Goal: Task Accomplishment & Management: Use online tool/utility

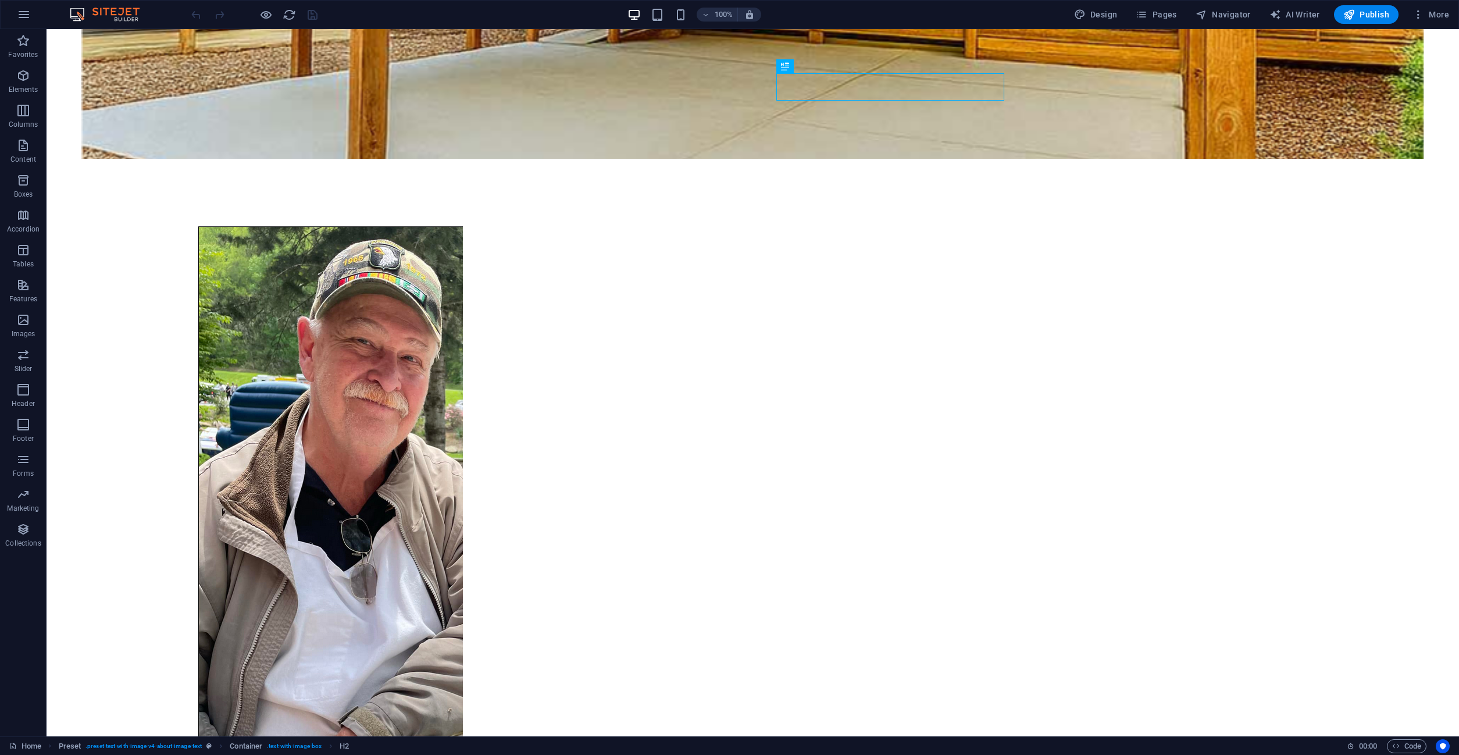
scroll to position [872, 0]
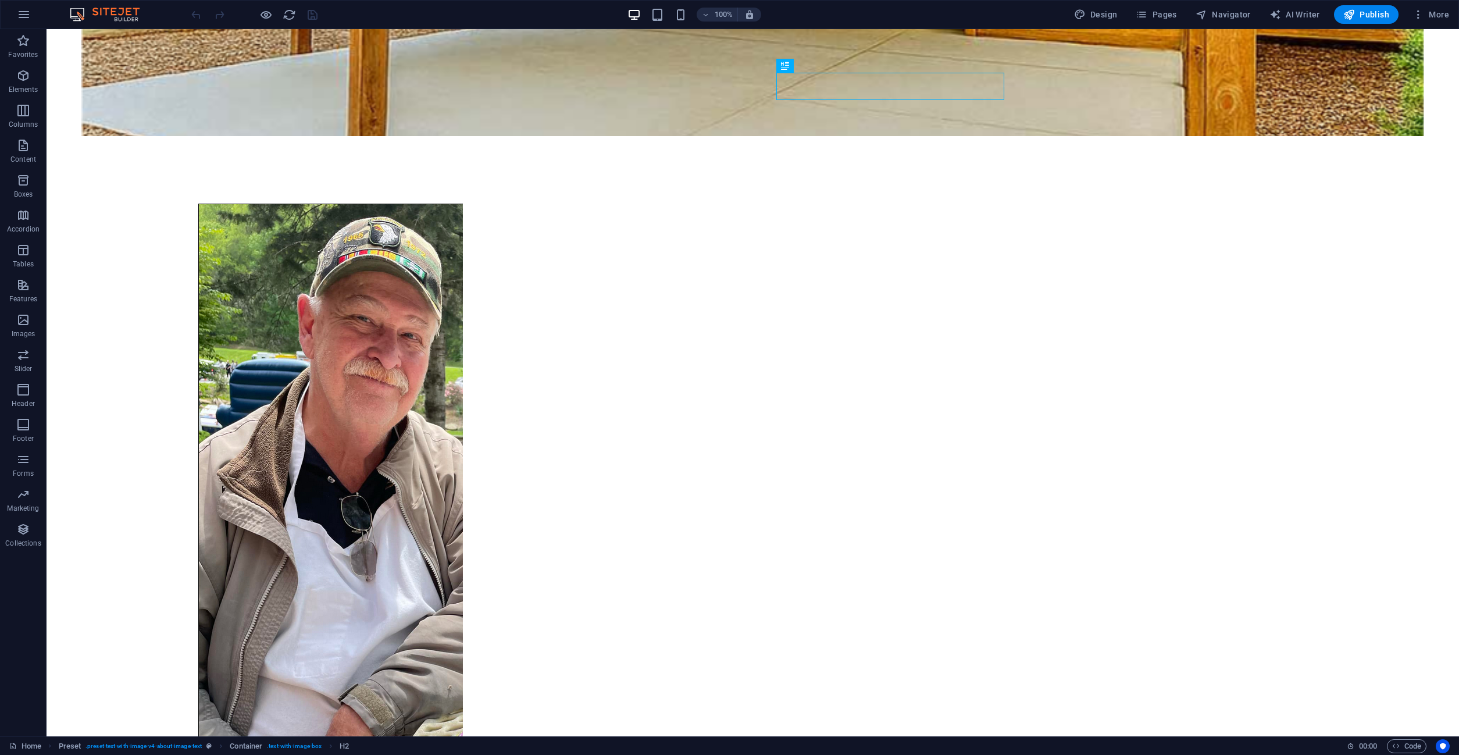
click at [586, 398] on figure at bounding box center [330, 564] width 549 height 763
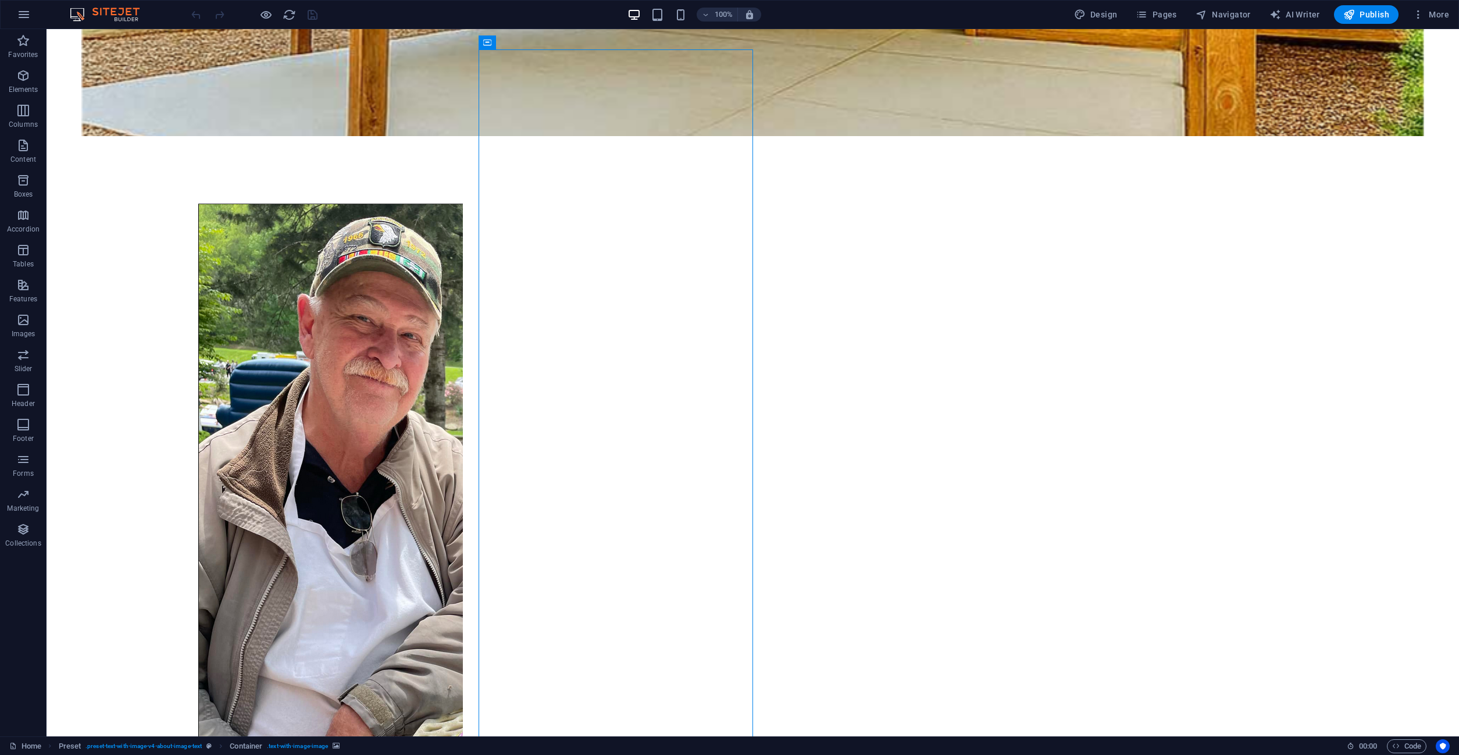
click at [586, 398] on figure at bounding box center [330, 564] width 549 height 763
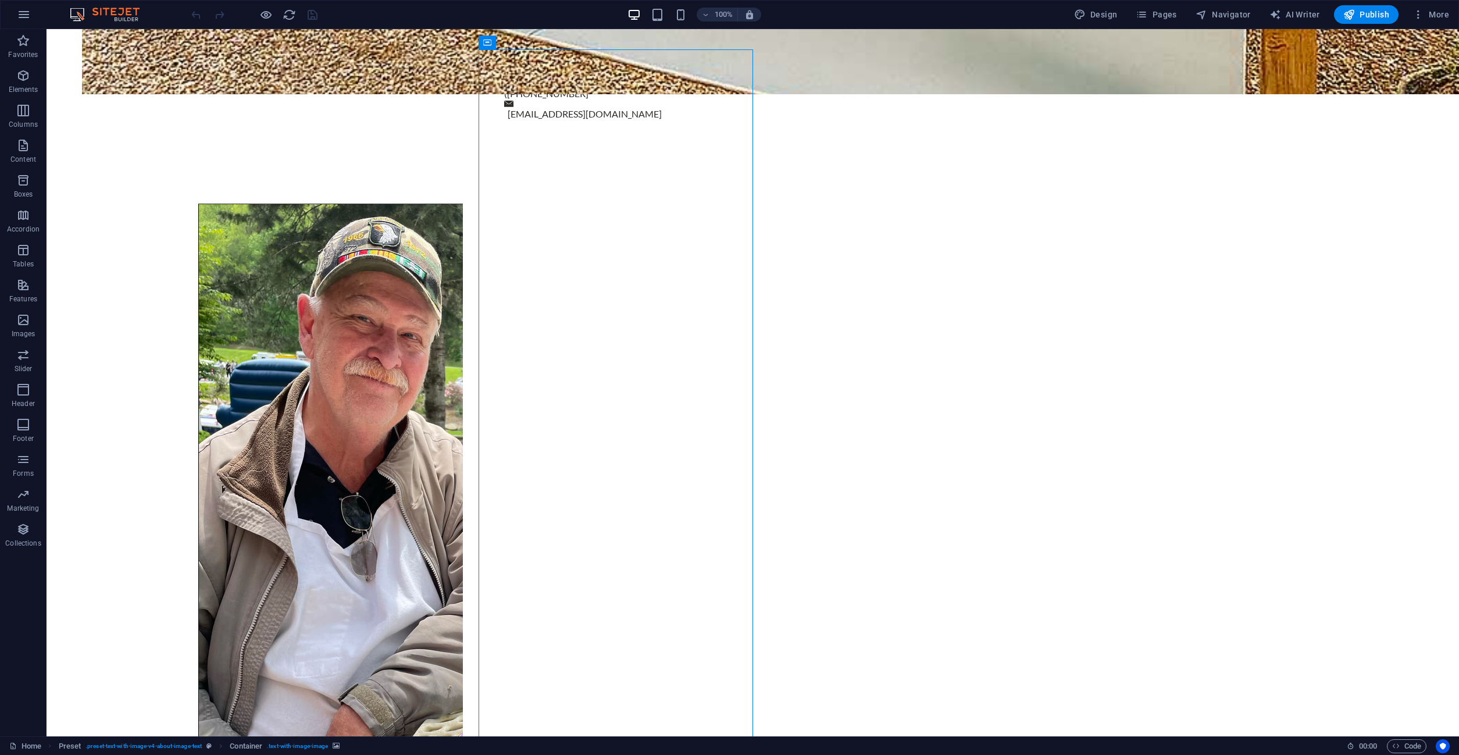
select select "%"
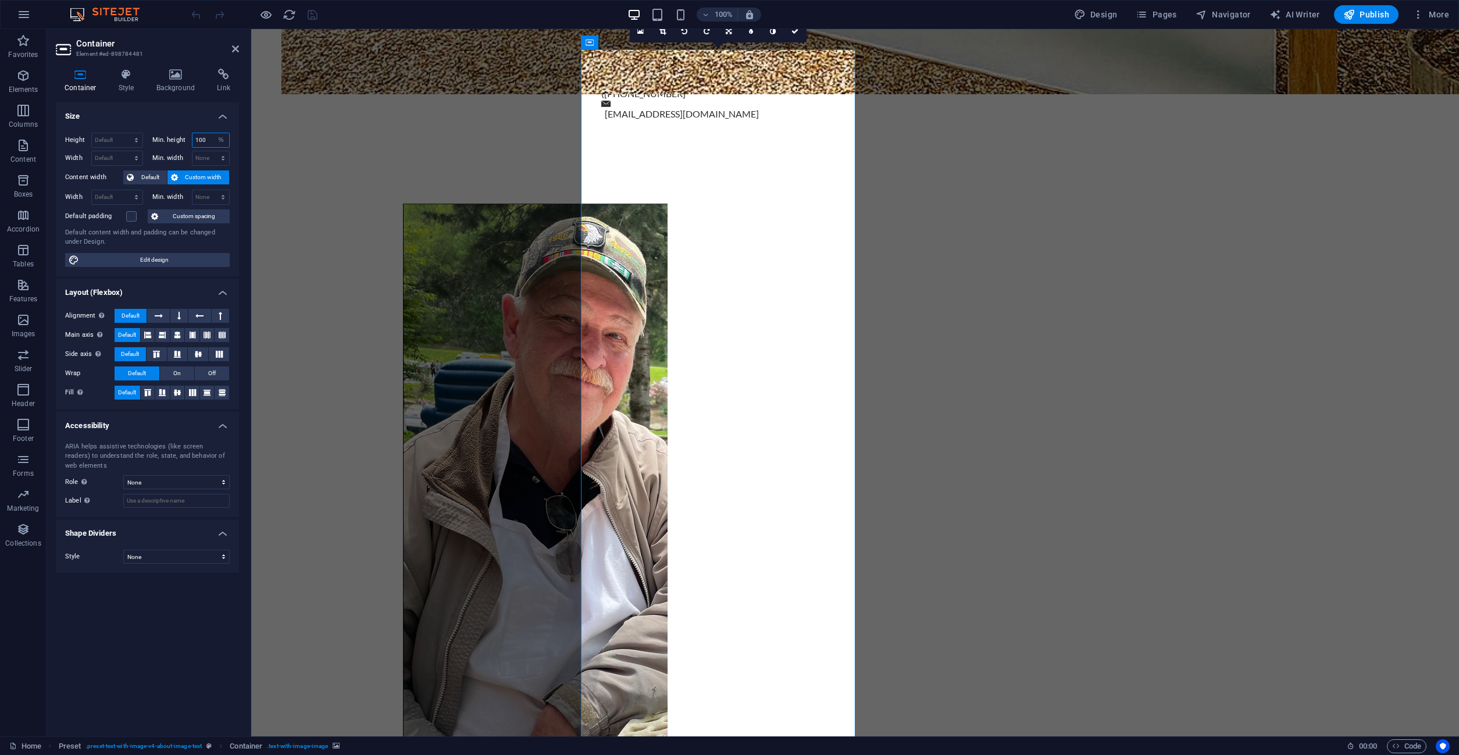
click at [204, 138] on input "100" at bounding box center [211, 140] width 37 height 14
drag, startPoint x: 211, startPoint y: 140, endPoint x: 179, endPoint y: 133, distance: 32.6
click at [193, 140] on input "100" at bounding box center [211, 140] width 37 height 14
type input "75"
click at [92, 133] on select "Default px rem % vh vw" at bounding box center [117, 140] width 51 height 14
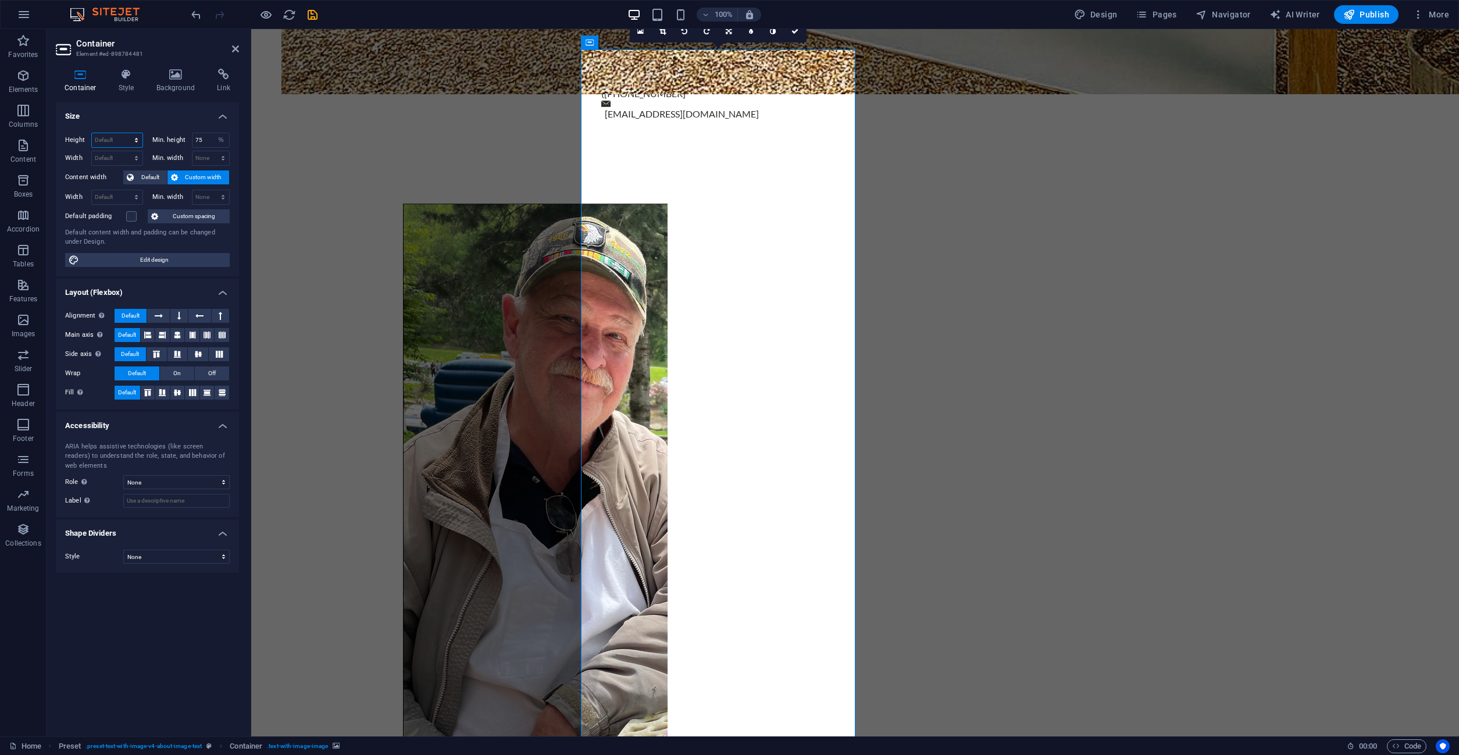
select select "%"
click option "%" at bounding box center [0, 0] width 0 height 0
type input "100"
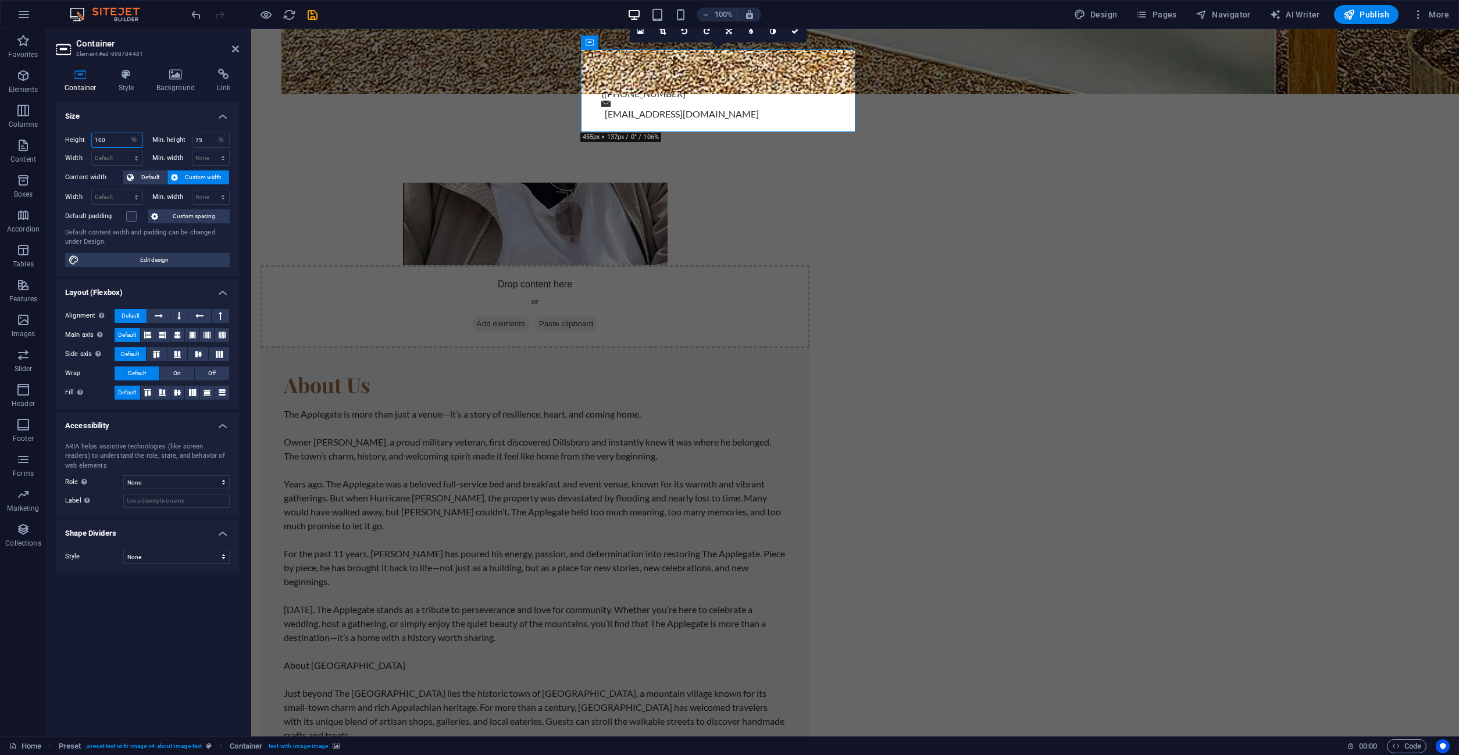
click at [108, 140] on input "100" at bounding box center [117, 140] width 51 height 14
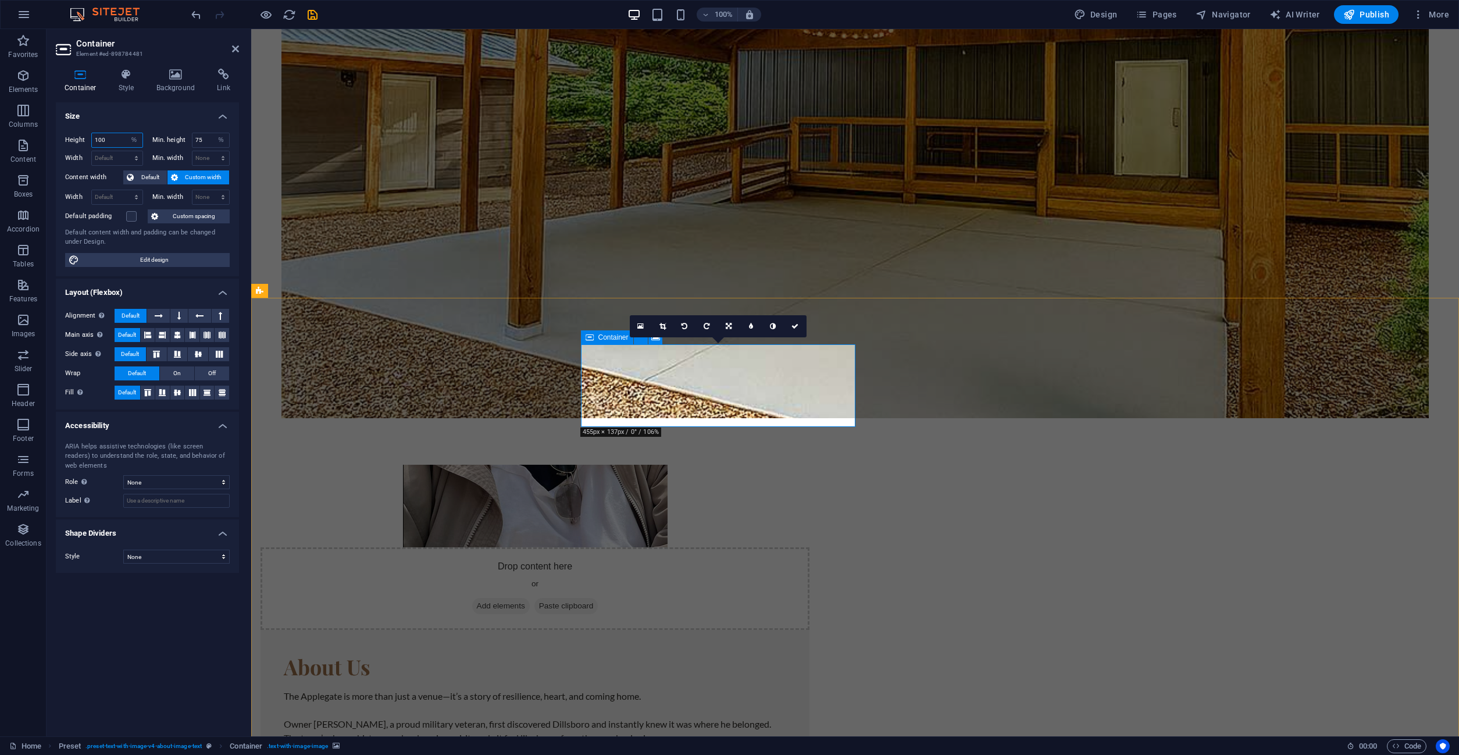
scroll to position [576, 0]
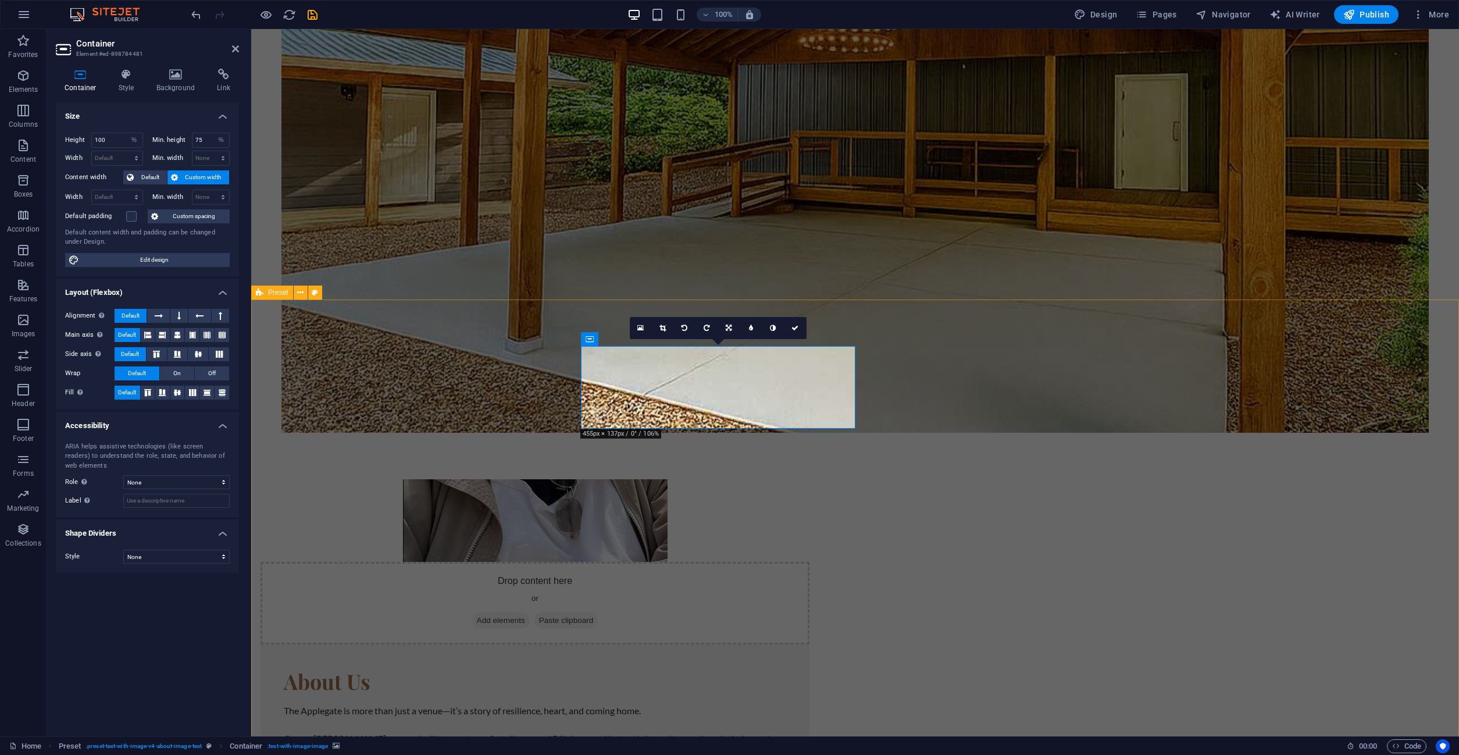
select select "DISABLED_OPTION_VALUE"
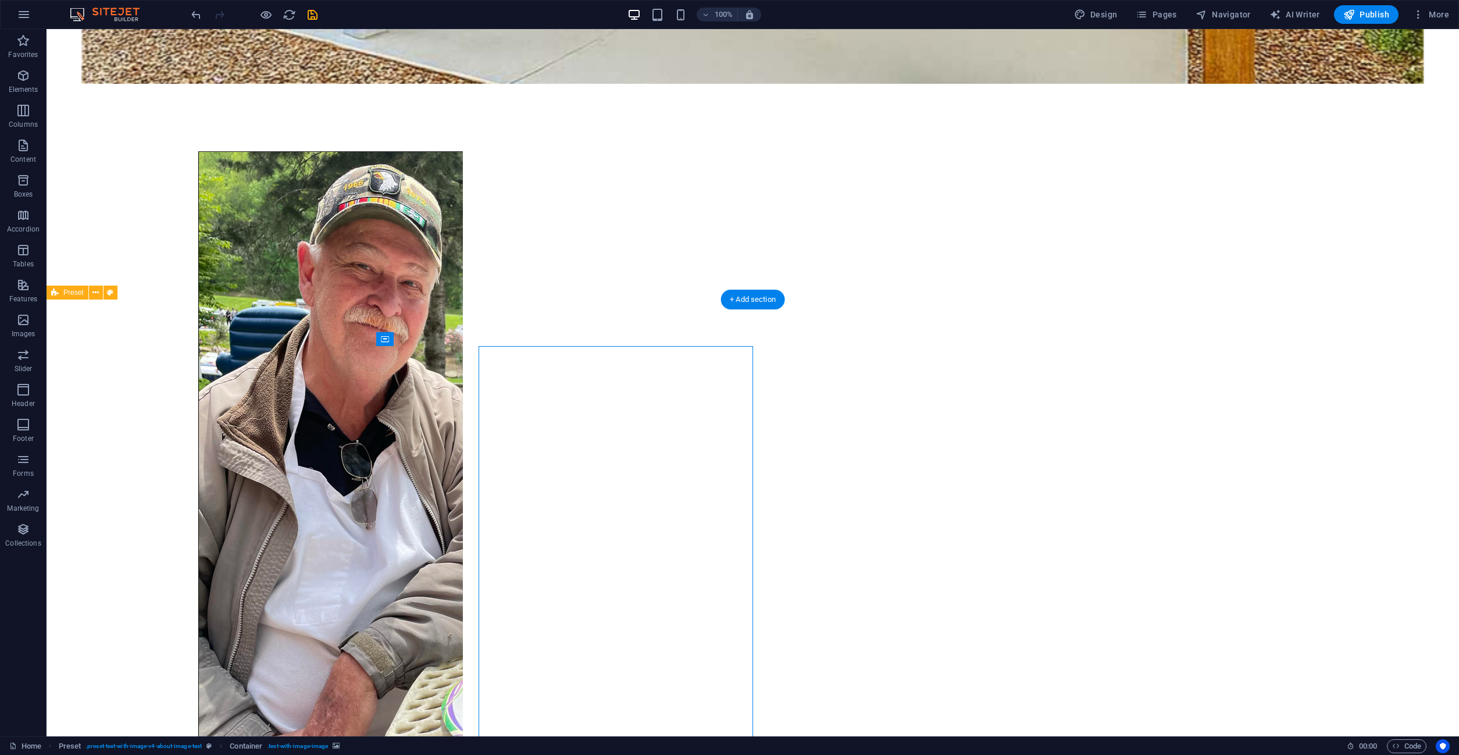
scroll to position [932, 0]
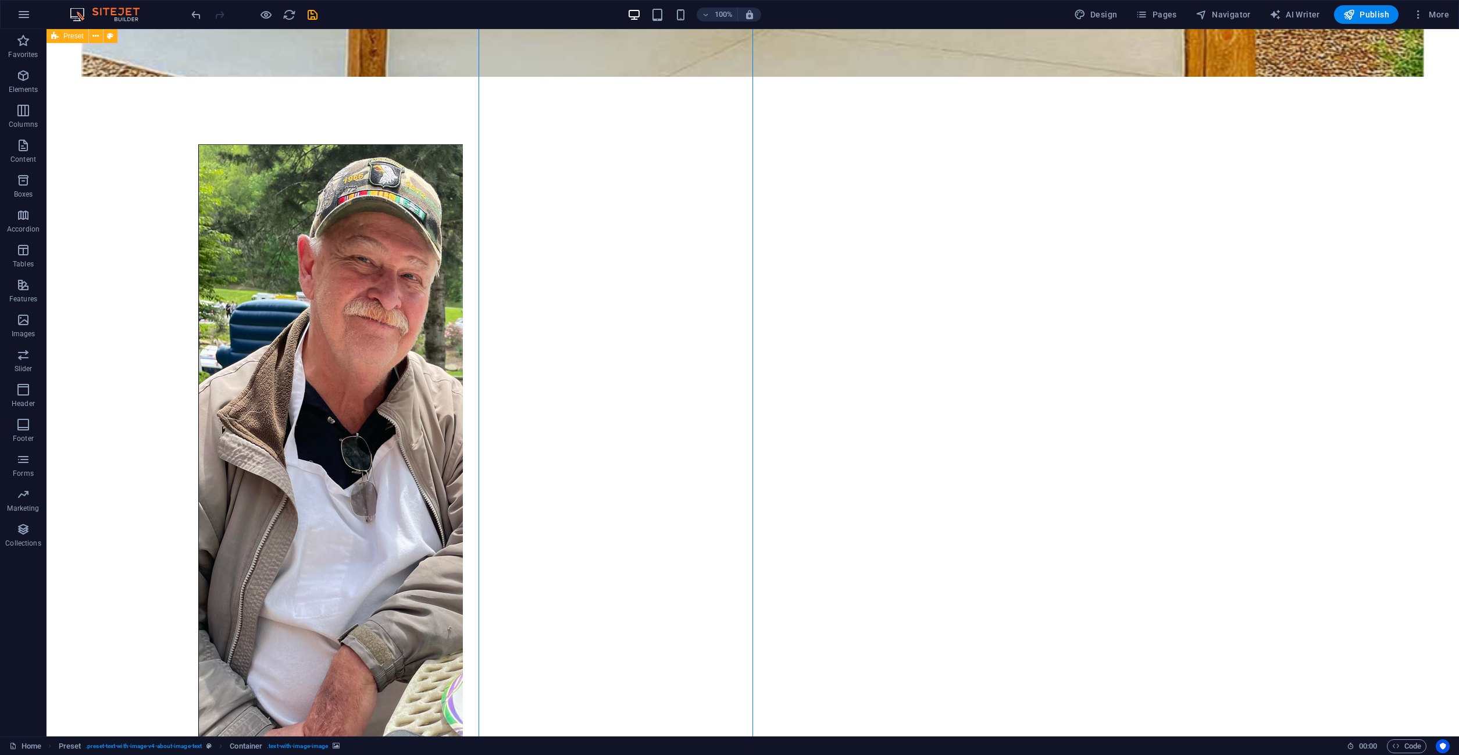
click at [605, 533] on figure at bounding box center [330, 504] width 549 height 763
select select "%"
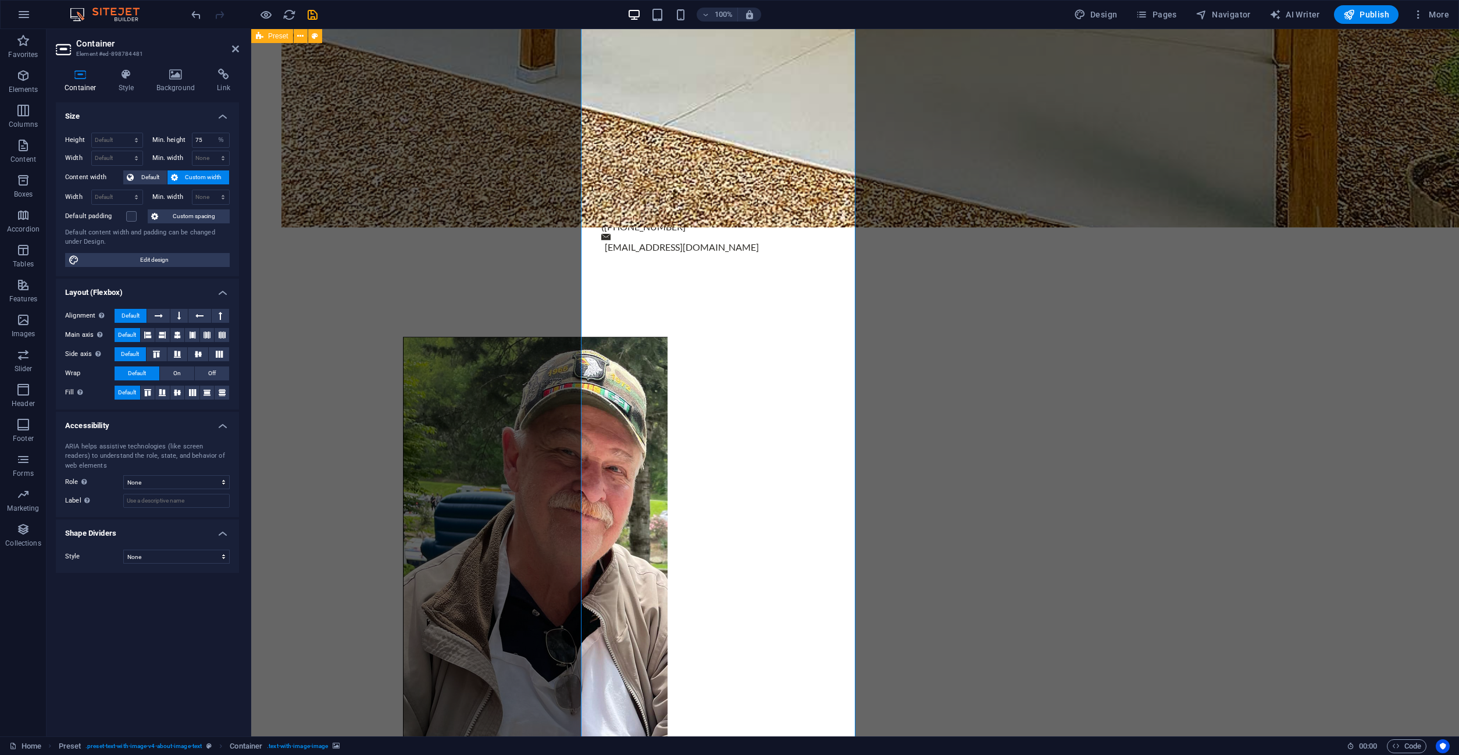
scroll to position [694, 0]
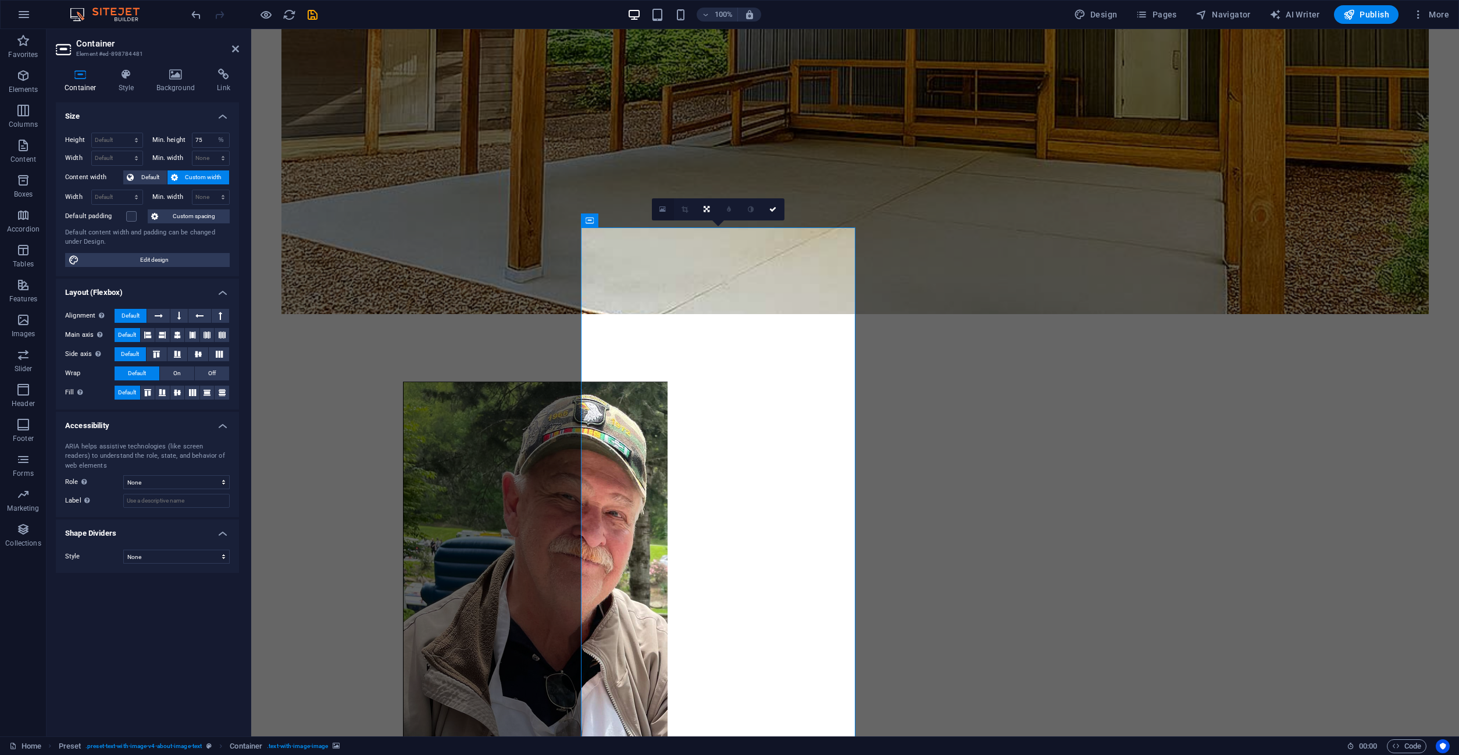
click at [665, 211] on icon at bounding box center [663, 209] width 6 height 8
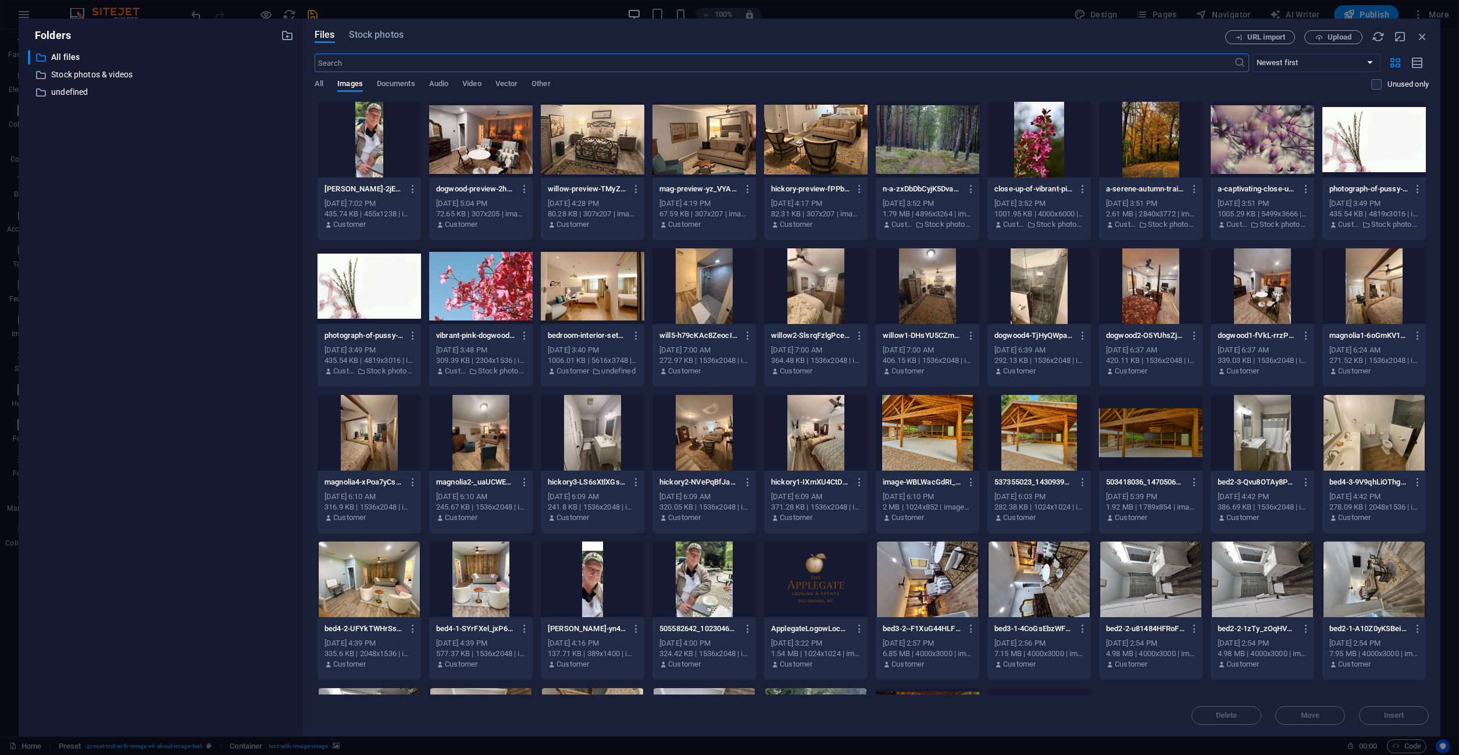
click at [344, 131] on div at bounding box center [370, 140] width 104 height 76
click at [344, 131] on div "1" at bounding box center [370, 140] width 104 height 76
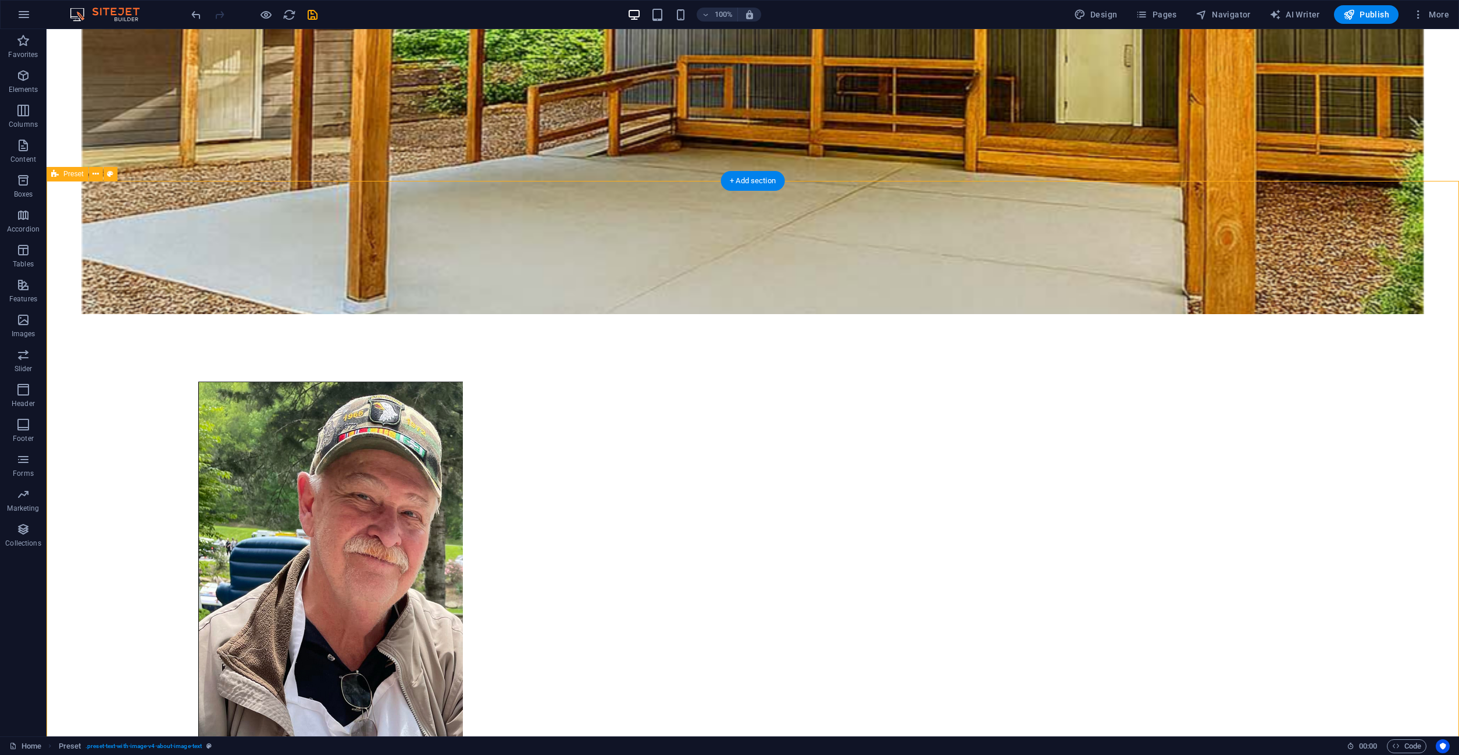
click at [537, 428] on figure at bounding box center [330, 742] width 549 height 763
click at [574, 376] on figure at bounding box center [330, 742] width 549 height 763
select select "%"
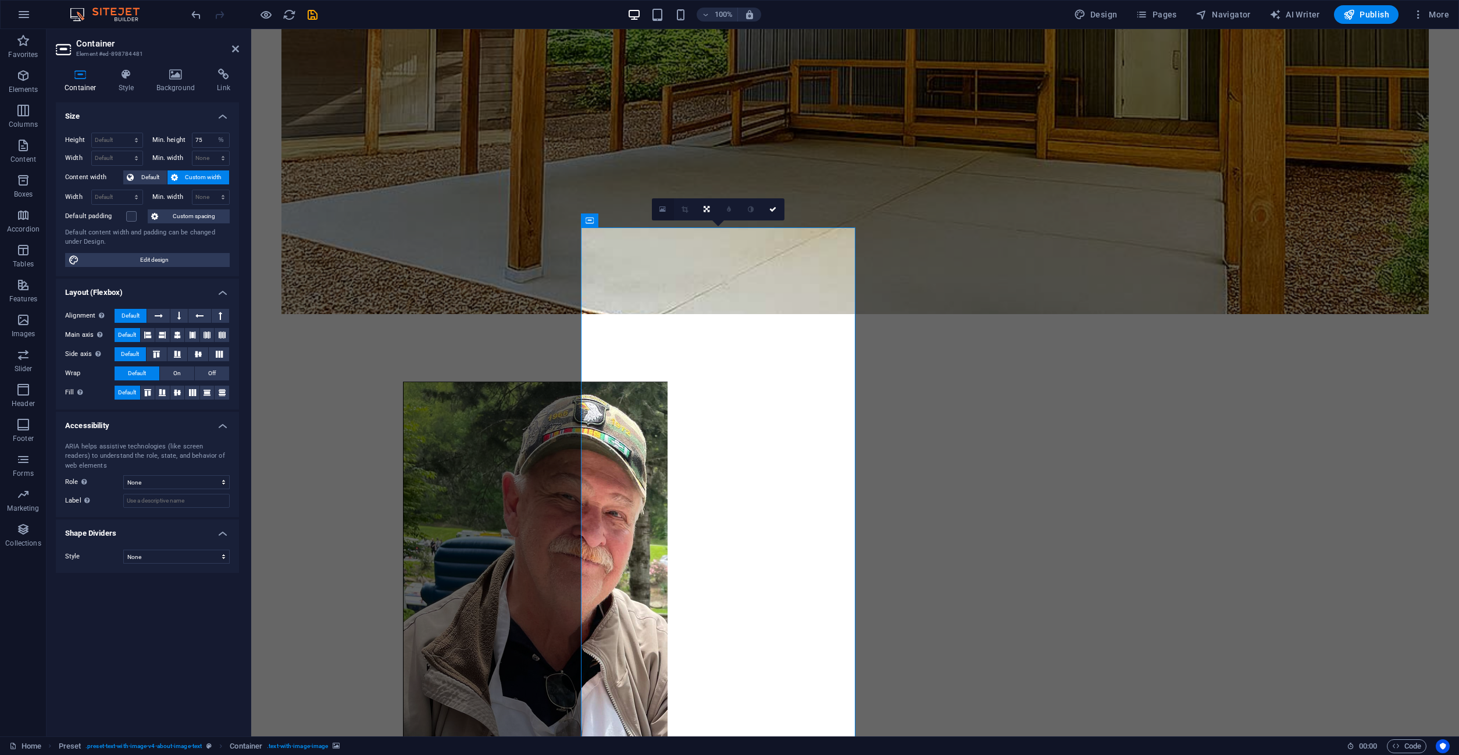
click at [659, 205] on link at bounding box center [663, 209] width 22 height 22
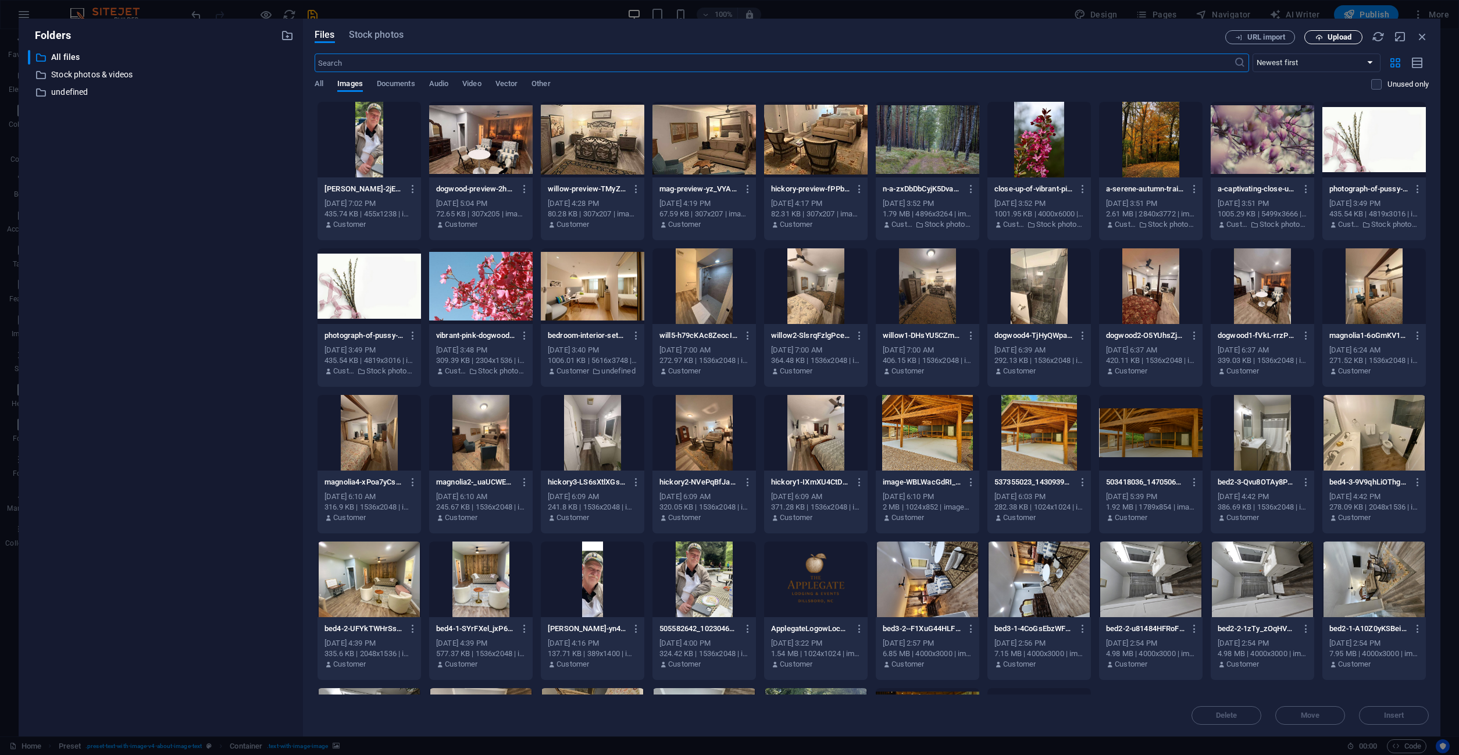
click at [1342, 37] on span "Upload" at bounding box center [1340, 37] width 24 height 7
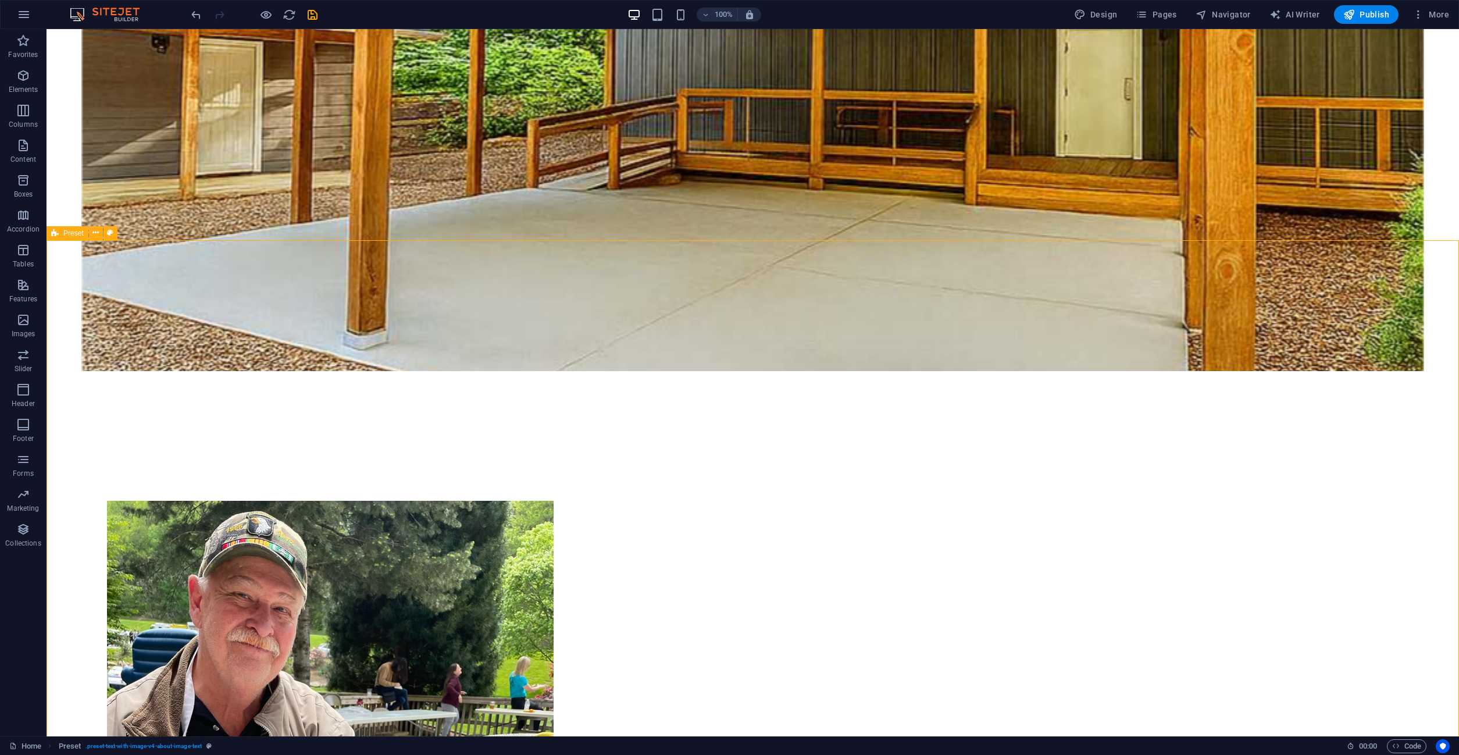
scroll to position [635, 0]
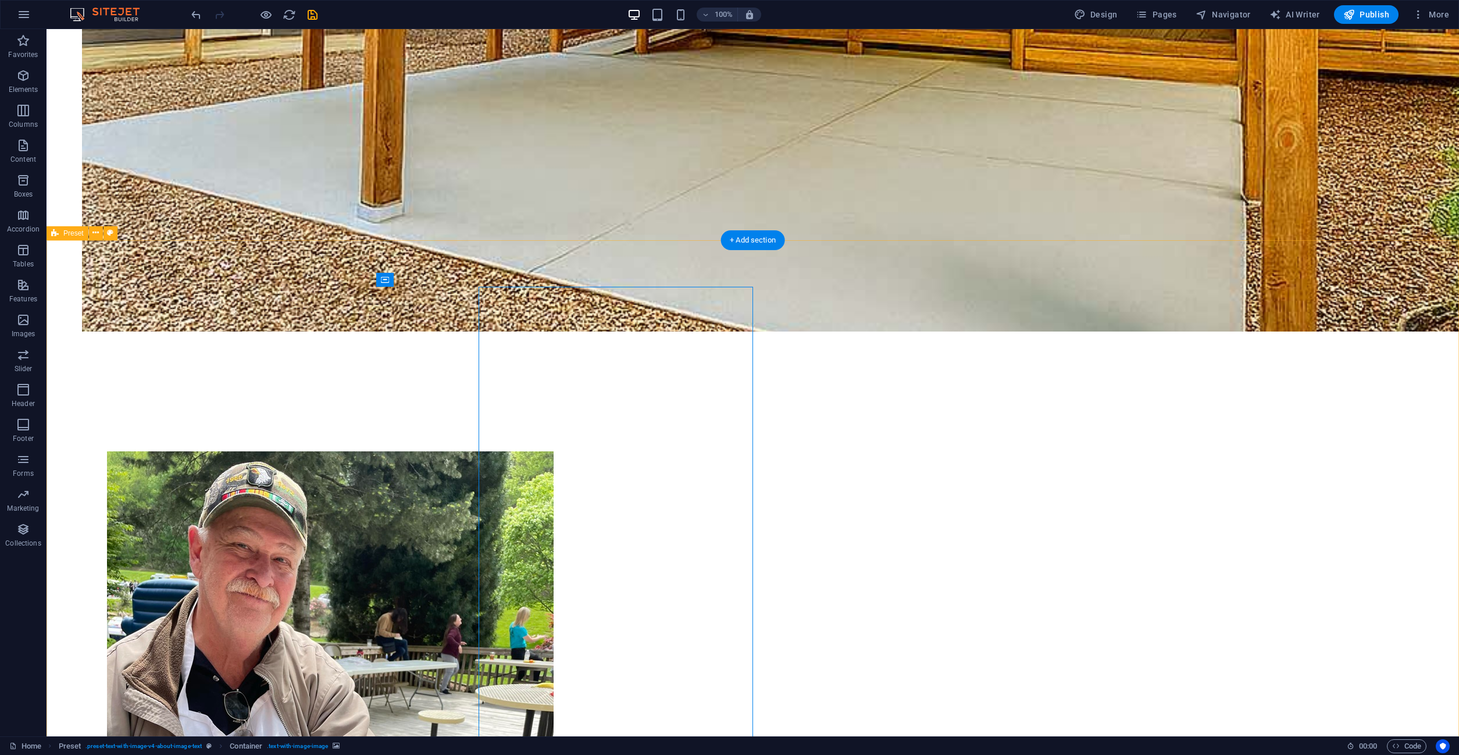
select select "%"
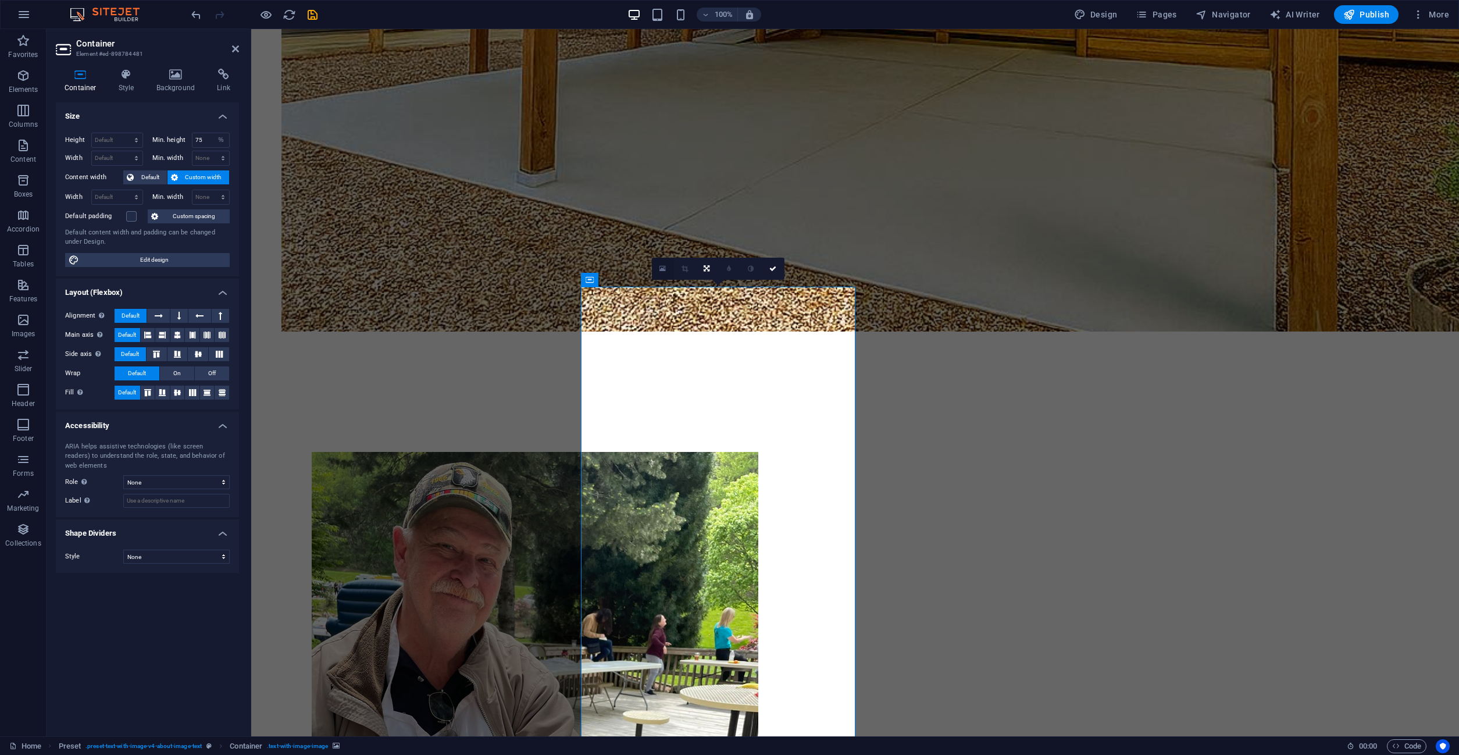
click at [658, 268] on link at bounding box center [663, 269] width 22 height 22
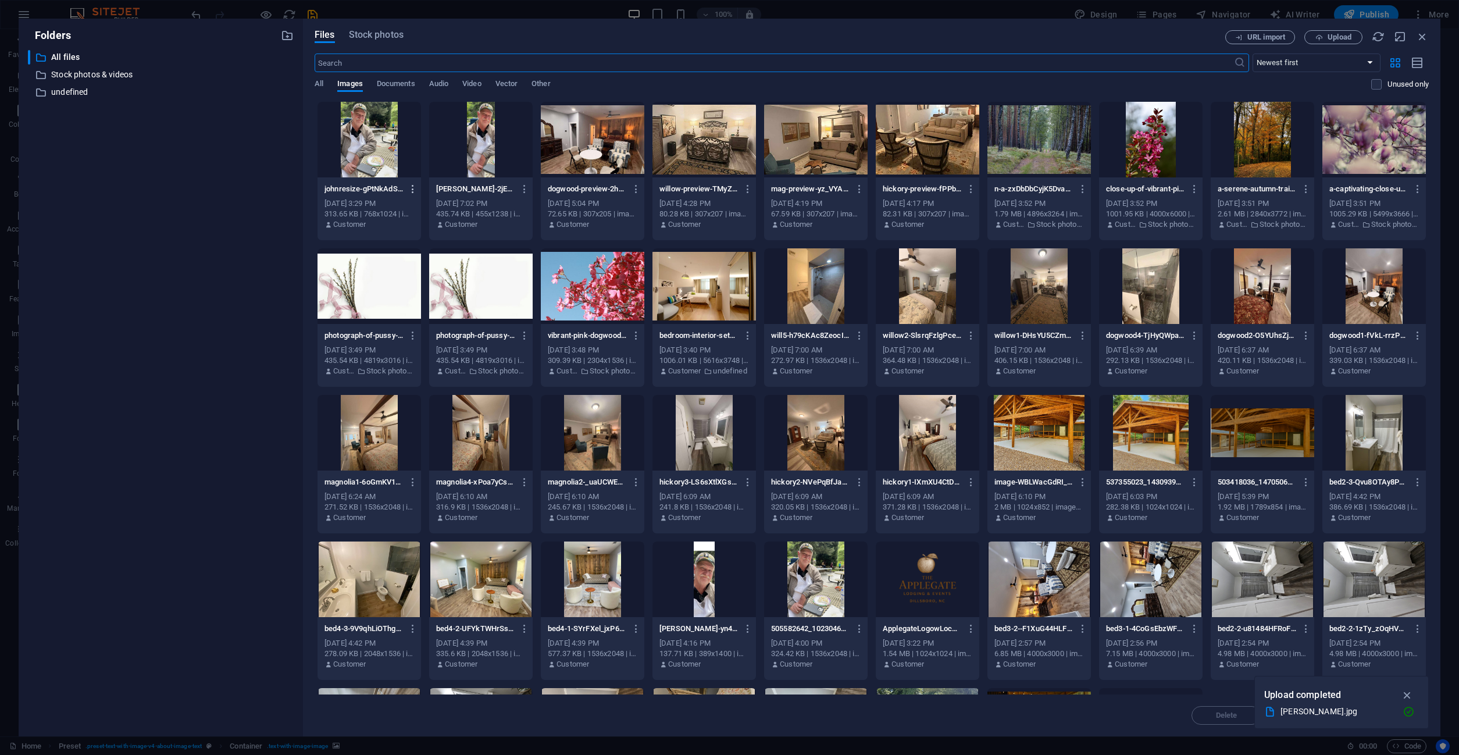
click at [411, 186] on icon "button" at bounding box center [413, 189] width 11 height 10
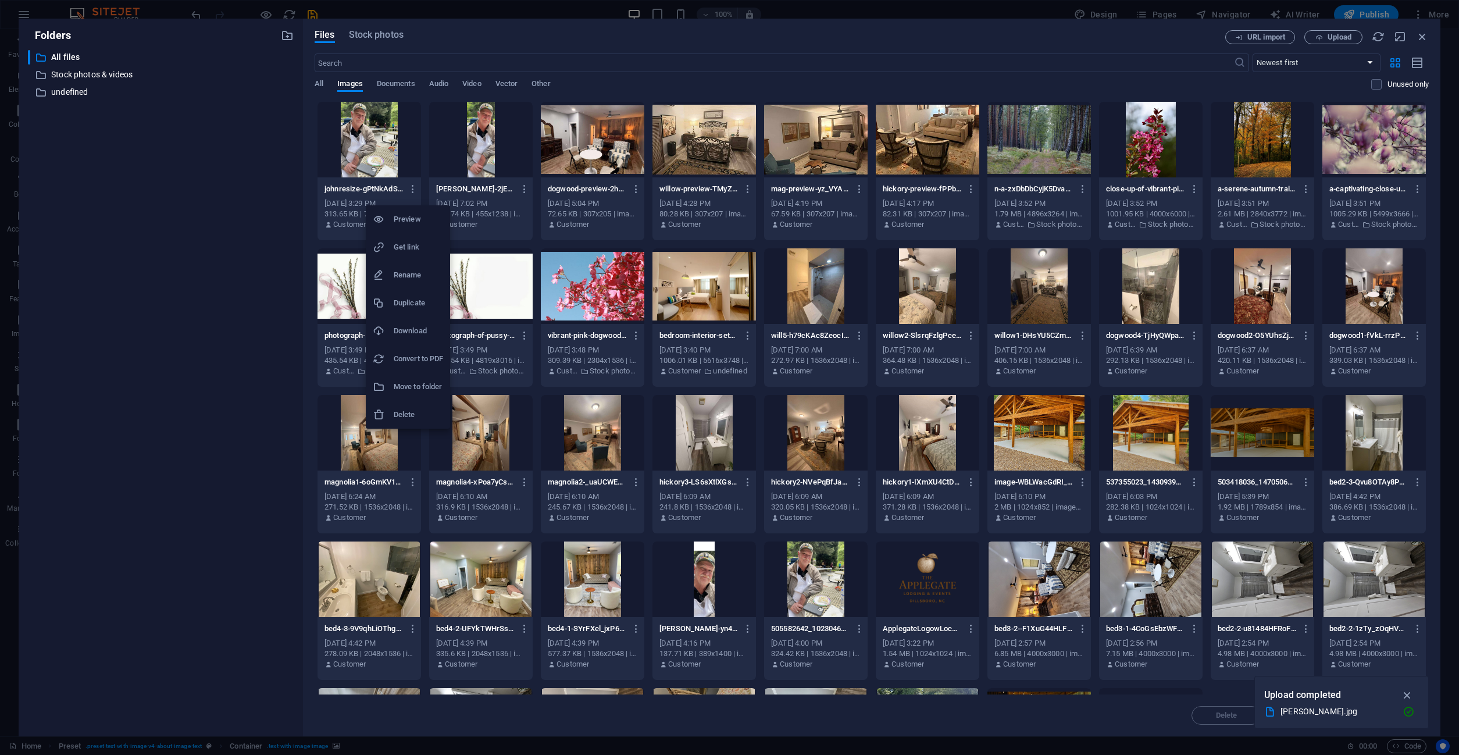
click at [412, 414] on h6 "Delete" at bounding box center [418, 415] width 49 height 14
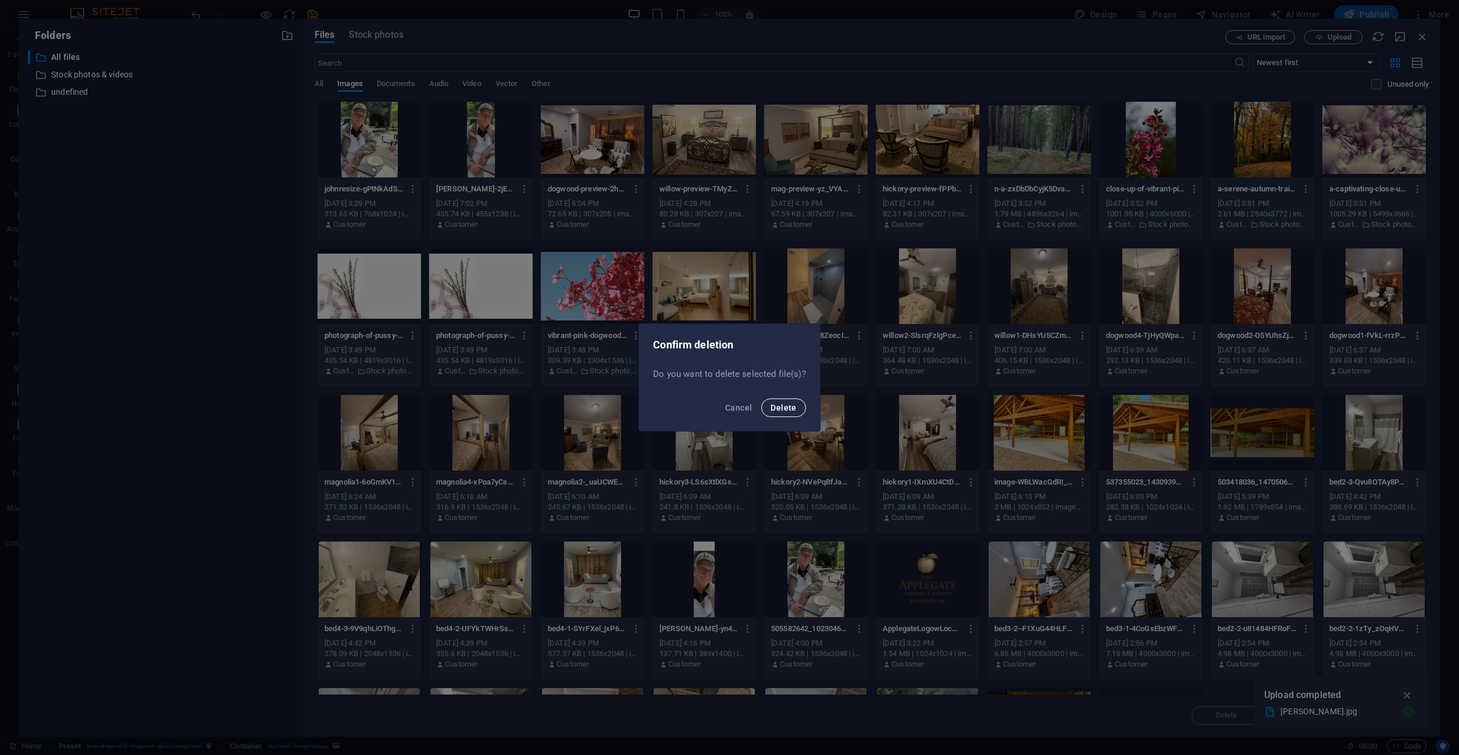
click at [788, 407] on span "Delete" at bounding box center [784, 407] width 26 height 9
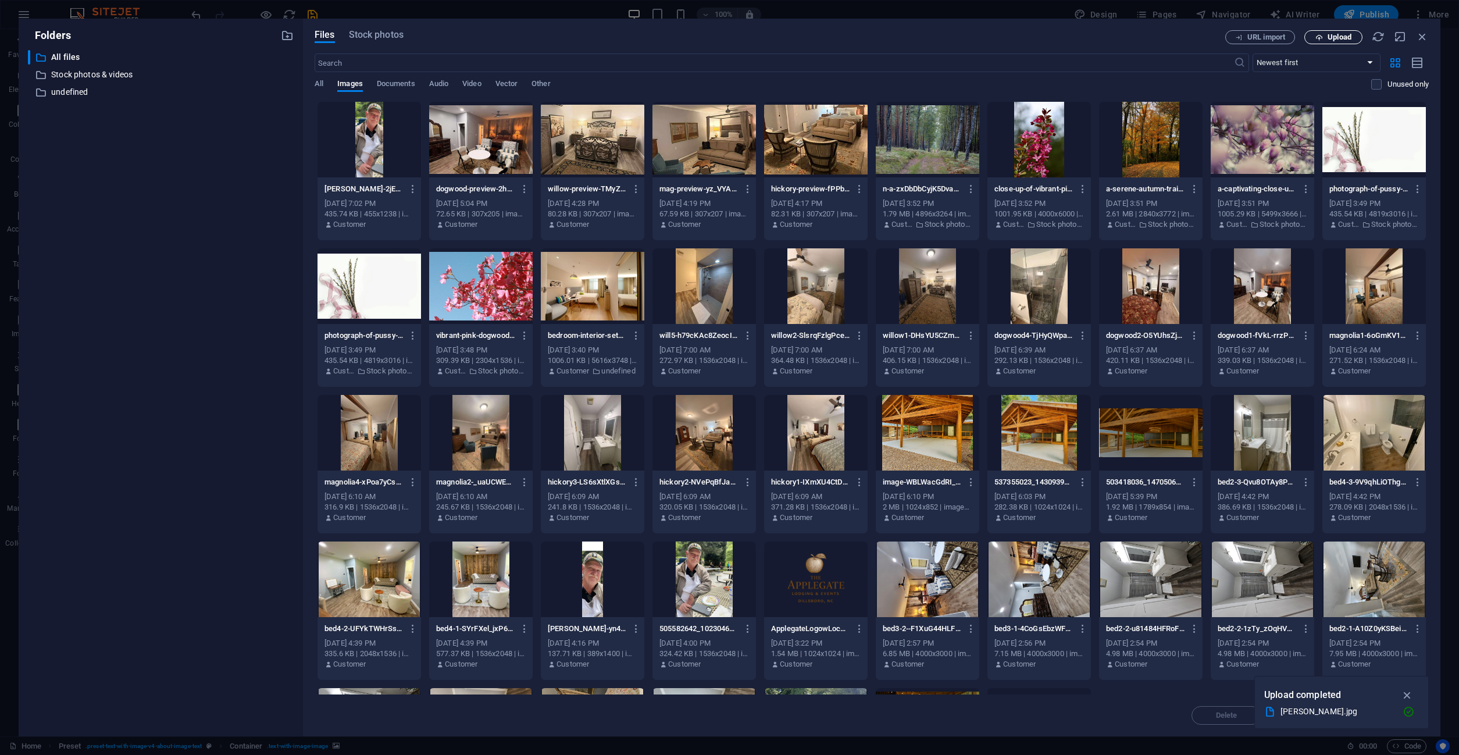
click at [1340, 37] on span "Upload" at bounding box center [1340, 37] width 24 height 7
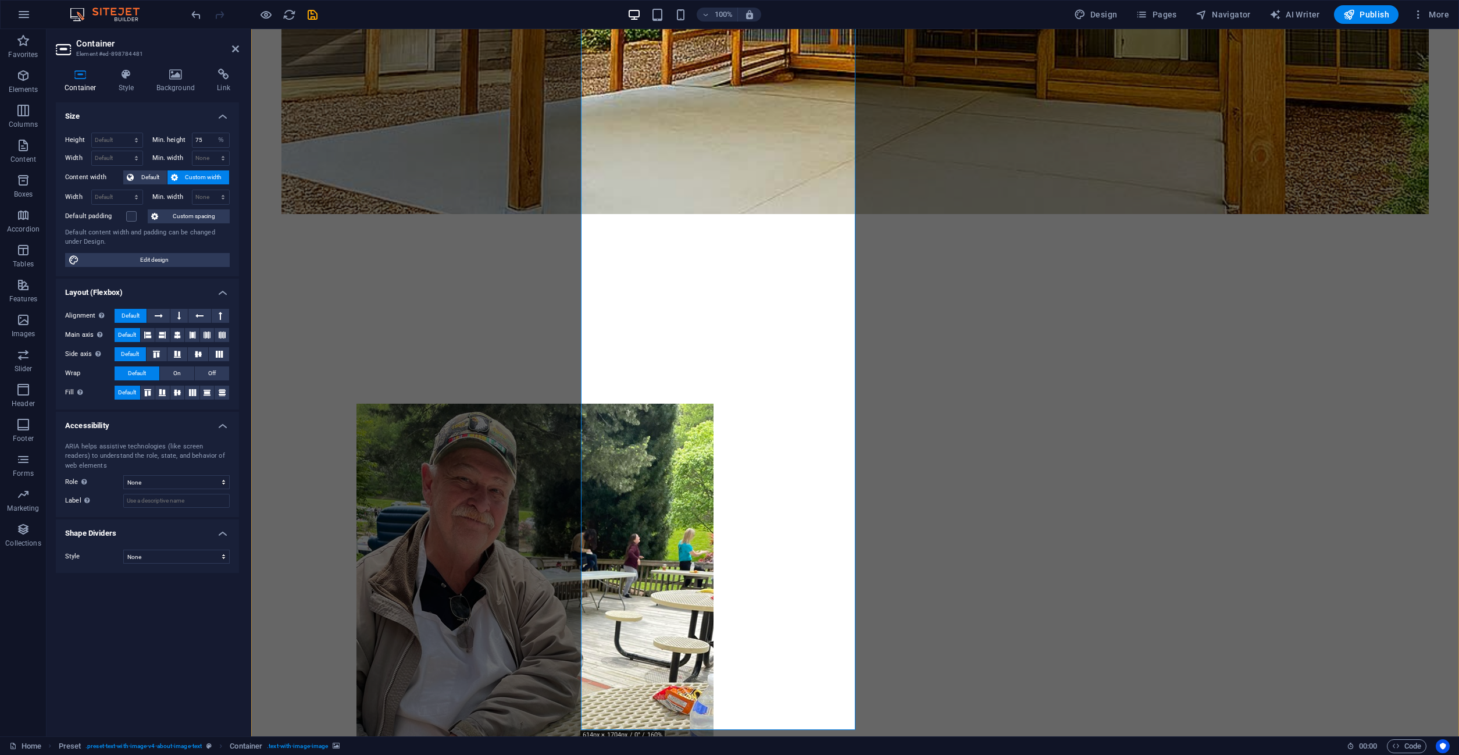
scroll to position [991, 0]
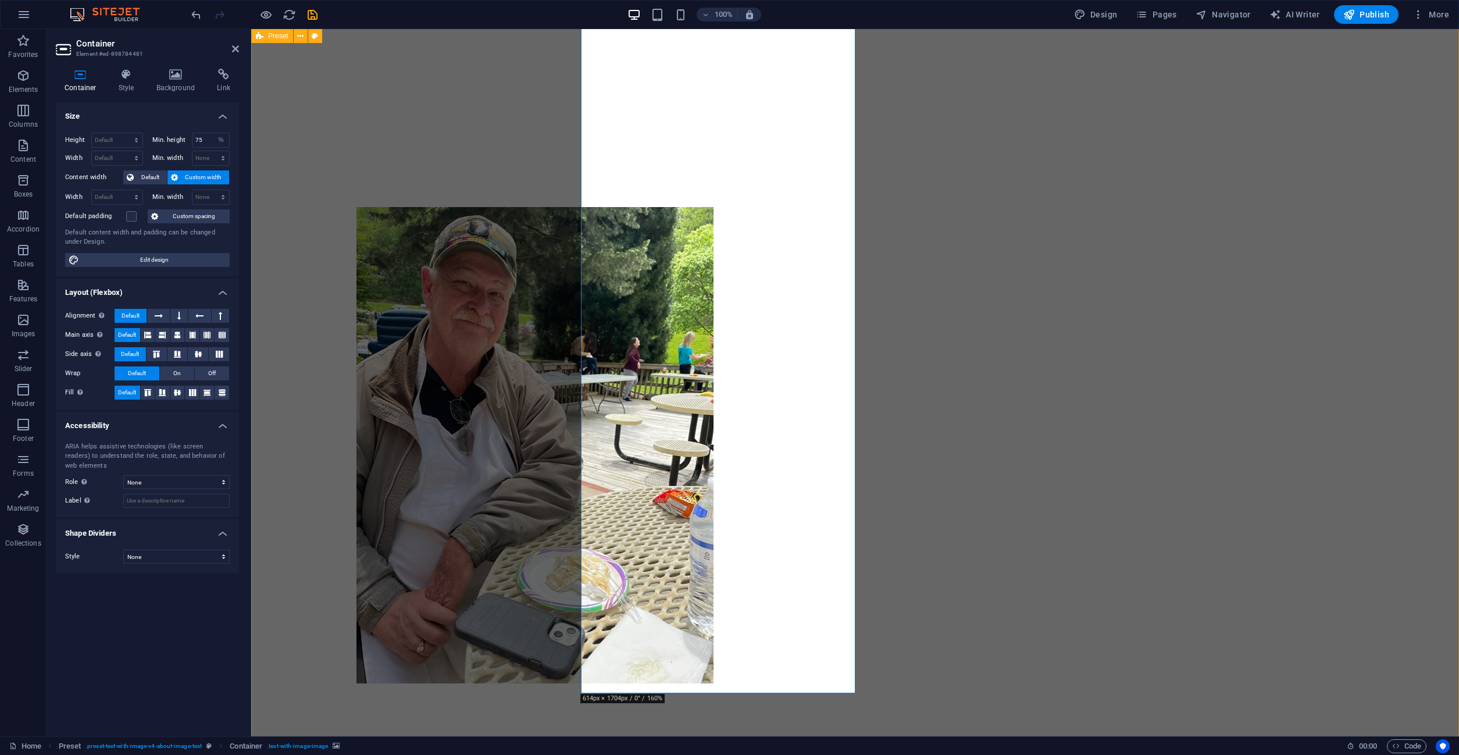
click at [448, 323] on div "Drop content here or Add elements Paste clipboard About Us The Applegate is mor…" at bounding box center [855, 748] width 1208 height 1463
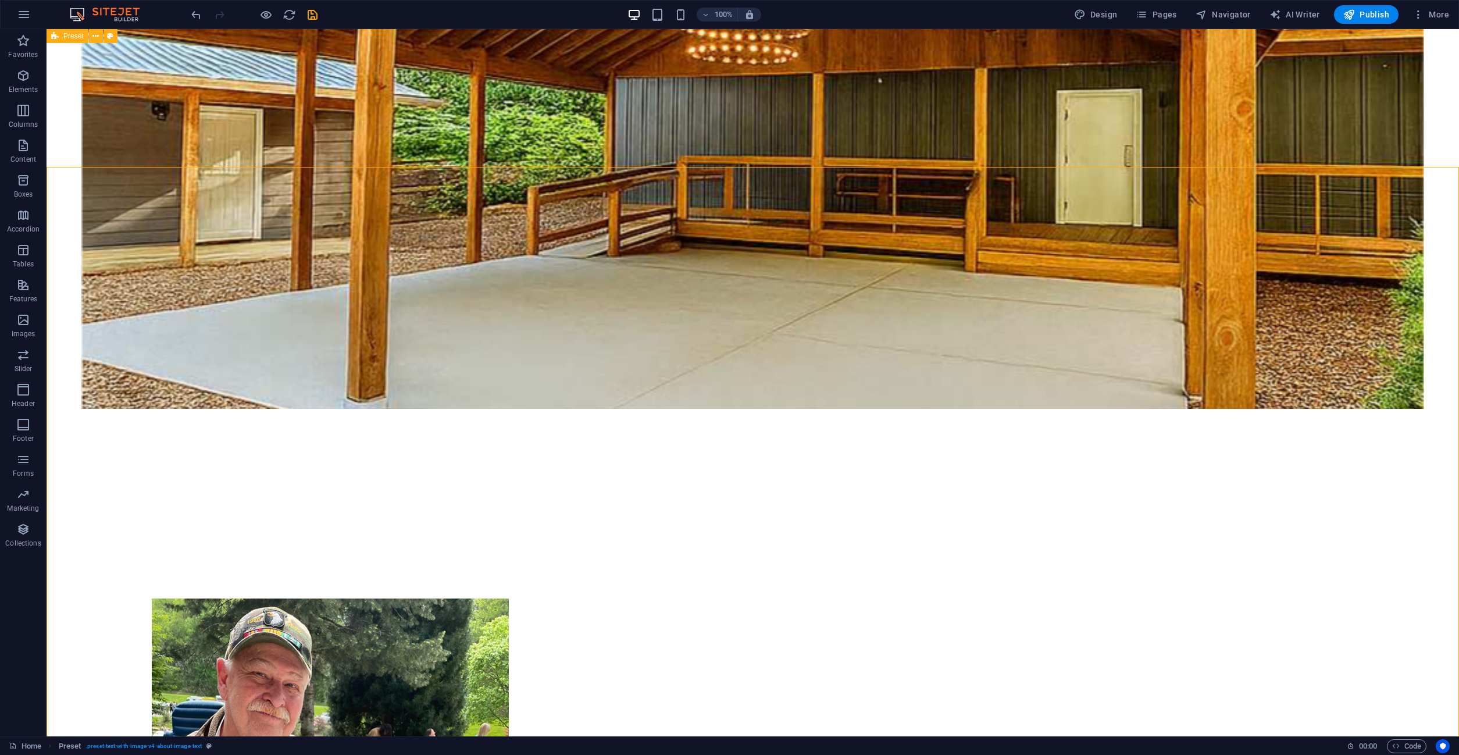
scroll to position [517, 0]
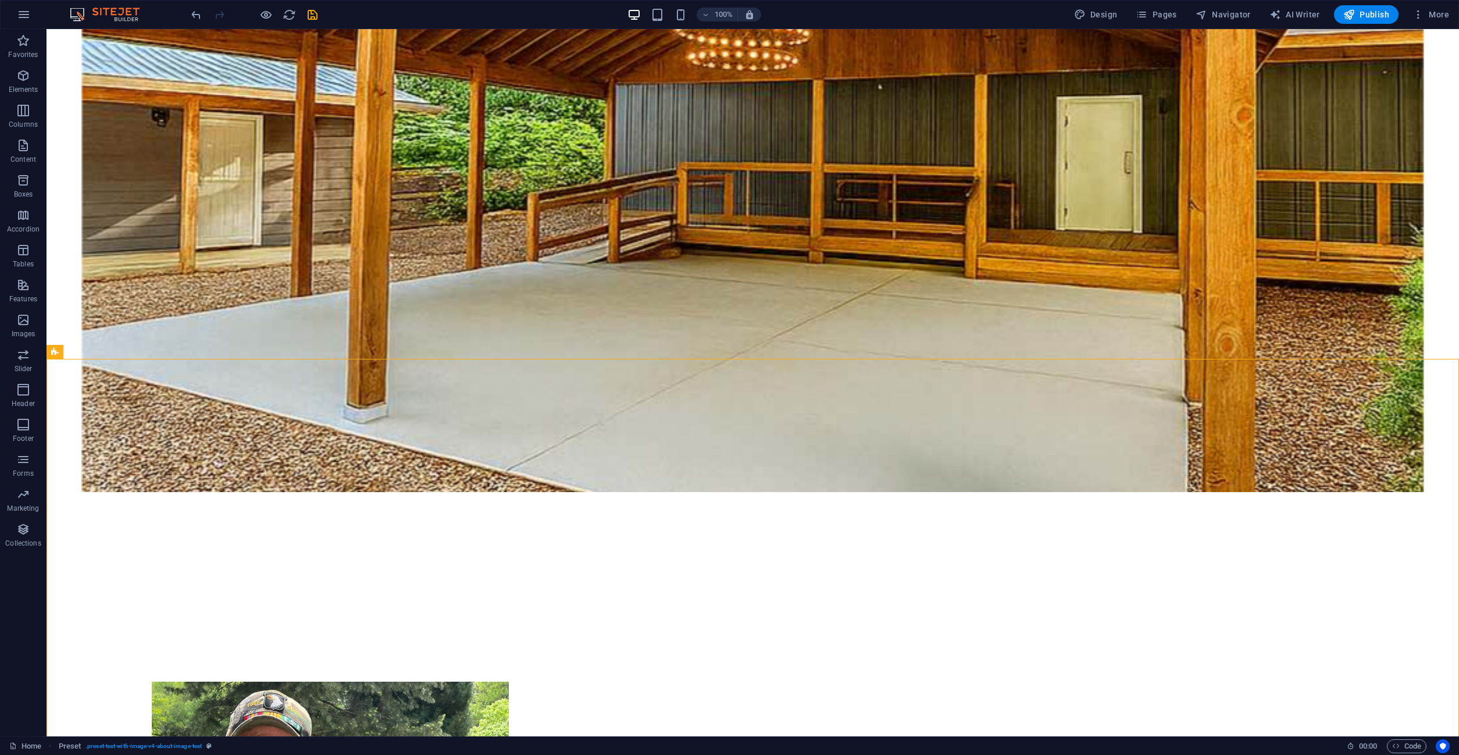
click at [320, 18] on div "100% Design Pages Navigator AI Writer Publish More" at bounding box center [821, 14] width 1265 height 19
click at [312, 18] on icon "save" at bounding box center [312, 14] width 13 height 13
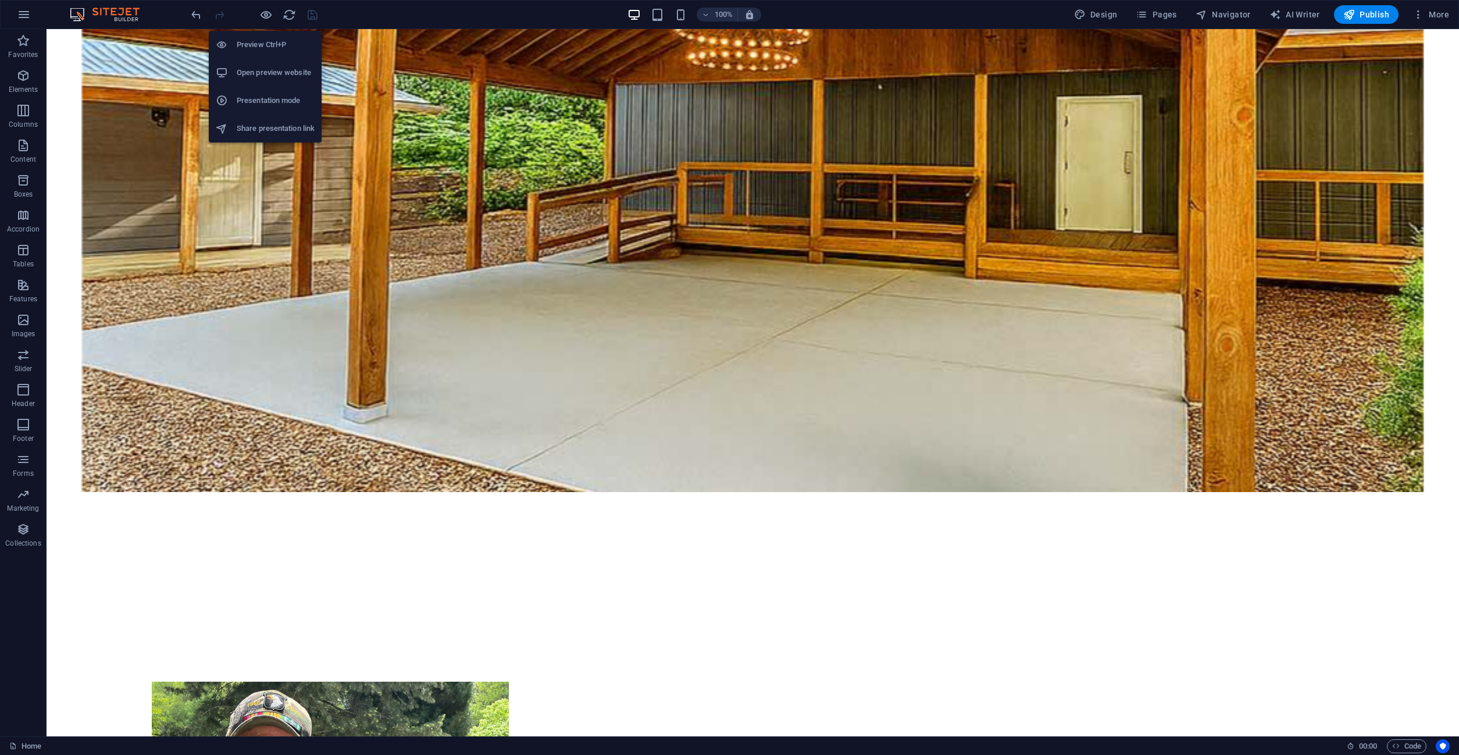
click at [258, 132] on h6 "Share presentation link" at bounding box center [276, 129] width 78 height 14
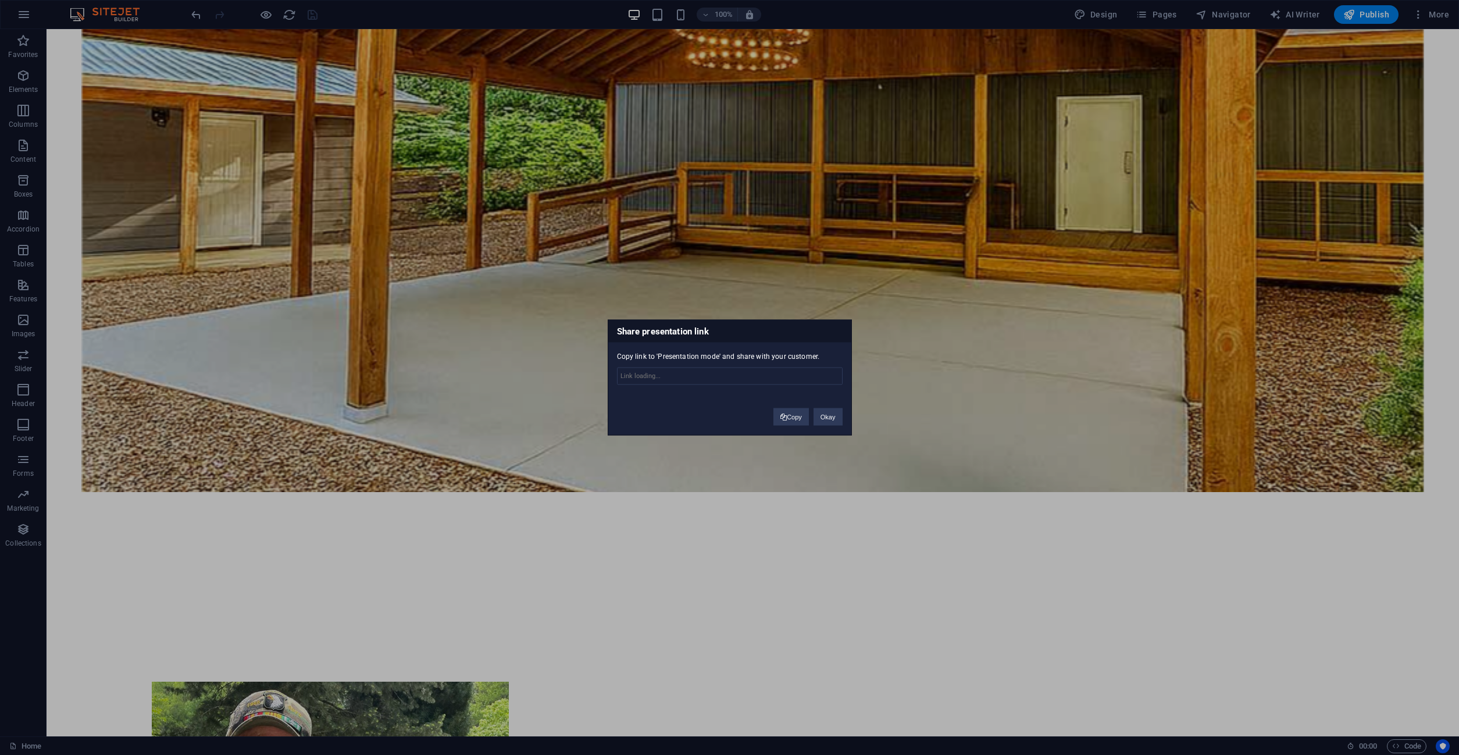
type input "[URL][DOMAIN_NAME]"
click at [795, 417] on button "Copy" at bounding box center [791, 416] width 35 height 17
click at [836, 416] on button "Okay" at bounding box center [828, 416] width 29 height 17
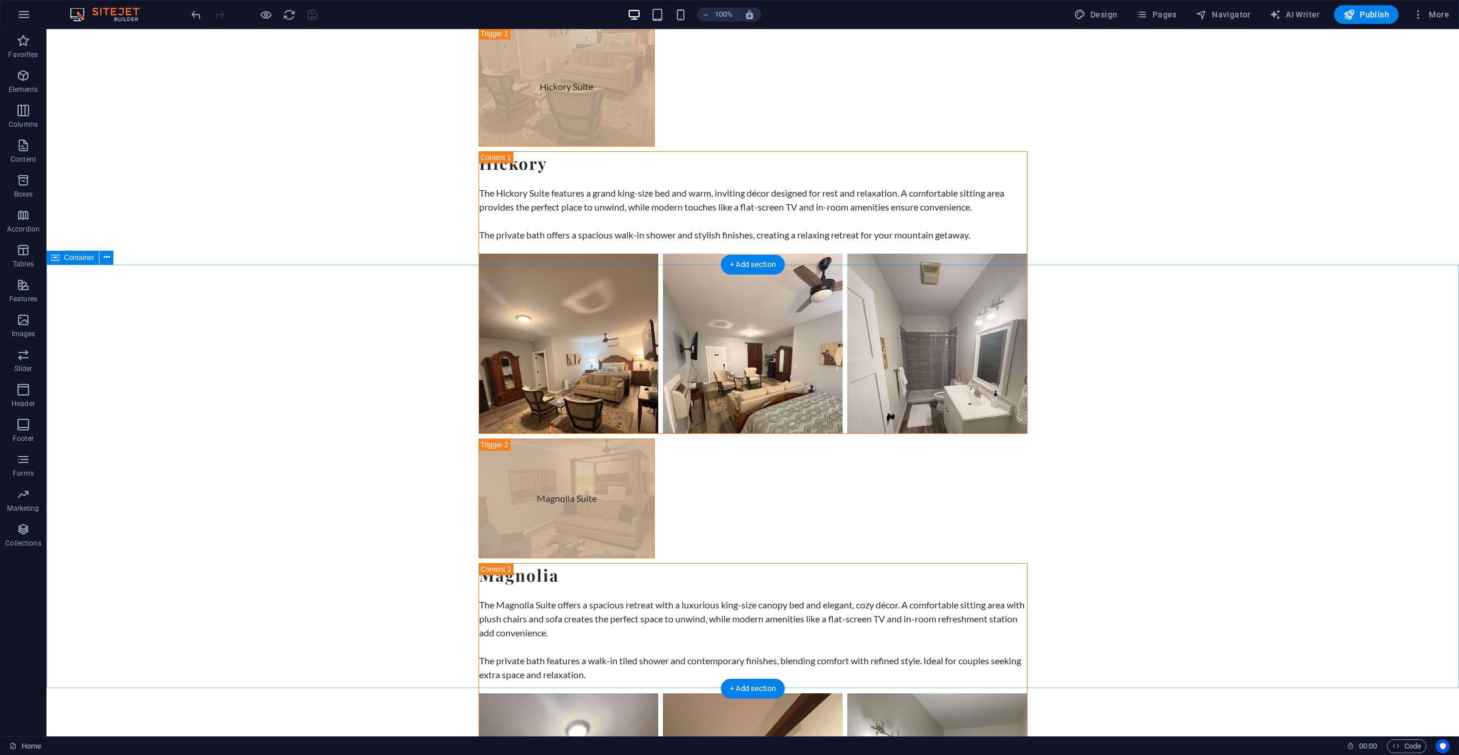
scroll to position [3957, 0]
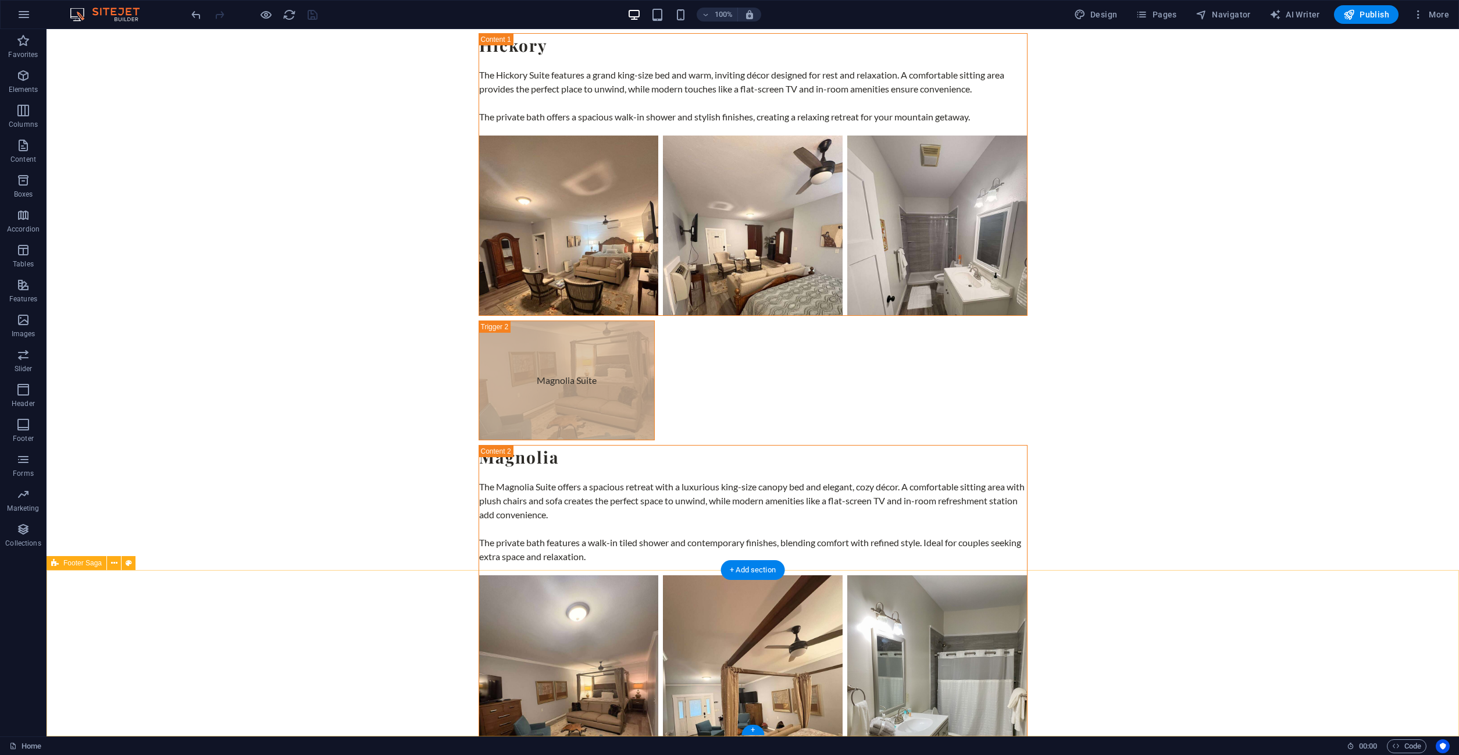
click at [115, 567] on icon at bounding box center [114, 563] width 6 height 12
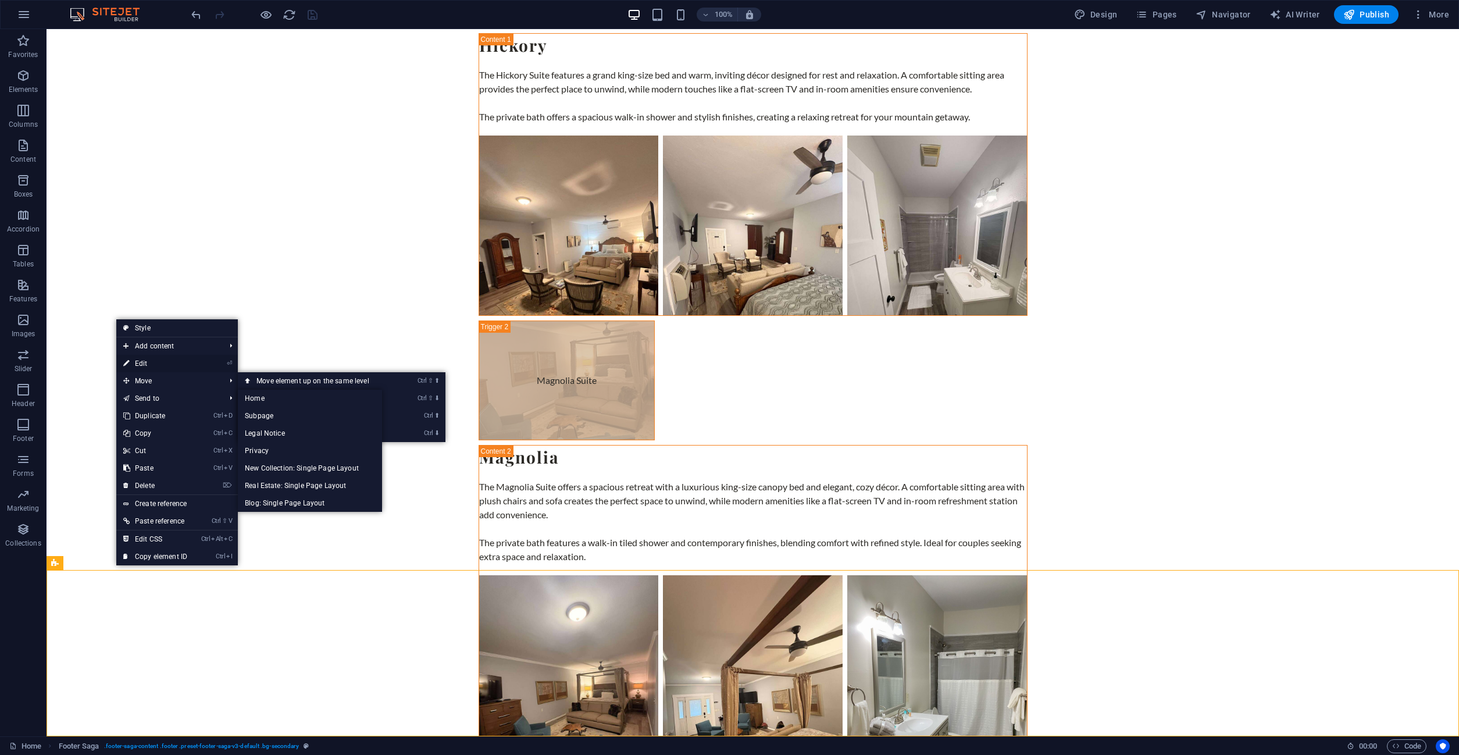
click at [145, 365] on link "⏎ Edit" at bounding box center [155, 363] width 78 height 17
select select "footer"
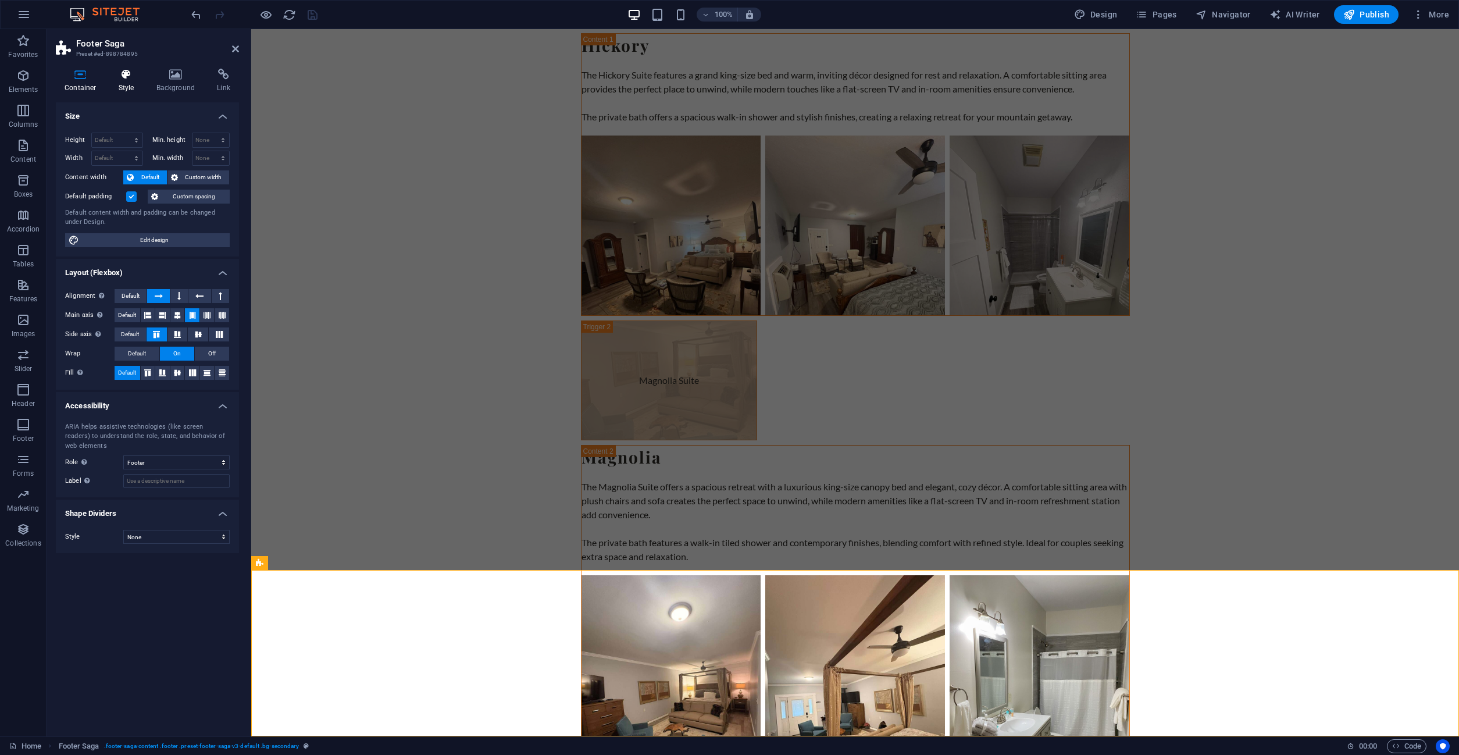
click at [131, 91] on h4 "Style" at bounding box center [129, 81] width 38 height 24
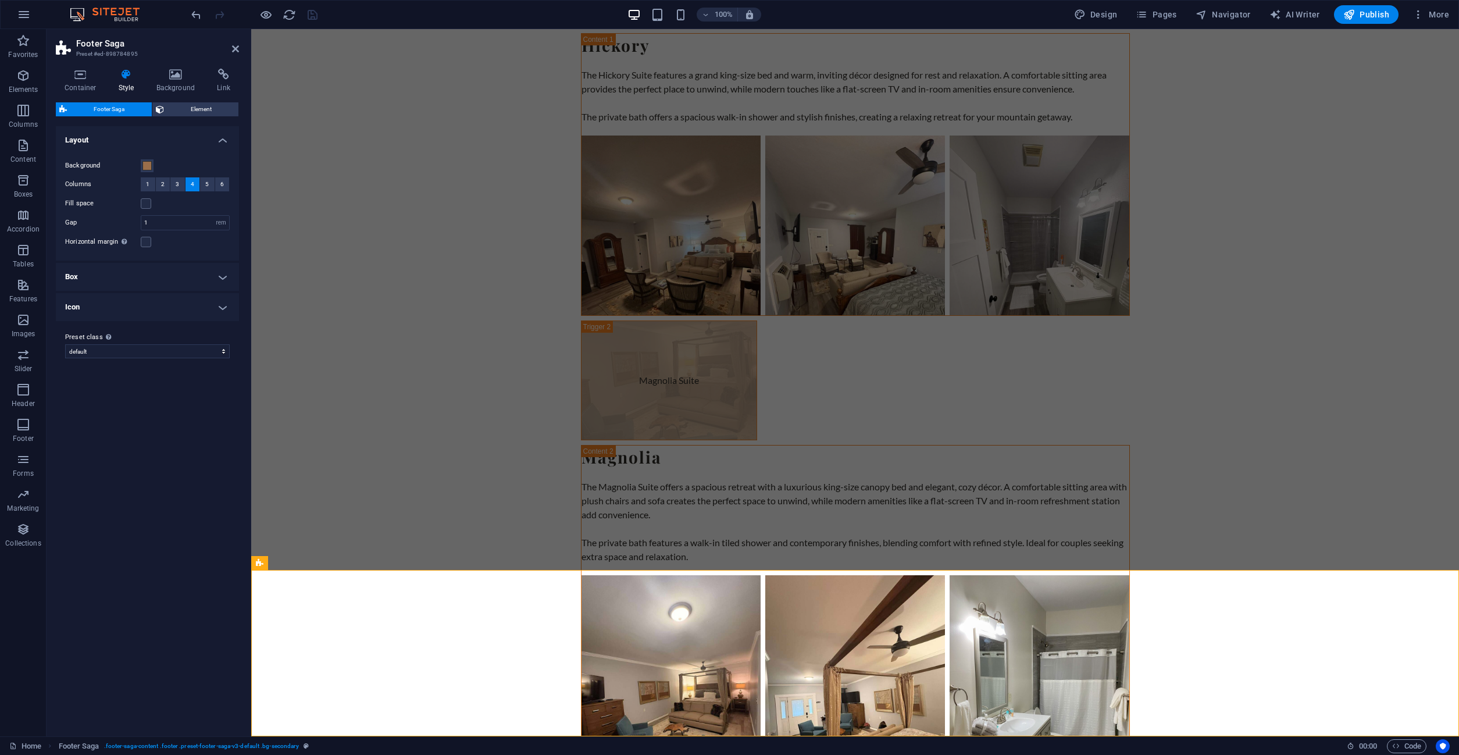
click at [176, 68] on div "Container Style Background Link Size Height Default px rem % vh vw Min. height …" at bounding box center [148, 397] width 202 height 677
click at [170, 84] on h4 "Background" at bounding box center [178, 81] width 61 height 24
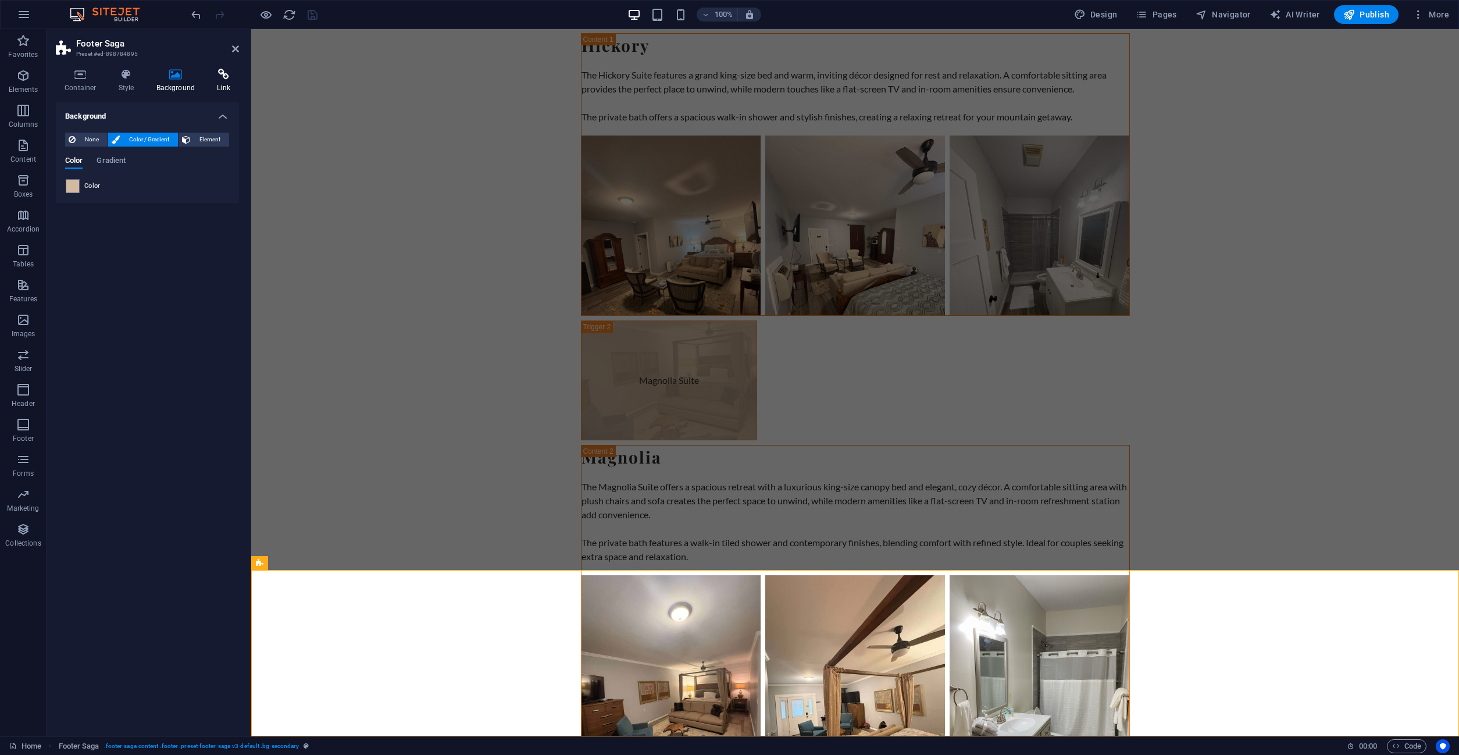
click at [225, 76] on icon at bounding box center [223, 75] width 31 height 12
click at [97, 80] on h4 "Container" at bounding box center [83, 81] width 54 height 24
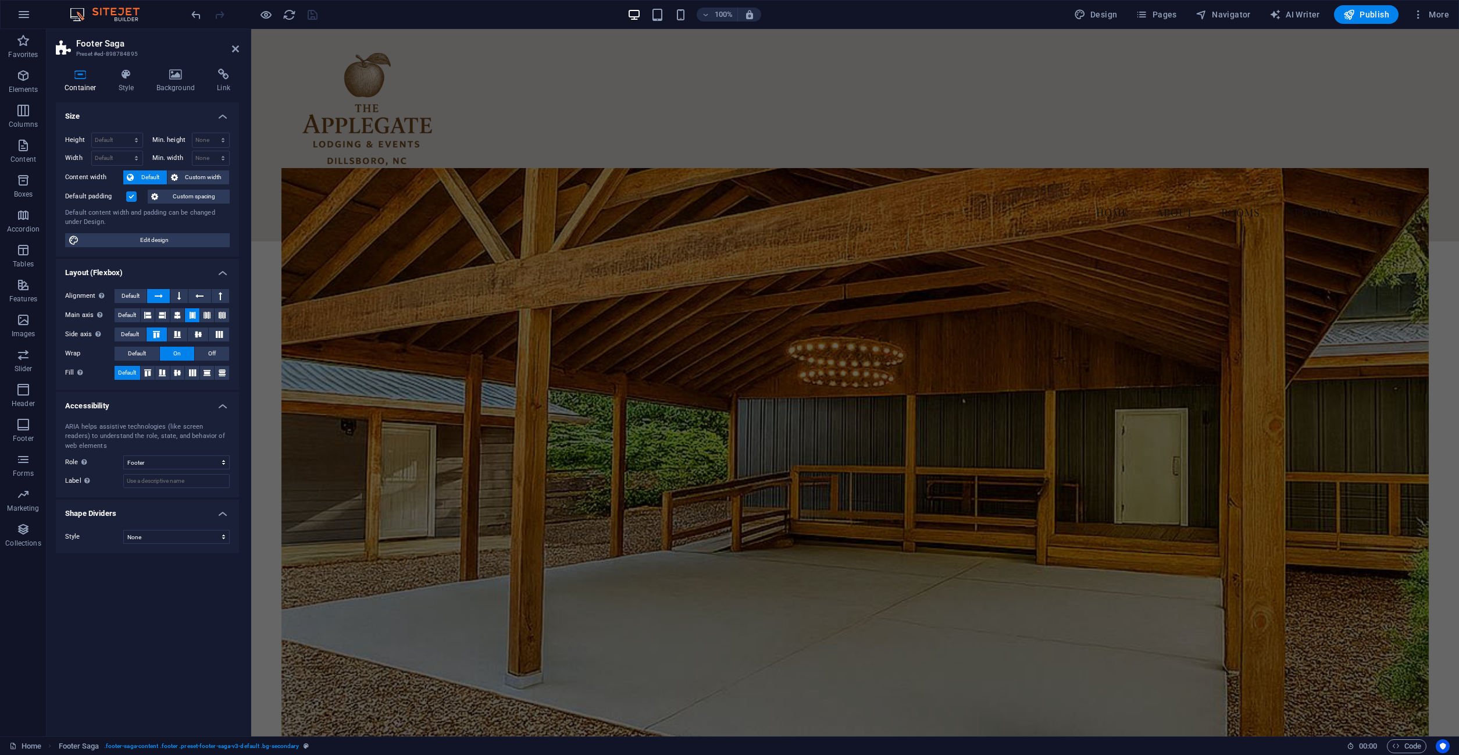
scroll to position [0, 0]
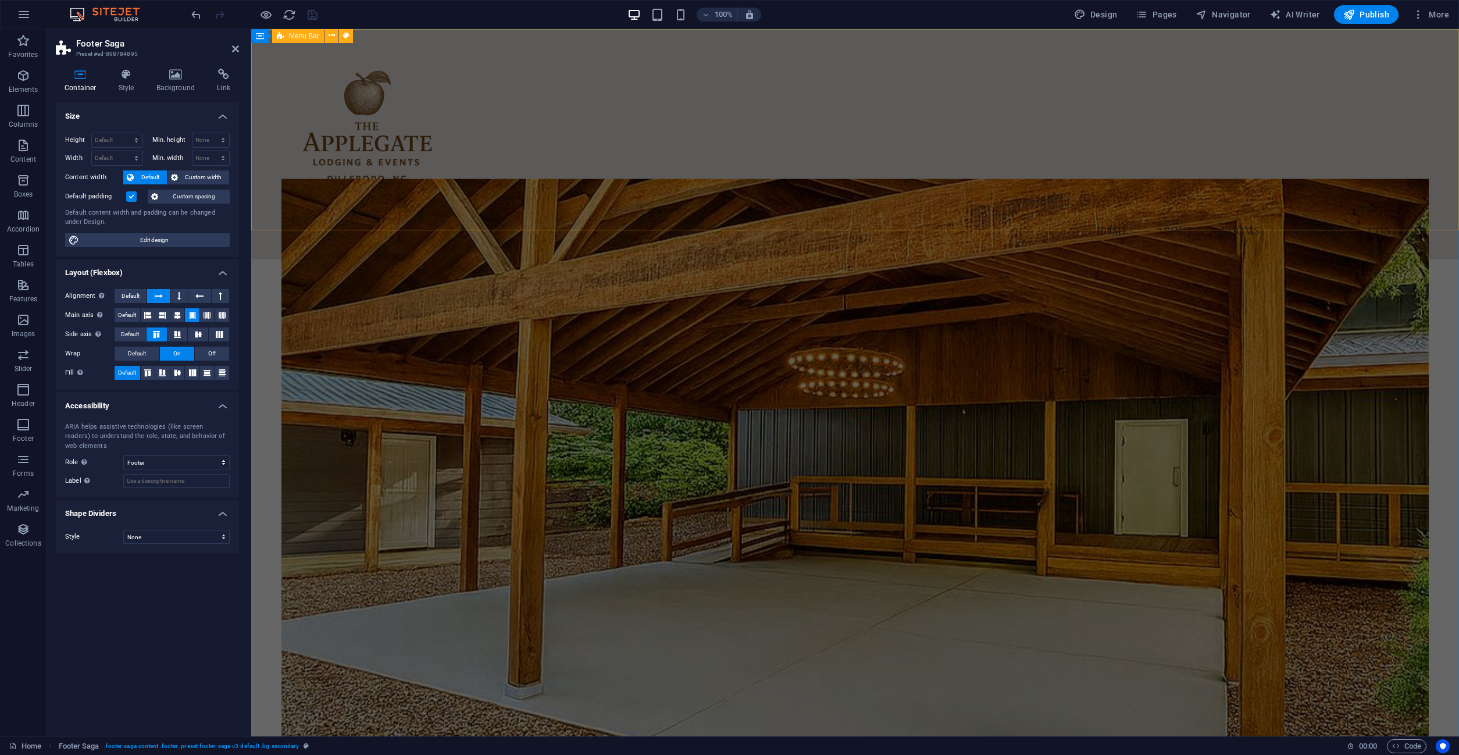
click at [643, 216] on nav "Home About Rooms Services Contact" at bounding box center [856, 230] width 1148 height 29
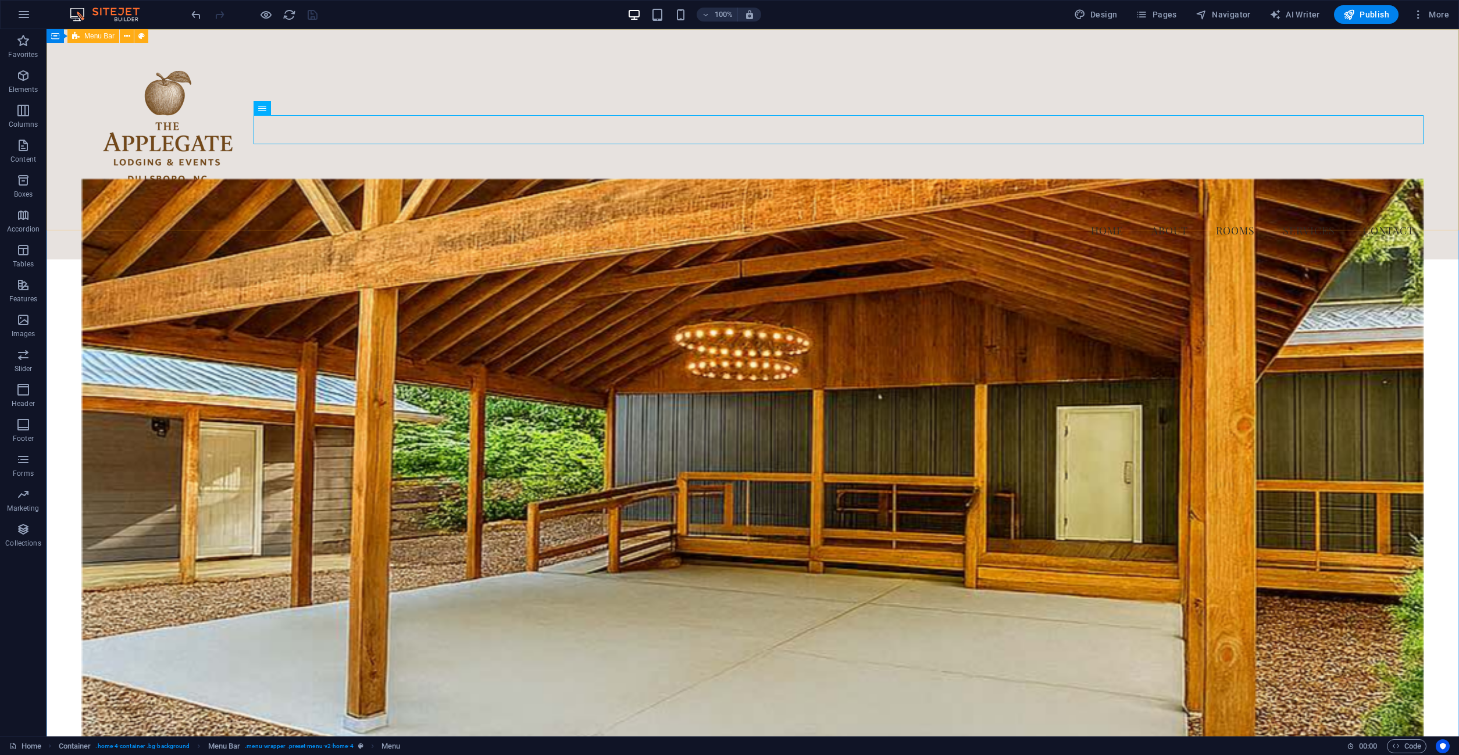
click at [458, 206] on div "Menu Home About Rooms Services Contact" at bounding box center [753, 144] width 1413 height 230
click at [99, 224] on div "Menu Home About Rooms Services Contact" at bounding box center [753, 144] width 1413 height 230
select select "%"
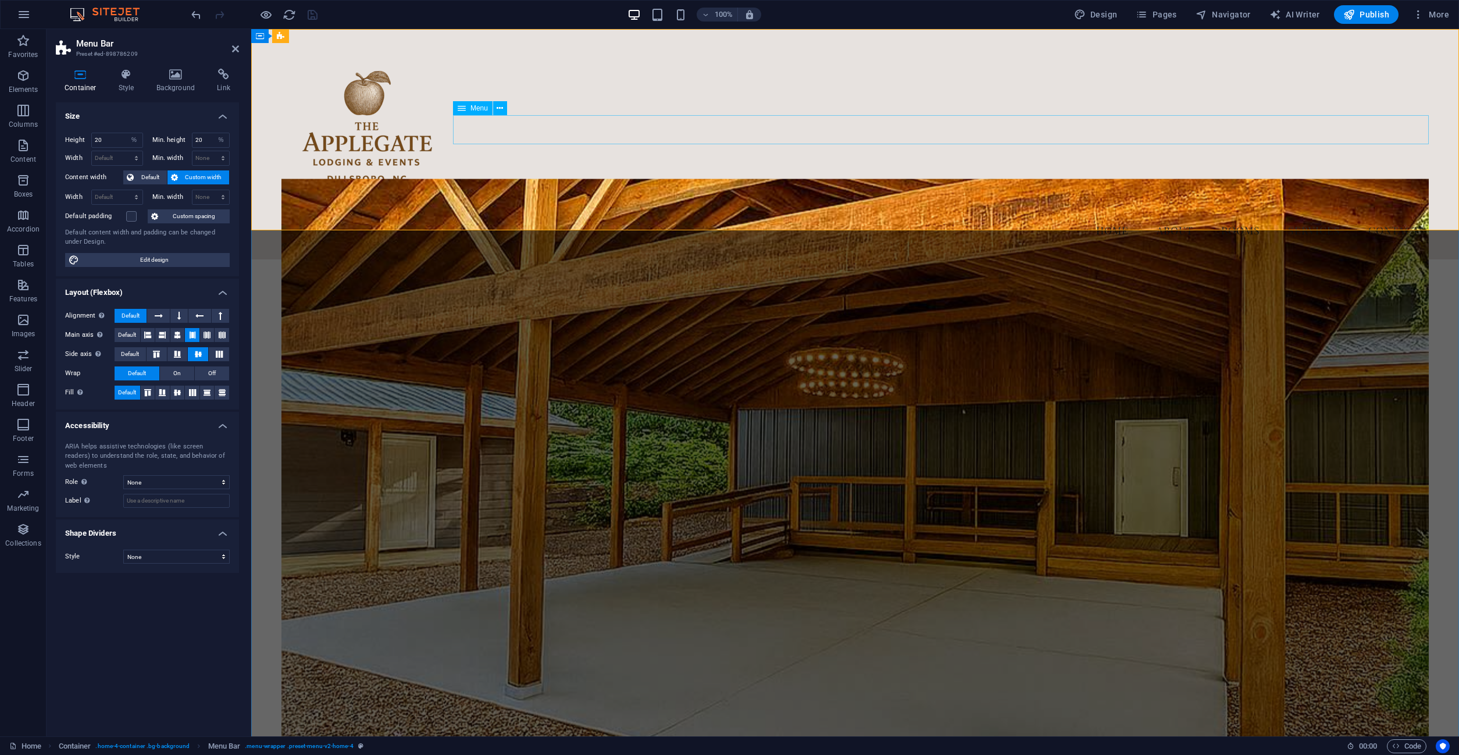
click at [768, 216] on nav "Home About Rooms Services Contact" at bounding box center [856, 230] width 1148 height 29
click at [735, 211] on div "Menu Home About Rooms Services Contact" at bounding box center [855, 144] width 1208 height 230
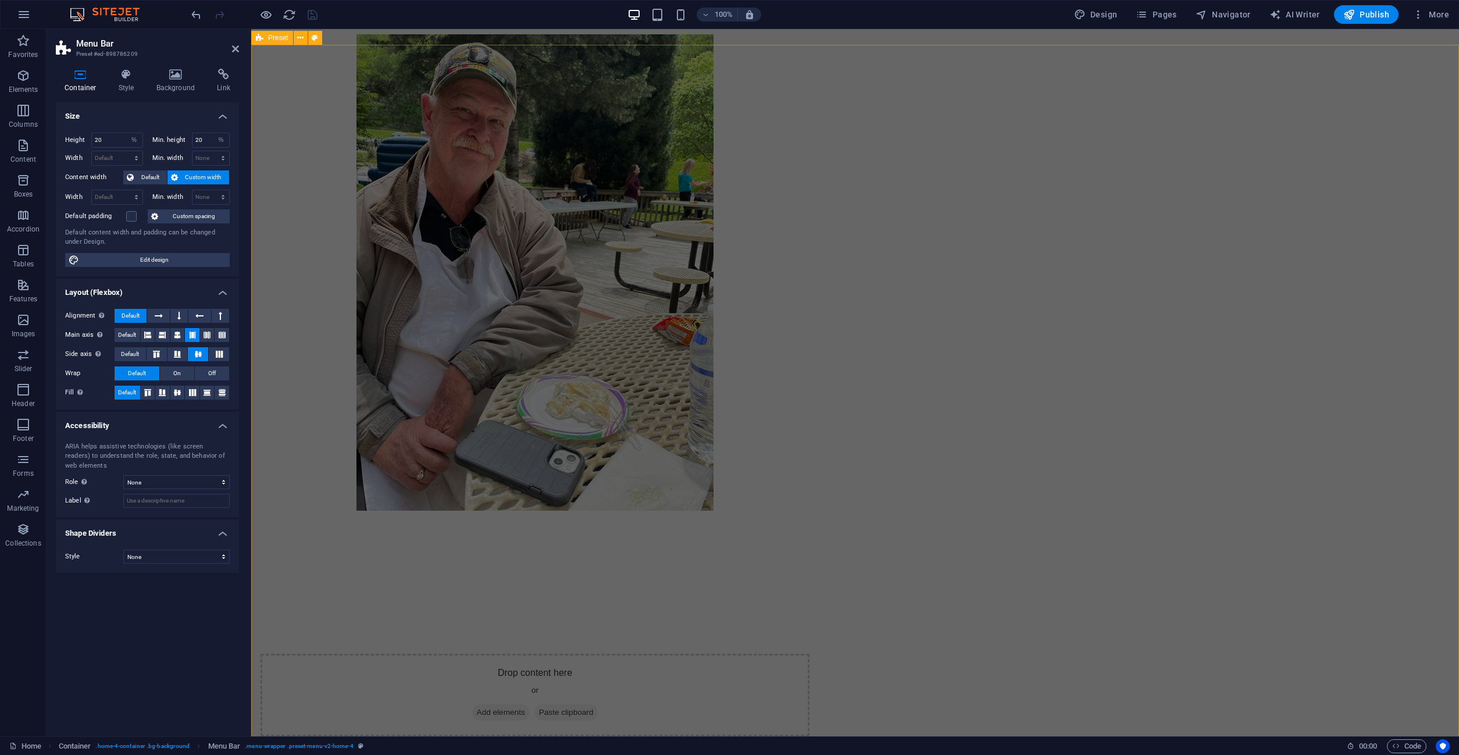
scroll to position [1187, 0]
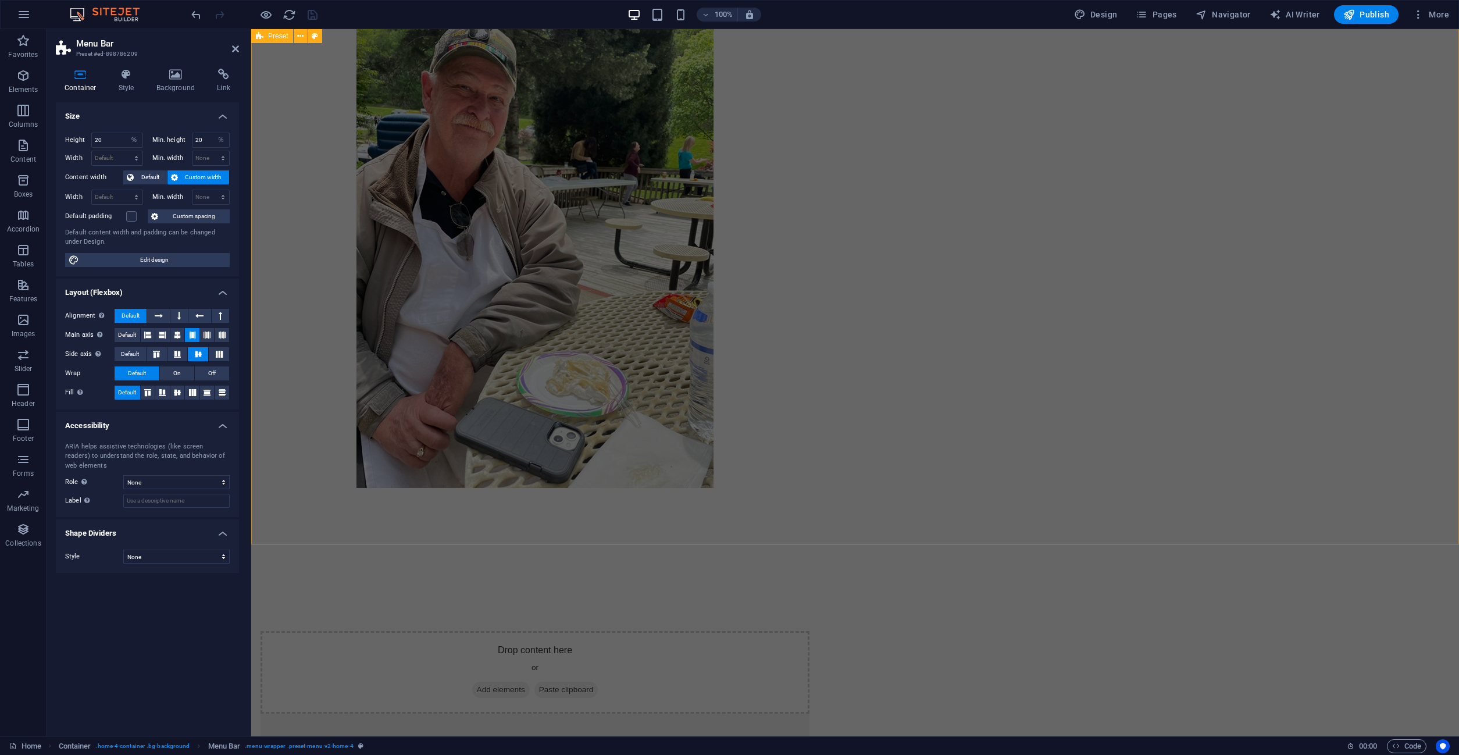
click at [436, 265] on div "Drop content here or Add elements Paste clipboard About Us The Applegate is mor…" at bounding box center [855, 553] width 1208 height 1463
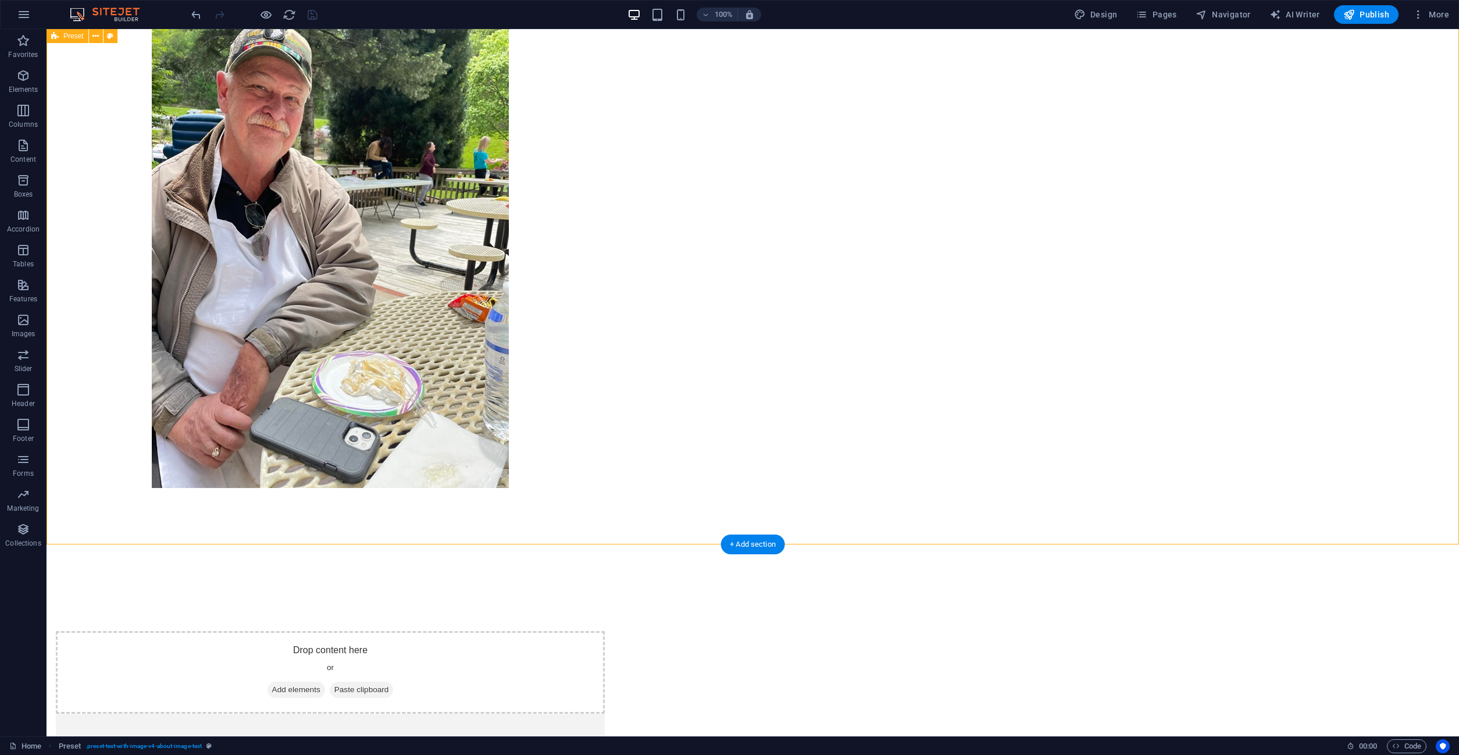
scroll to position [1365, 0]
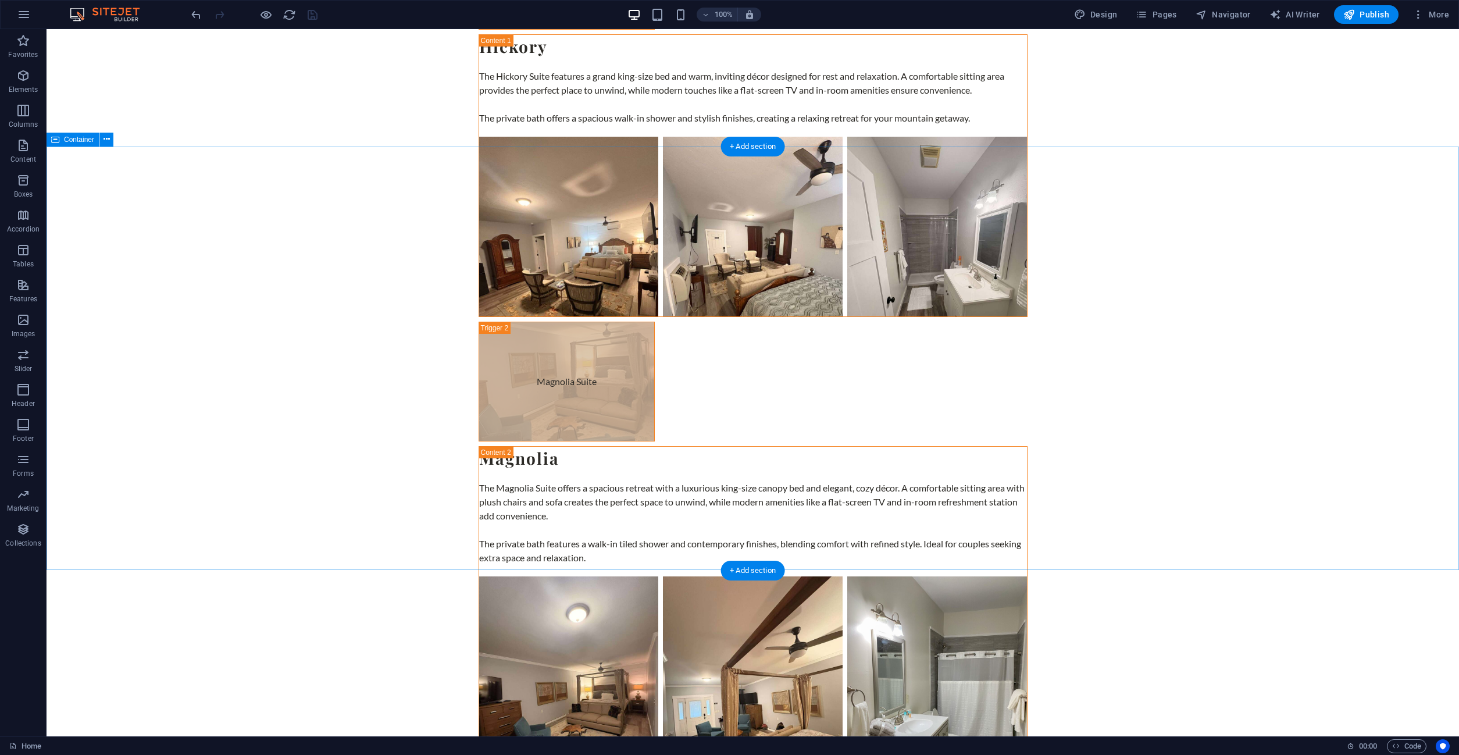
scroll to position [3957, 0]
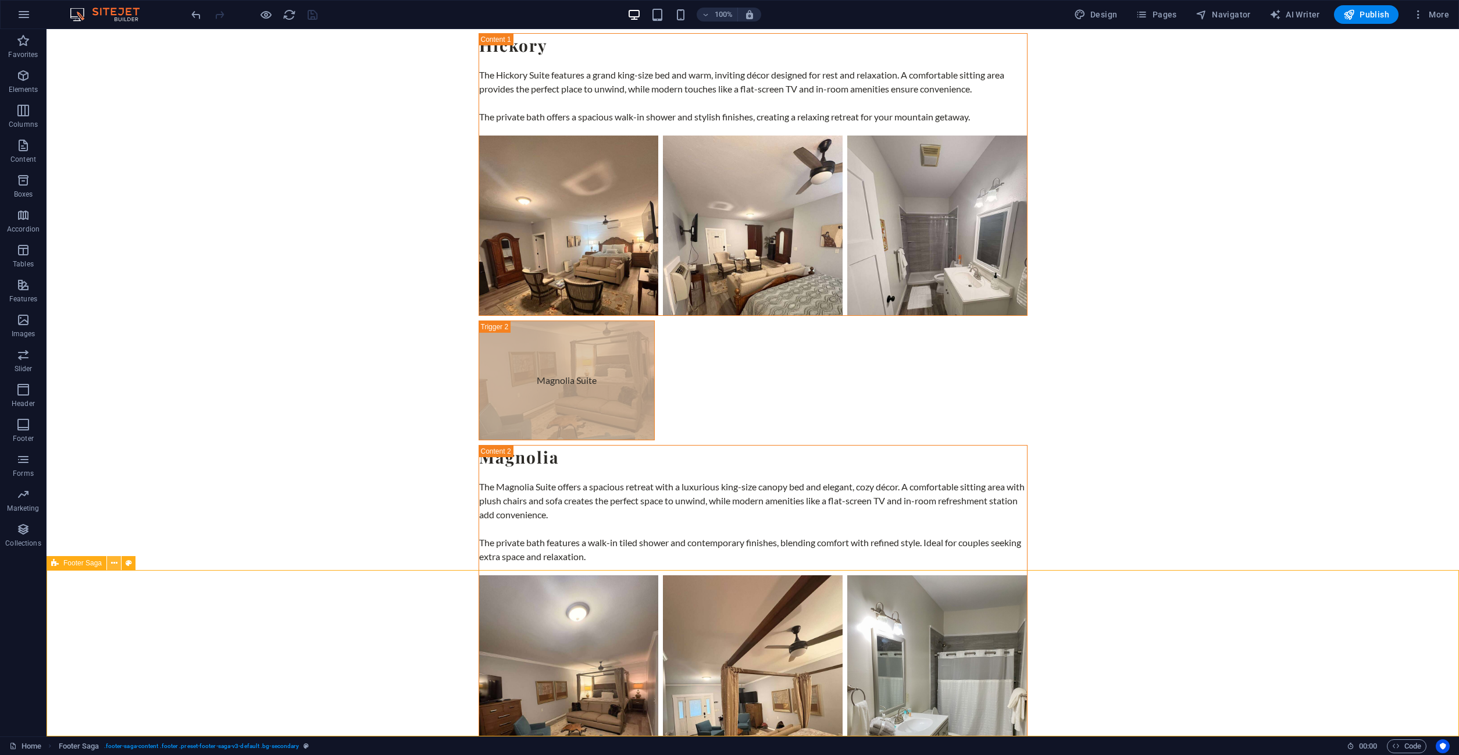
click at [115, 562] on icon at bounding box center [114, 563] width 6 height 12
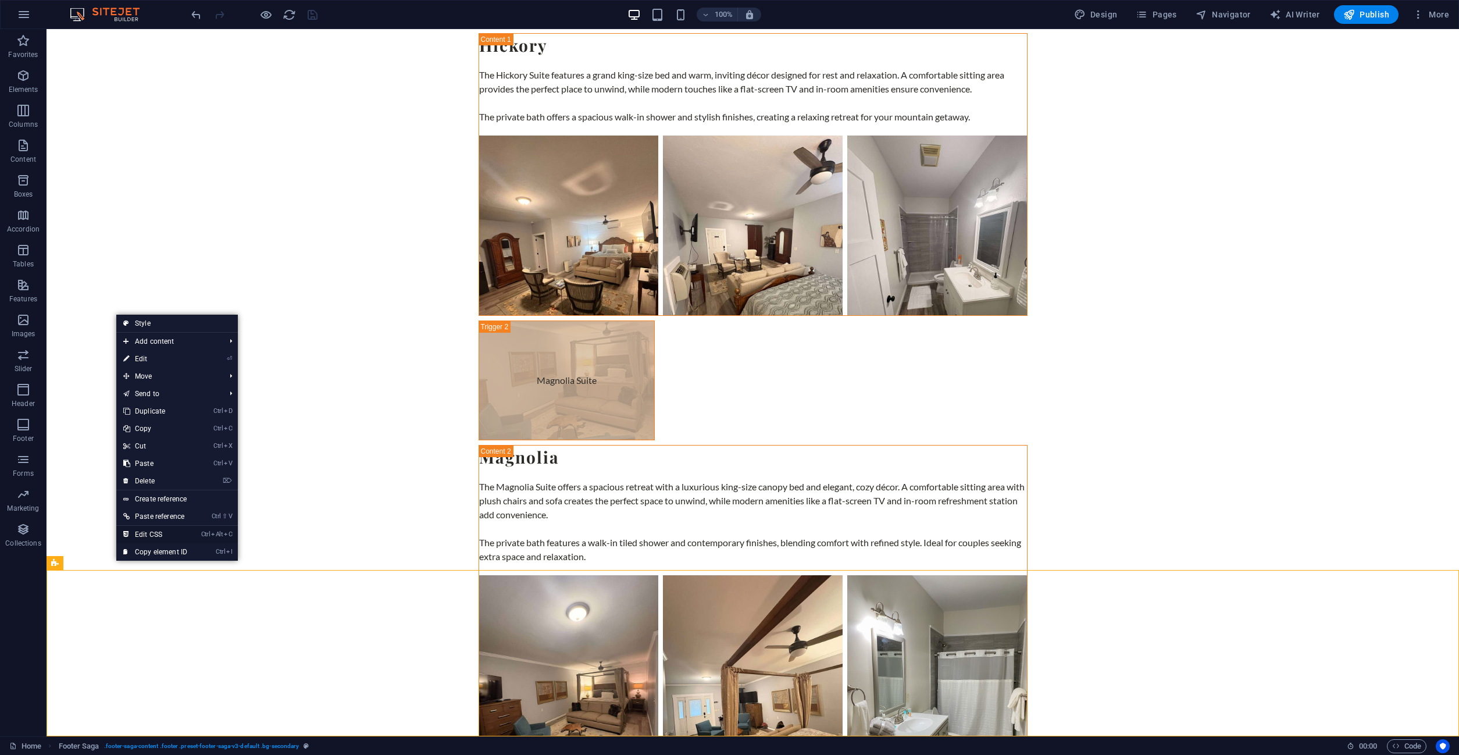
click at [144, 533] on link "Ctrl Alt C Edit CSS" at bounding box center [155, 534] width 78 height 17
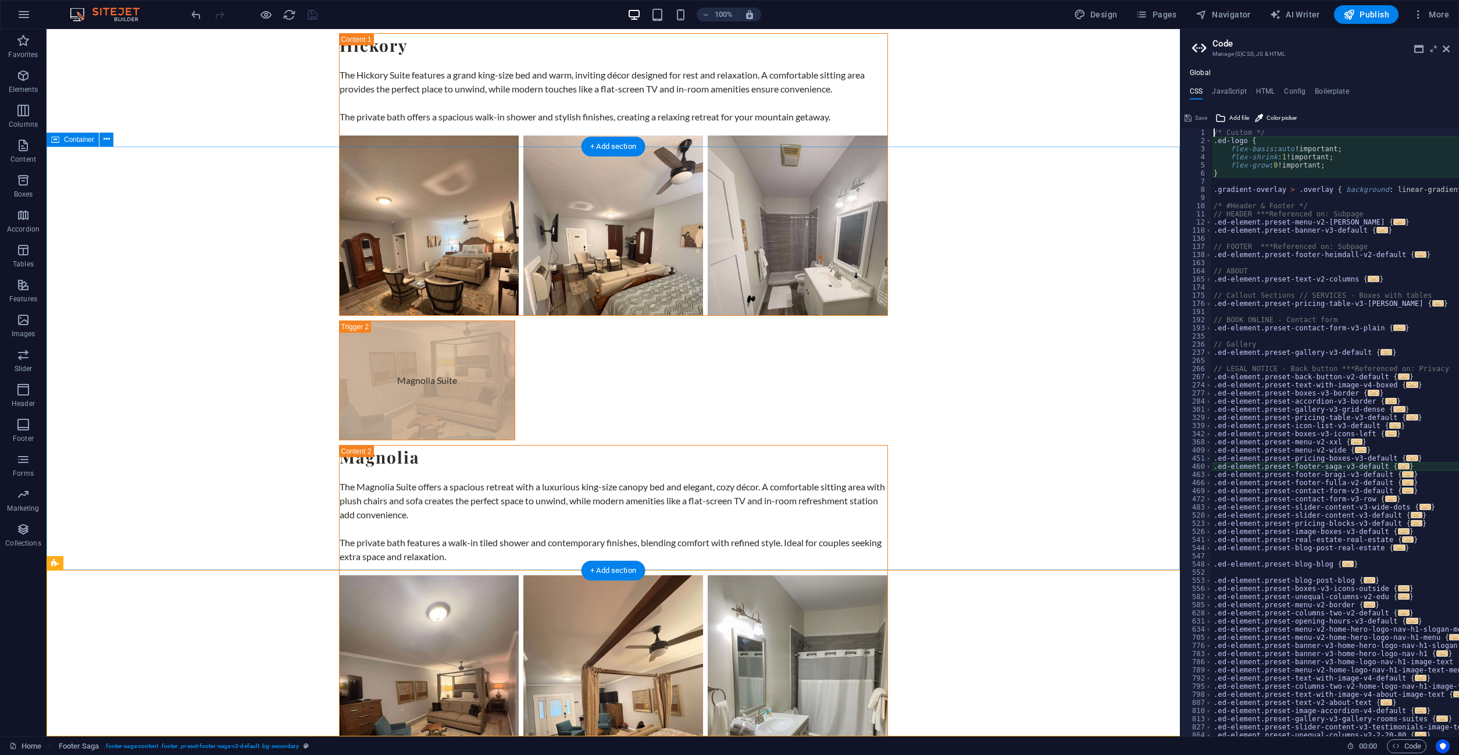
type textarea "@include footer-saga-v3;"
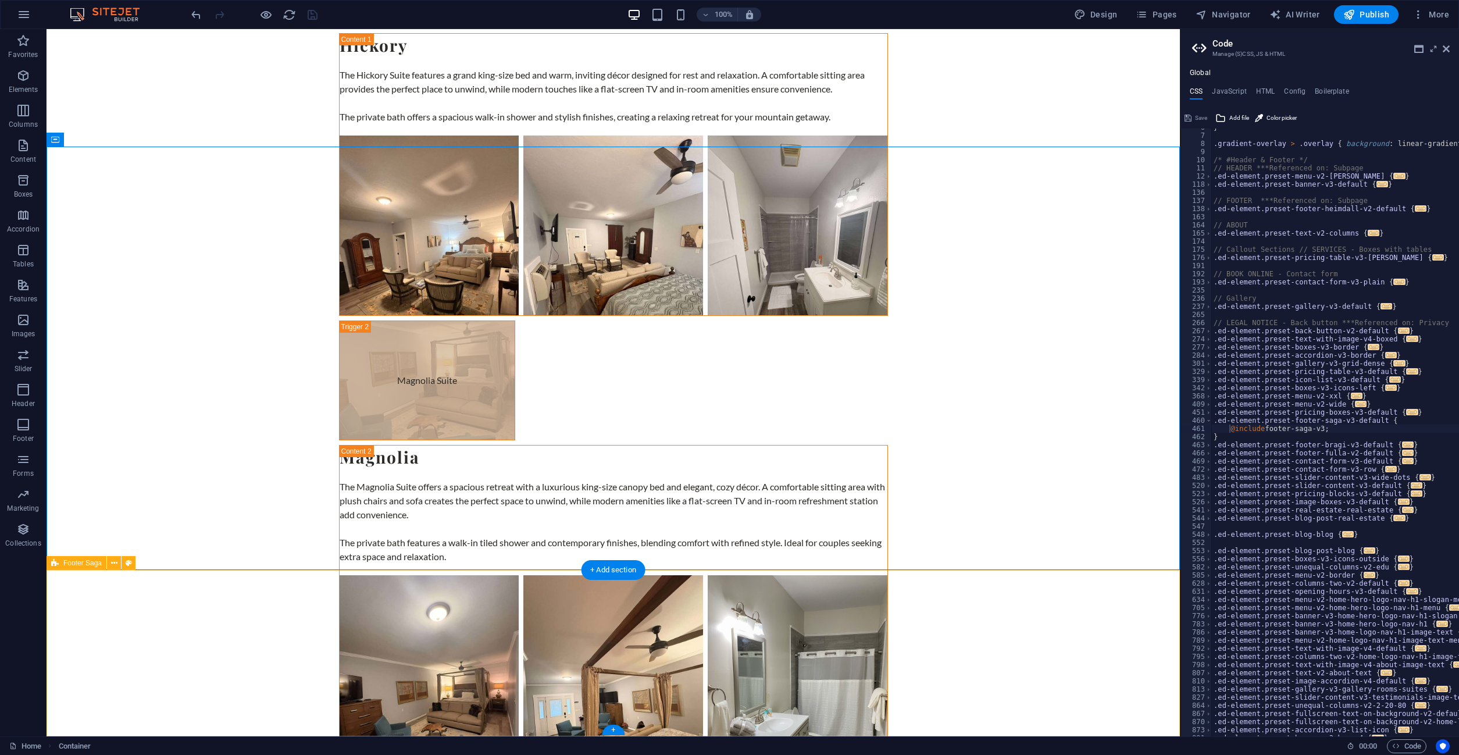
click at [116, 564] on icon at bounding box center [114, 563] width 6 height 12
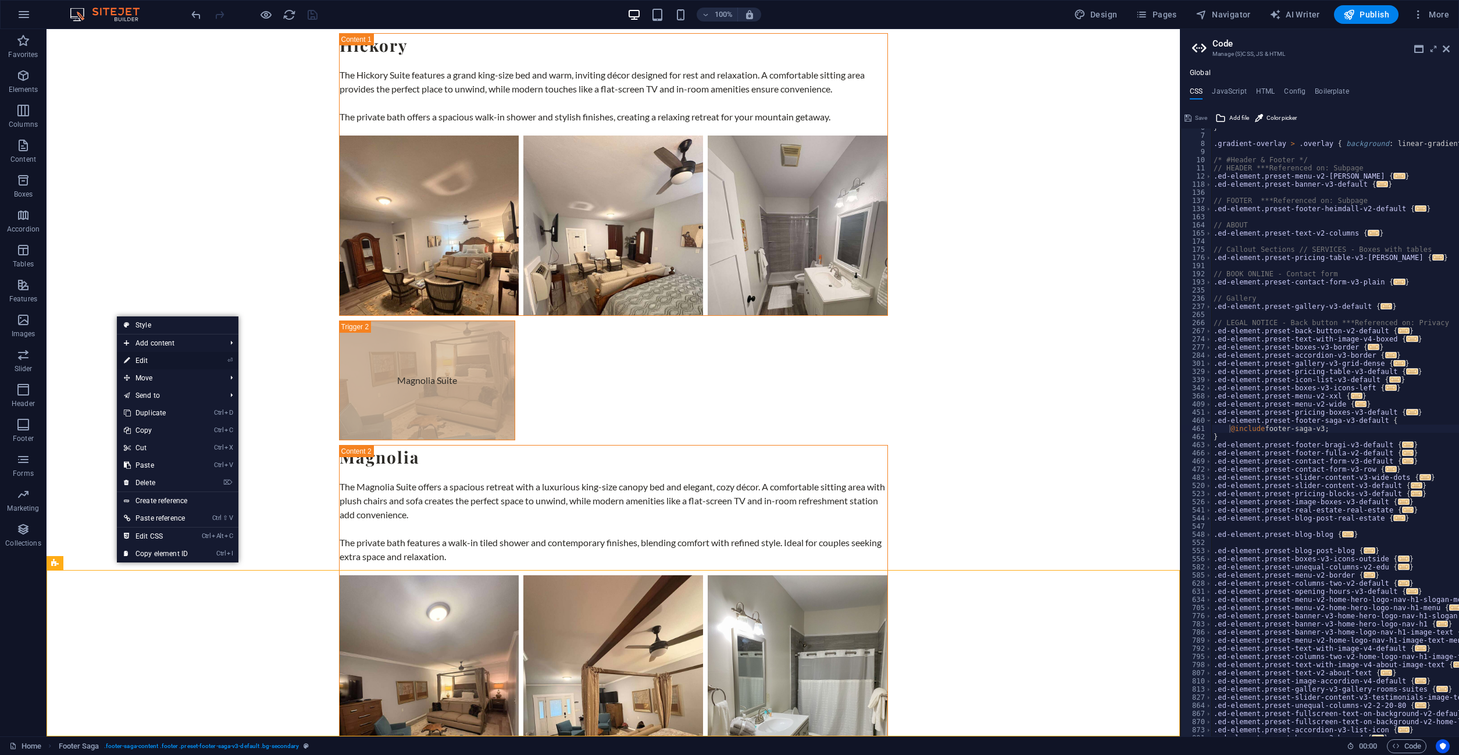
click at [154, 365] on link "⏎ Edit" at bounding box center [156, 360] width 78 height 17
select select "footer"
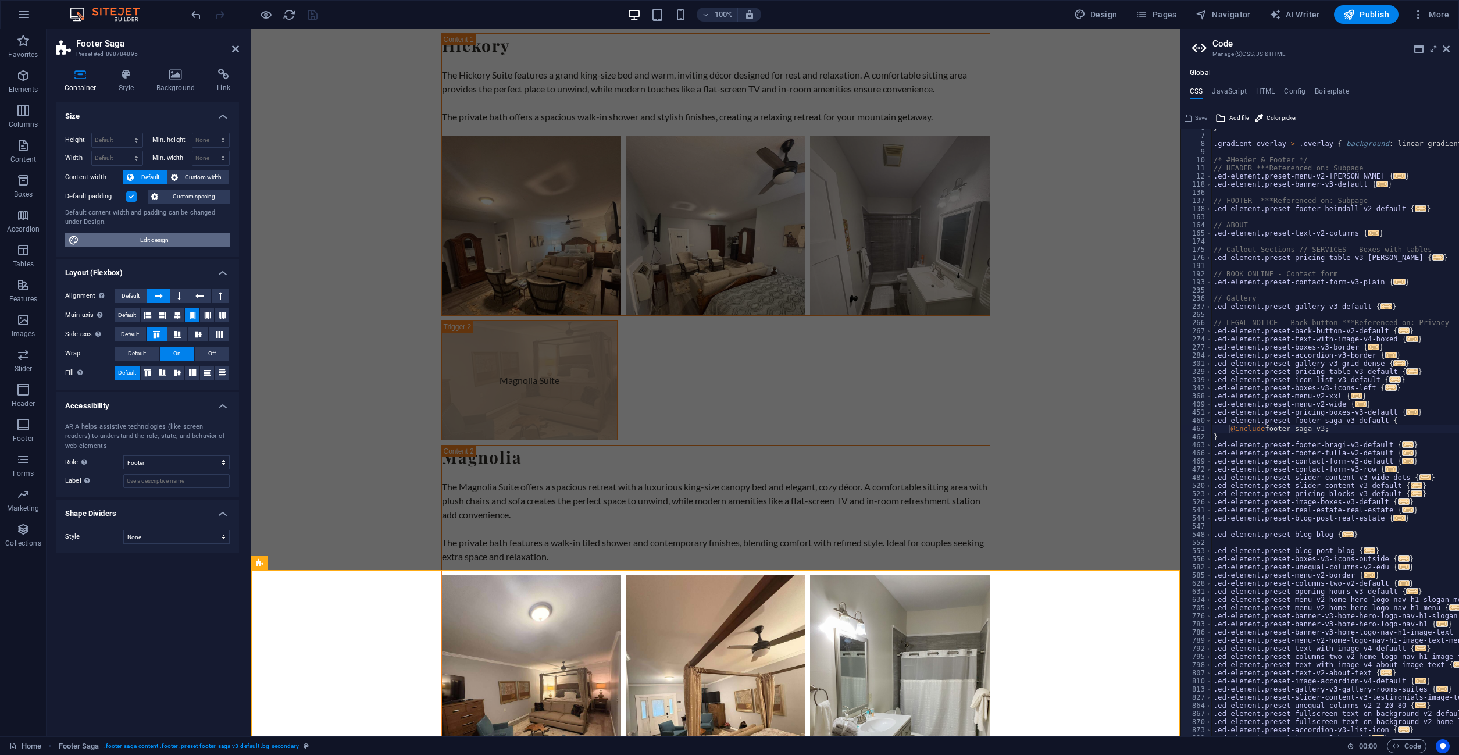
click at [124, 237] on span "Edit design" at bounding box center [155, 240] width 144 height 14
select select "px"
select select "200"
select select "px"
select select "rem"
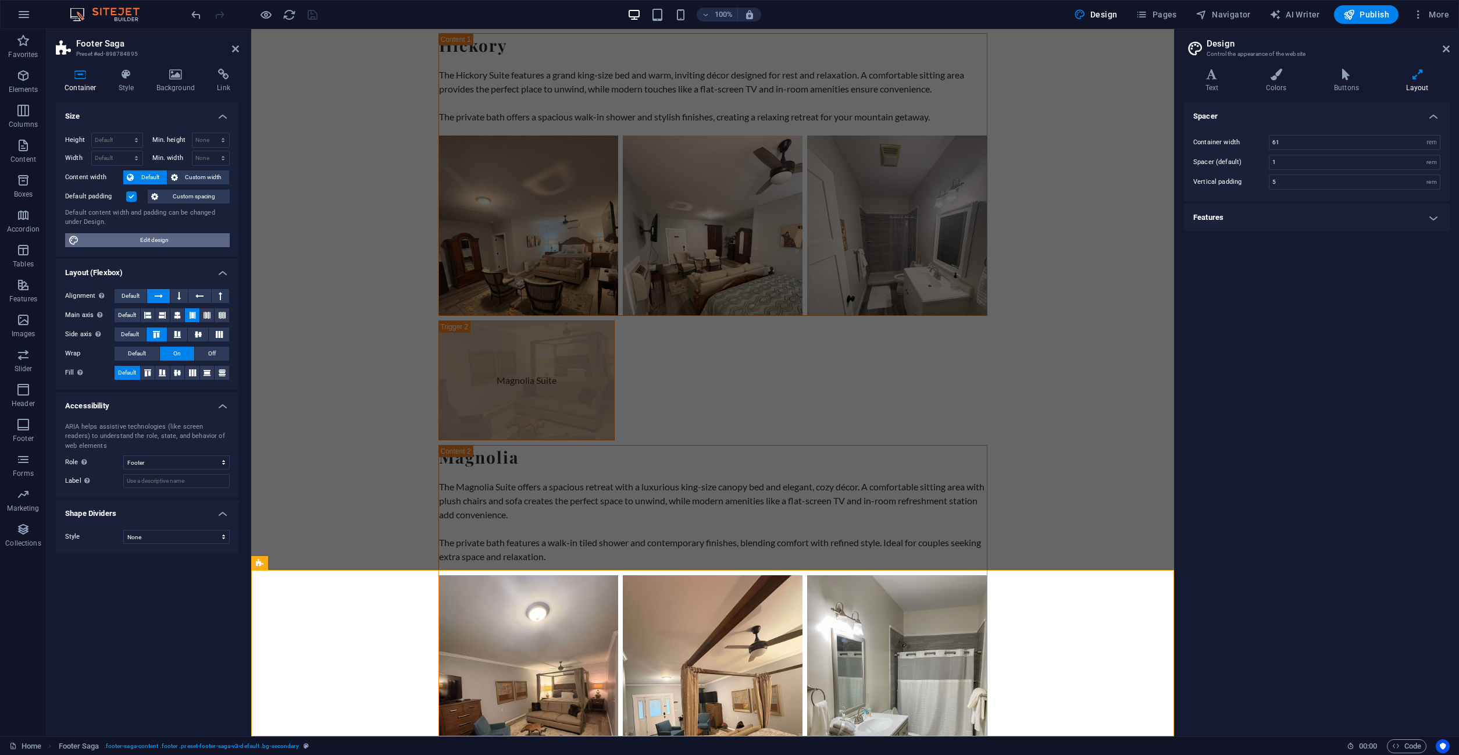
click at [158, 243] on span "Edit design" at bounding box center [155, 240] width 144 height 14
click at [1314, 158] on input "1" at bounding box center [1355, 162] width 170 height 14
drag, startPoint x: 1293, startPoint y: 163, endPoint x: 1225, endPoint y: 158, distance: 68.3
click at [1270, 159] on input "1" at bounding box center [1355, 162] width 170 height 14
type input "1"
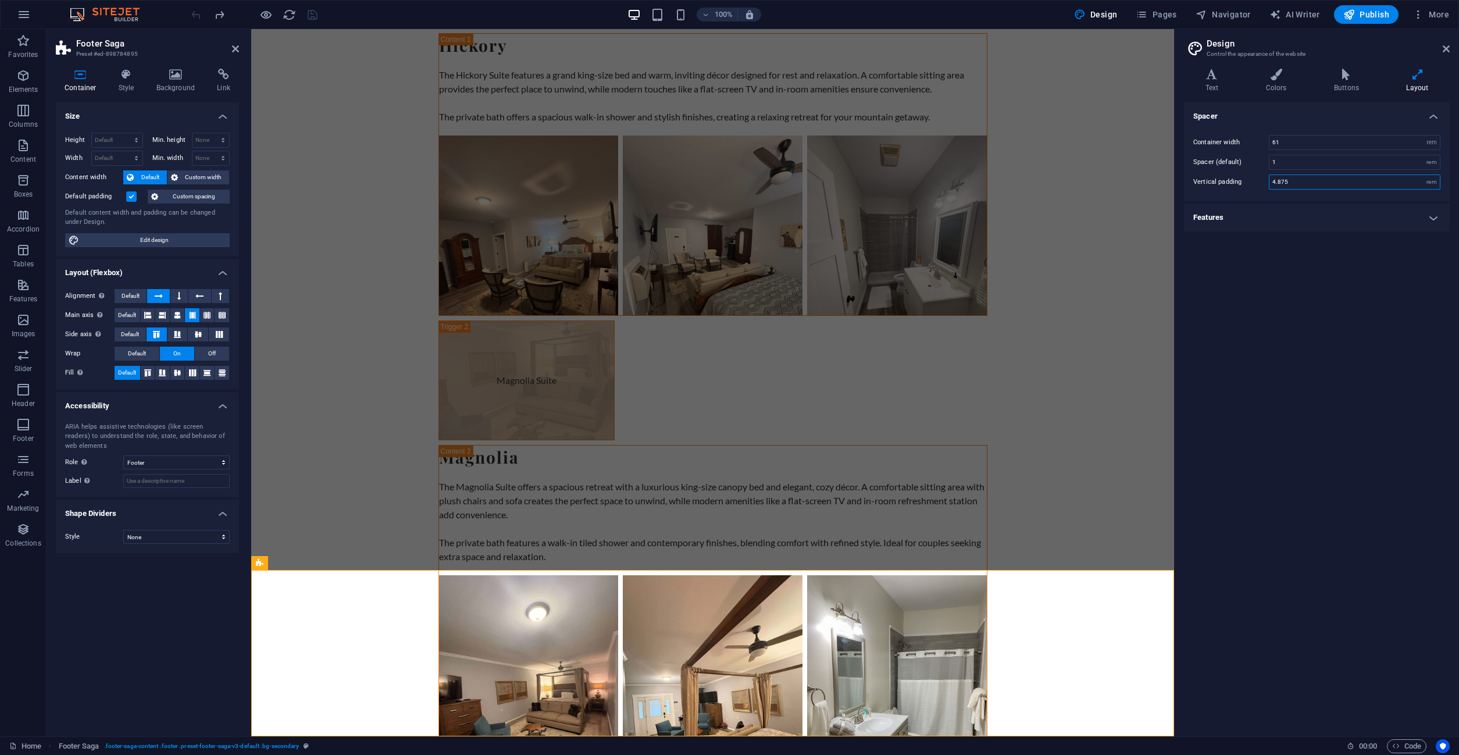
type input "5"
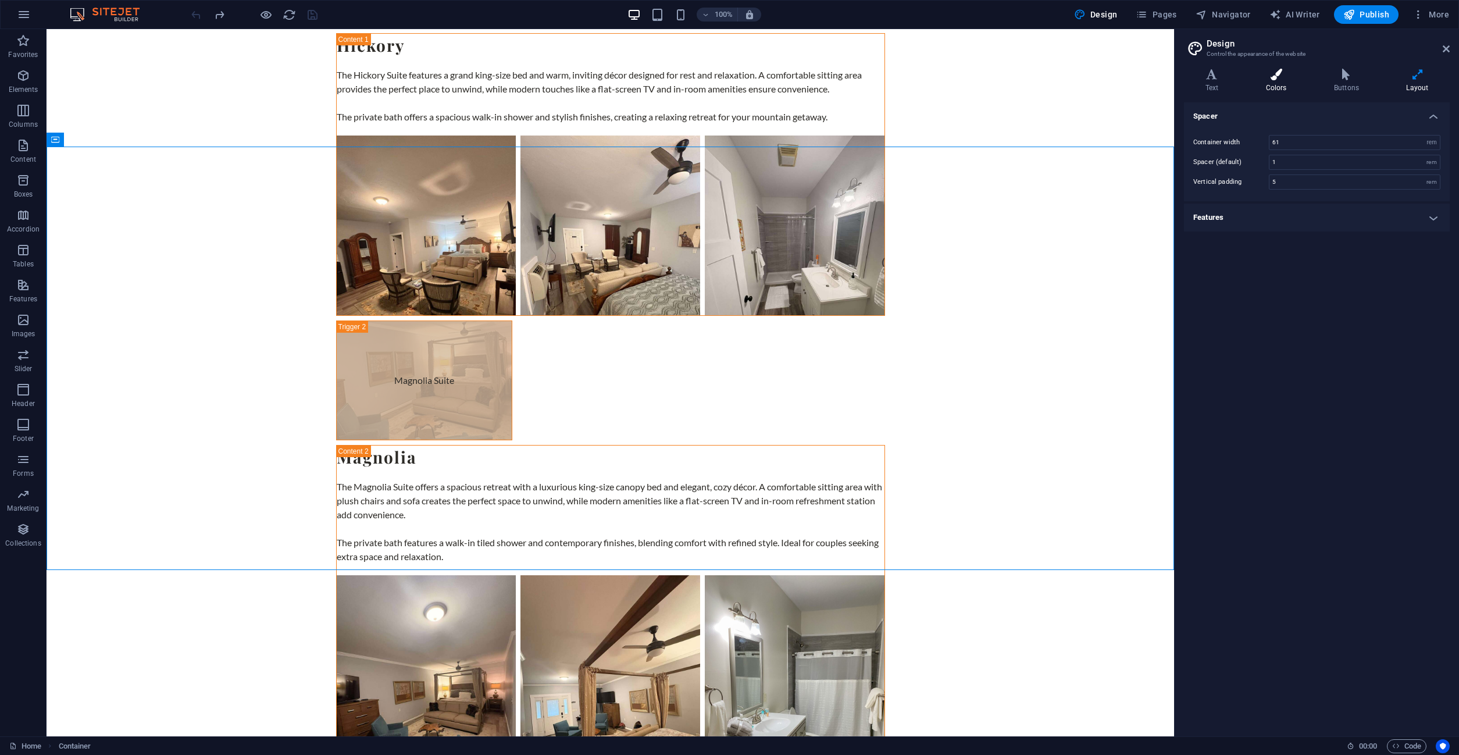
click at [1274, 74] on icon at bounding box center [1276, 75] width 63 height 12
click at [1226, 76] on icon at bounding box center [1212, 75] width 56 height 12
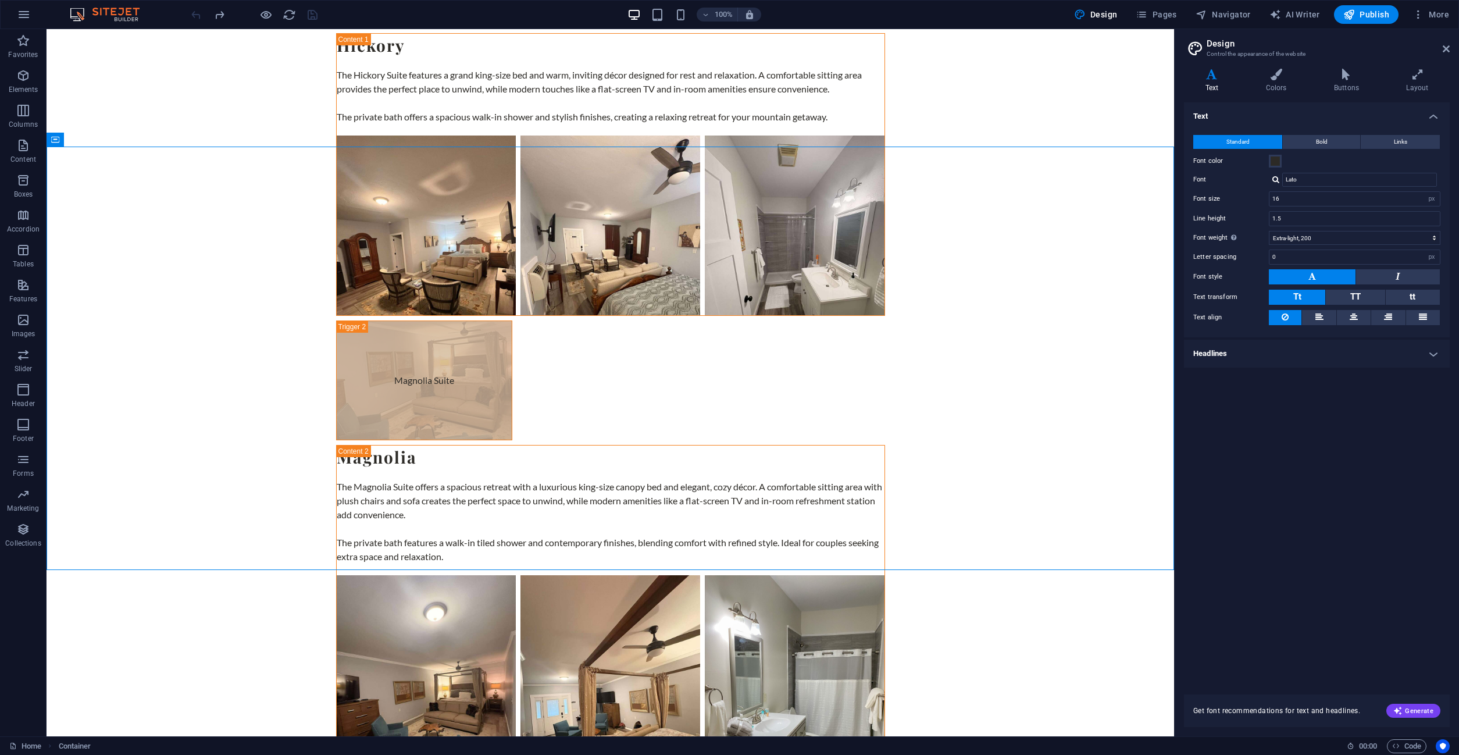
click at [1442, 48] on h2 "Design" at bounding box center [1328, 43] width 243 height 10
click at [1449, 49] on icon at bounding box center [1446, 48] width 7 height 9
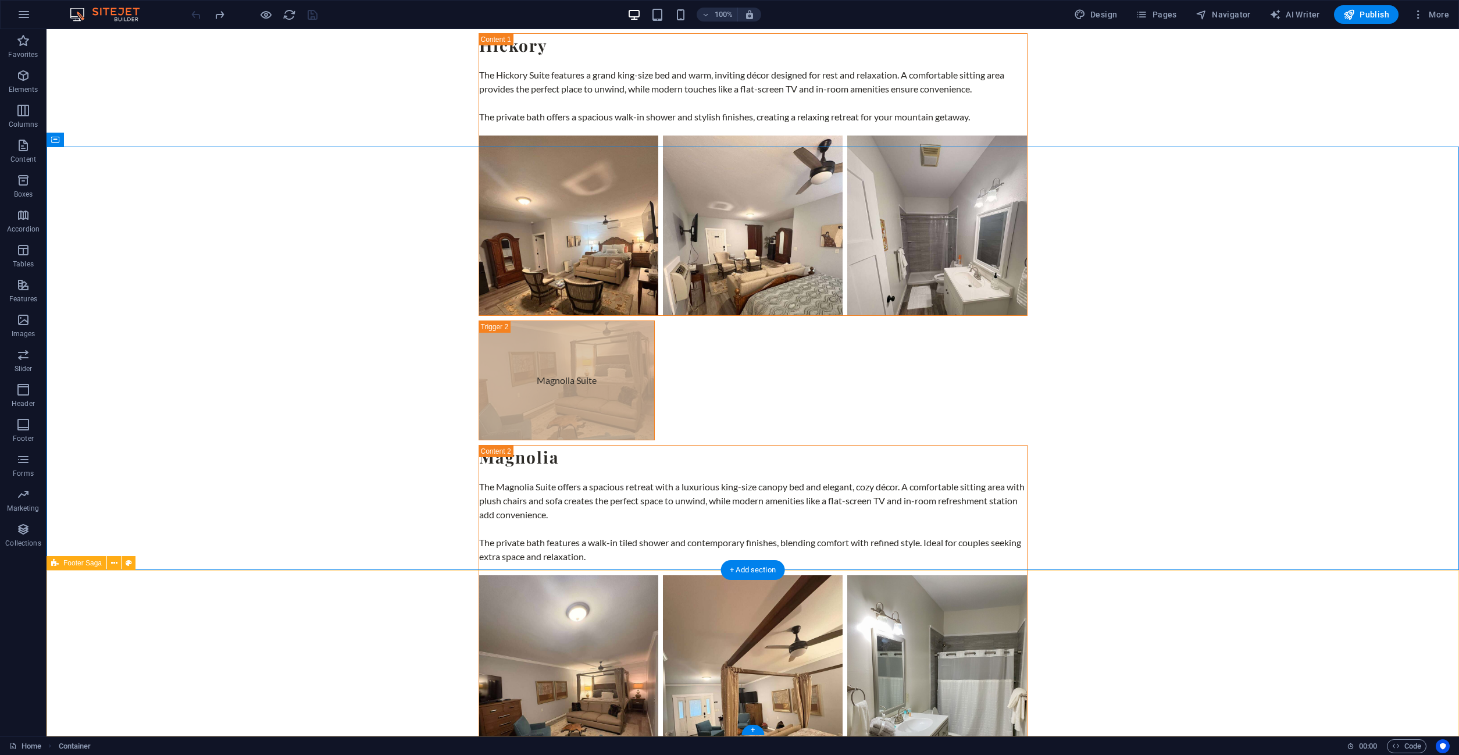
click at [110, 563] on button at bounding box center [114, 563] width 14 height 14
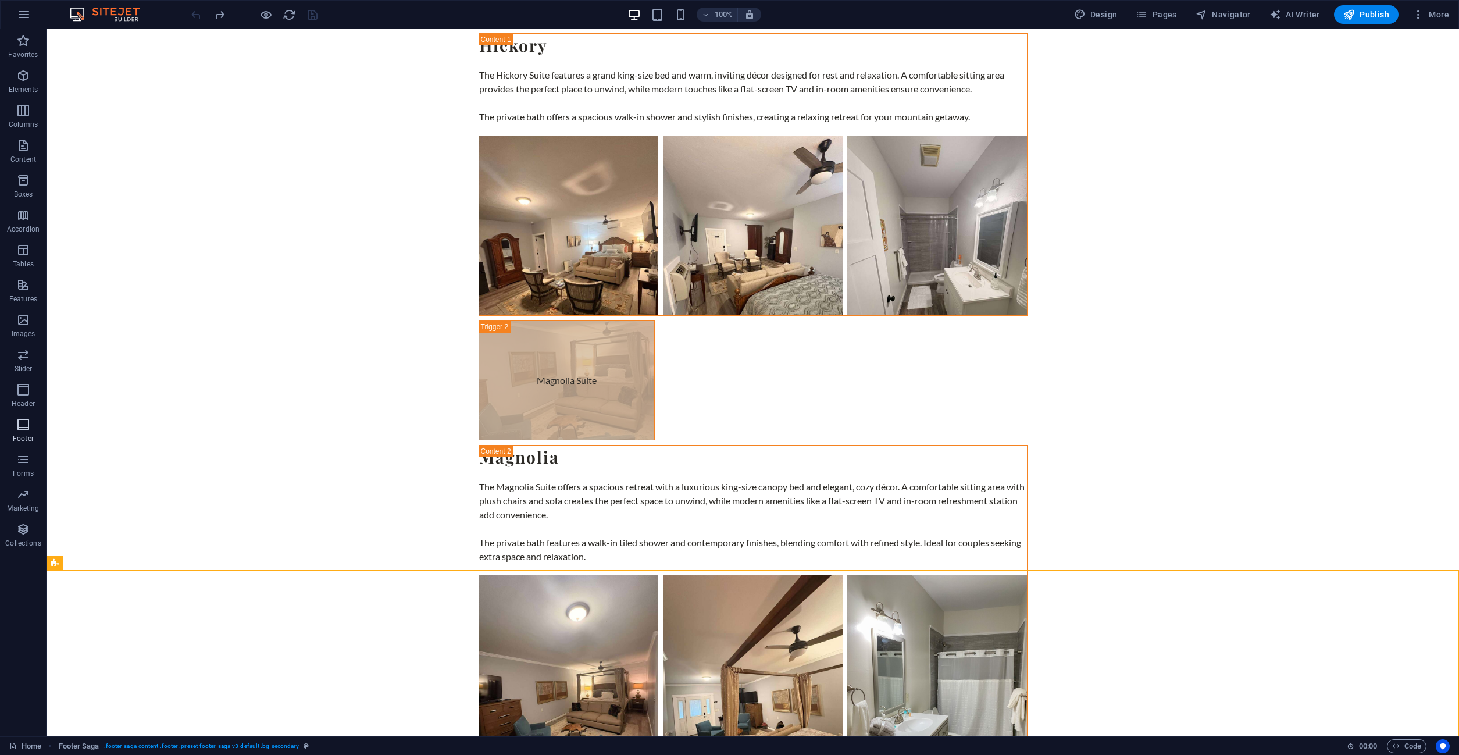
click at [19, 430] on icon "button" at bounding box center [23, 425] width 14 height 14
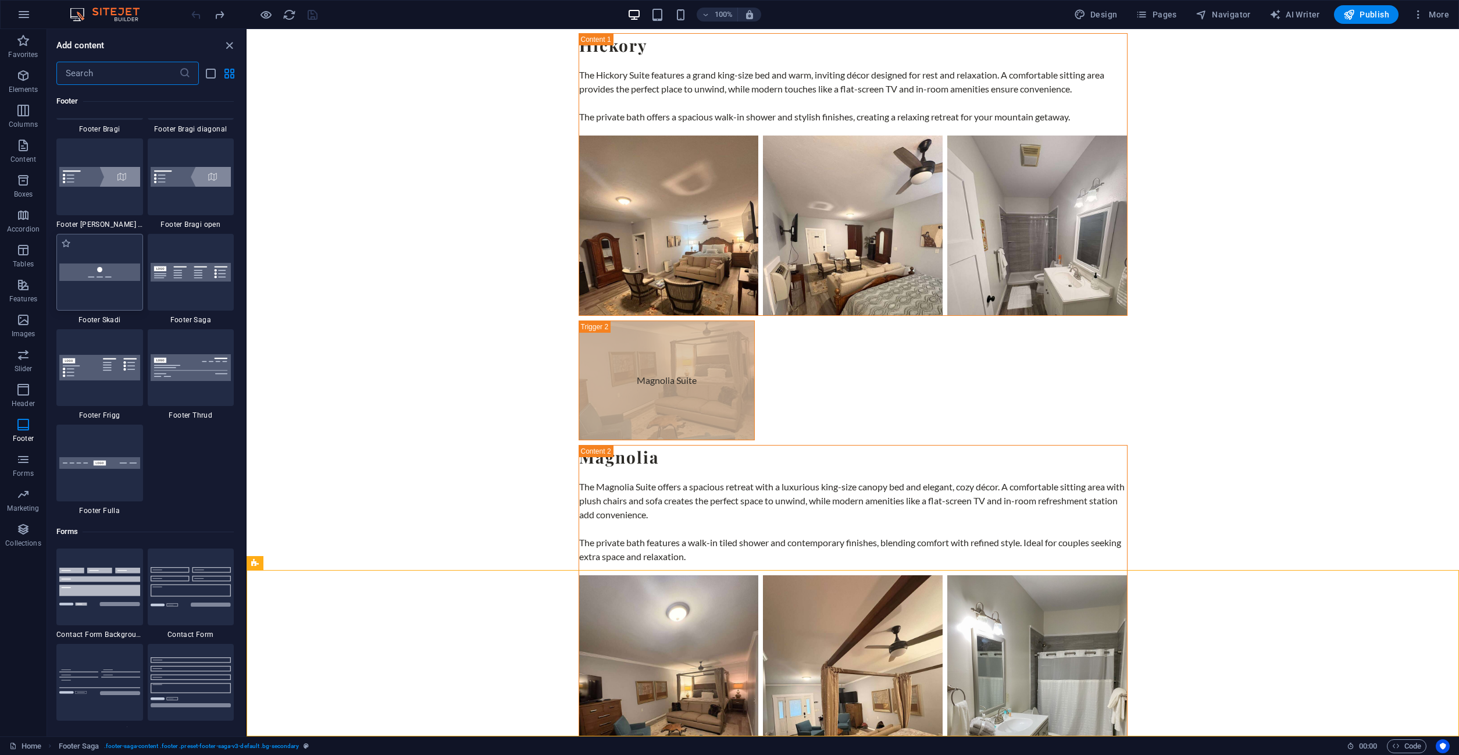
scroll to position [8067, 0]
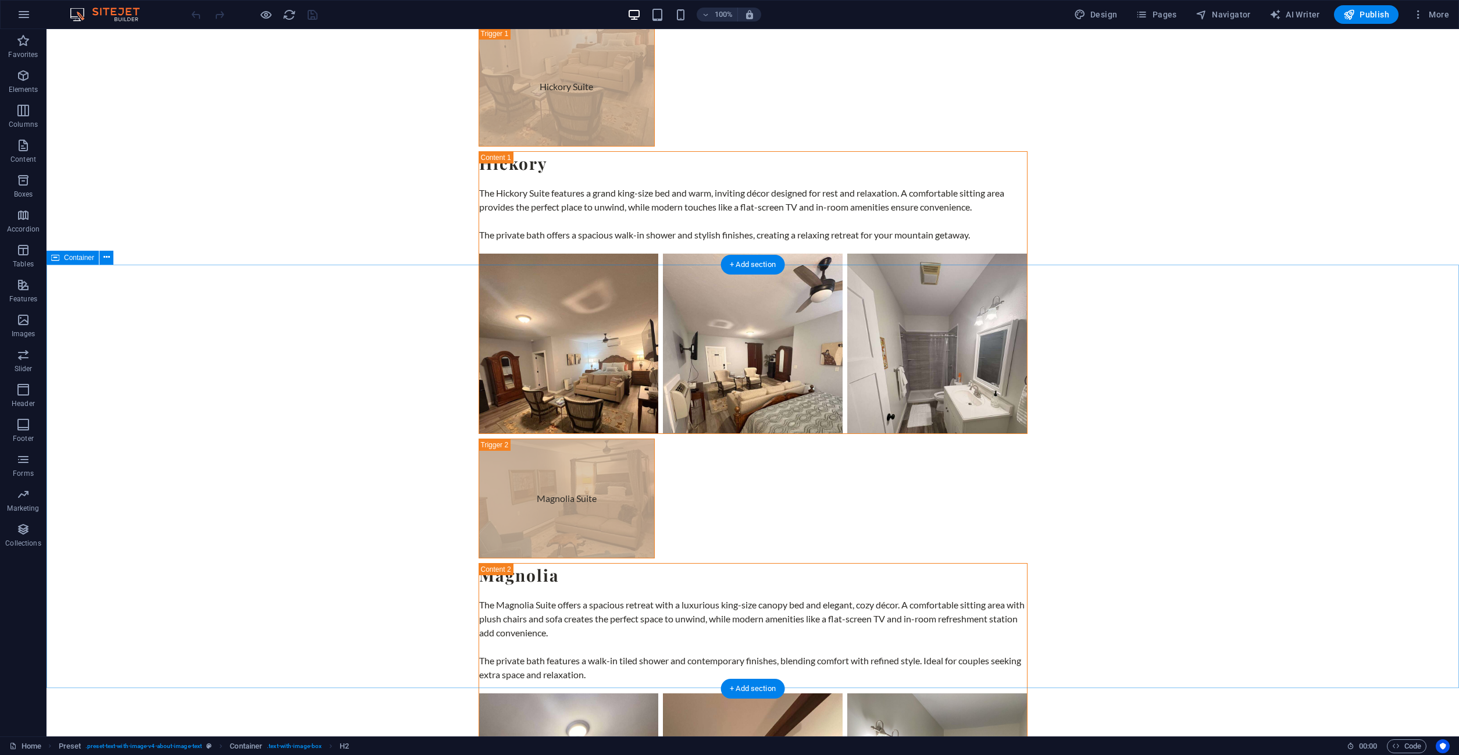
scroll to position [3957, 0]
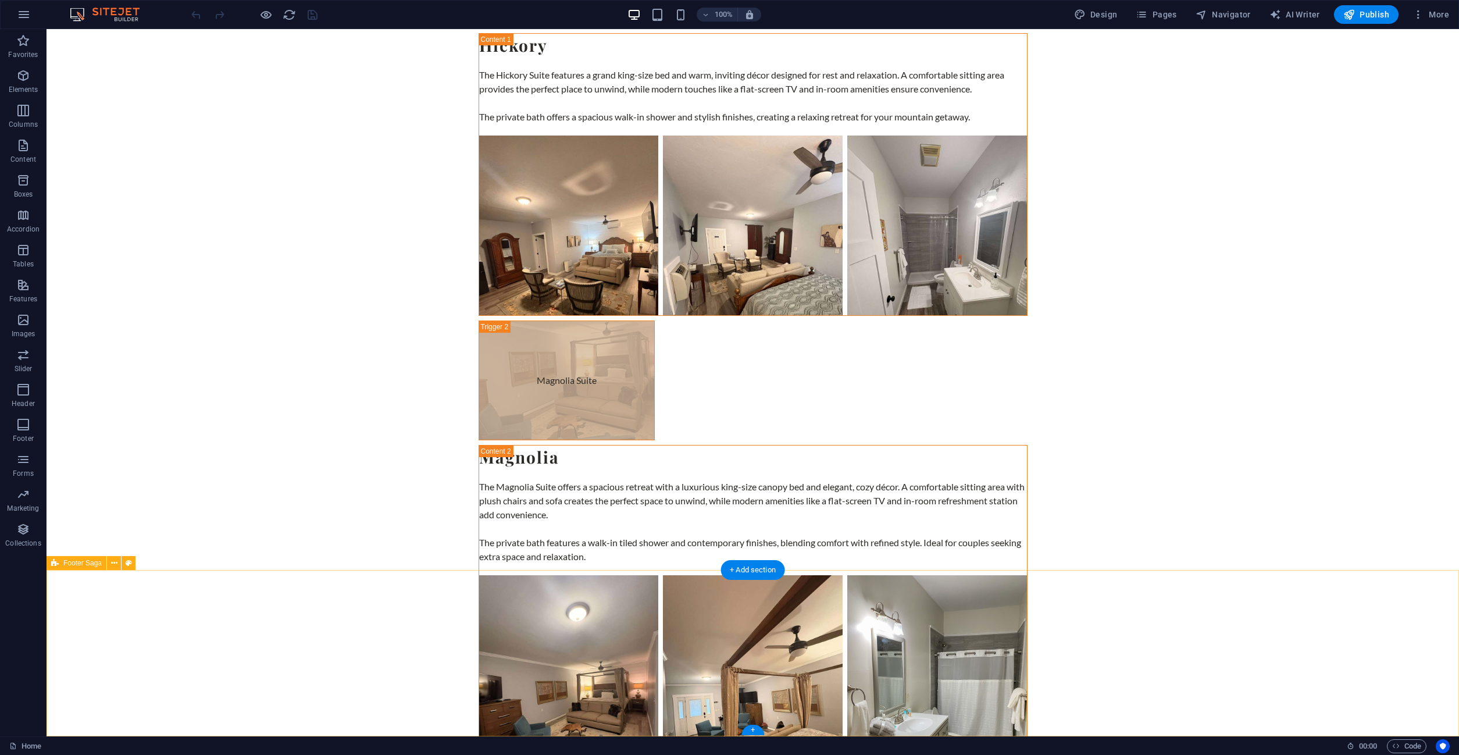
drag, startPoint x: 528, startPoint y: 716, endPoint x: 311, endPoint y: 629, distance: 233.8
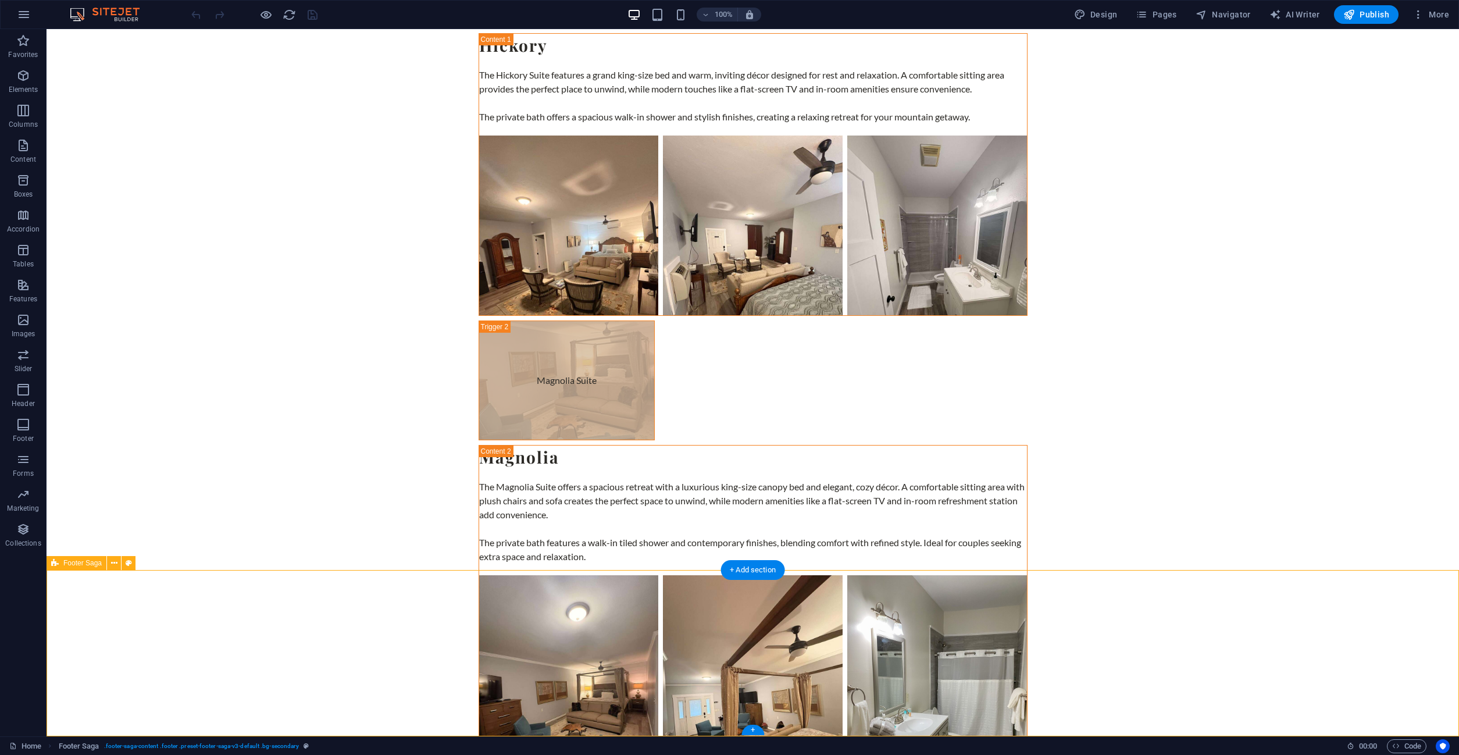
select select "footer"
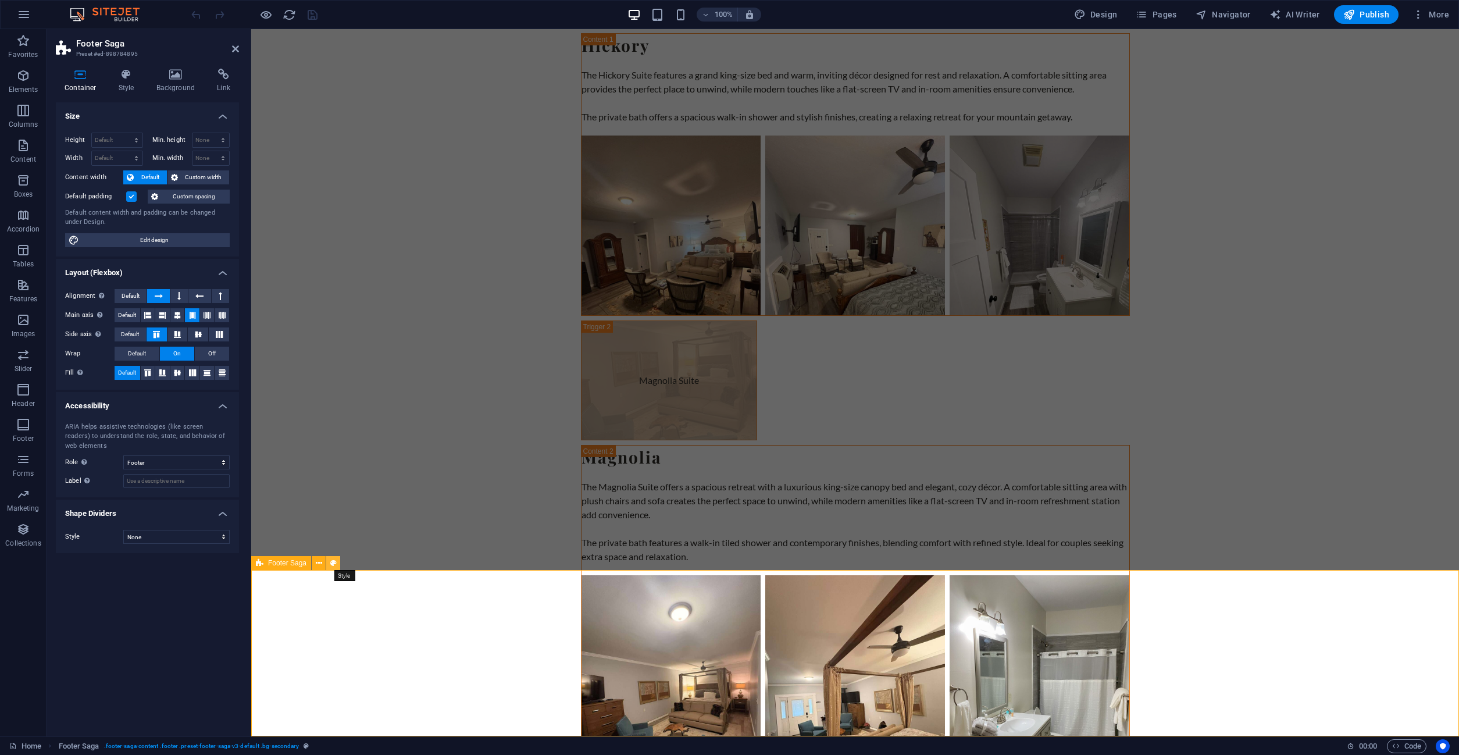
click at [334, 564] on icon at bounding box center [333, 563] width 6 height 12
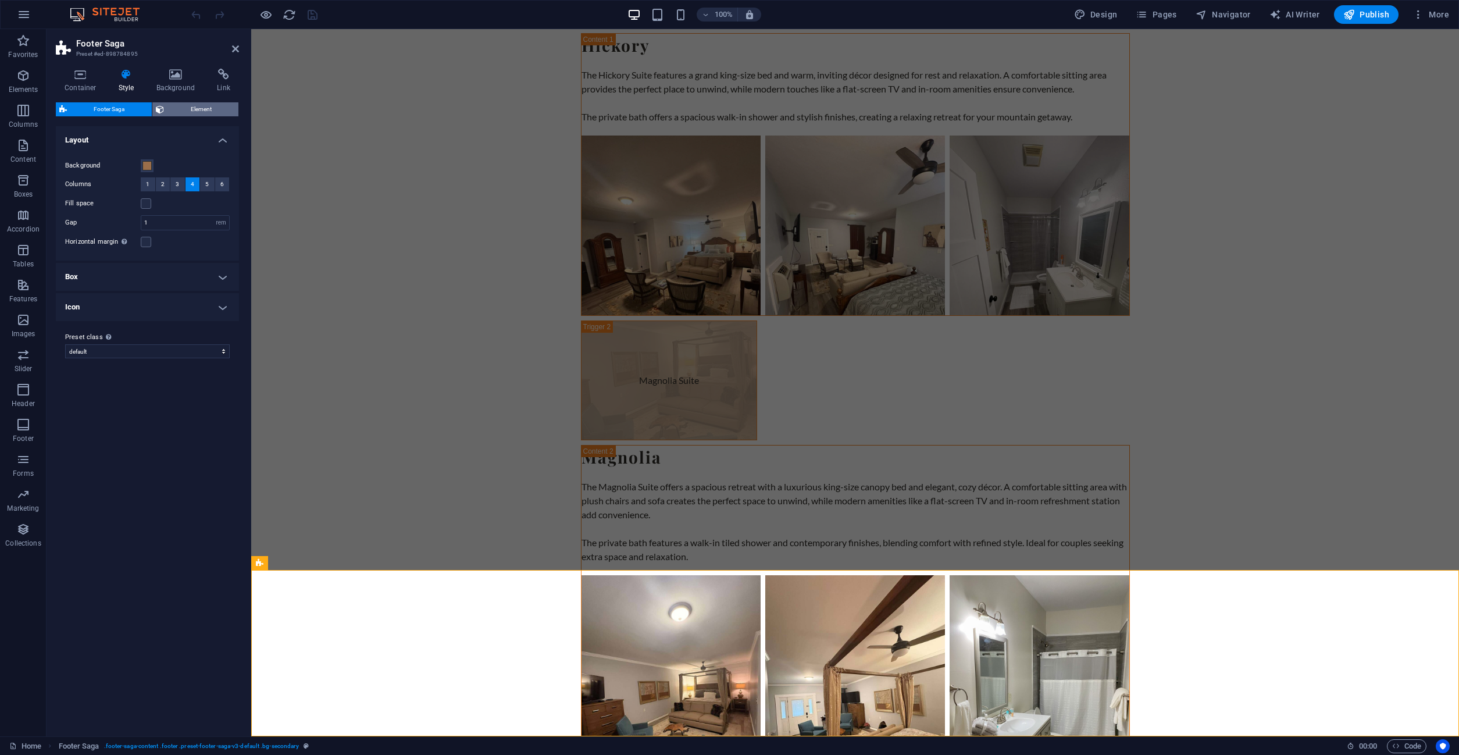
click at [191, 111] on span "Element" at bounding box center [202, 109] width 68 height 14
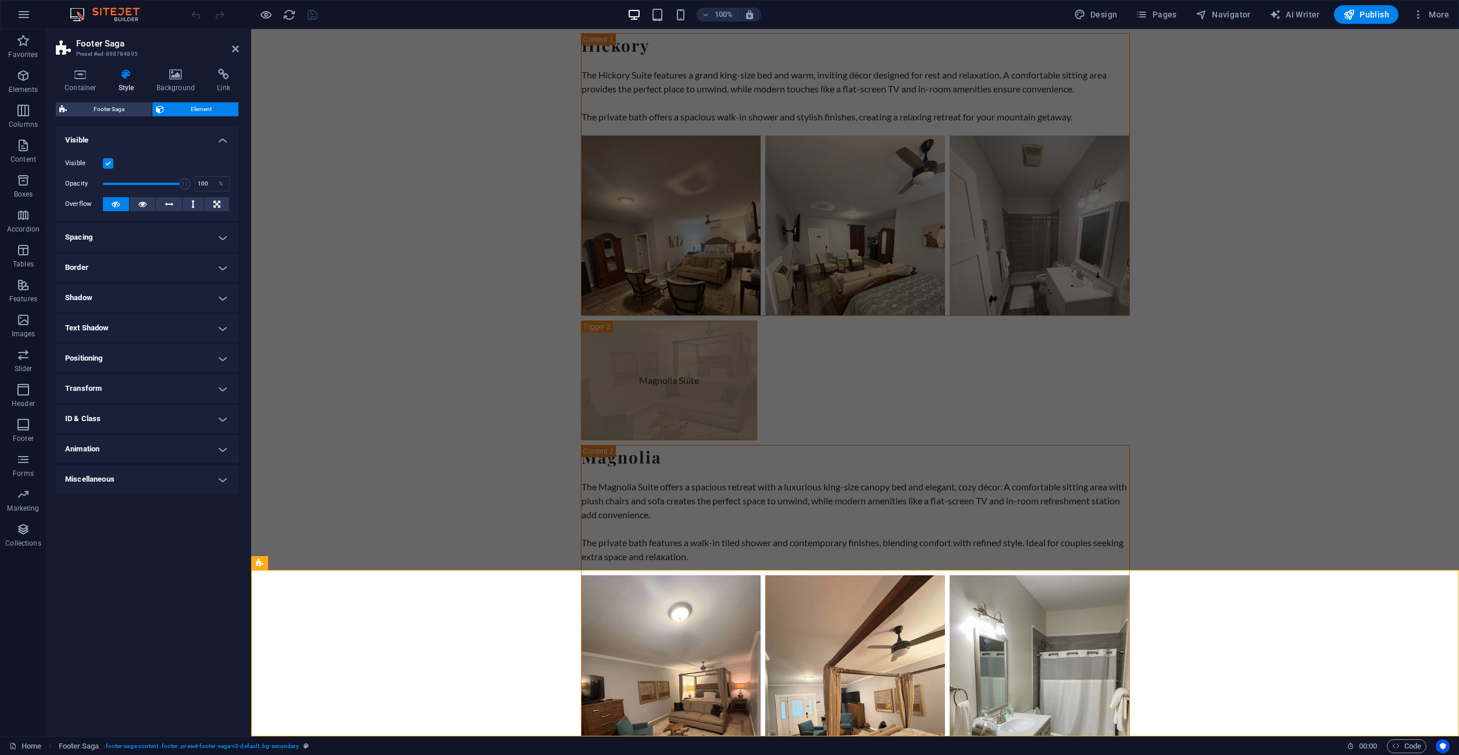
click at [98, 240] on h4 "Spacing" at bounding box center [147, 237] width 183 height 28
click at [150, 279] on input "0" at bounding box center [154, 281] width 35 height 14
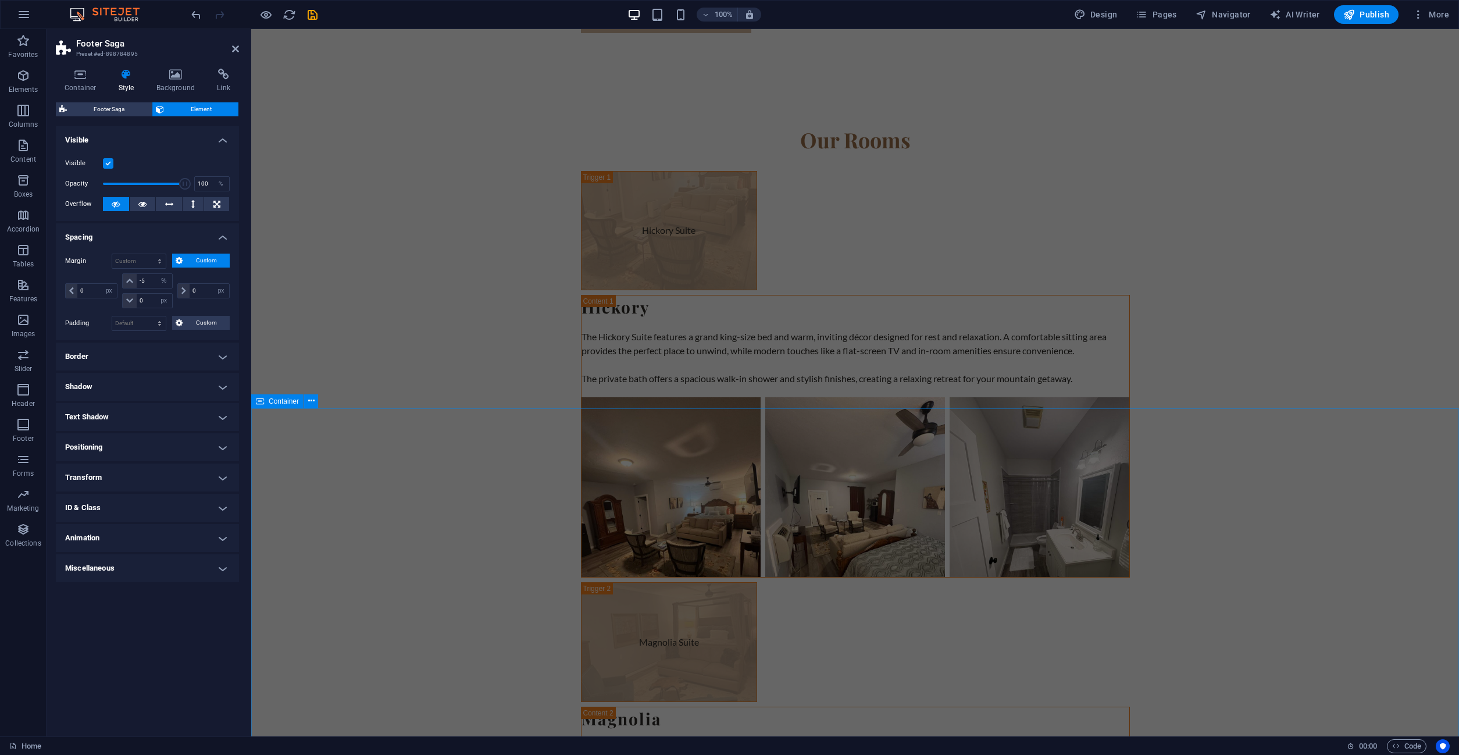
scroll to position [3896, 0]
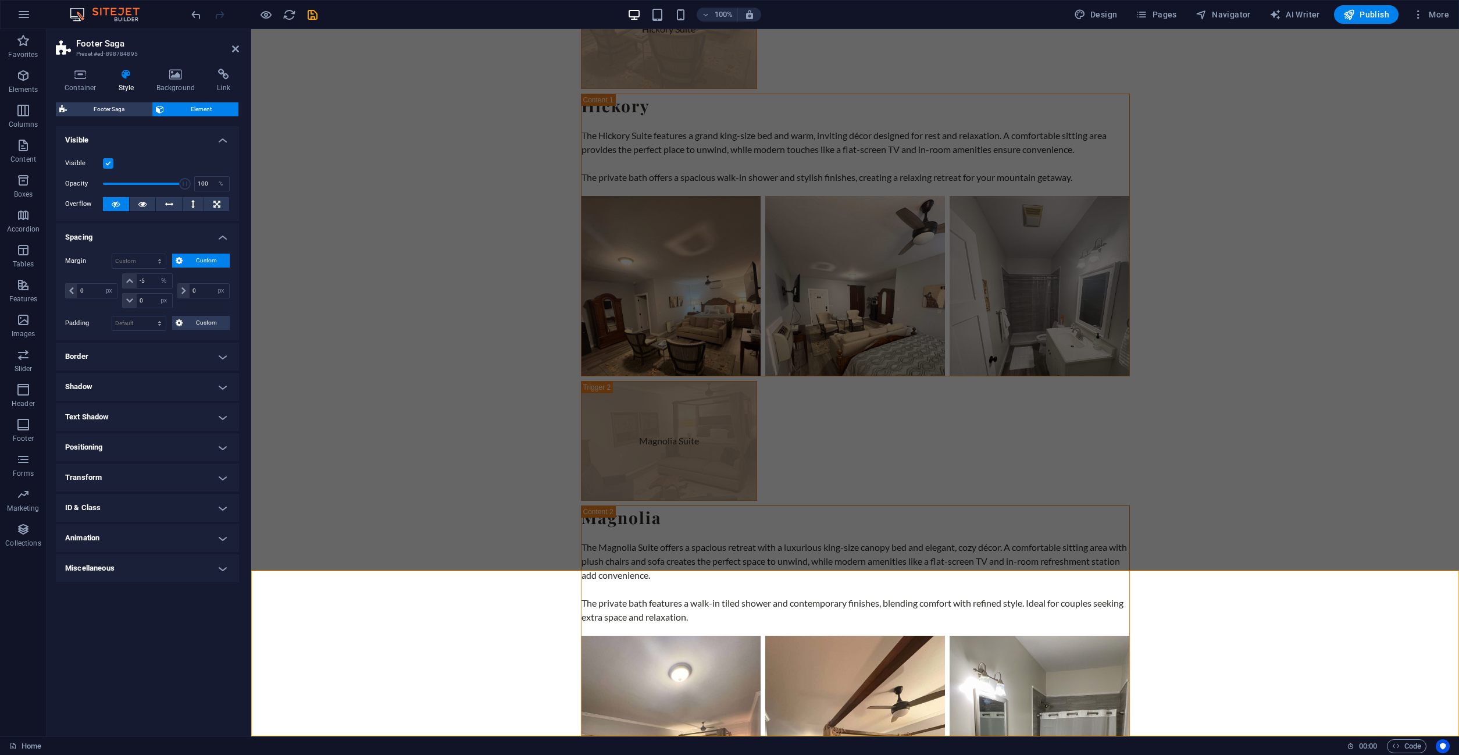
type input "0"
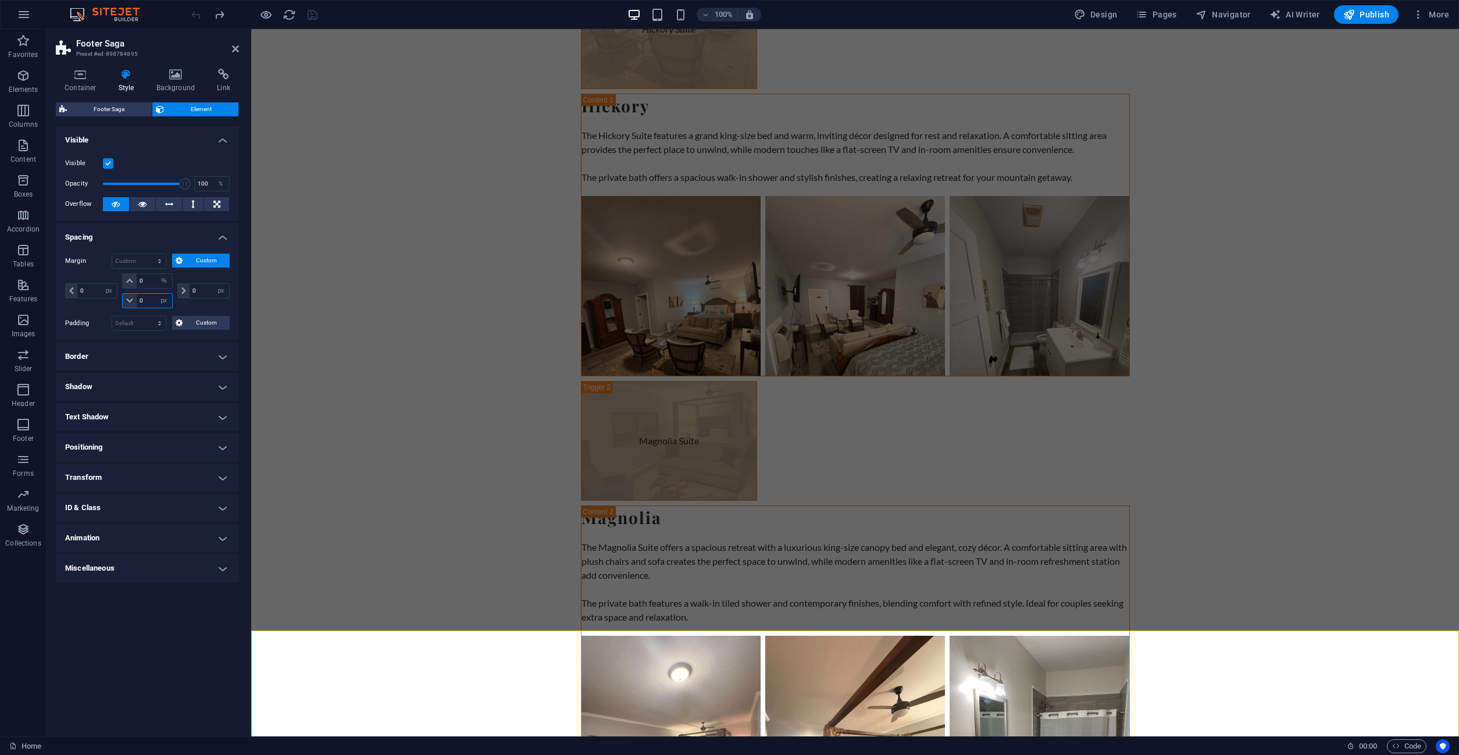
click at [153, 299] on input "0" at bounding box center [154, 301] width 35 height 14
click at [181, 261] on icon at bounding box center [179, 261] width 7 height 14
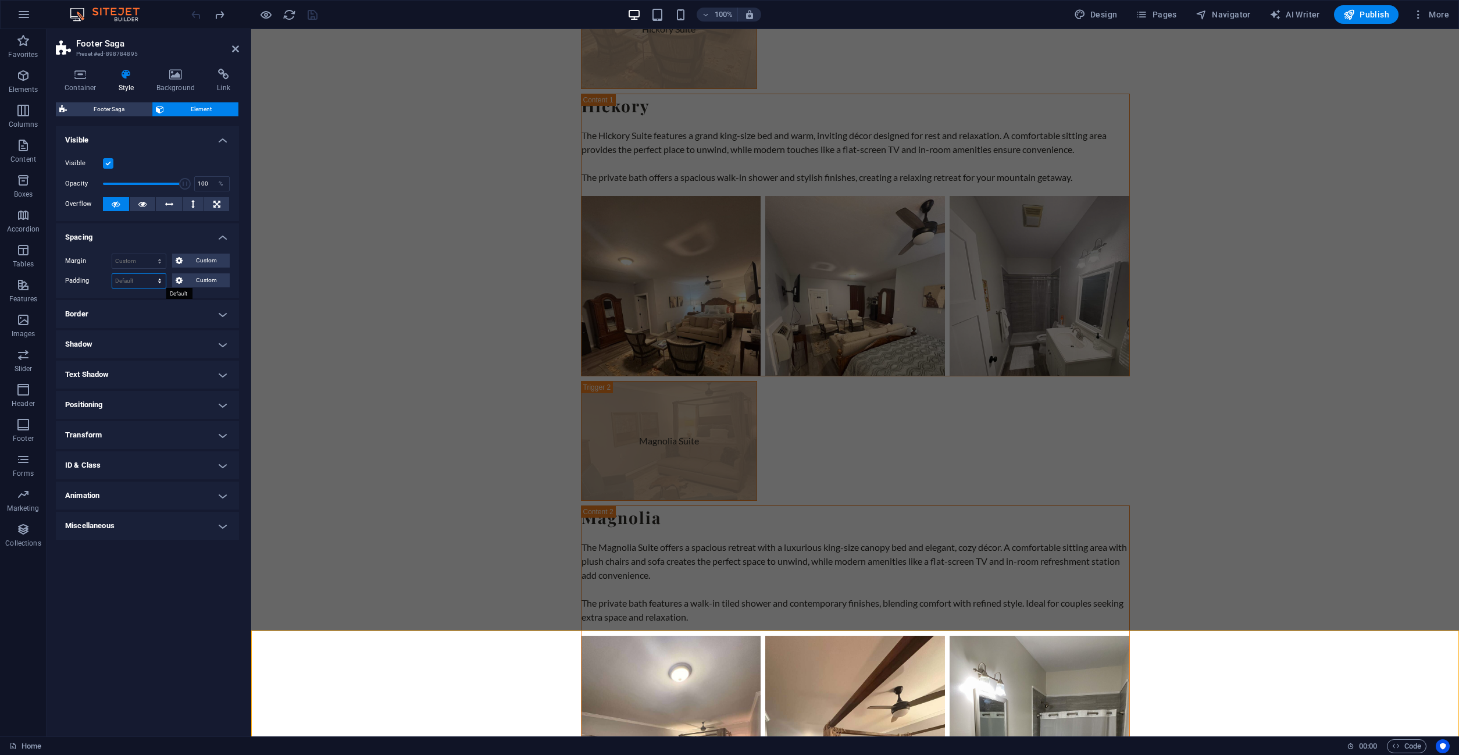
click at [112, 274] on select "Default px rem % vh vw Custom" at bounding box center [139, 281] width 54 height 14
click at [112, 254] on select "Default auto px % rem vw vh Custom" at bounding box center [139, 261] width 54 height 14
click at [144, 257] on select "Default auto px % rem vw vh Custom" at bounding box center [139, 261] width 54 height 14
click at [112, 254] on select "Default auto px % rem vw vh Custom" at bounding box center [139, 261] width 54 height 14
select select "%"
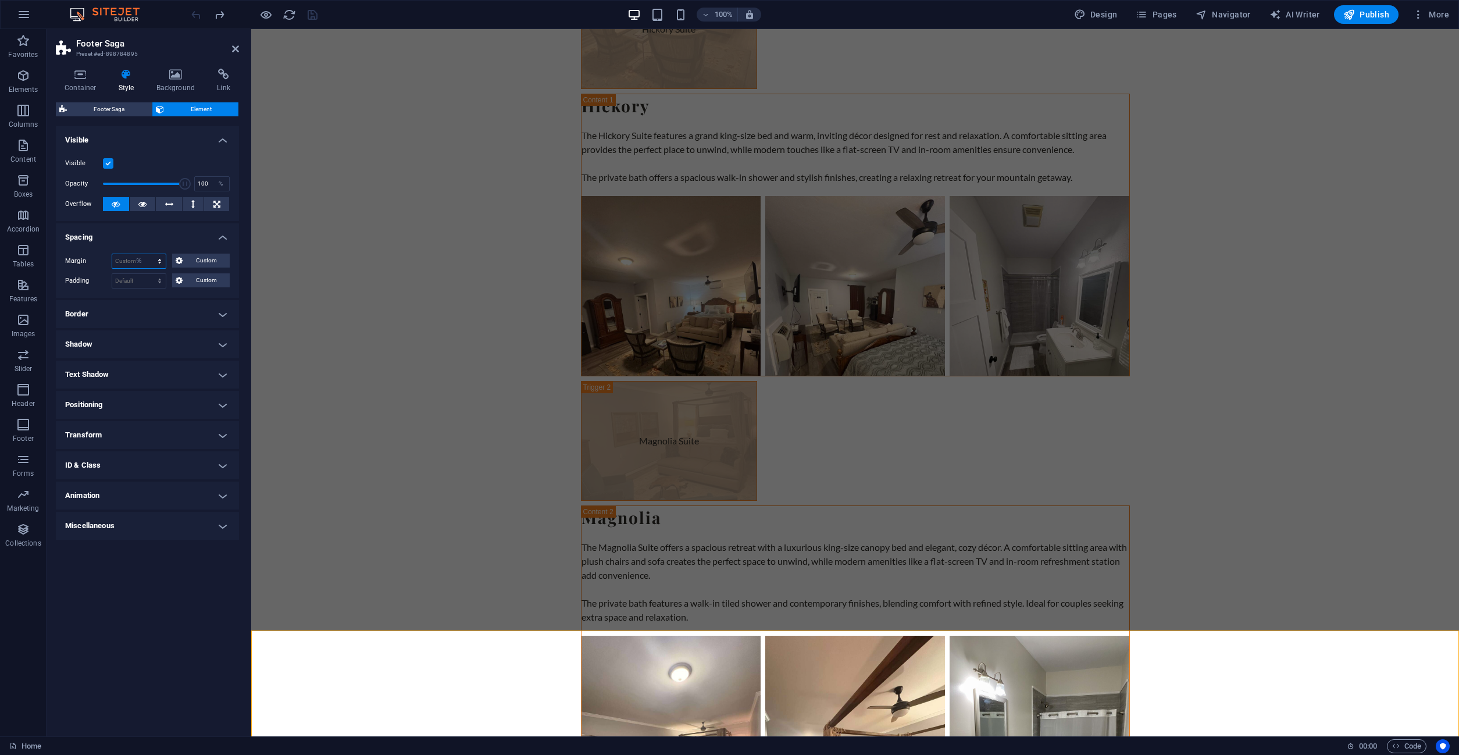
click option "%" at bounding box center [0, 0] width 0 height 0
type input "100"
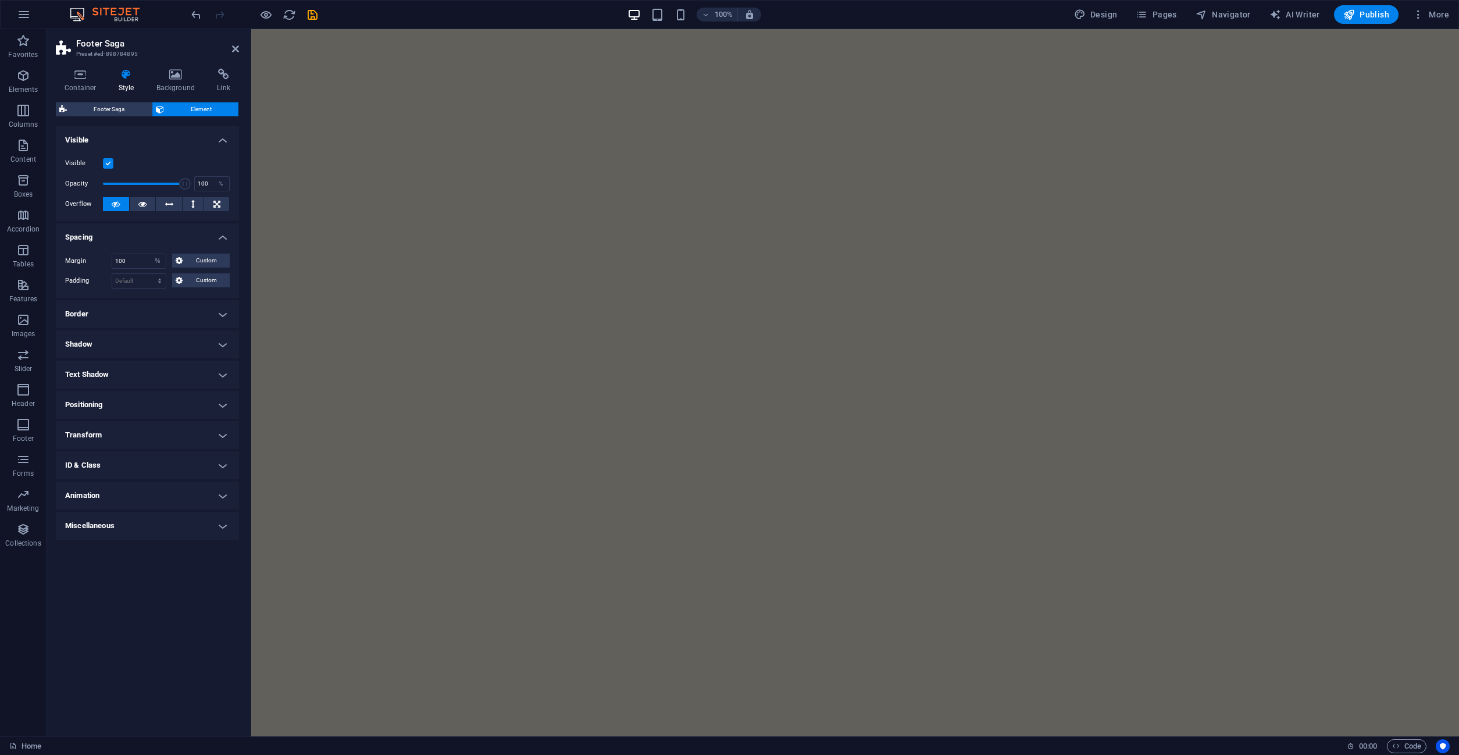
scroll to position [3756, 0]
select select "DISABLED_OPTION_VALUE"
type input "0"
select select "px"
type input "0"
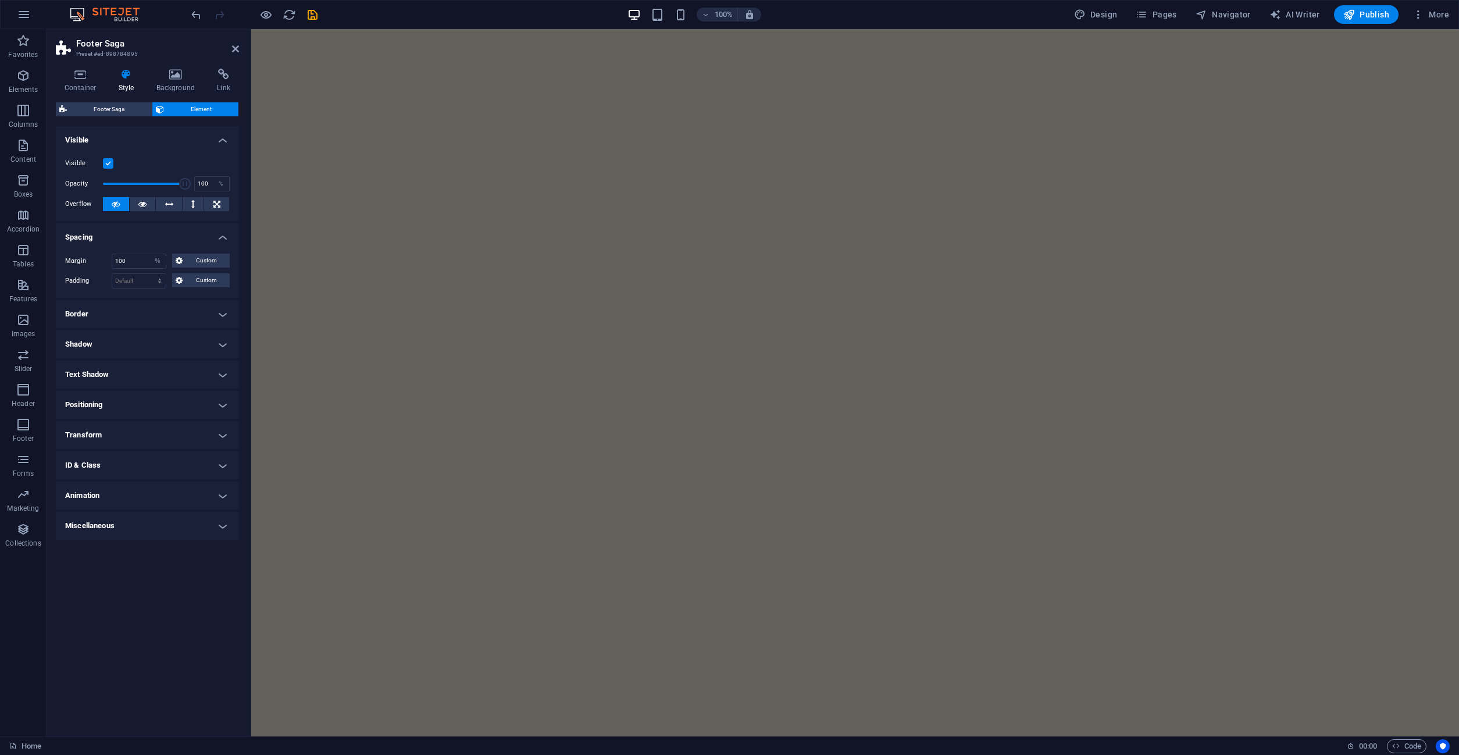
type input "0"
select select "px"
type input "0"
select select "px"
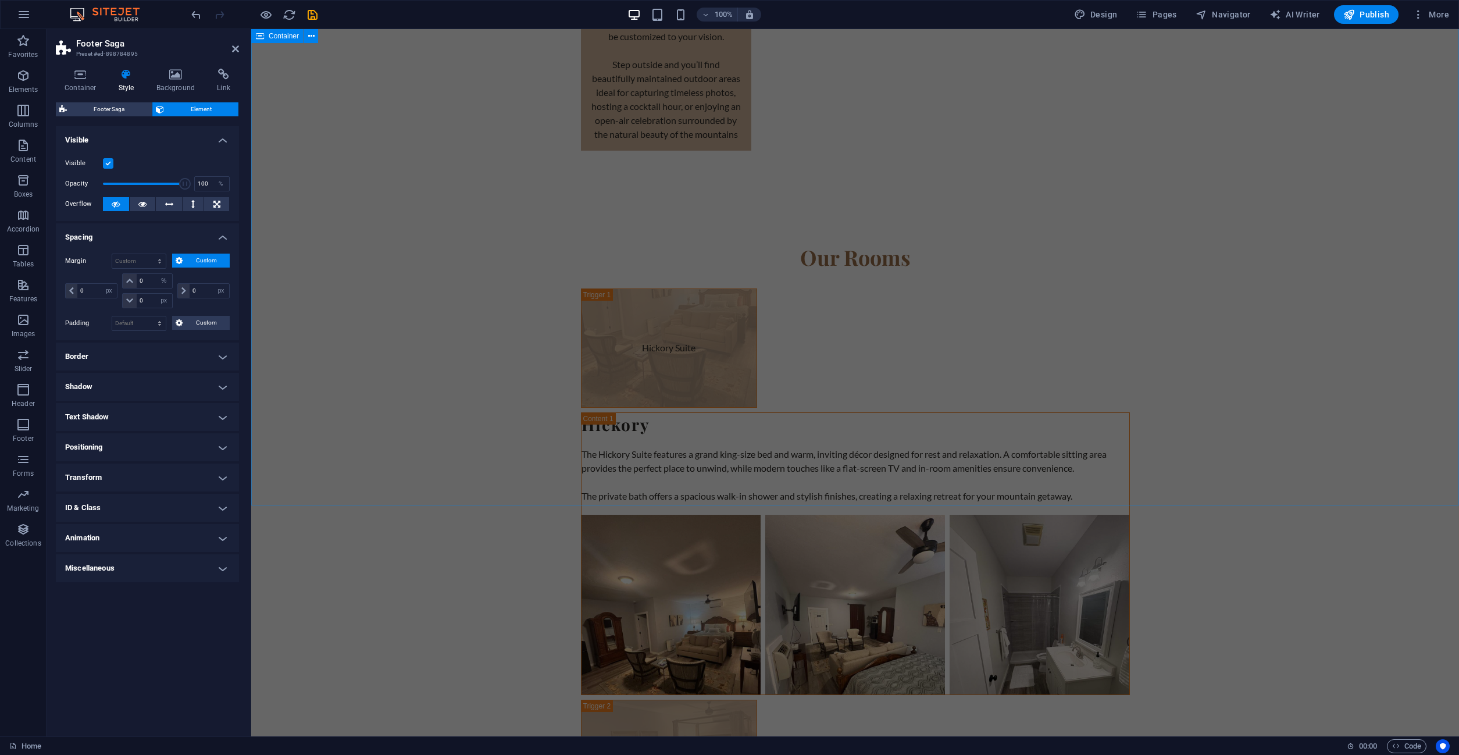
scroll to position [3957, 0]
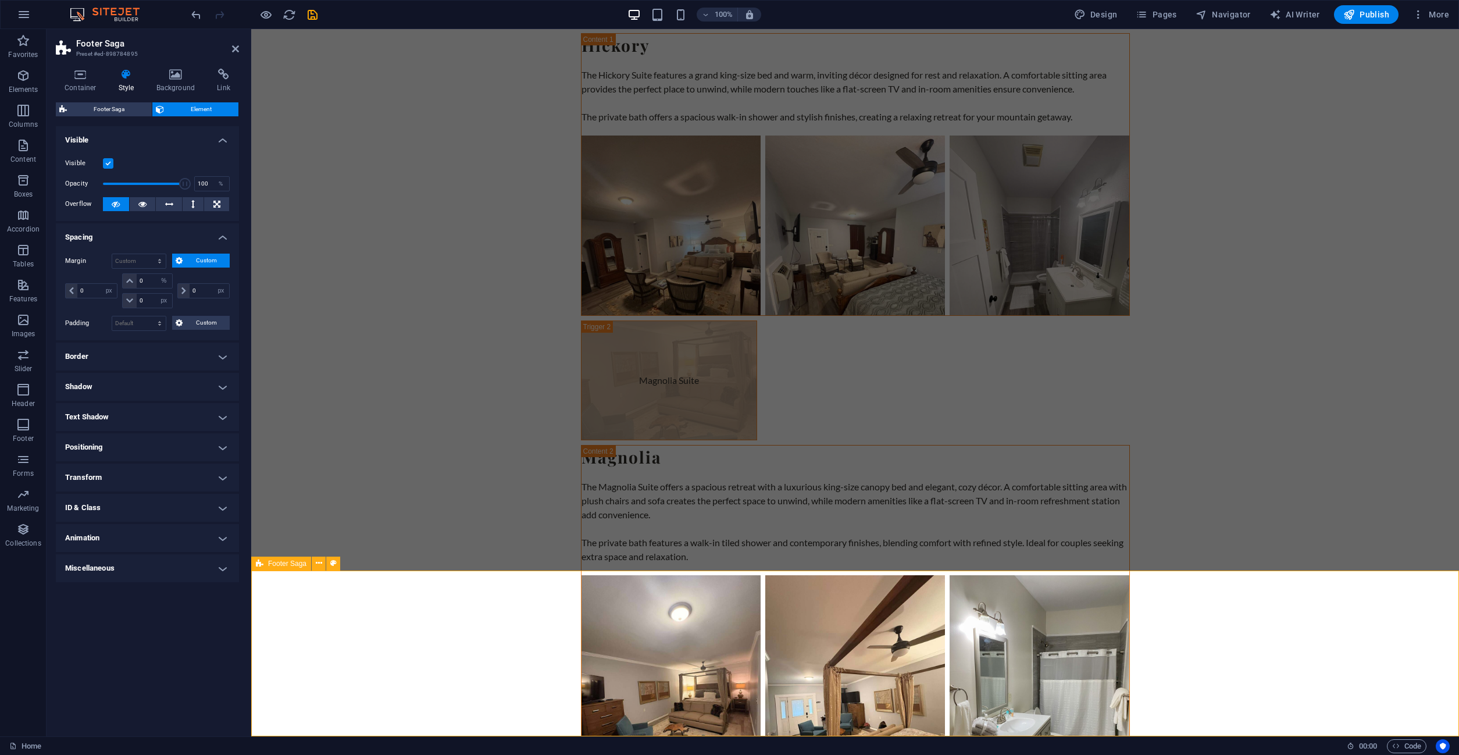
click at [125, 109] on span "Footer Saga" at bounding box center [109, 109] width 78 height 14
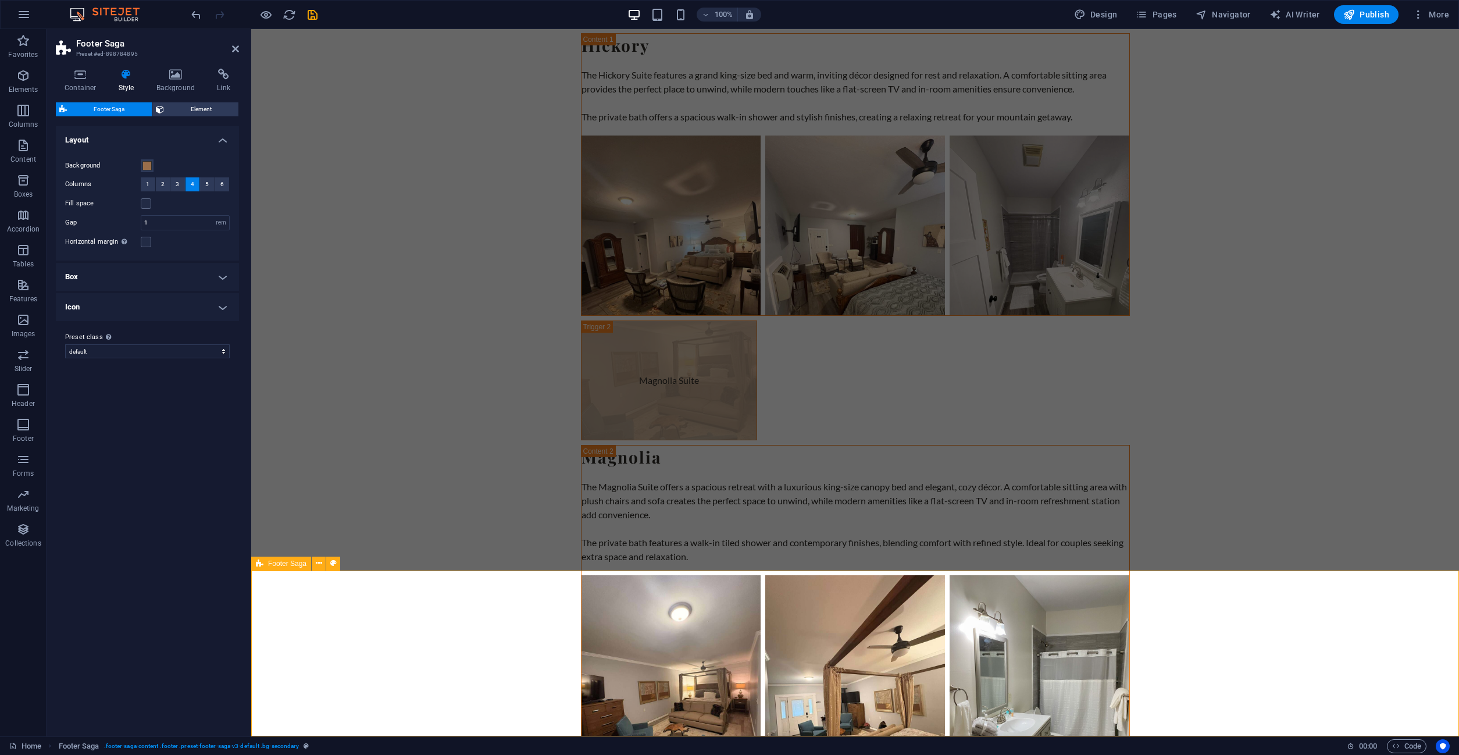
click at [320, 561] on icon at bounding box center [319, 563] width 6 height 12
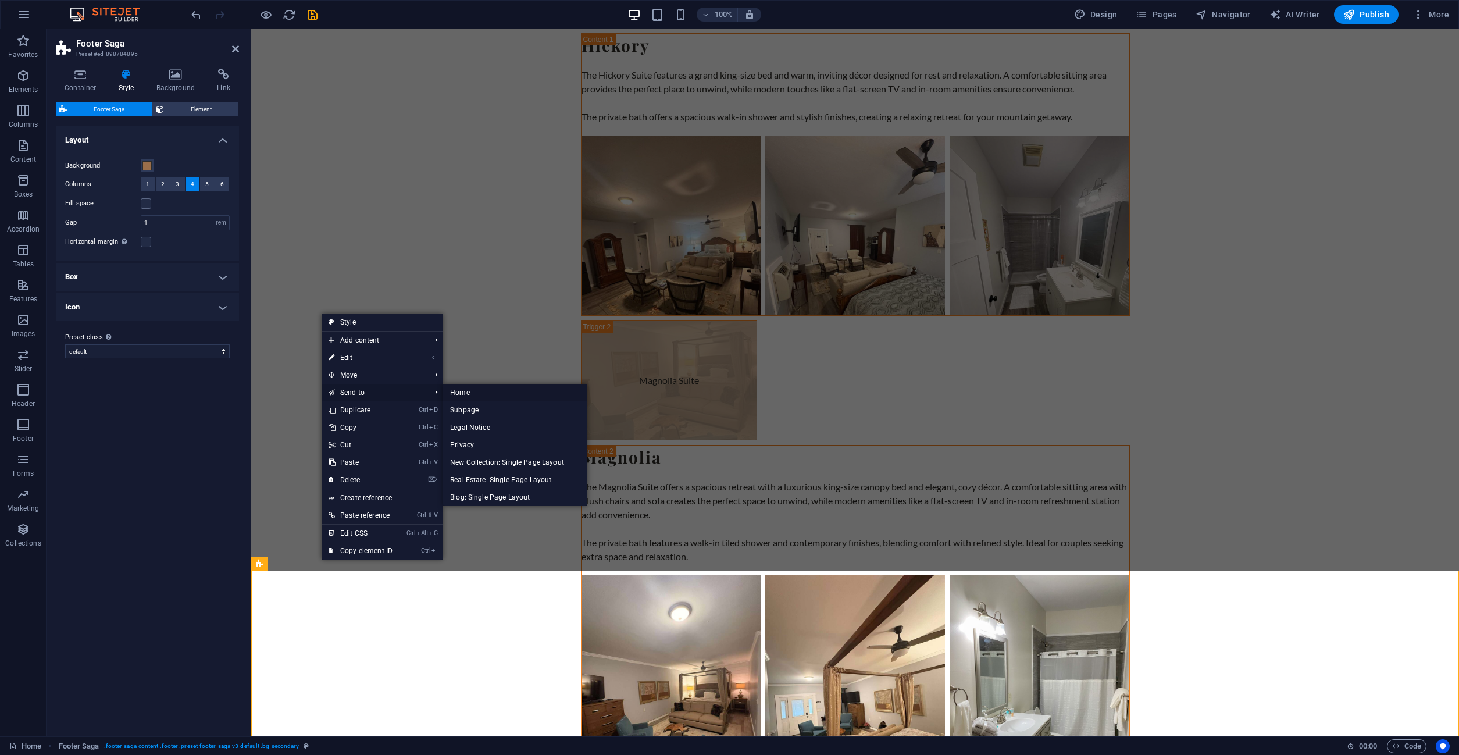
drag, startPoint x: 459, startPoint y: 386, endPoint x: 418, endPoint y: 344, distance: 58.8
click at [459, 386] on link "Home" at bounding box center [515, 392] width 144 height 17
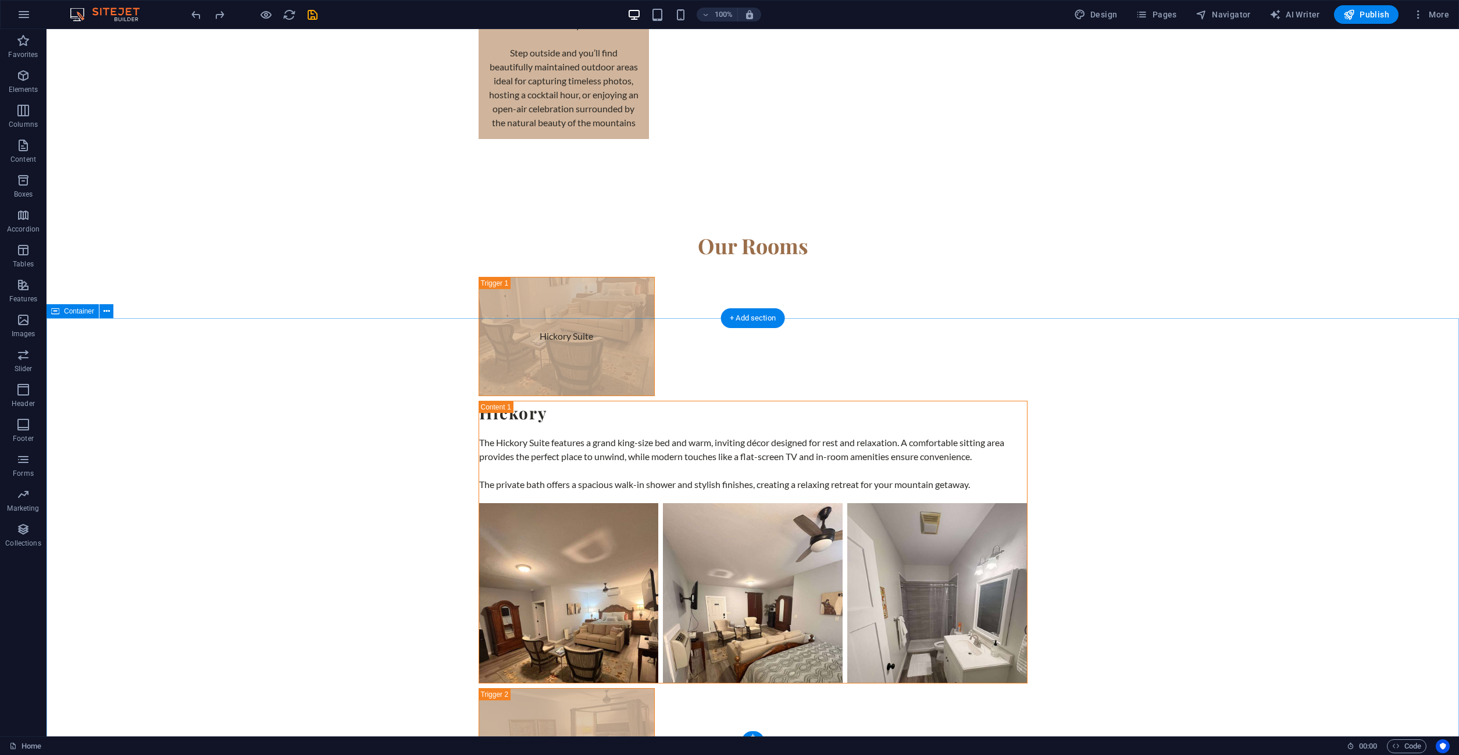
scroll to position [3791, 0]
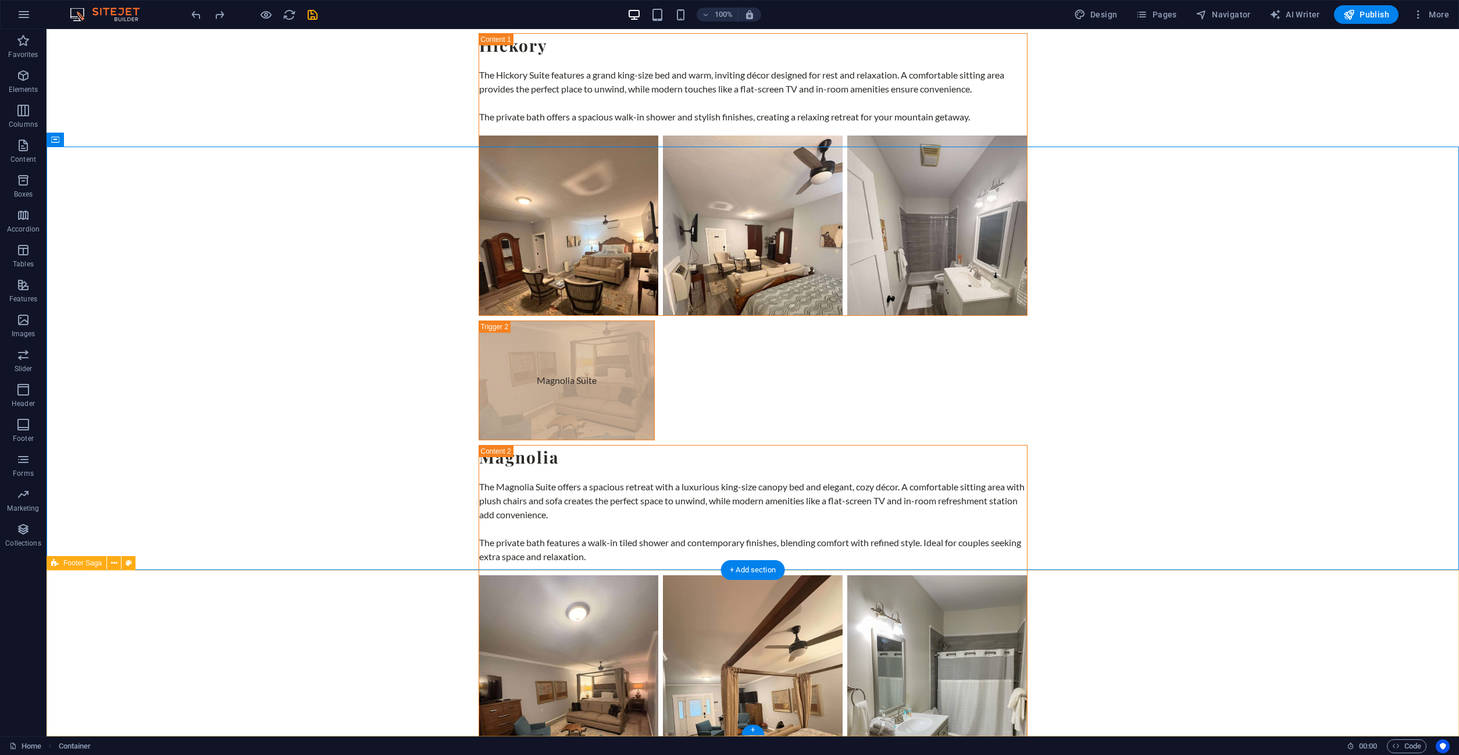
click at [113, 564] on icon at bounding box center [114, 563] width 6 height 12
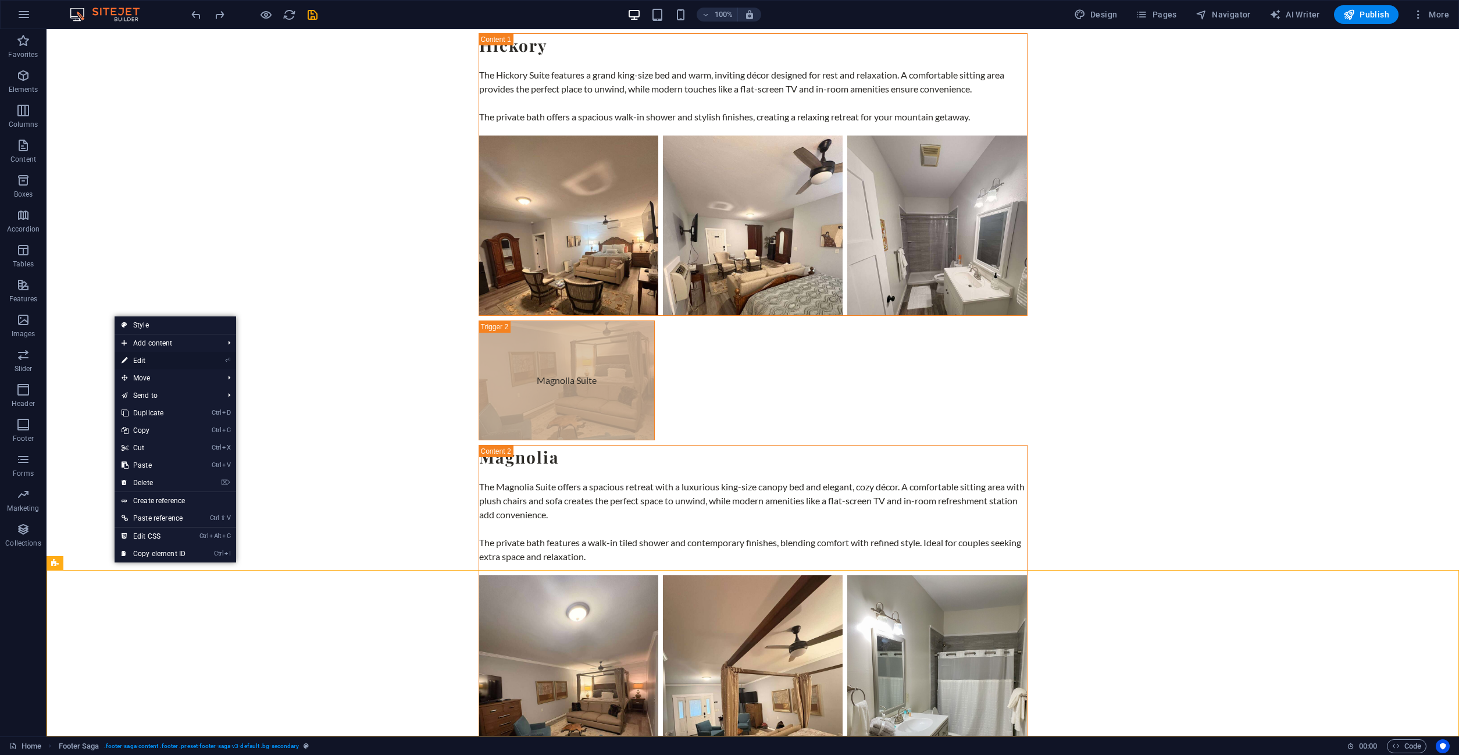
click at [172, 357] on link "⏎ Edit" at bounding box center [154, 360] width 78 height 17
select select "rem"
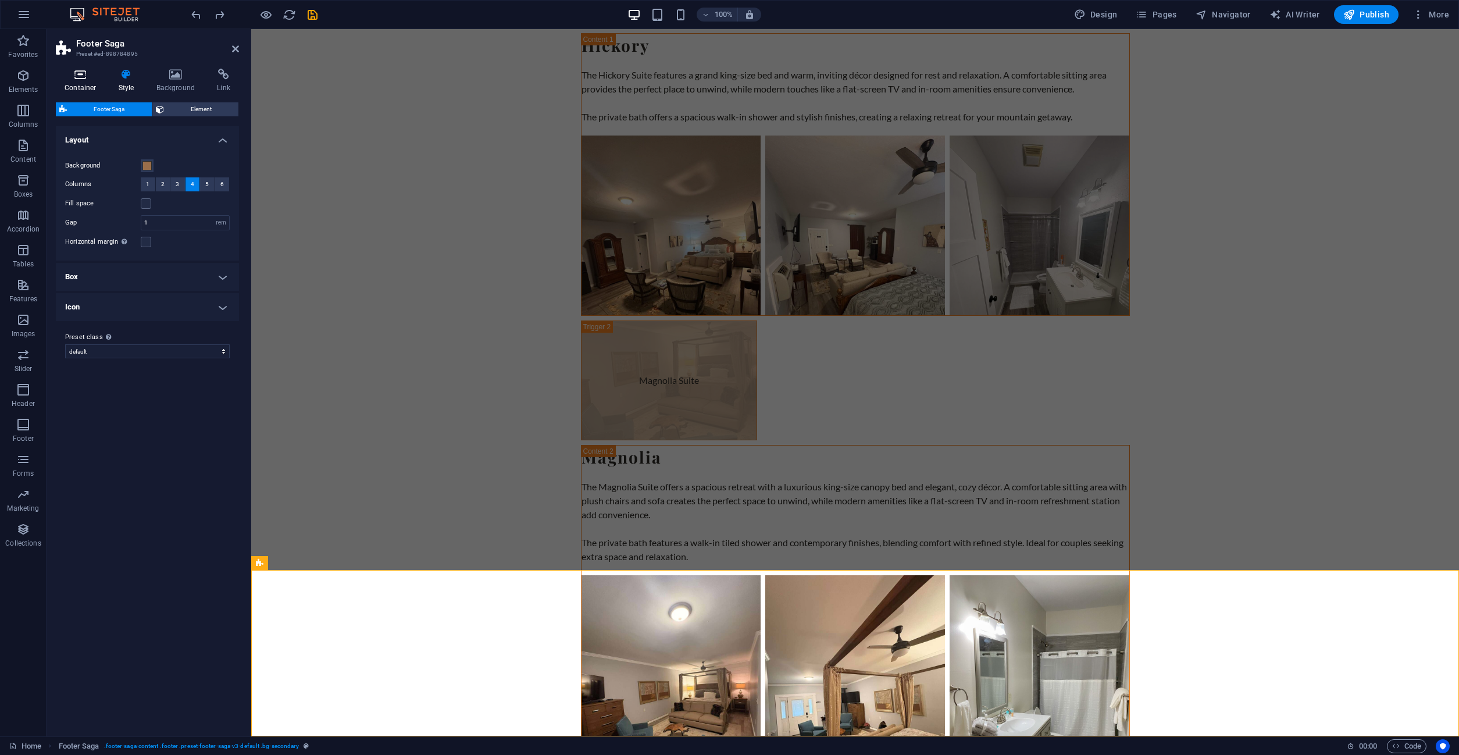
click at [81, 83] on h4 "Container" at bounding box center [83, 81] width 54 height 24
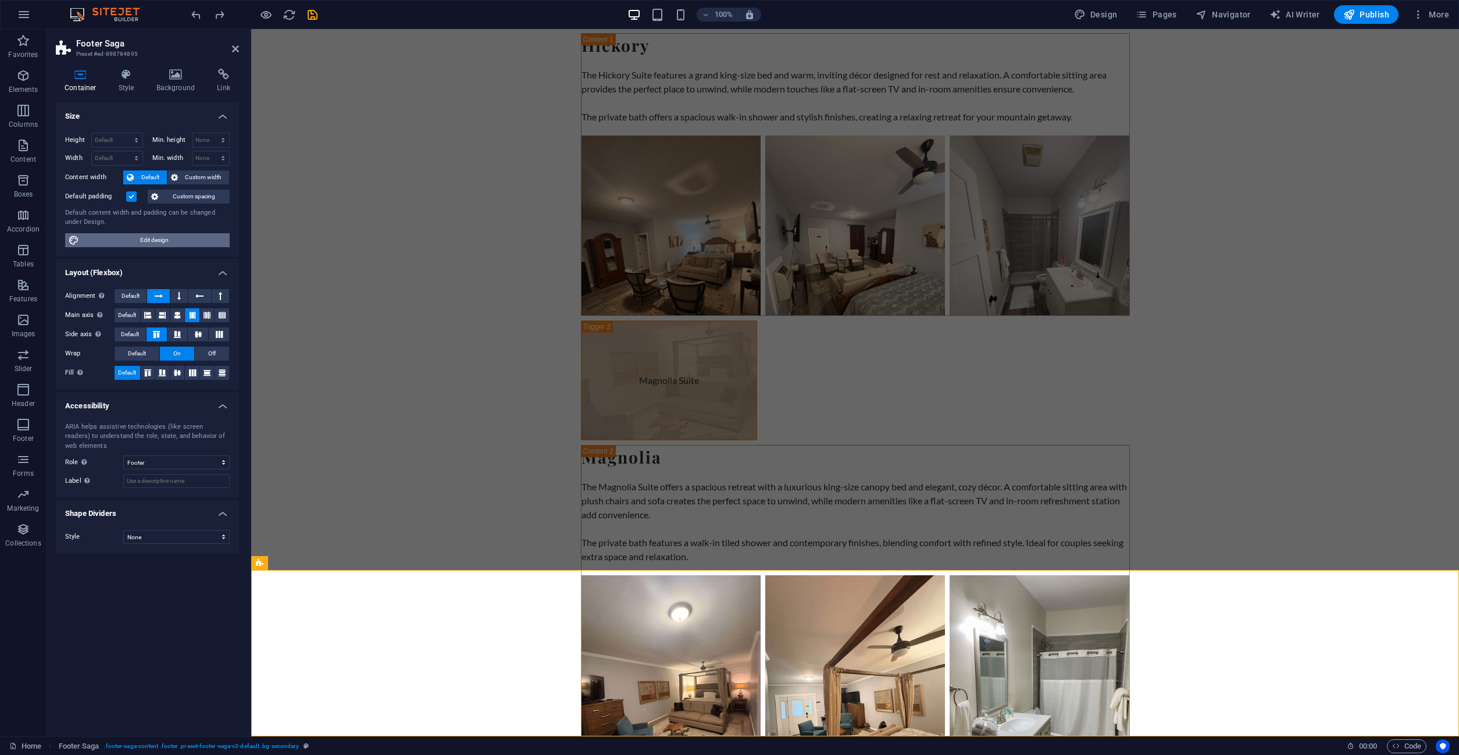
click at [126, 240] on span "Edit design" at bounding box center [155, 240] width 144 height 14
select select "rem"
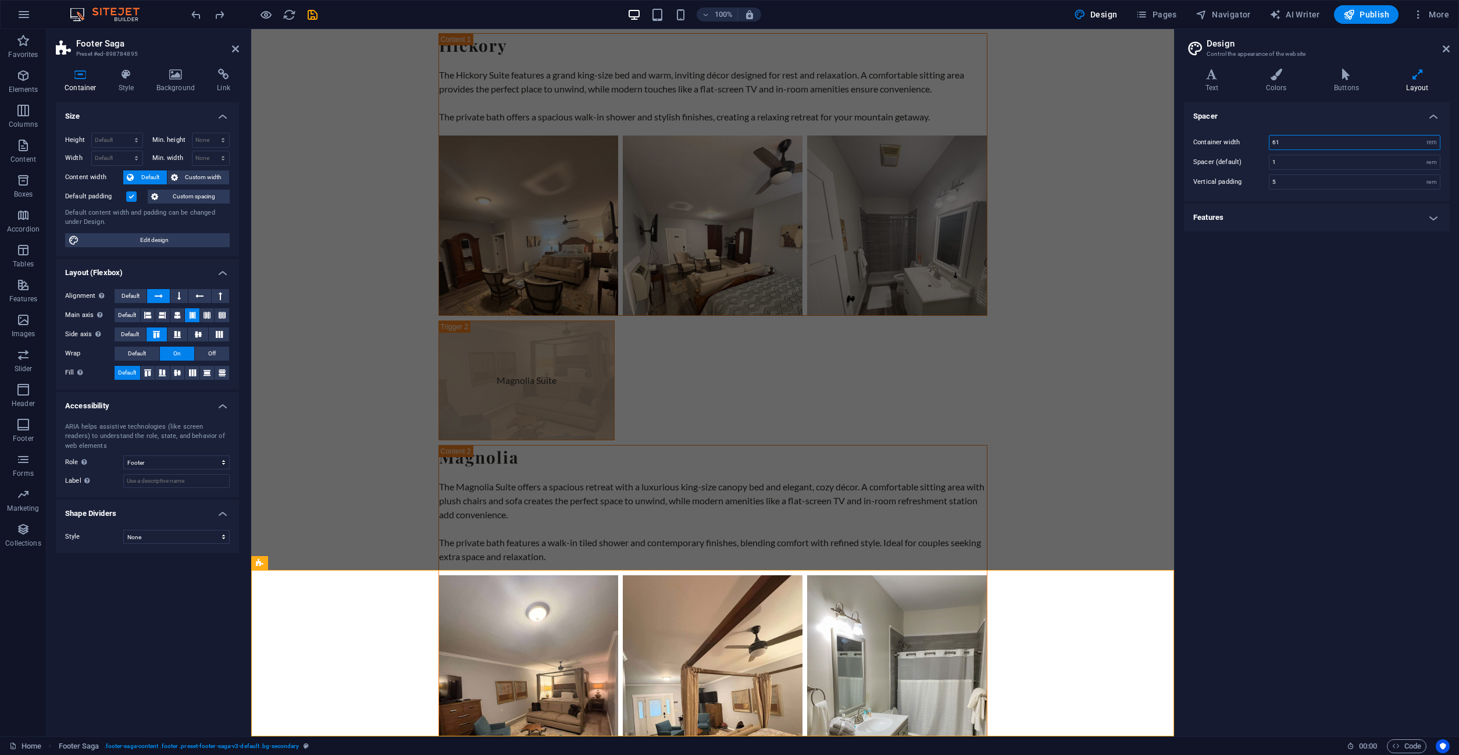
click at [1302, 144] on input "61" at bounding box center [1355, 143] width 170 height 14
drag, startPoint x: 1316, startPoint y: 144, endPoint x: 1232, endPoint y: 143, distance: 84.3
click at [1270, 143] on input "58.75" at bounding box center [1355, 143] width 170 height 14
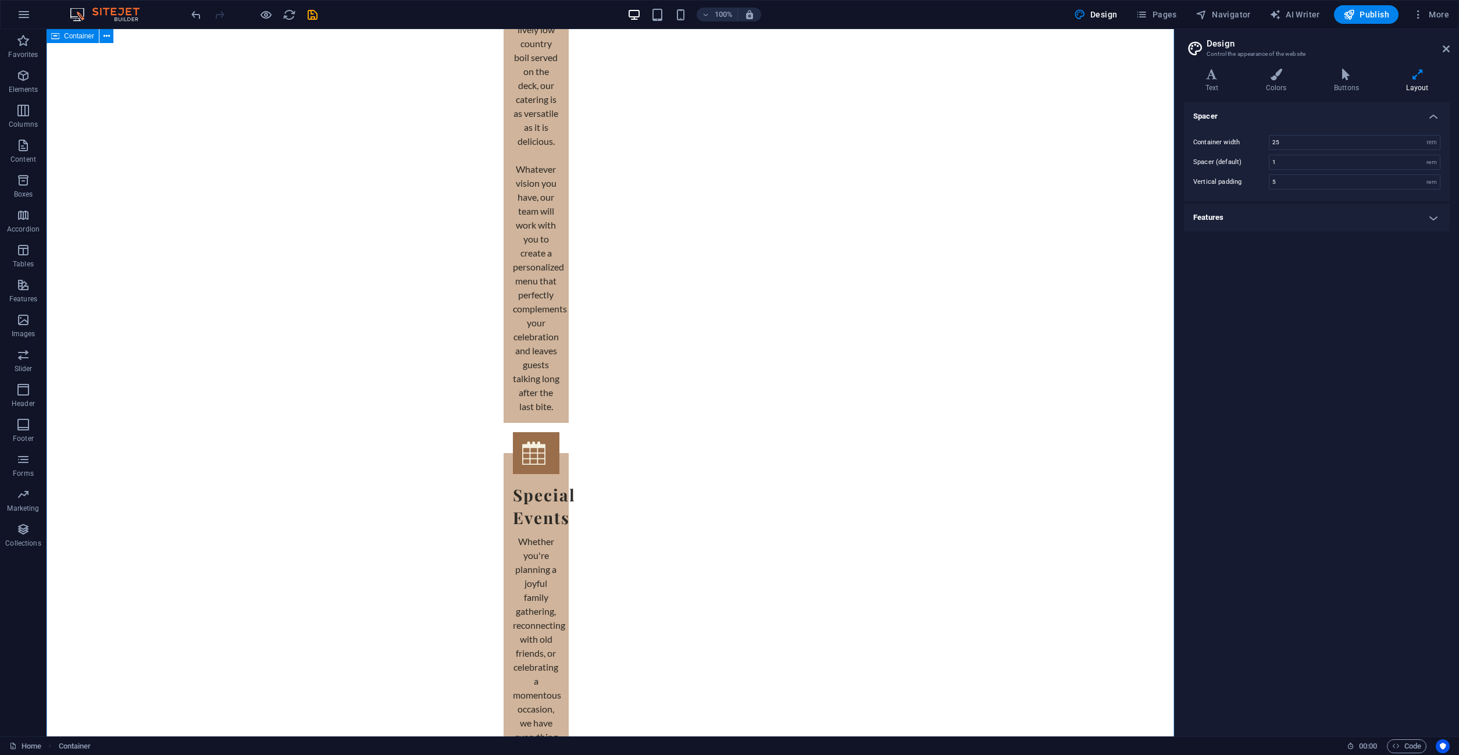
scroll to position [7102, 0]
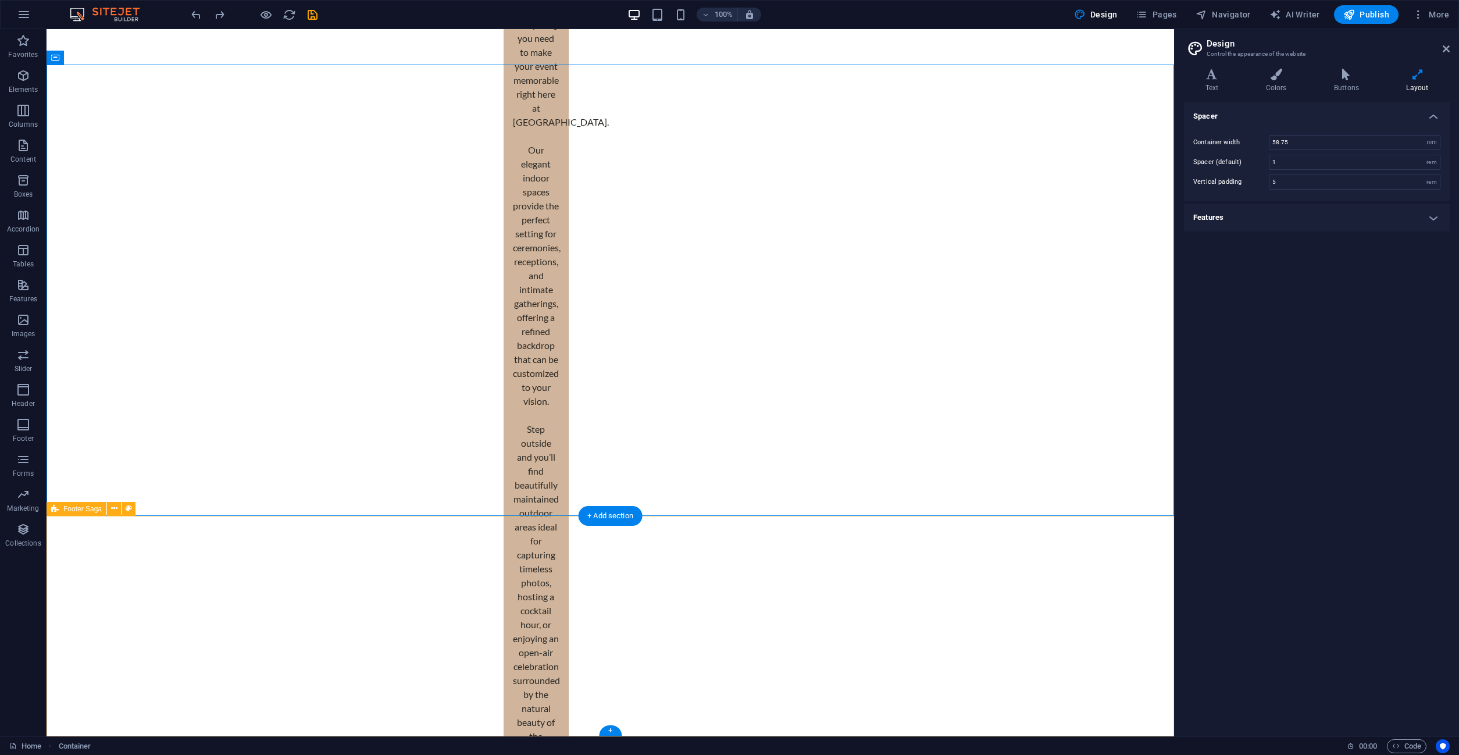
type input "61"
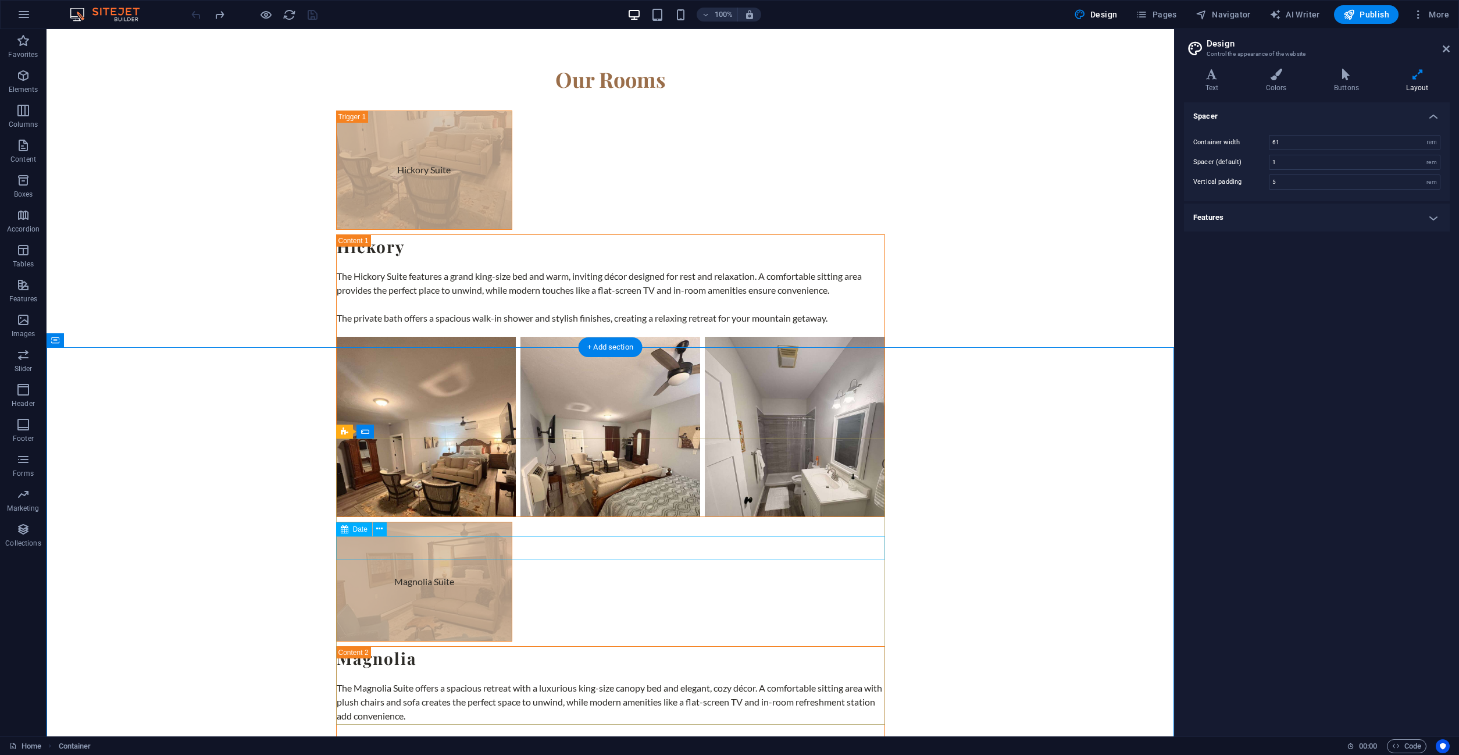
scroll to position [3957, 0]
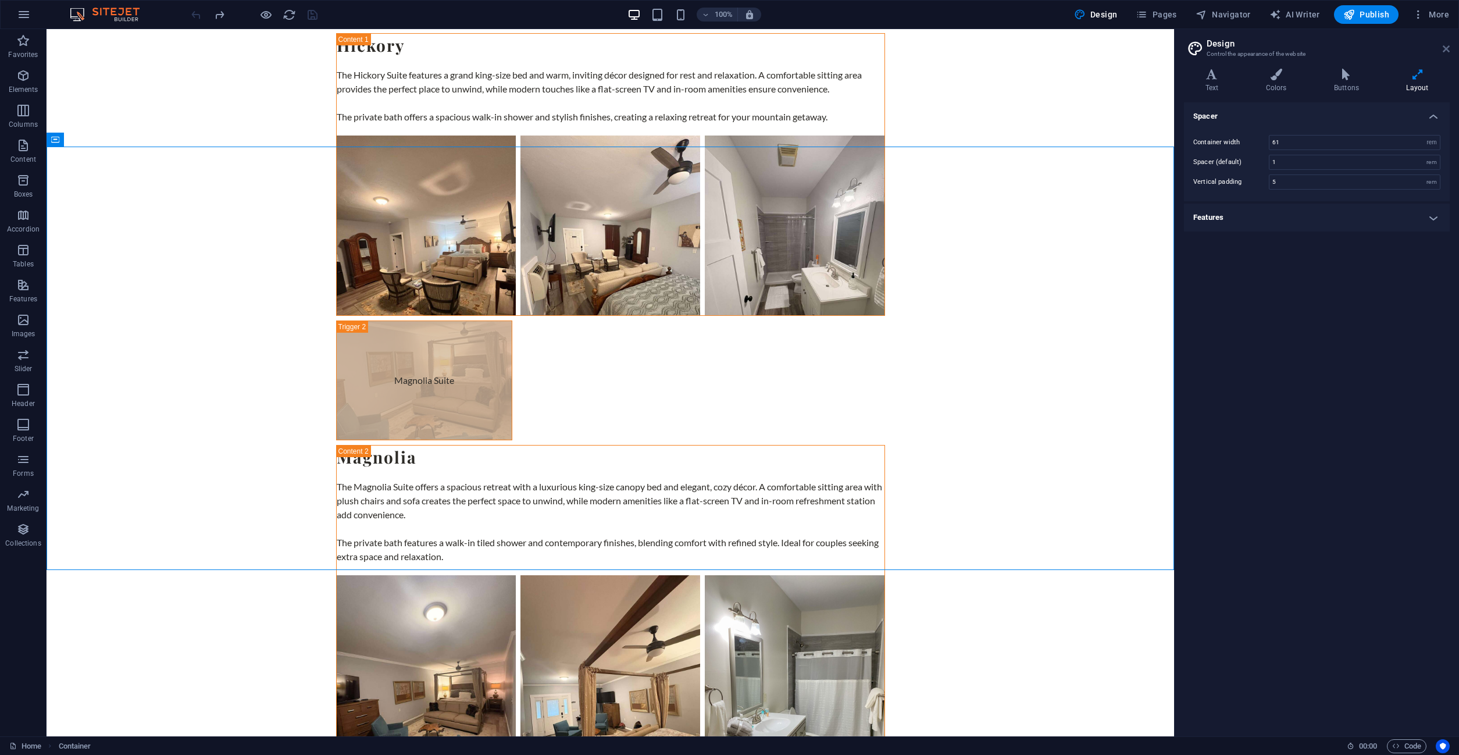
click at [1447, 47] on icon at bounding box center [1446, 48] width 7 height 9
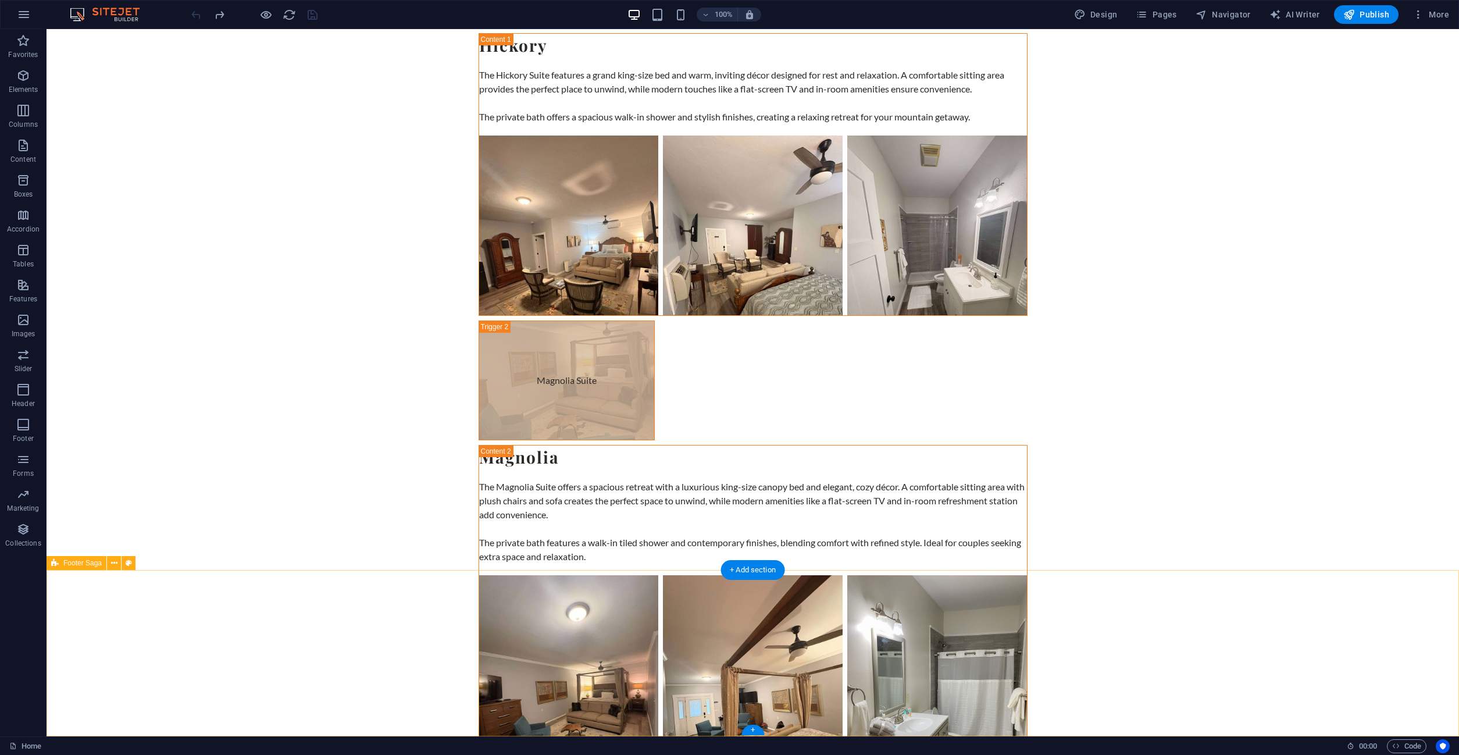
drag, startPoint x: 142, startPoint y: 636, endPoint x: 147, endPoint y: 574, distance: 61.8
click at [115, 564] on icon at bounding box center [114, 563] width 6 height 12
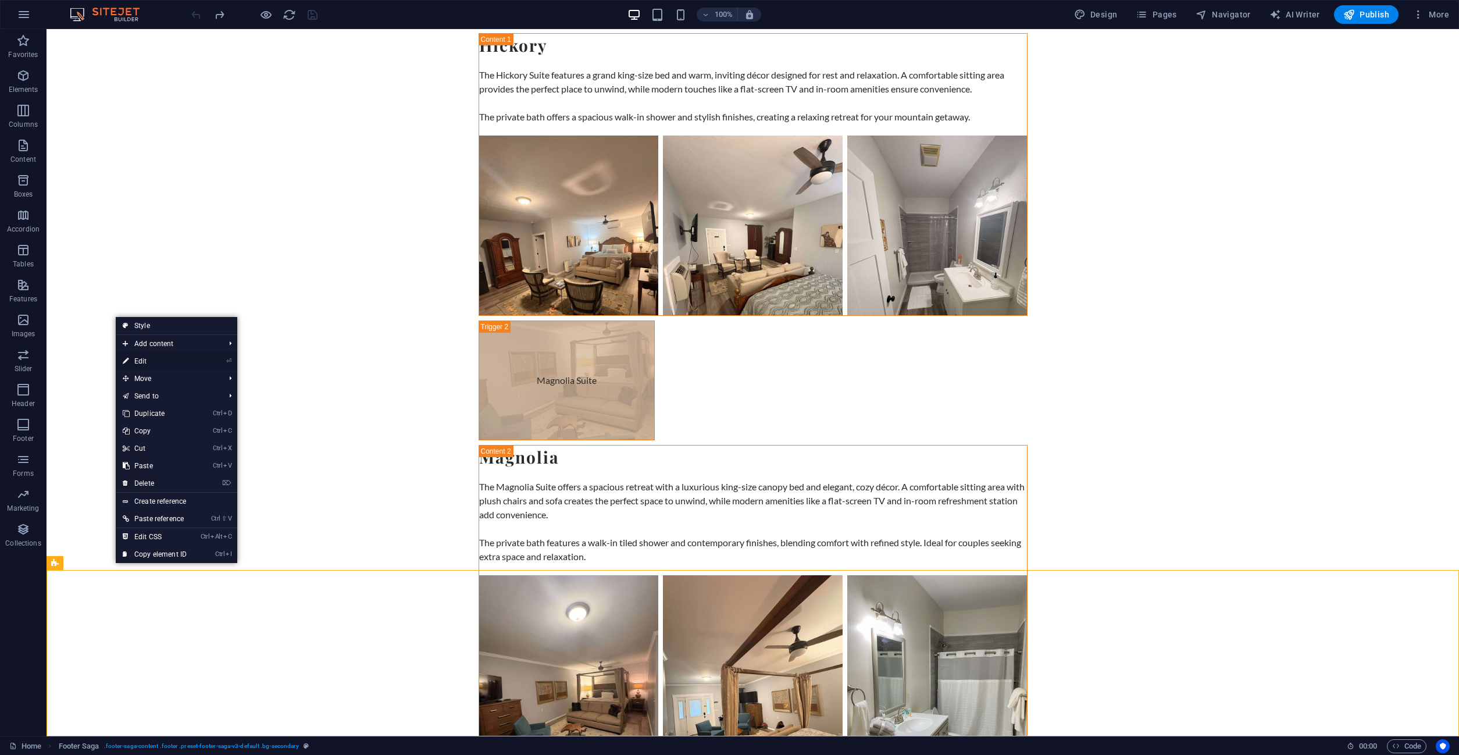
click at [168, 364] on link "⏎ Edit" at bounding box center [155, 360] width 78 height 17
select select "footer"
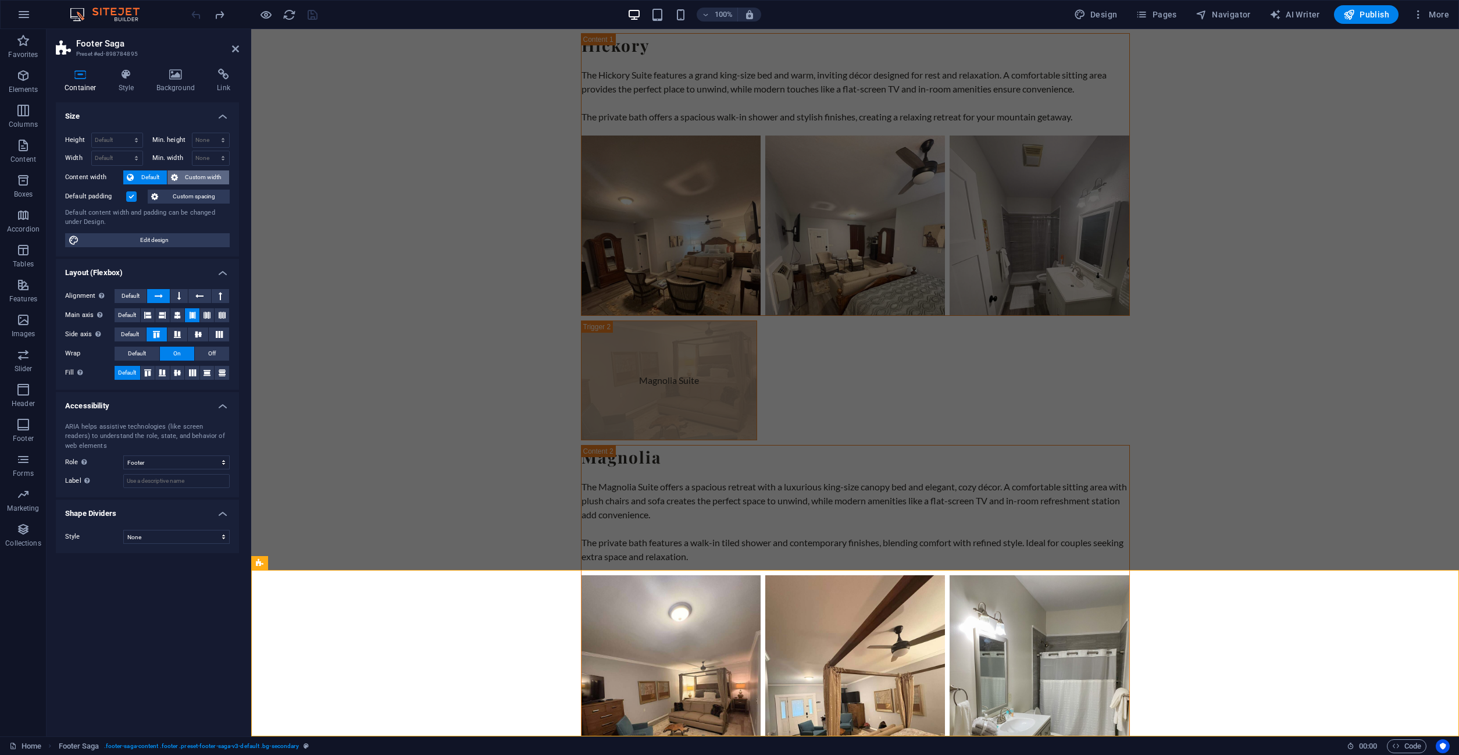
click at [192, 179] on span "Custom width" at bounding box center [203, 177] width 45 height 14
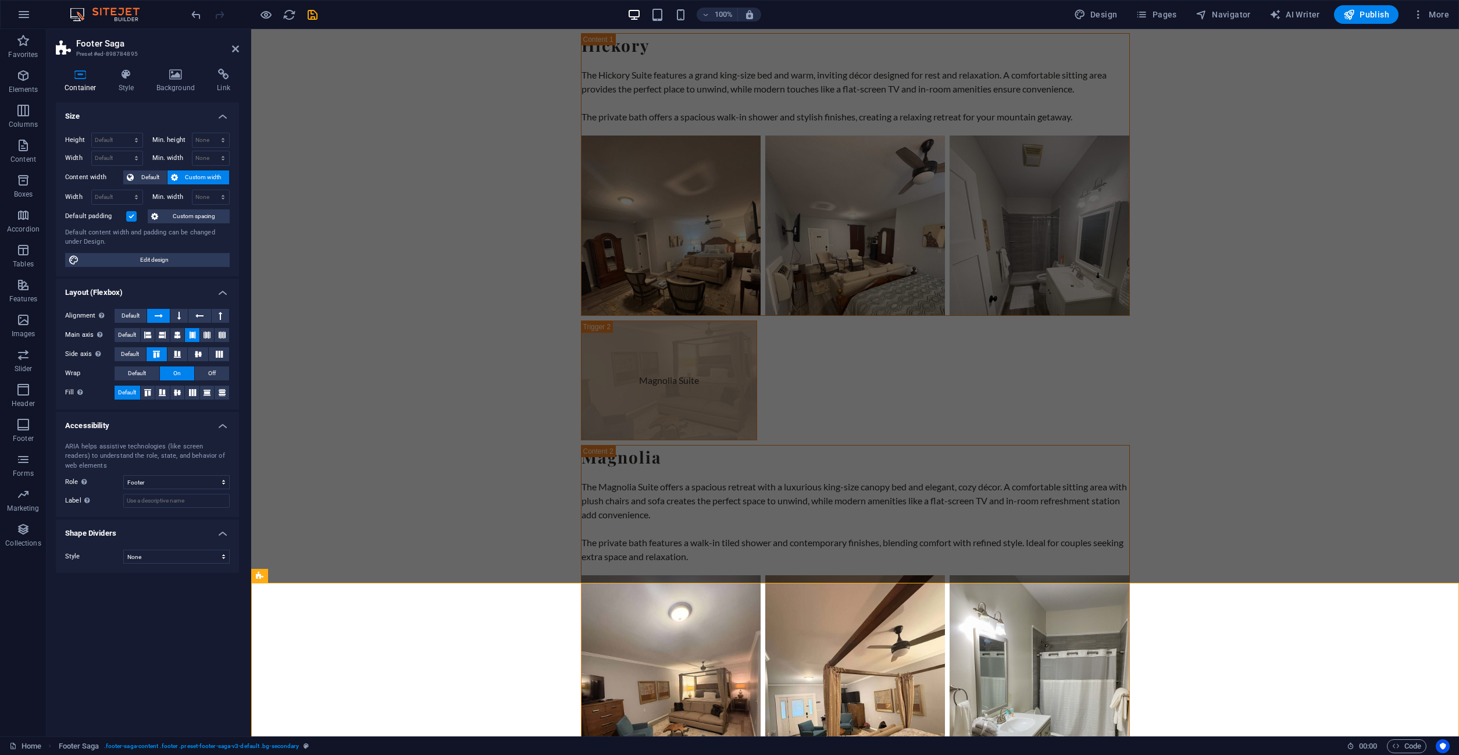
scroll to position [3742, 0]
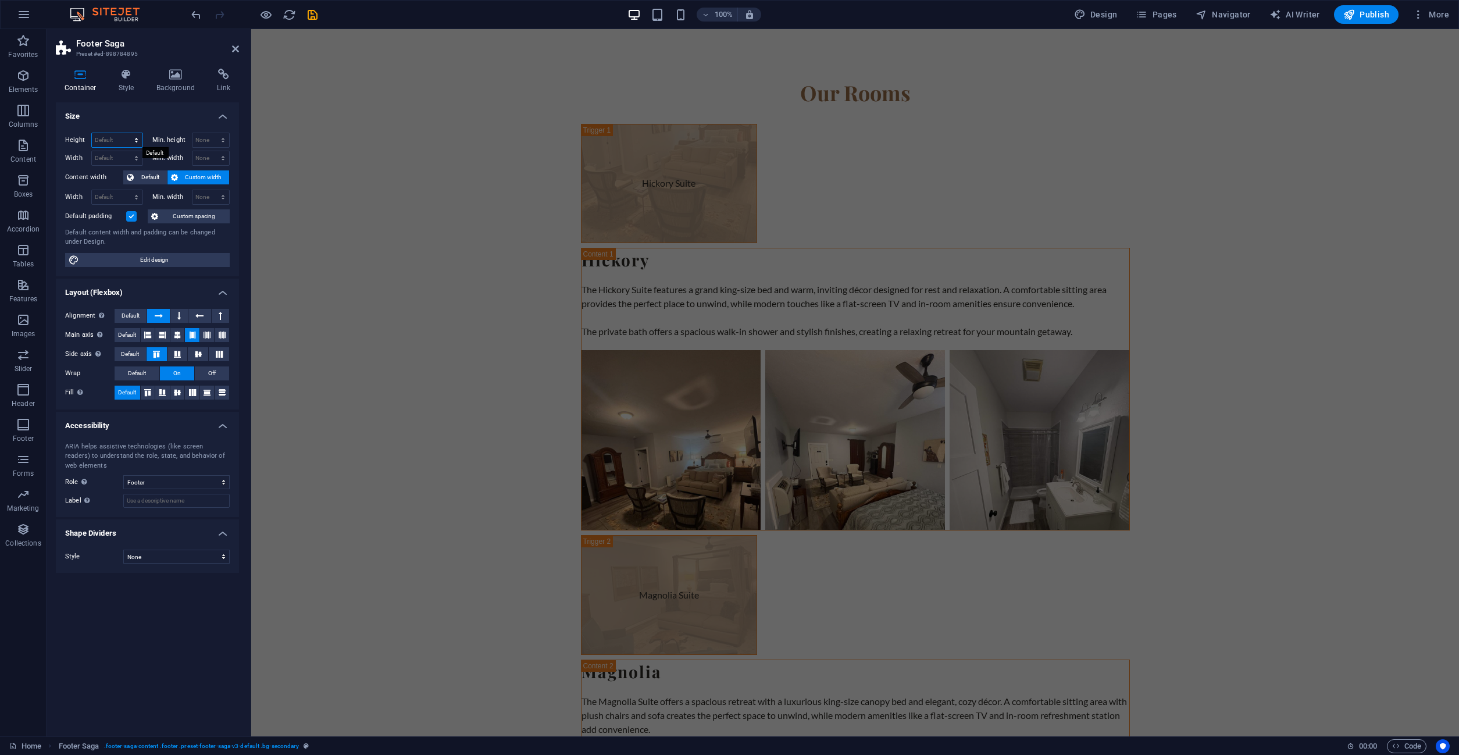
click at [92, 133] on select "Default px rem % vh vw" at bounding box center [117, 140] width 51 height 14
select select "%"
click option "%" at bounding box center [0, 0] width 0 height 0
type input "106.08"
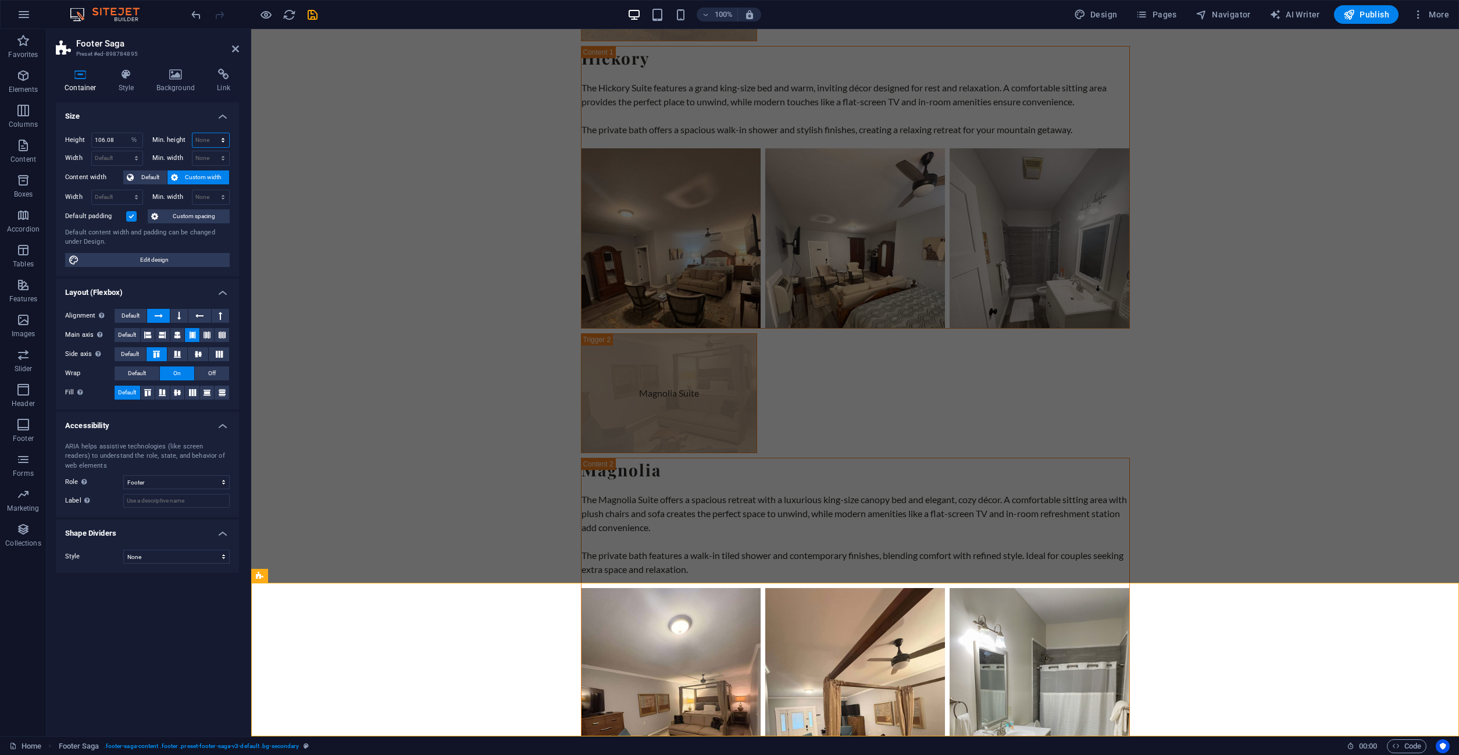
click at [193, 133] on select "None px rem % vh vw" at bounding box center [211, 140] width 37 height 14
select select "%"
click option "%" at bounding box center [0, 0] width 0 height 0
drag, startPoint x: 207, startPoint y: 141, endPoint x: 194, endPoint y: 140, distance: 13.5
click at [194, 140] on input "95" at bounding box center [211, 140] width 37 height 14
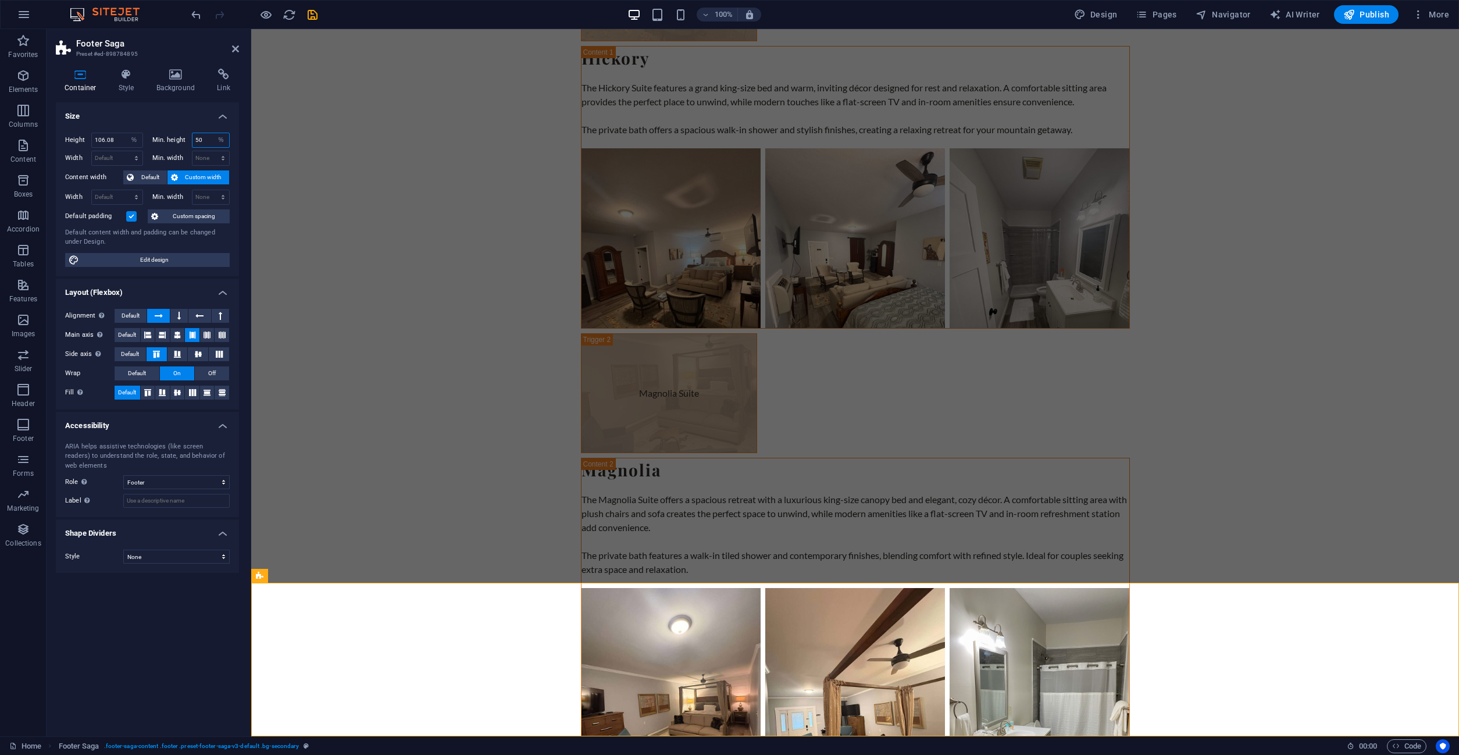
type input "50"
click at [102, 140] on input "106.08" at bounding box center [117, 140] width 51 height 14
drag, startPoint x: 116, startPoint y: 137, endPoint x: 45, endPoint y: 138, distance: 70.4
click at [92, 138] on input "106.08" at bounding box center [117, 140] width 51 height 14
type input "50"
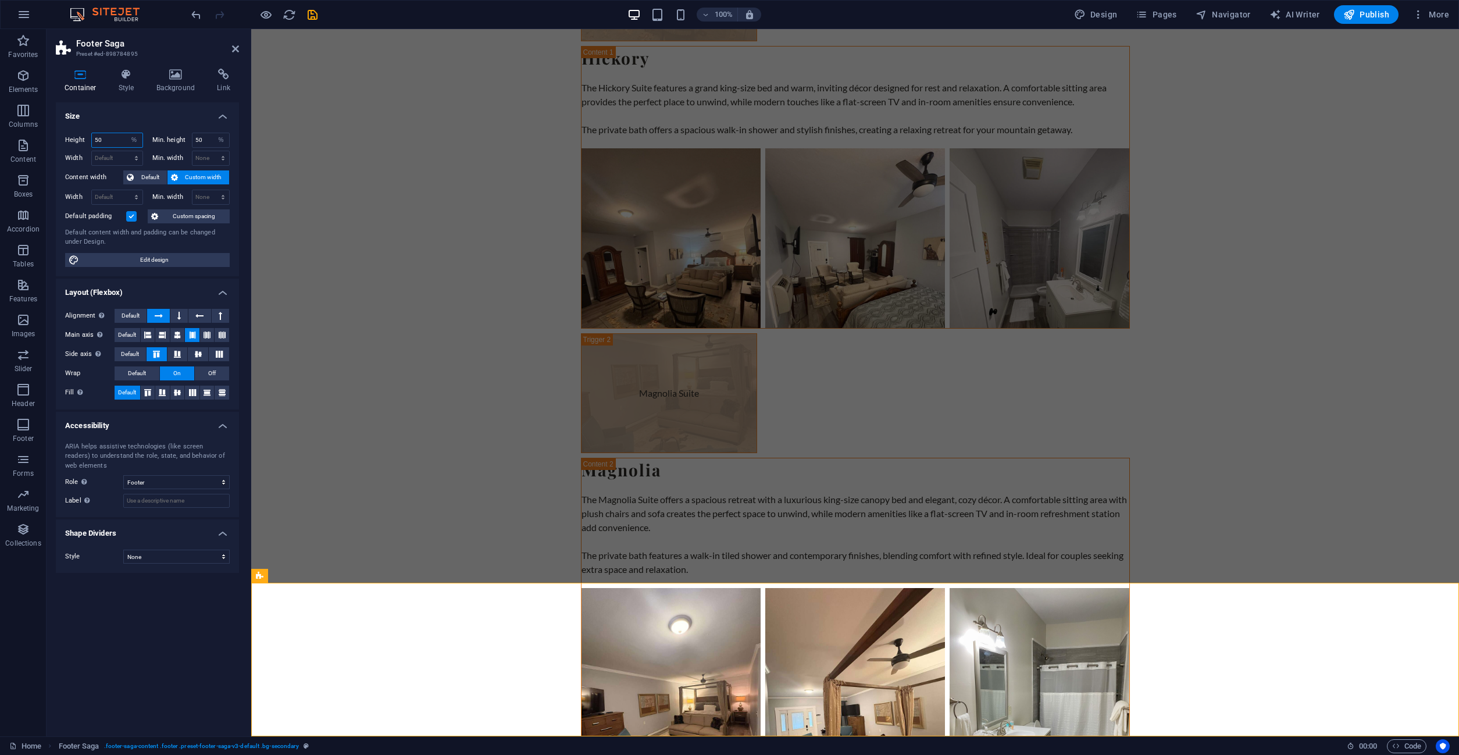
click at [108, 140] on input "50" at bounding box center [117, 140] width 51 height 14
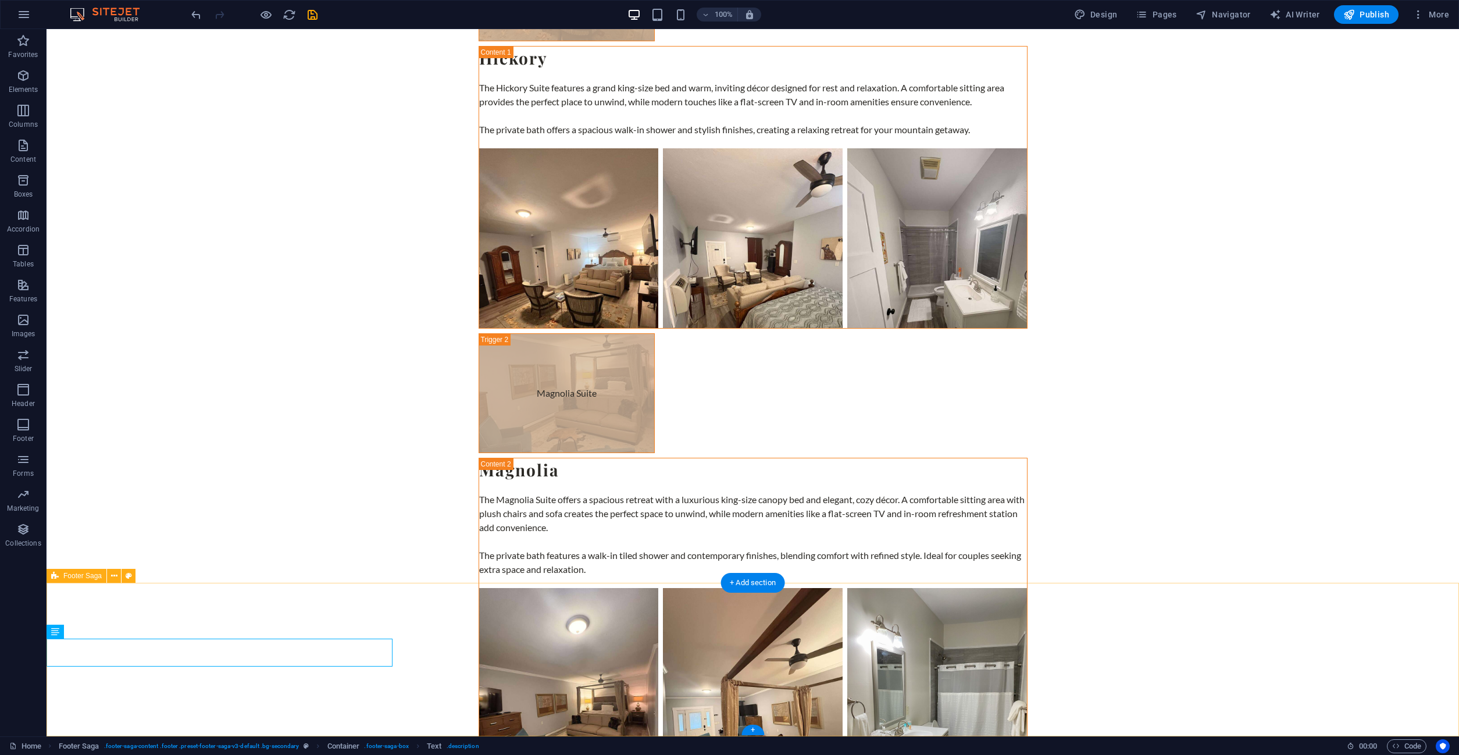
click at [112, 579] on icon at bounding box center [114, 576] width 6 height 12
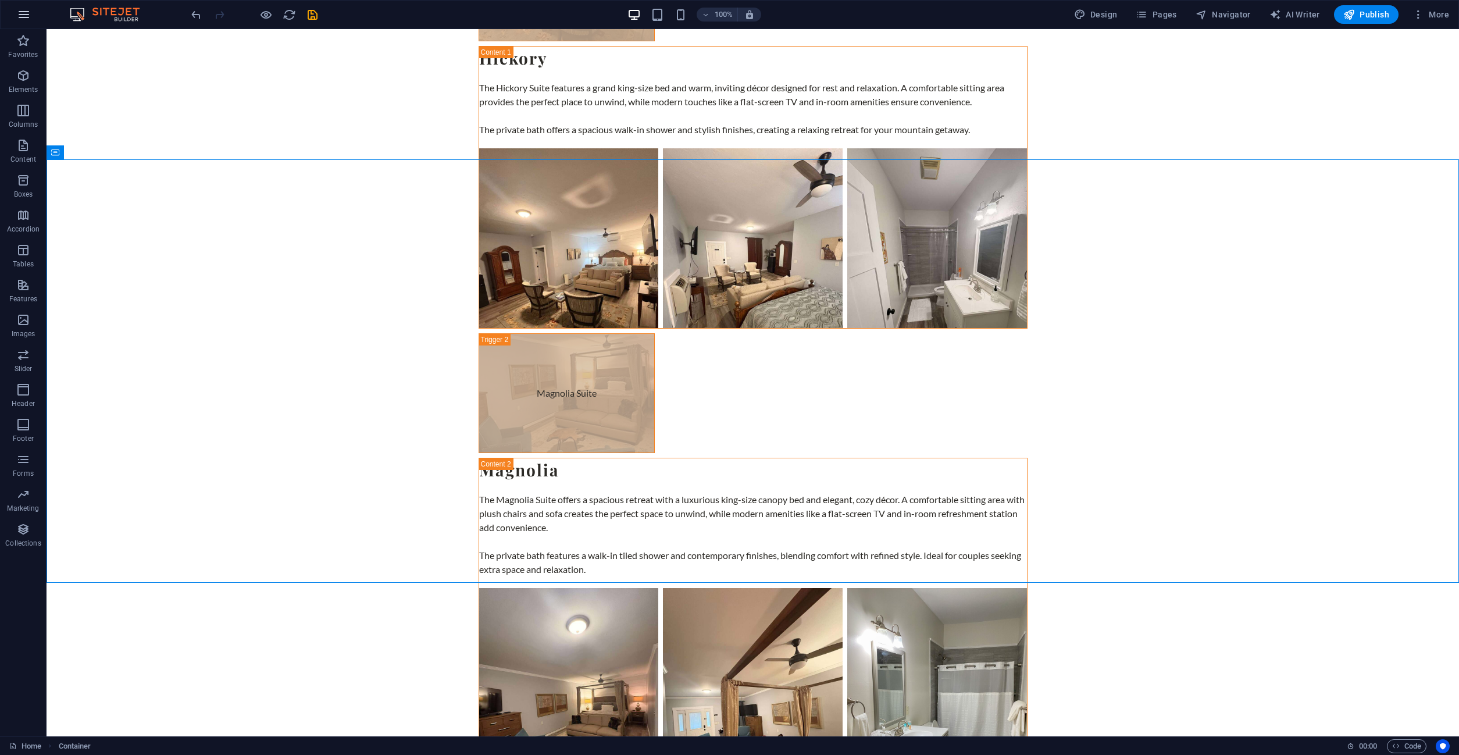
click at [22, 20] on icon "button" at bounding box center [24, 15] width 14 height 14
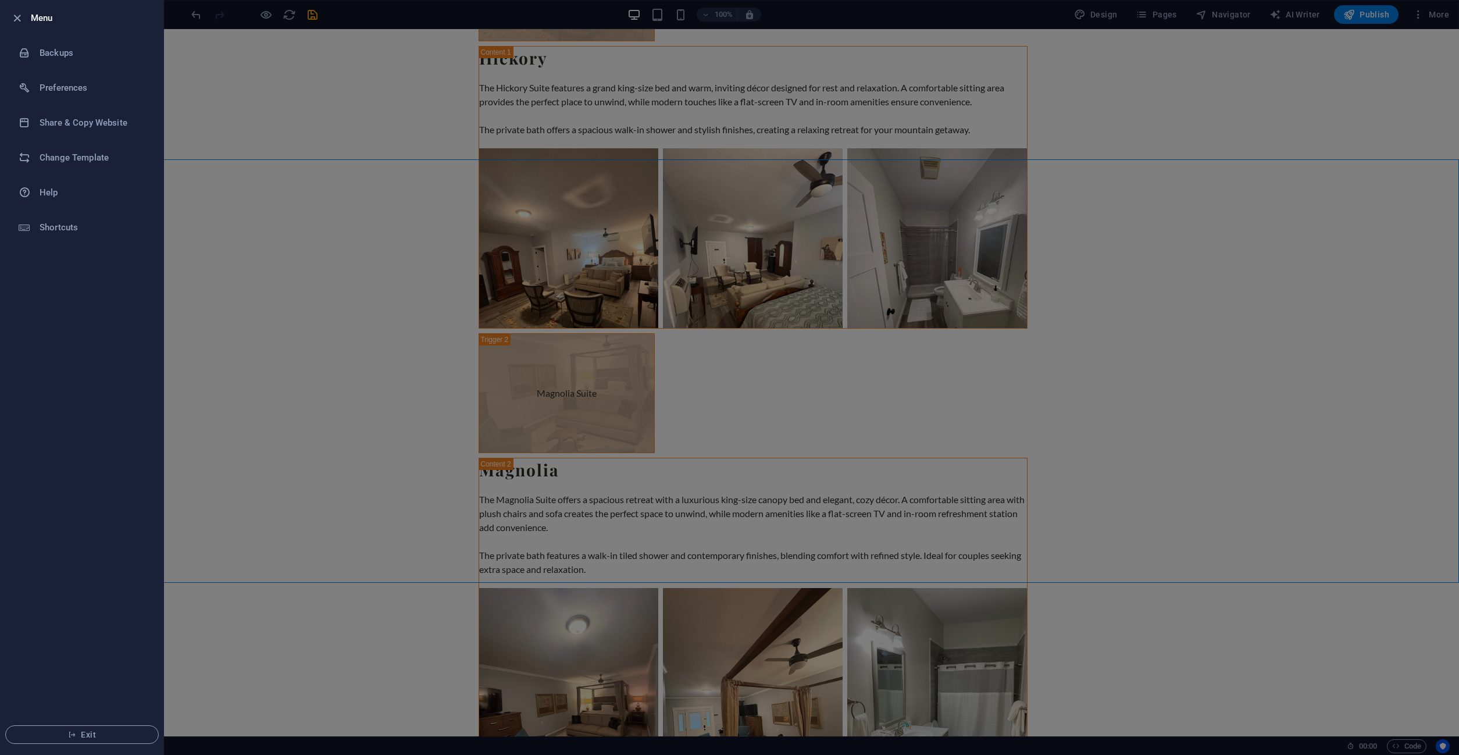
click at [285, 298] on div at bounding box center [729, 377] width 1459 height 755
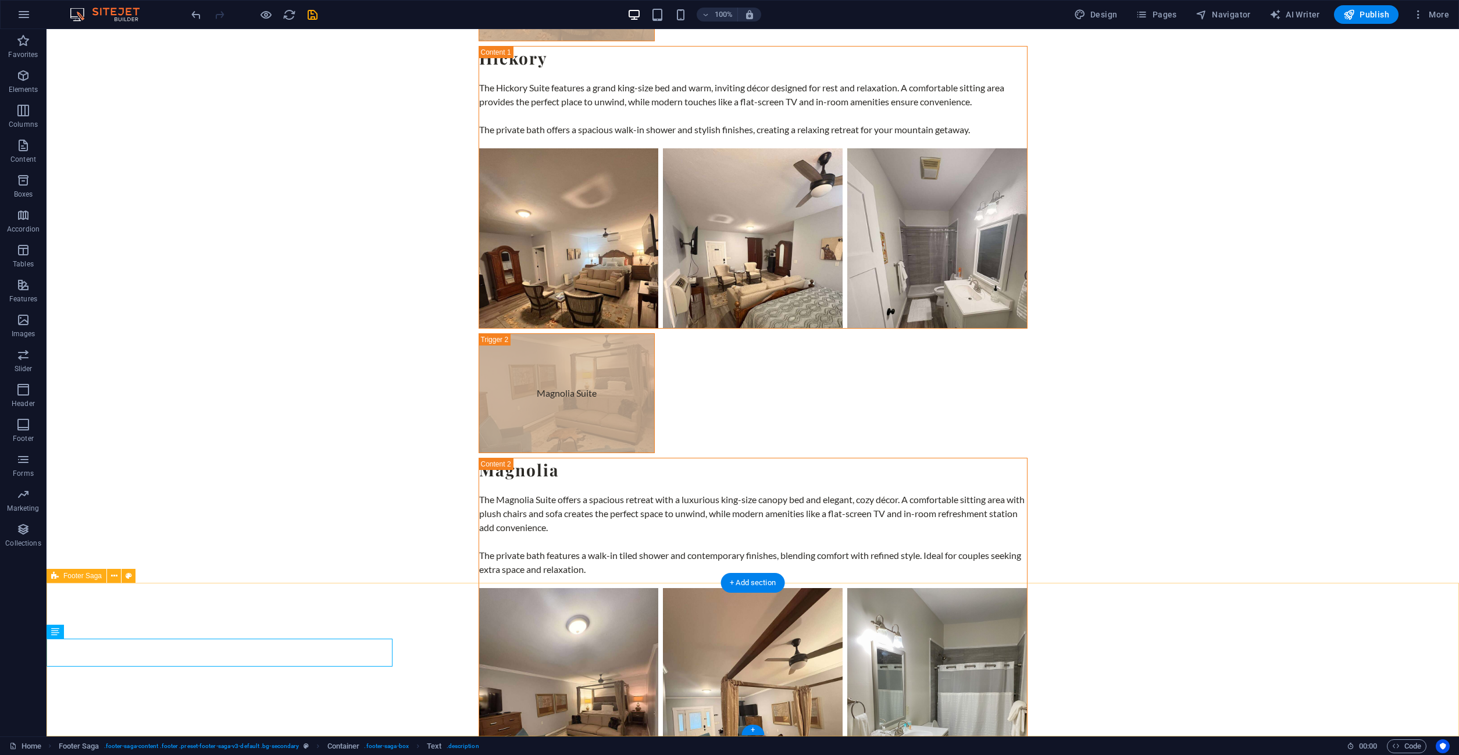
click at [113, 573] on icon at bounding box center [114, 576] width 6 height 12
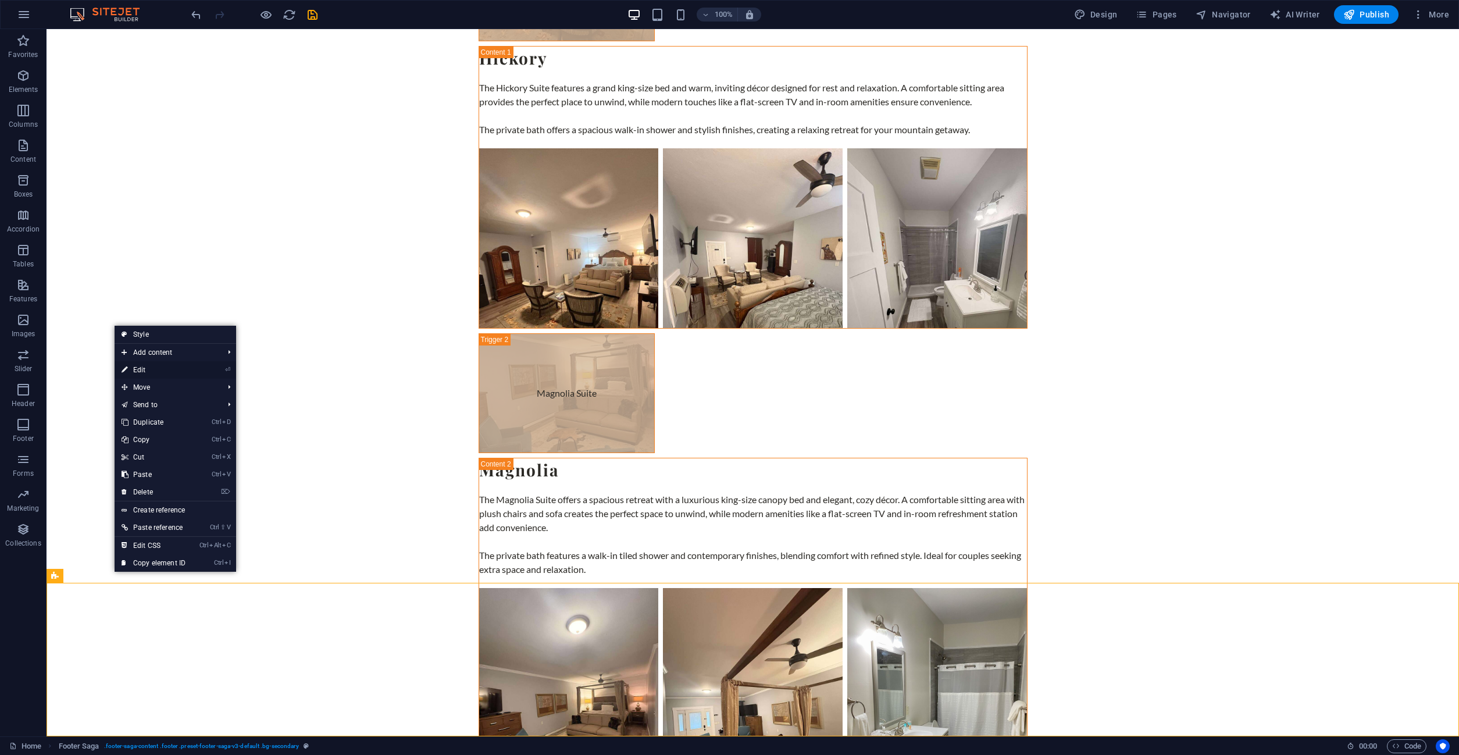
click at [156, 369] on link "⏎ Edit" at bounding box center [154, 369] width 78 height 17
select select "%"
select select "footer"
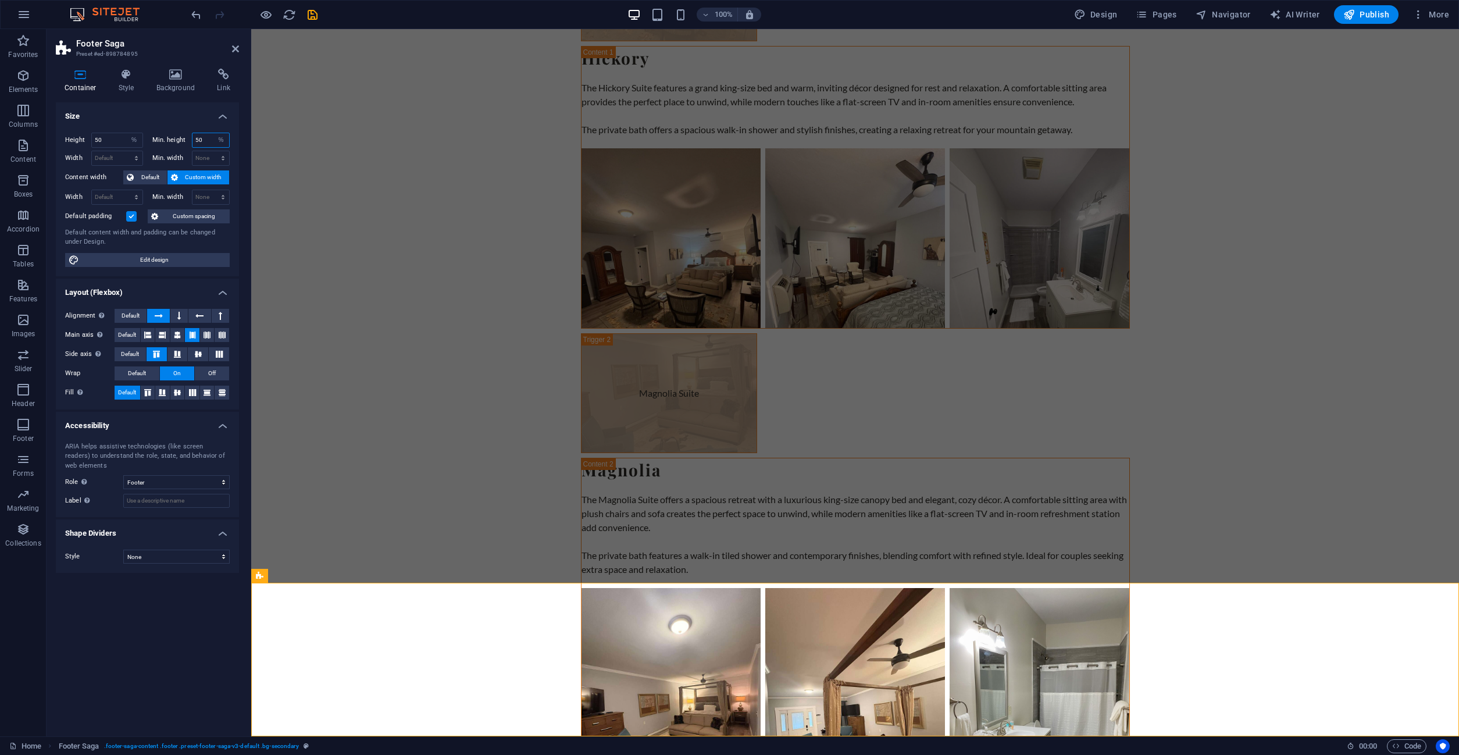
click at [200, 139] on input "50" at bounding box center [211, 140] width 37 height 14
drag, startPoint x: 203, startPoint y: 138, endPoint x: 184, endPoint y: 141, distance: 18.8
click at [193, 141] on input "50" at bounding box center [211, 140] width 37 height 14
click at [206, 138] on input "50" at bounding box center [211, 140] width 37 height 14
drag, startPoint x: 206, startPoint y: 138, endPoint x: 183, endPoint y: 141, distance: 22.8
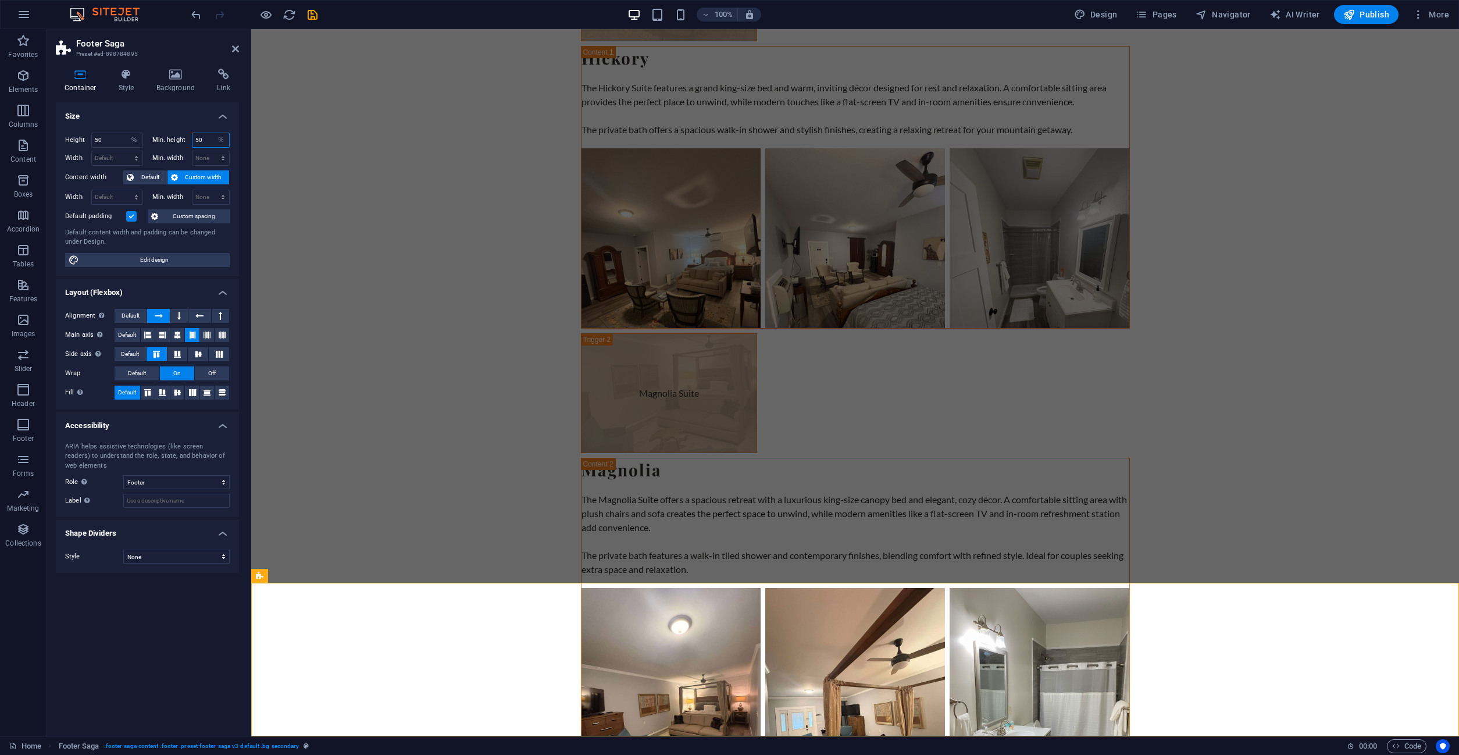
click at [193, 141] on input "50" at bounding box center [211, 140] width 37 height 14
type input "30"
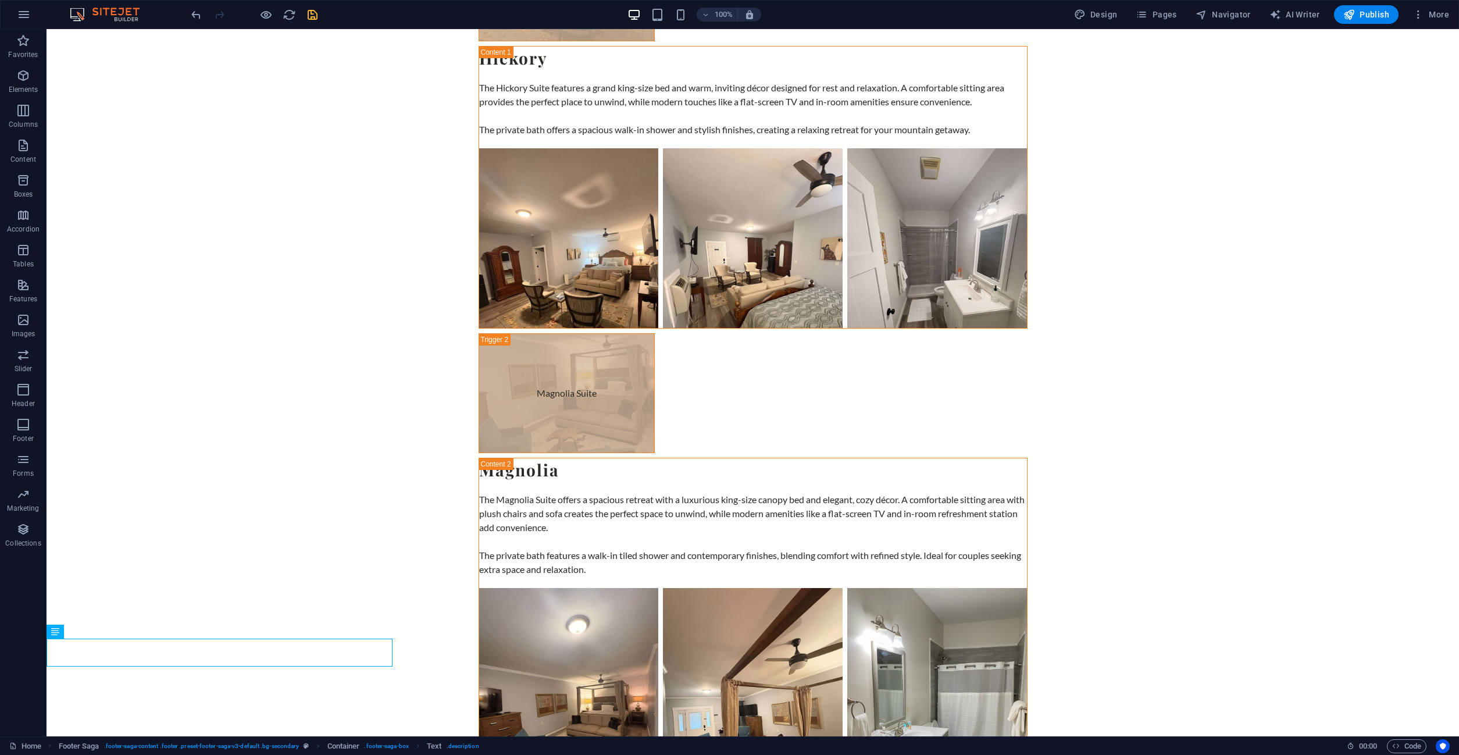
click at [314, 18] on icon "save" at bounding box center [312, 14] width 13 height 13
click at [117, 578] on icon at bounding box center [114, 576] width 6 height 12
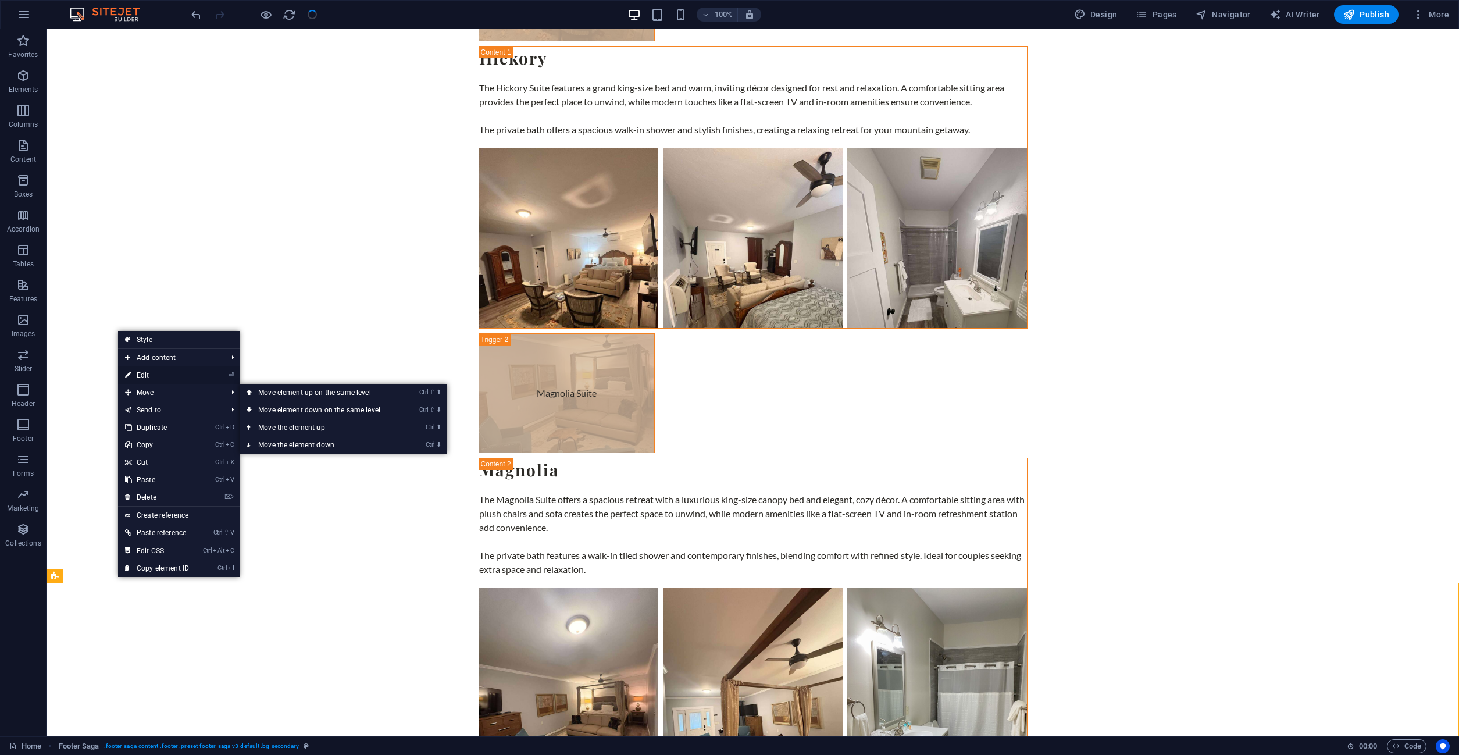
click at [149, 372] on link "⏎ Edit" at bounding box center [157, 374] width 78 height 17
select select "%"
select select "footer"
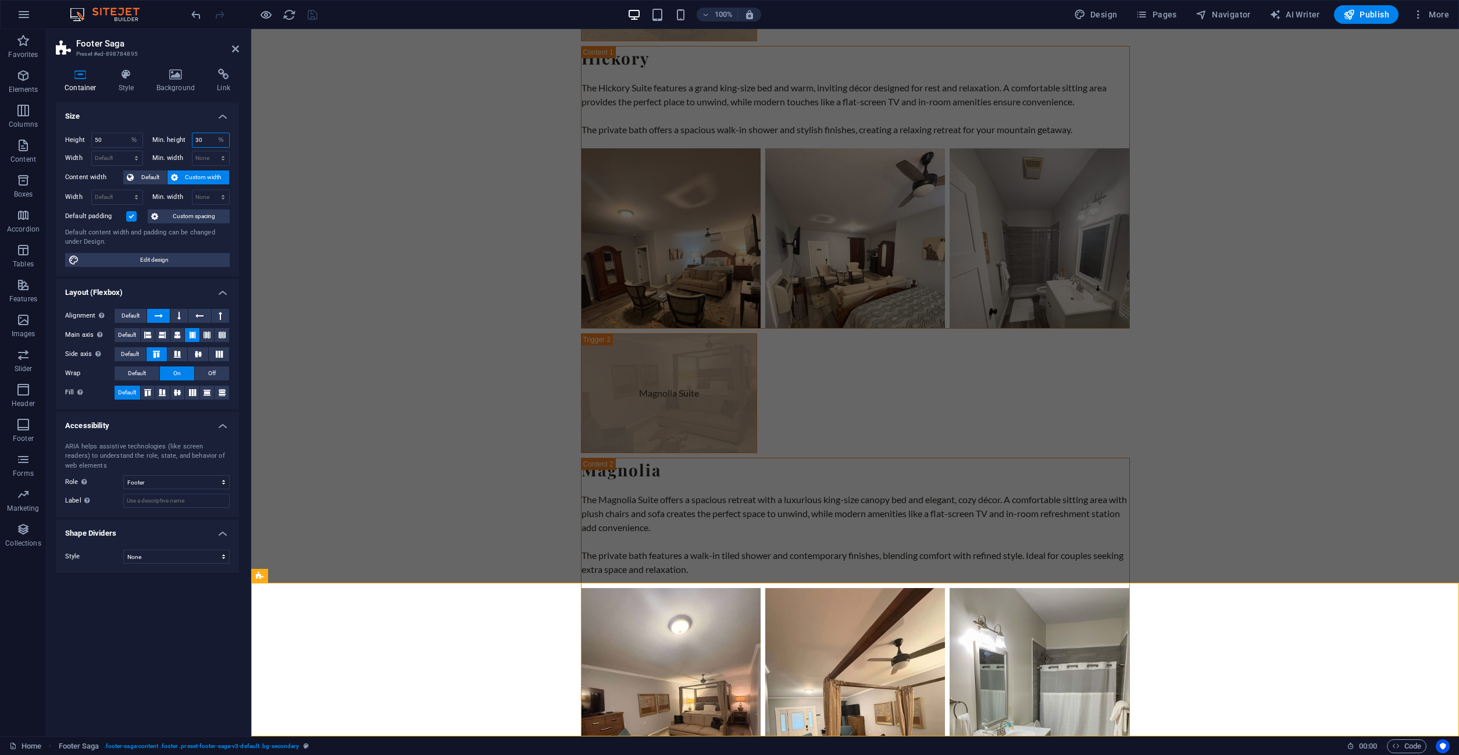
drag, startPoint x: 209, startPoint y: 139, endPoint x: 180, endPoint y: 137, distance: 29.1
click at [193, 137] on input "30" at bounding box center [211, 140] width 37 height 14
type input "20"
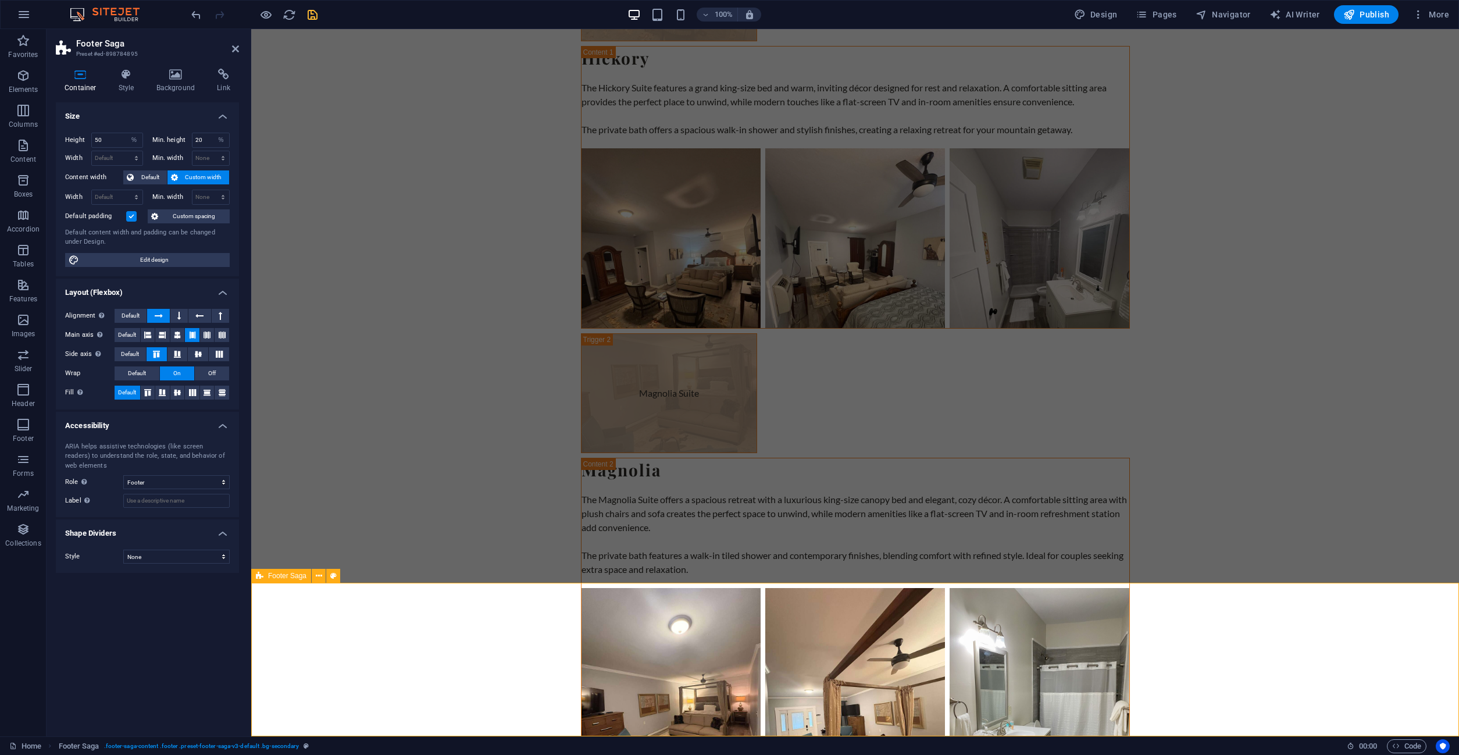
drag, startPoint x: 323, startPoint y: 734, endPoint x: 316, endPoint y: 732, distance: 7.2
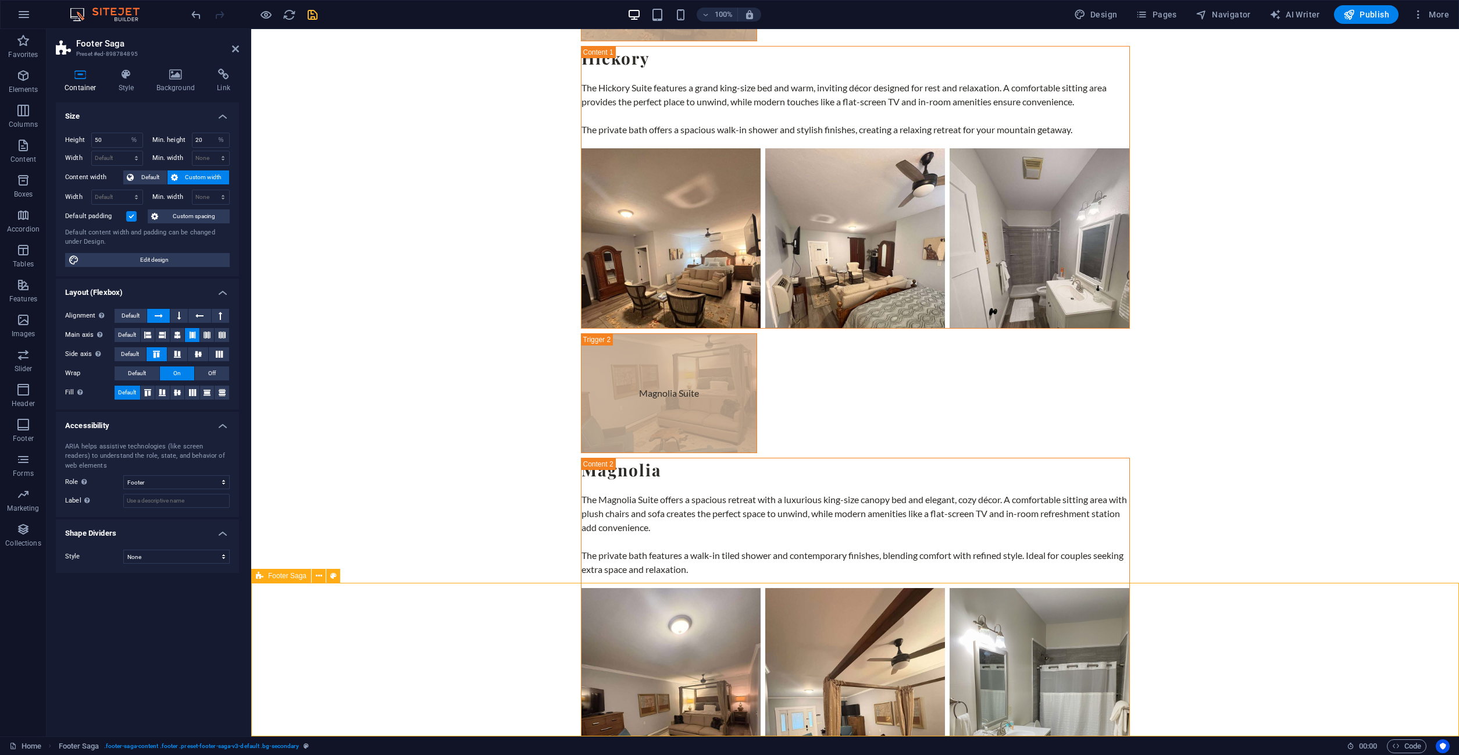
drag, startPoint x: 367, startPoint y: 712, endPoint x: 372, endPoint y: 709, distance: 6.0
click at [322, 579] on icon at bounding box center [319, 576] width 6 height 12
click at [333, 576] on icon at bounding box center [333, 576] width 6 height 12
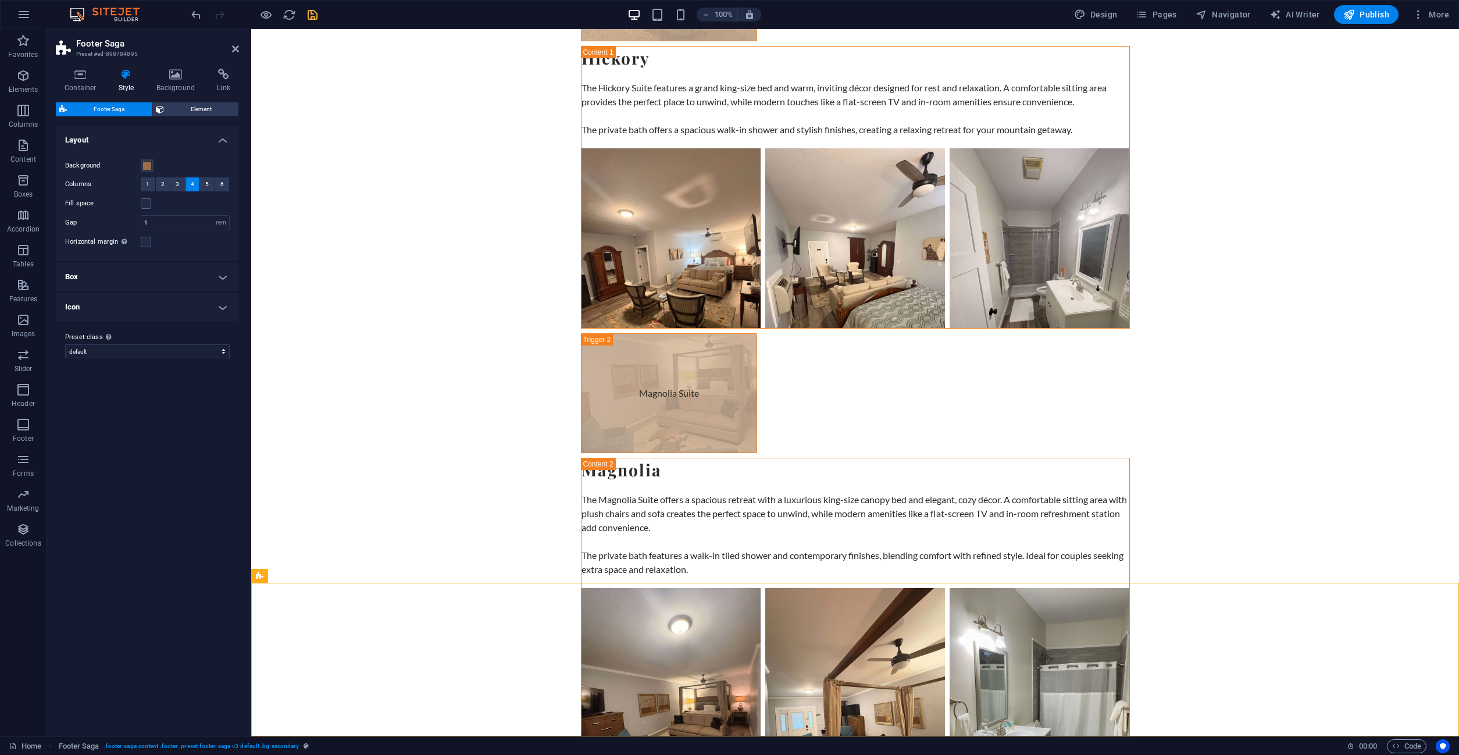
click at [169, 215] on div "Background Columns 1 2 3 4 5 6 Fill space Gap 1 rem px % vh vw Horizontal margi…" at bounding box center [148, 203] width 188 height 113
click at [166, 222] on input "1" at bounding box center [185, 223] width 88 height 14
drag, startPoint x: 170, startPoint y: 223, endPoint x: 96, endPoint y: 215, distance: 74.3
click at [141, 216] on input "0" at bounding box center [185, 223] width 88 height 14
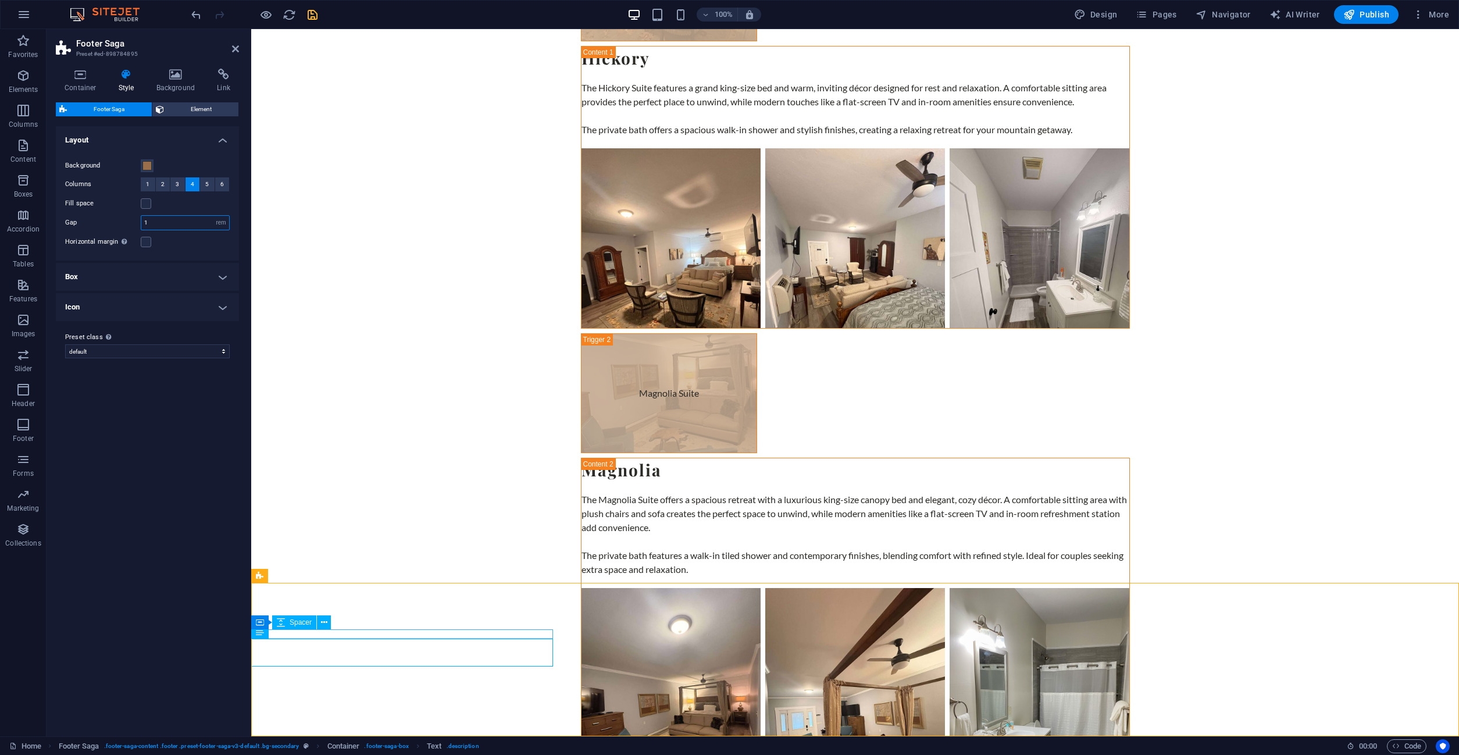
type input "1"
click at [148, 183] on span "1" at bounding box center [147, 184] width 3 height 14
click at [159, 183] on button "2" at bounding box center [163, 184] width 15 height 14
click at [176, 181] on span "3" at bounding box center [177, 184] width 3 height 14
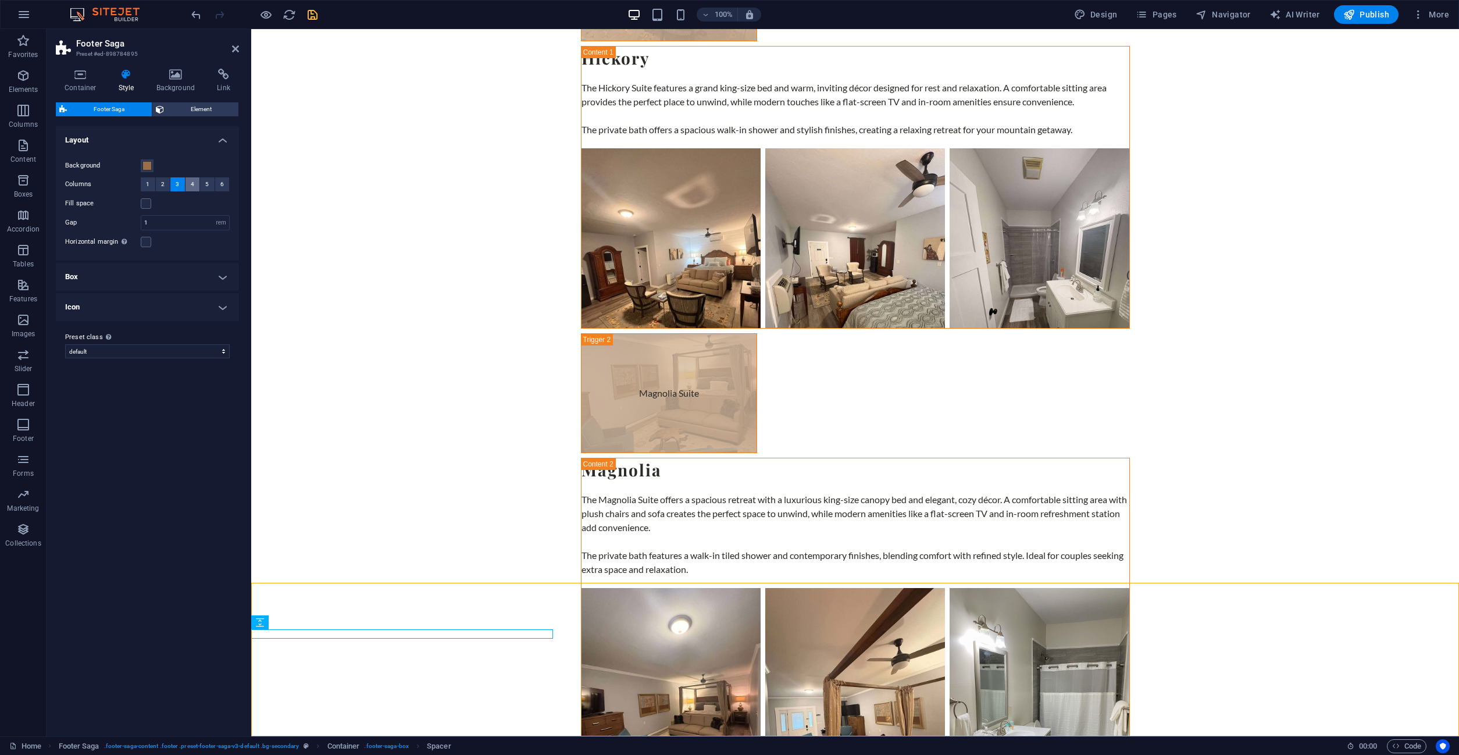
click at [188, 181] on button "4" at bounding box center [193, 184] width 15 height 14
click at [132, 272] on h4 "Box" at bounding box center [147, 277] width 183 height 28
click at [117, 421] on h4 "Icon" at bounding box center [147, 415] width 183 height 28
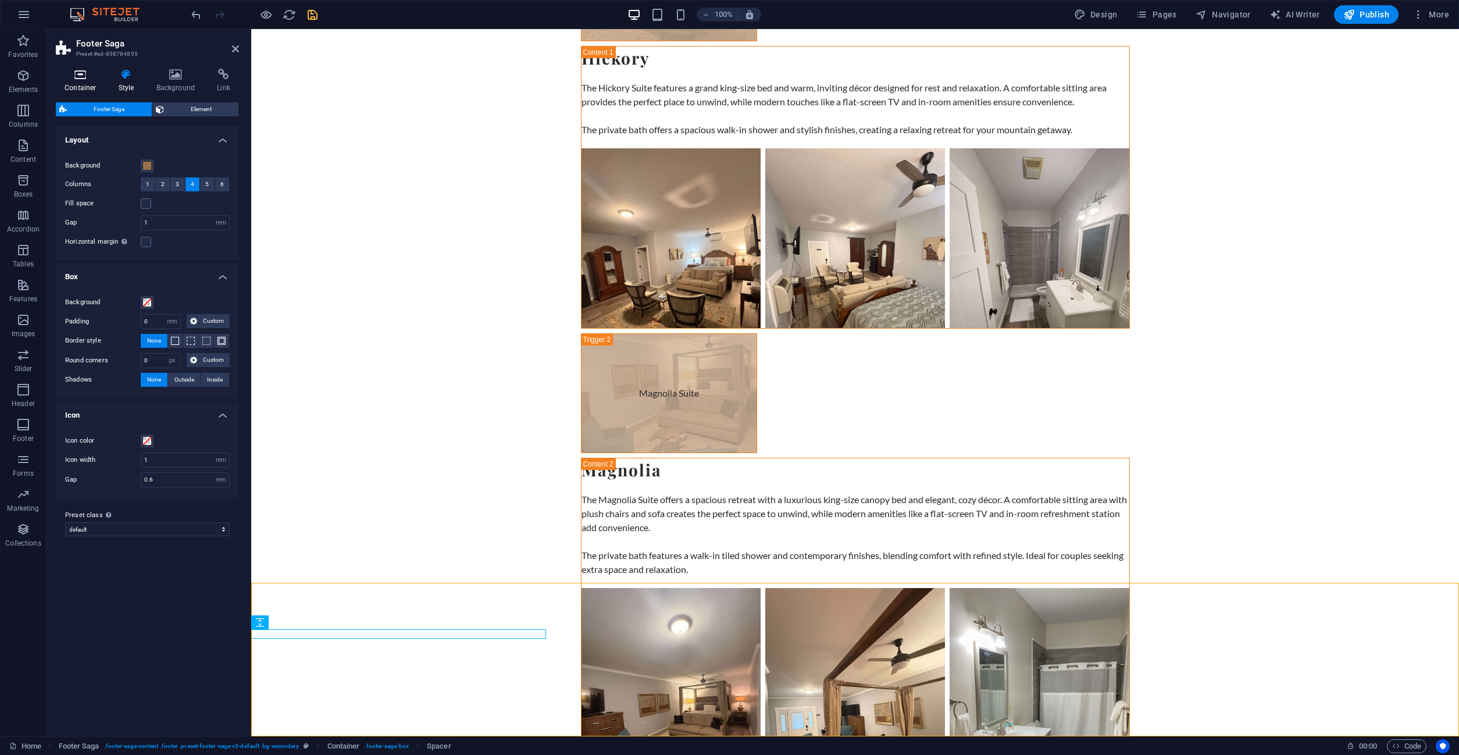
click at [85, 82] on h4 "Container" at bounding box center [83, 81] width 54 height 24
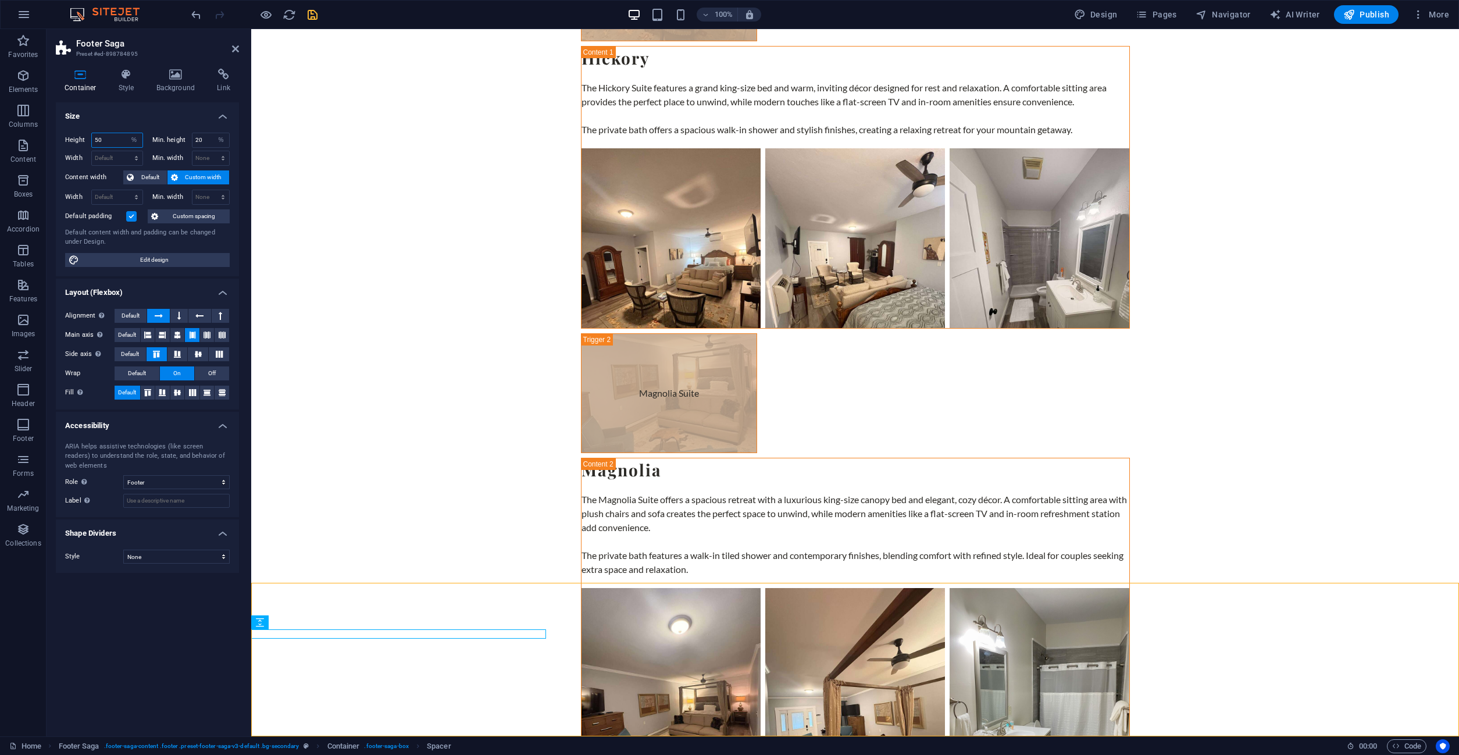
drag, startPoint x: 110, startPoint y: 142, endPoint x: 66, endPoint y: 140, distance: 44.2
click at [92, 140] on input "50" at bounding box center [117, 140] width 51 height 14
type input "1"
type input "20"
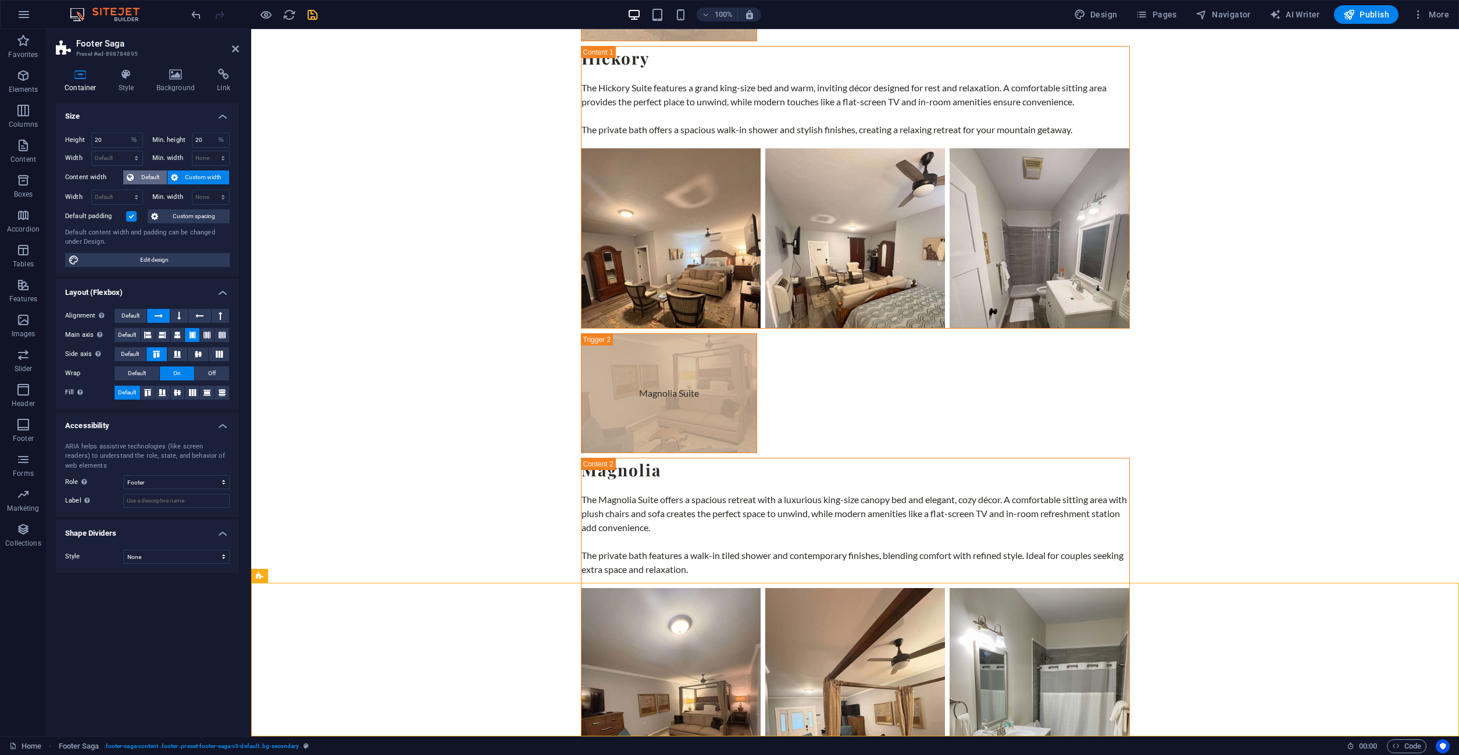
click at [157, 177] on span "Default" at bounding box center [150, 177] width 26 height 14
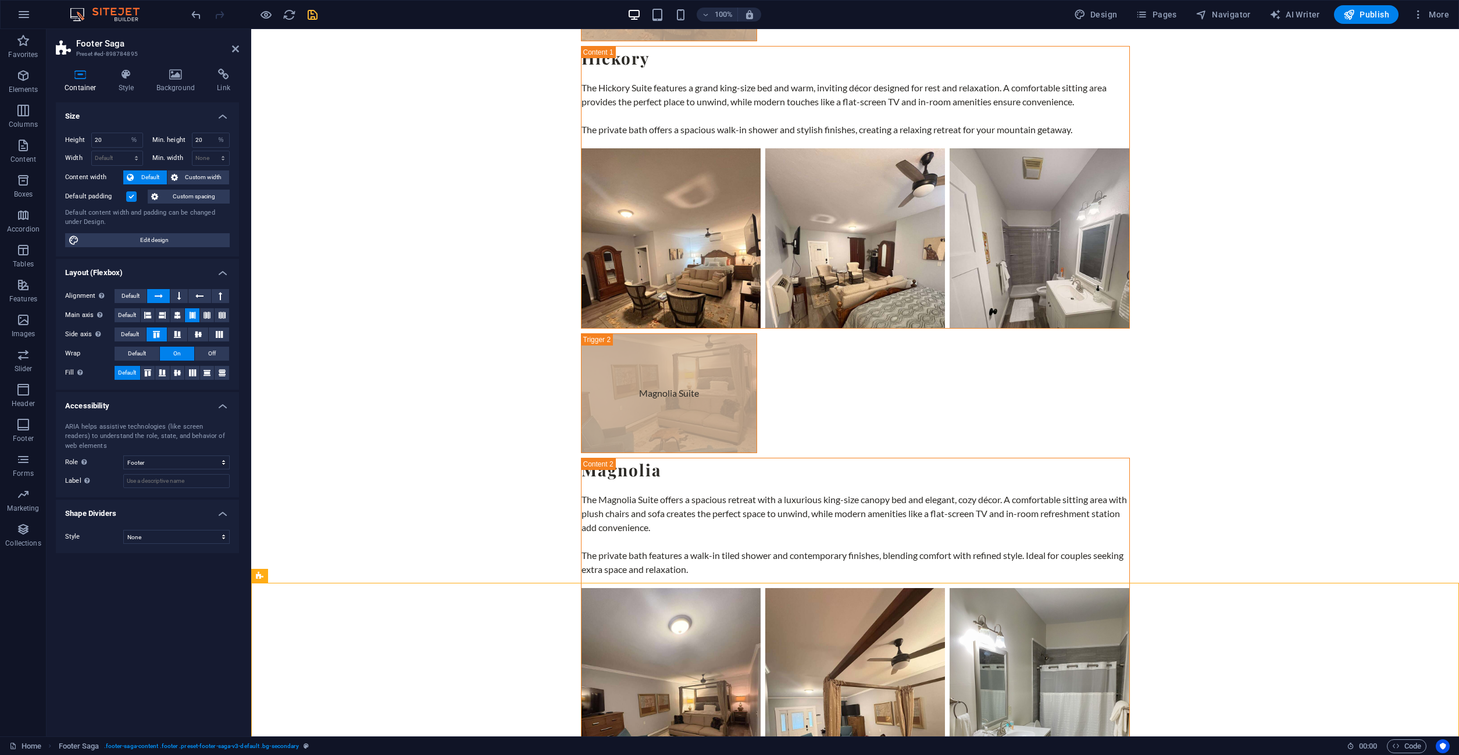
click at [134, 197] on label at bounding box center [131, 196] width 10 height 10
click at [0, 0] on input "Default padding" at bounding box center [0, 0] width 0 height 0
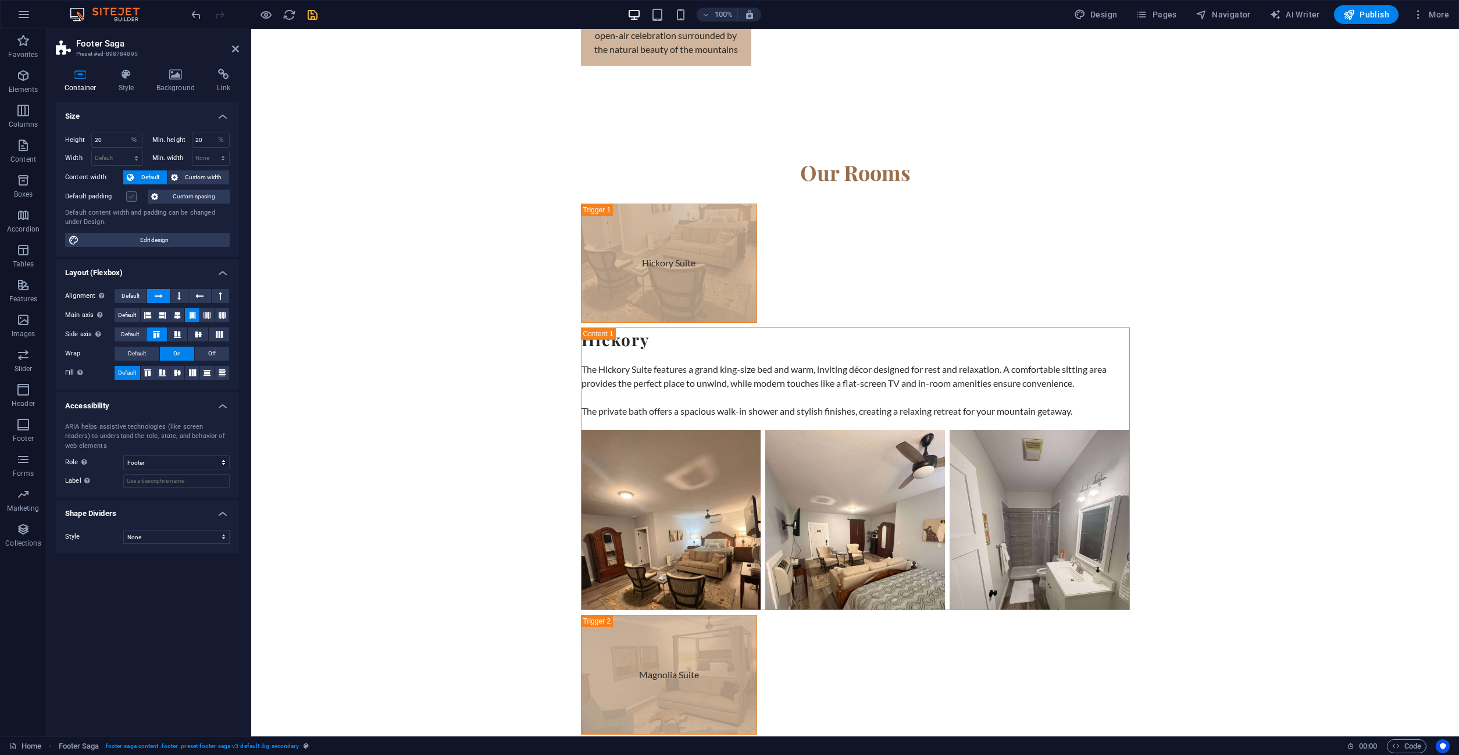
click at [134, 196] on label at bounding box center [131, 196] width 10 height 10
click at [0, 0] on input "Default padding" at bounding box center [0, 0] width 0 height 0
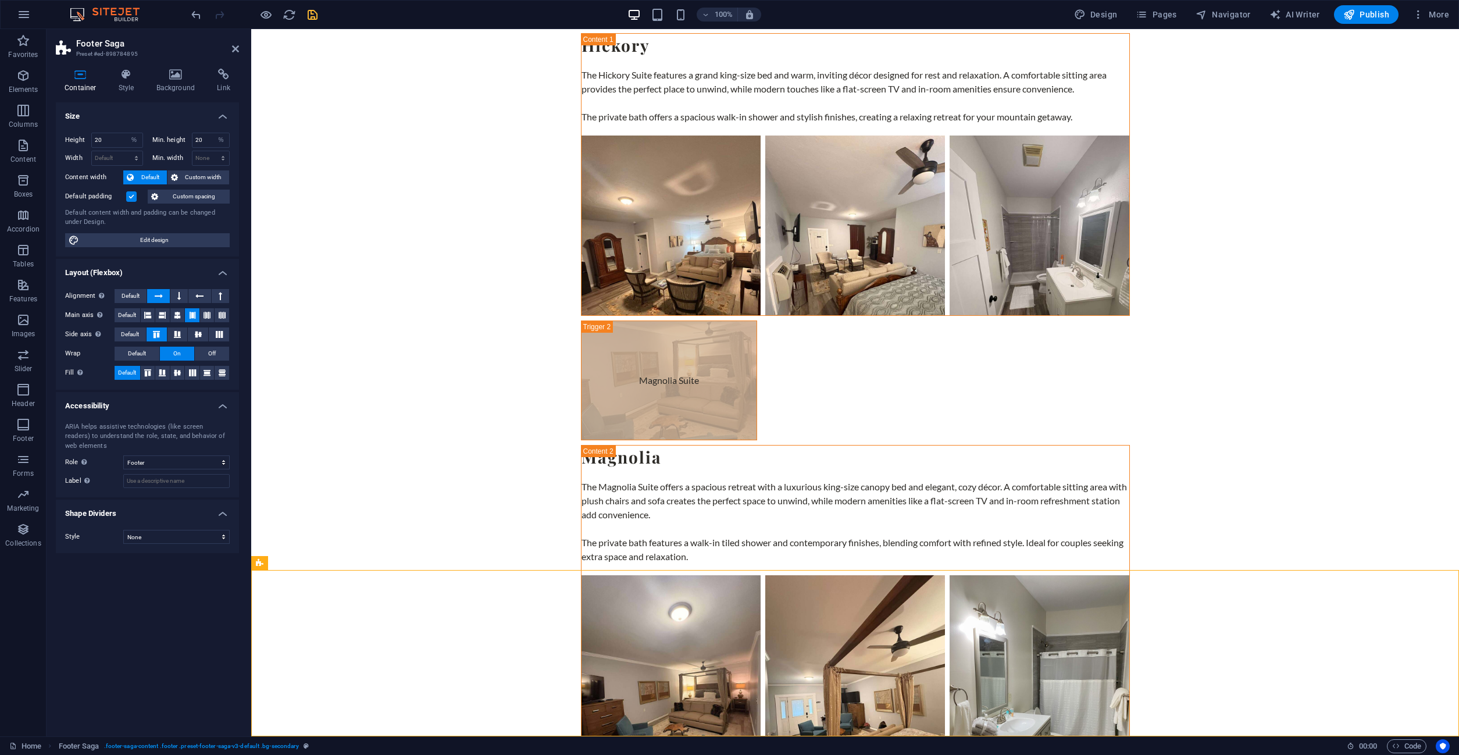
click at [133, 196] on label at bounding box center [131, 196] width 10 height 10
click at [0, 0] on input "Default padding" at bounding box center [0, 0] width 0 height 0
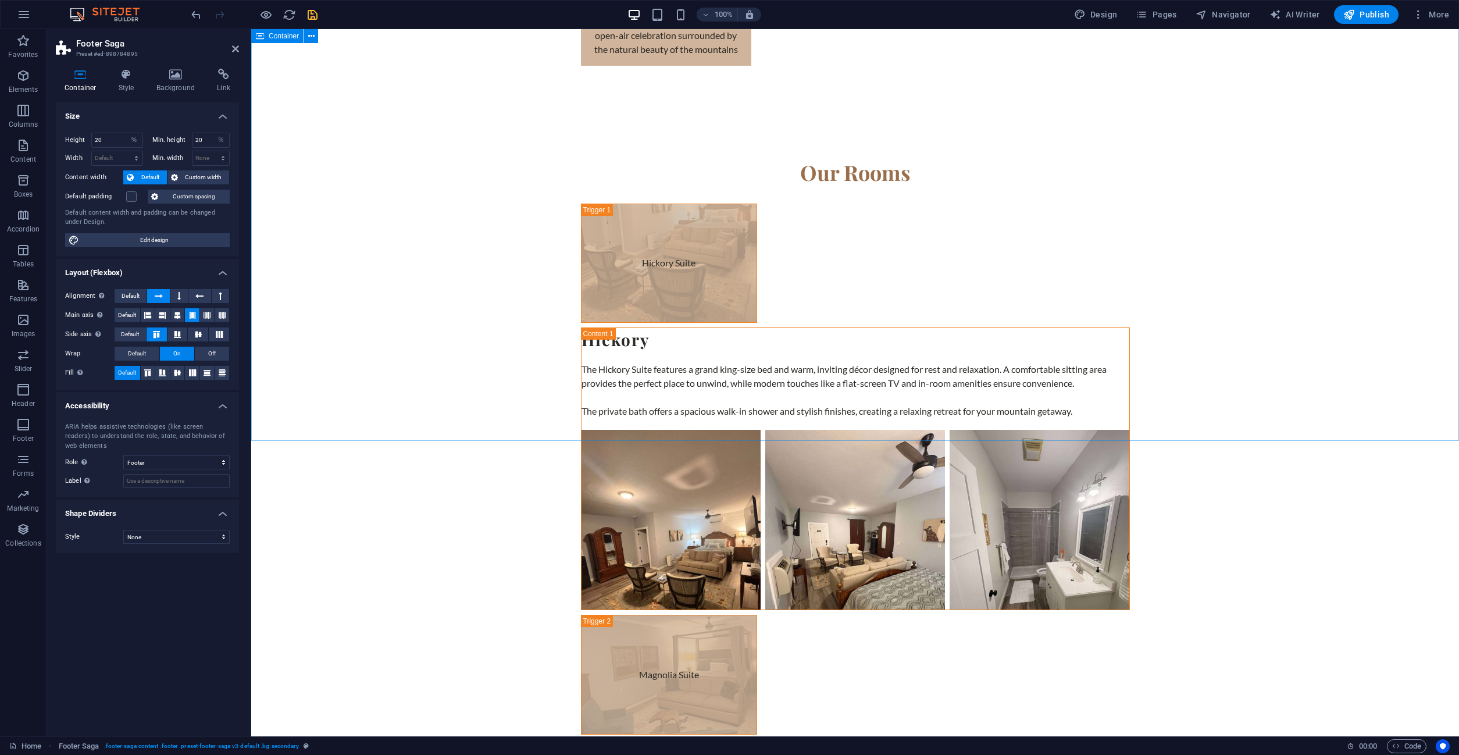
scroll to position [3864, 0]
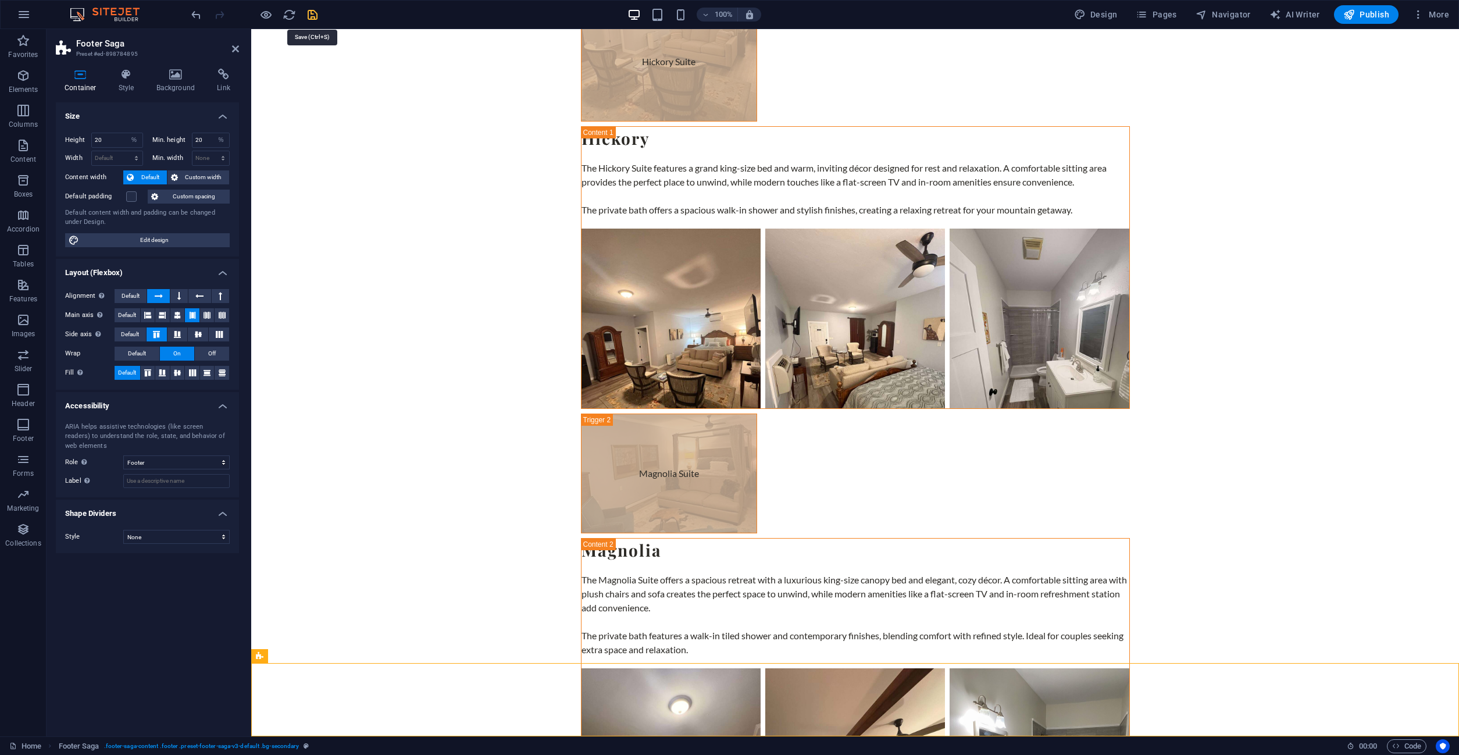
click at [309, 15] on icon "save" at bounding box center [312, 14] width 13 height 13
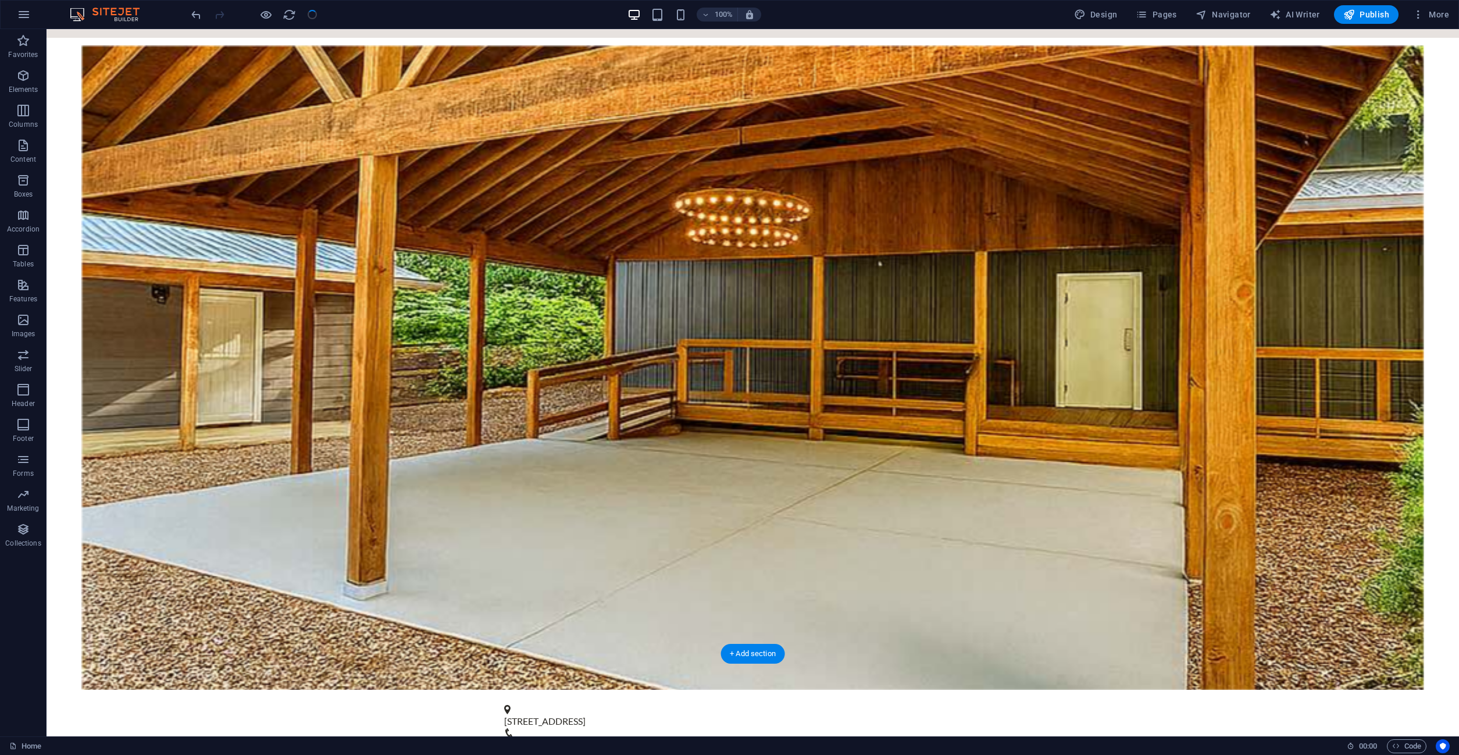
scroll to position [0, 0]
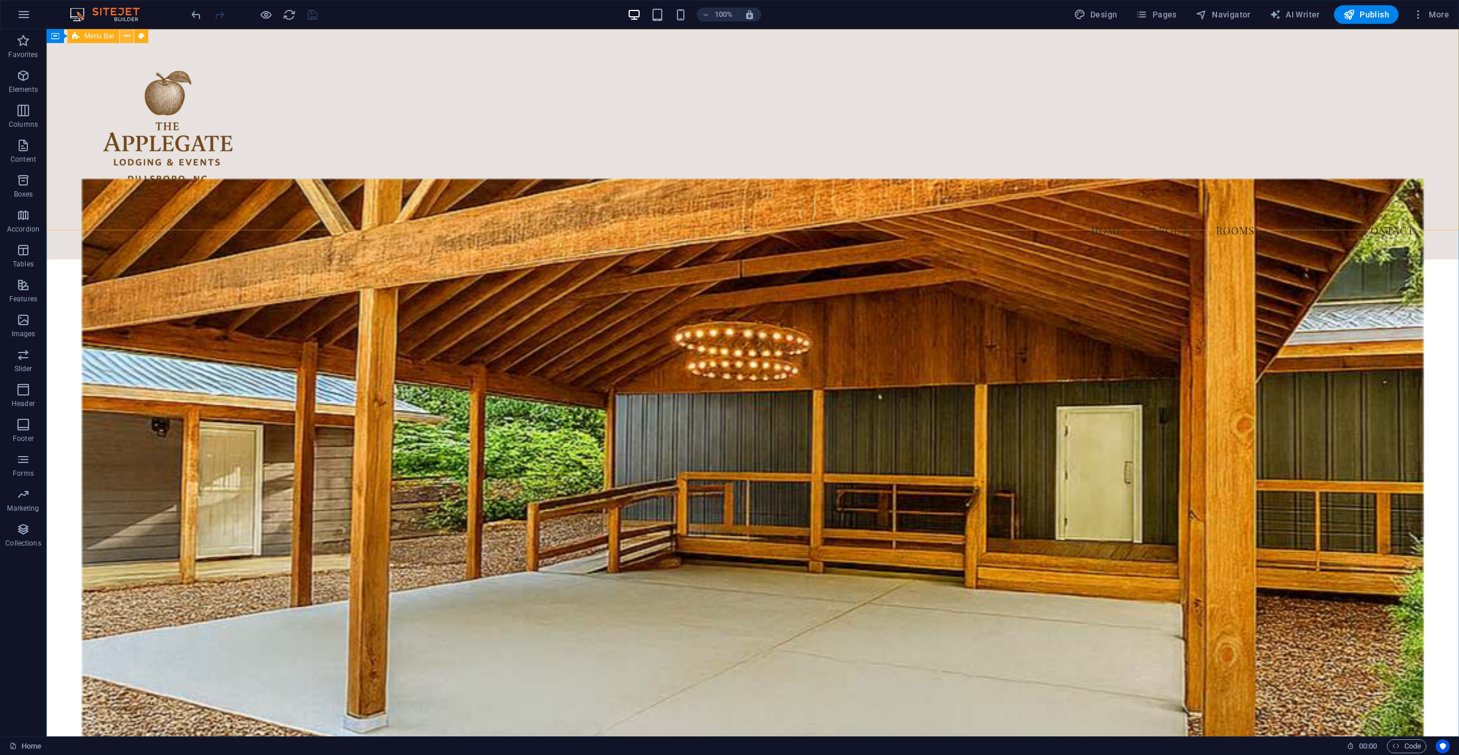
click at [130, 36] on icon at bounding box center [127, 36] width 6 height 12
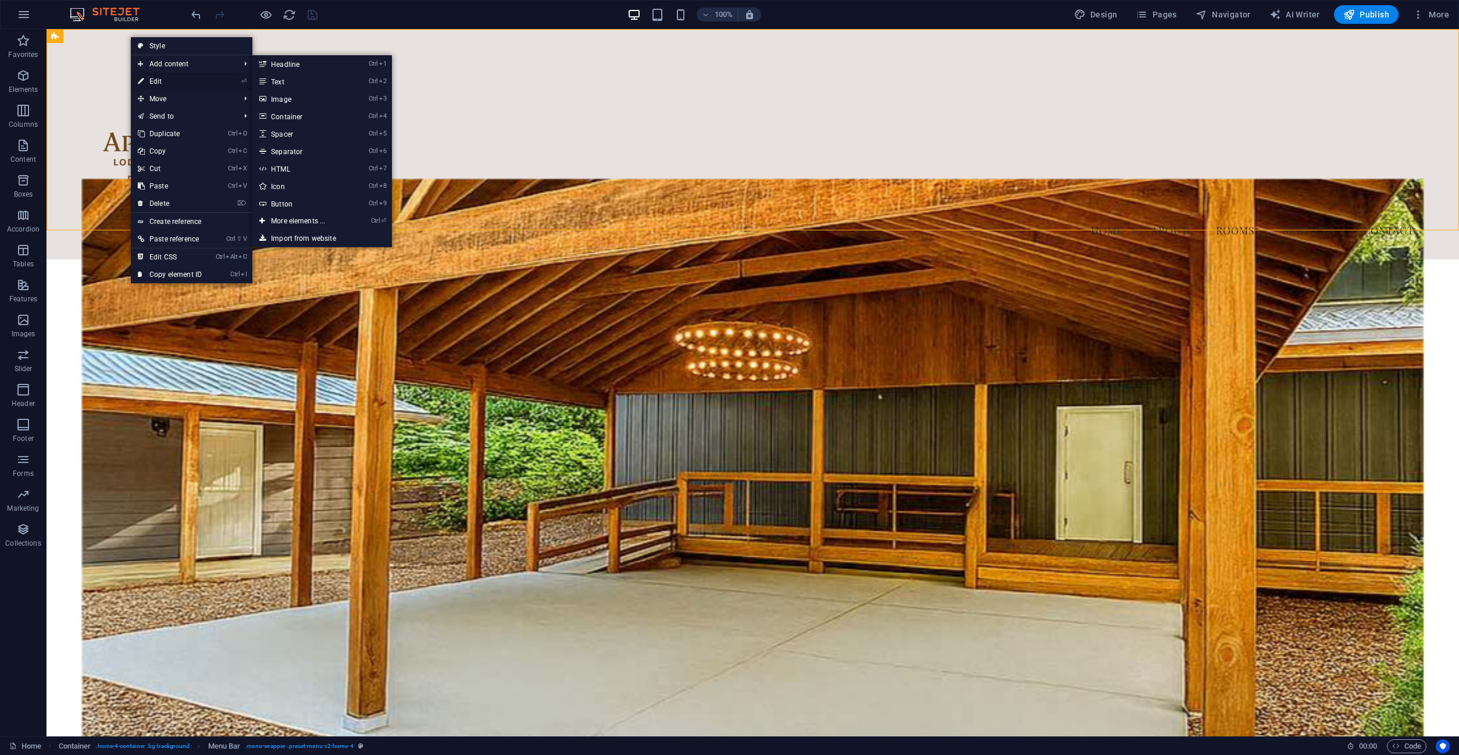
click at [156, 80] on link "⏎ Edit" at bounding box center [170, 81] width 78 height 17
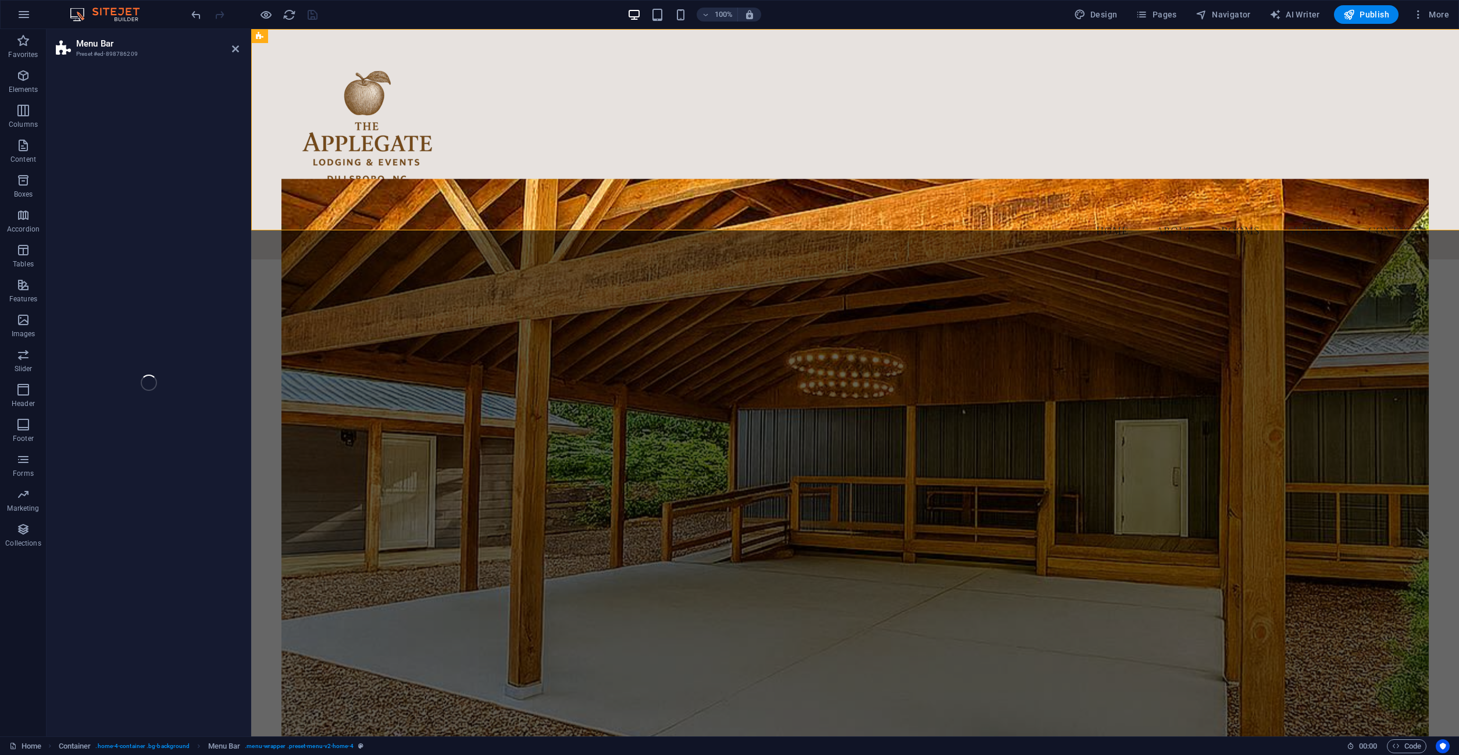
select select "%"
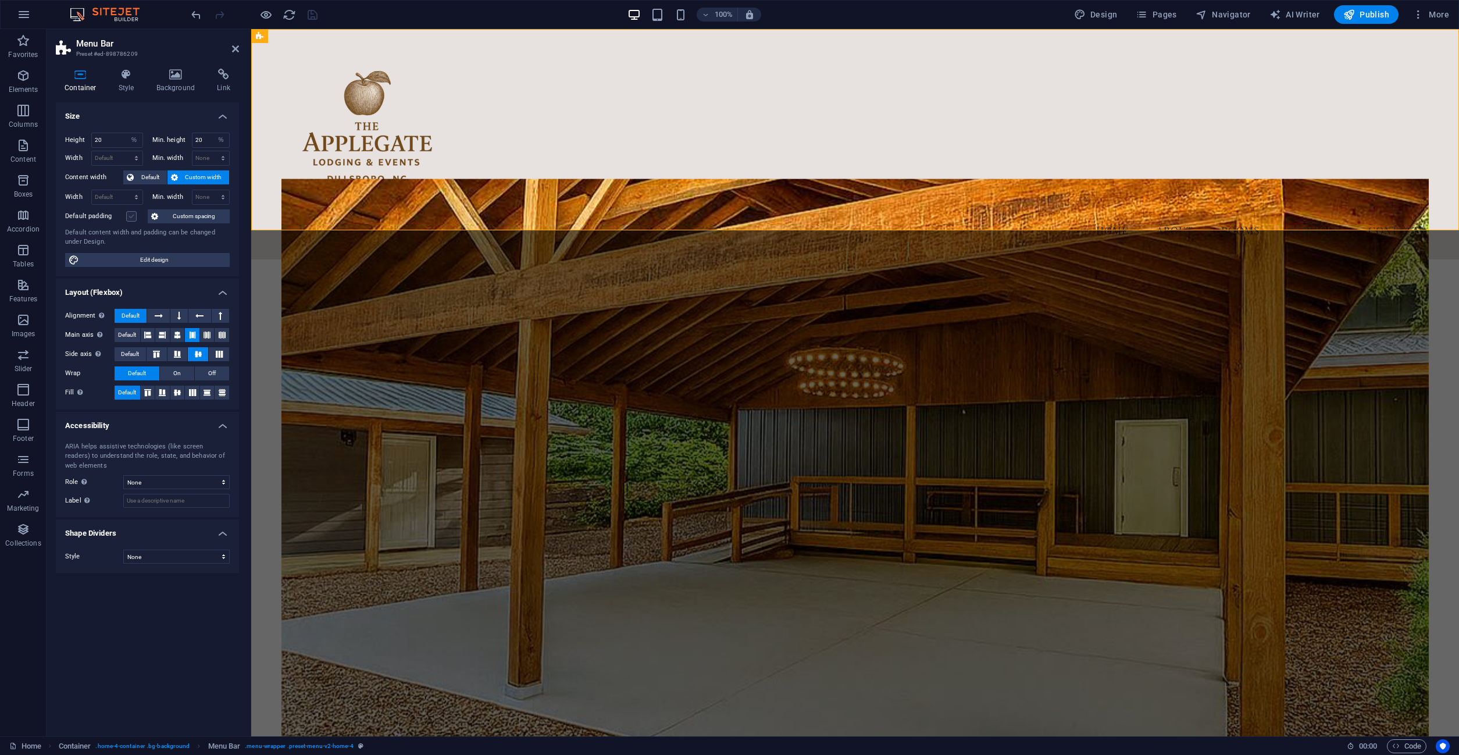
click at [129, 214] on label at bounding box center [131, 216] width 10 height 10
click at [0, 0] on input "Default padding" at bounding box center [0, 0] width 0 height 0
click at [129, 214] on label at bounding box center [131, 216] width 10 height 10
click at [0, 0] on input "Default padding" at bounding box center [0, 0] width 0 height 0
click at [149, 181] on span "Default" at bounding box center [150, 177] width 26 height 14
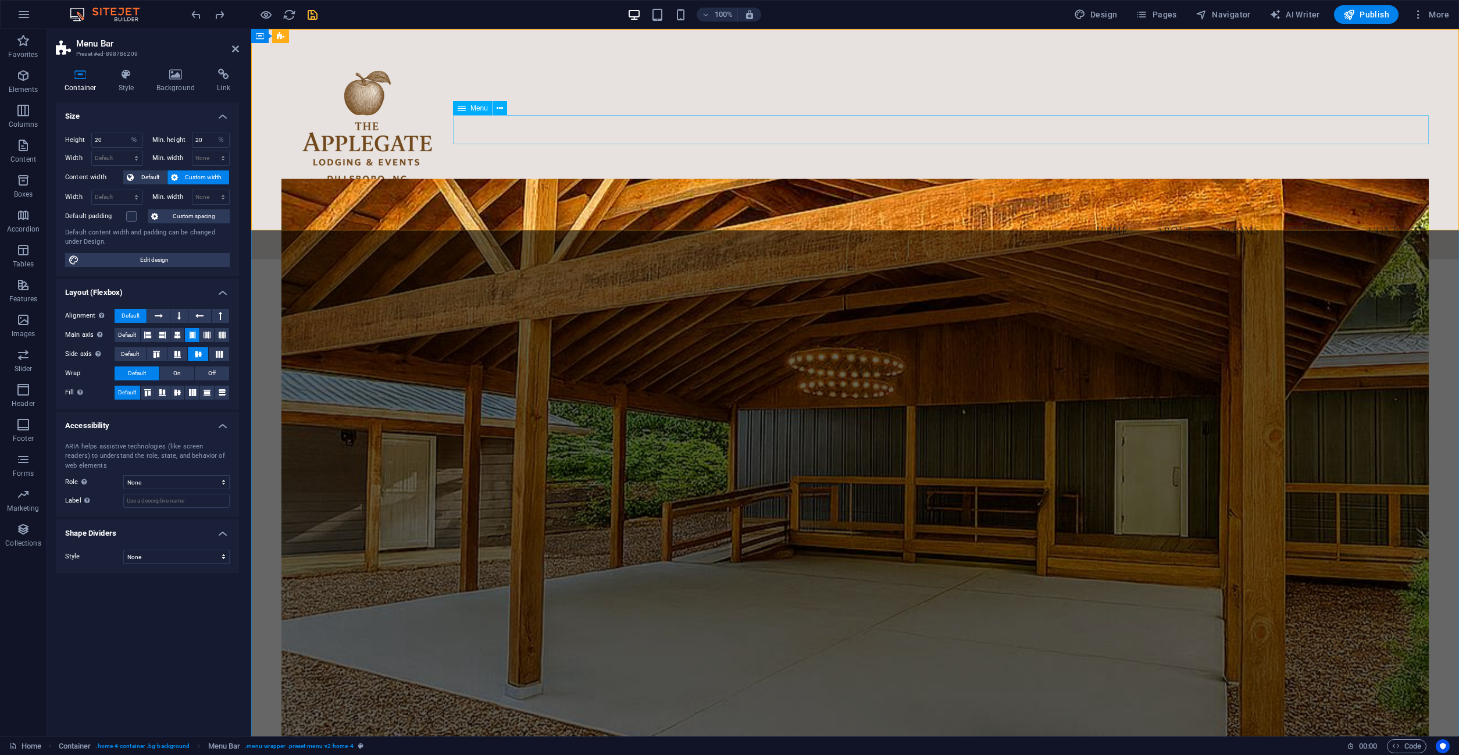
click at [624, 216] on nav "Home About Rooms Services Contact" at bounding box center [856, 230] width 1148 height 29
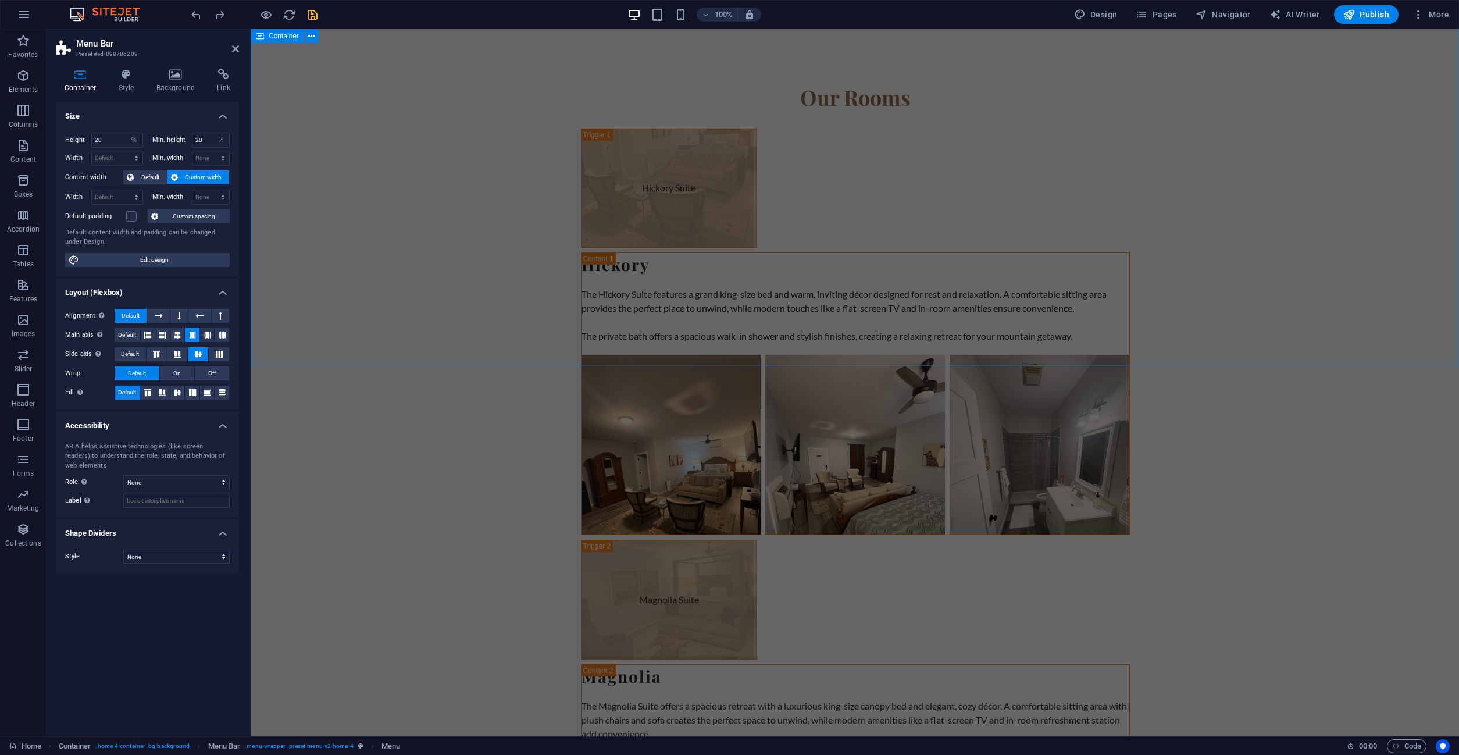
scroll to position [3864, 0]
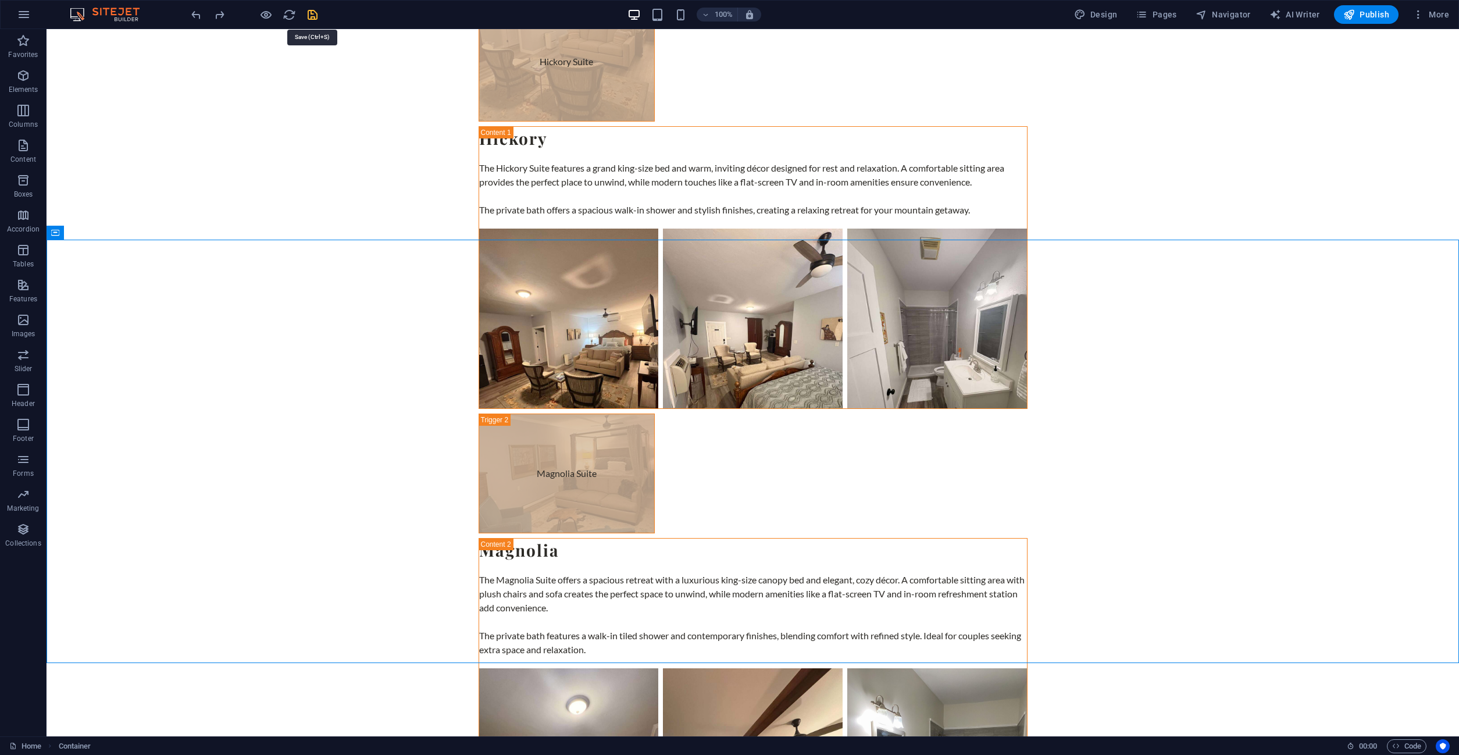
click at [314, 13] on icon "save" at bounding box center [312, 14] width 13 height 13
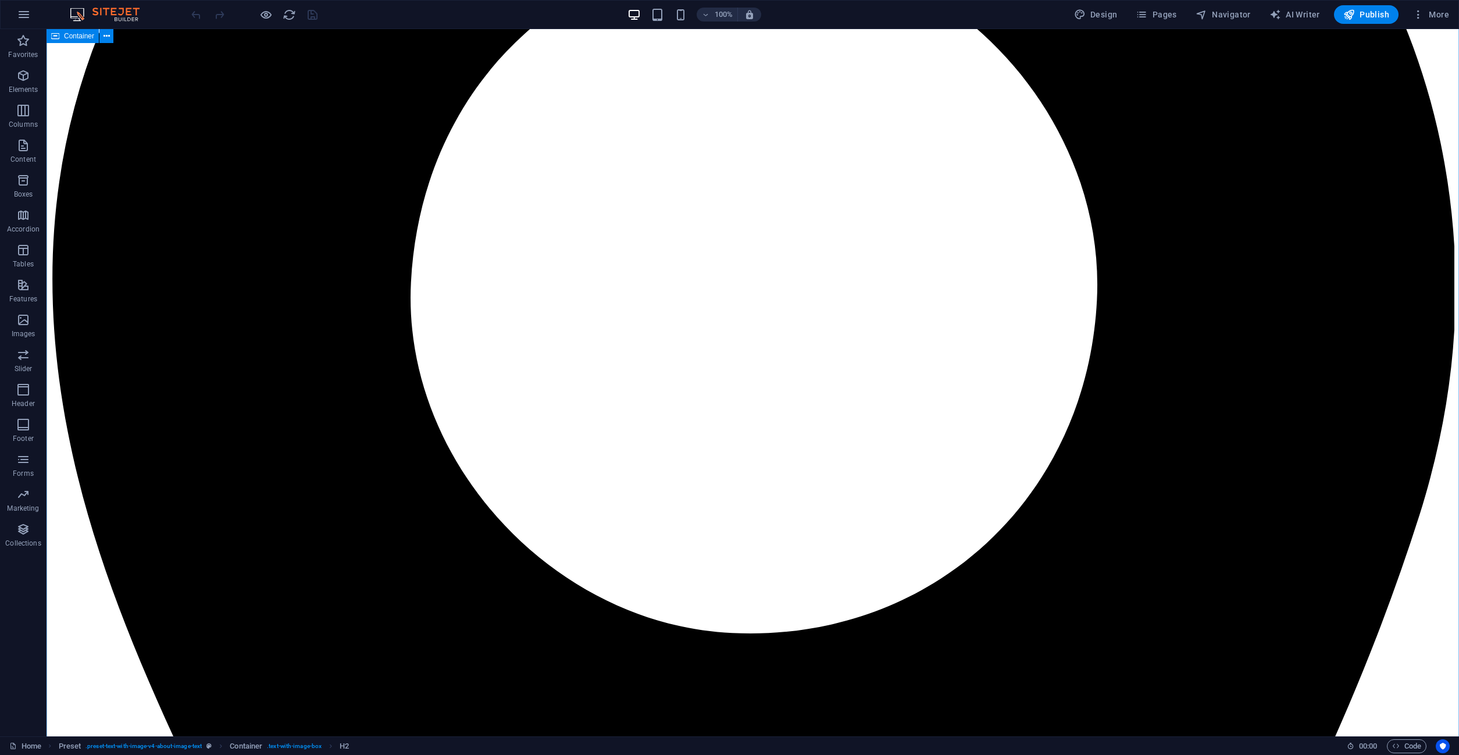
scroll to position [3864, 0]
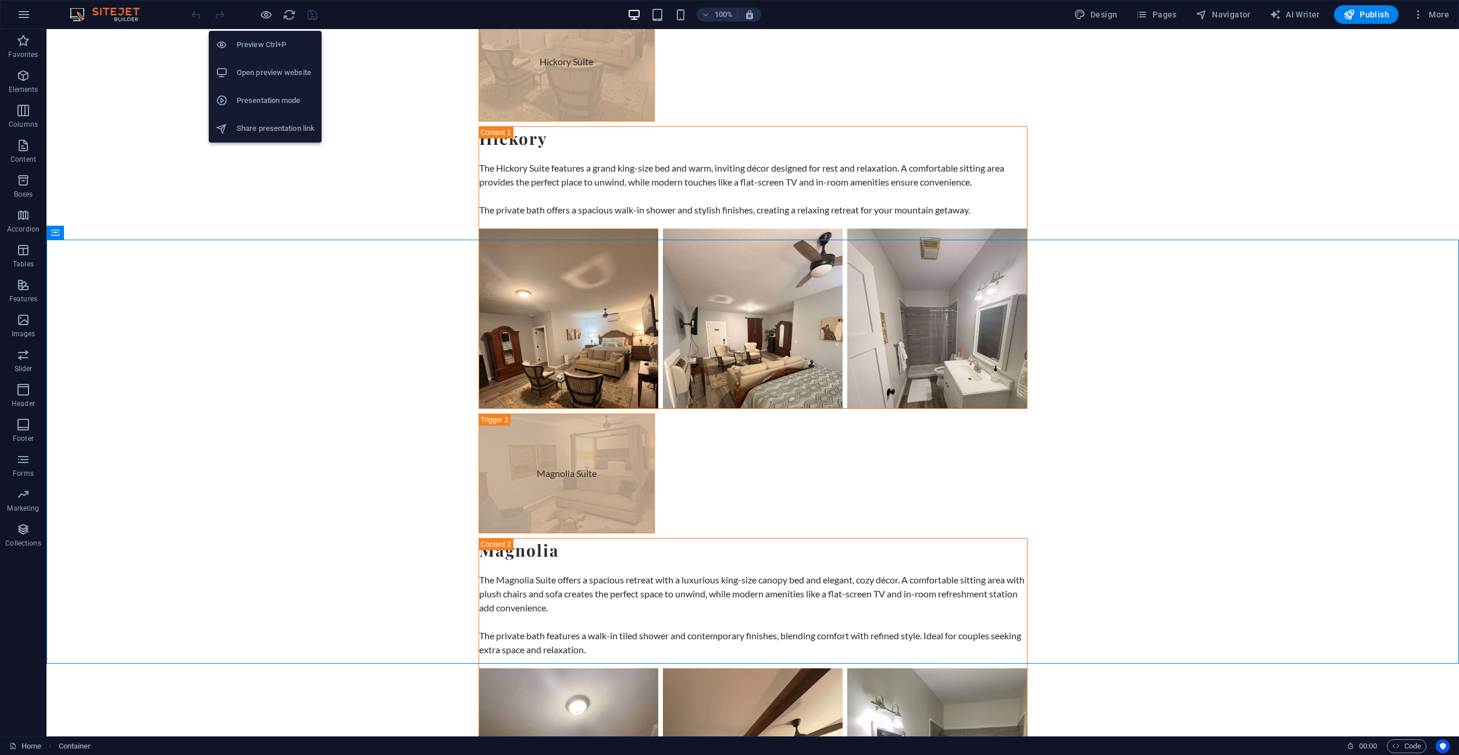
click at [254, 102] on h6 "Presentation mode" at bounding box center [276, 101] width 78 height 14
click at [263, 130] on h6 "Share presentation link" at bounding box center [276, 129] width 78 height 14
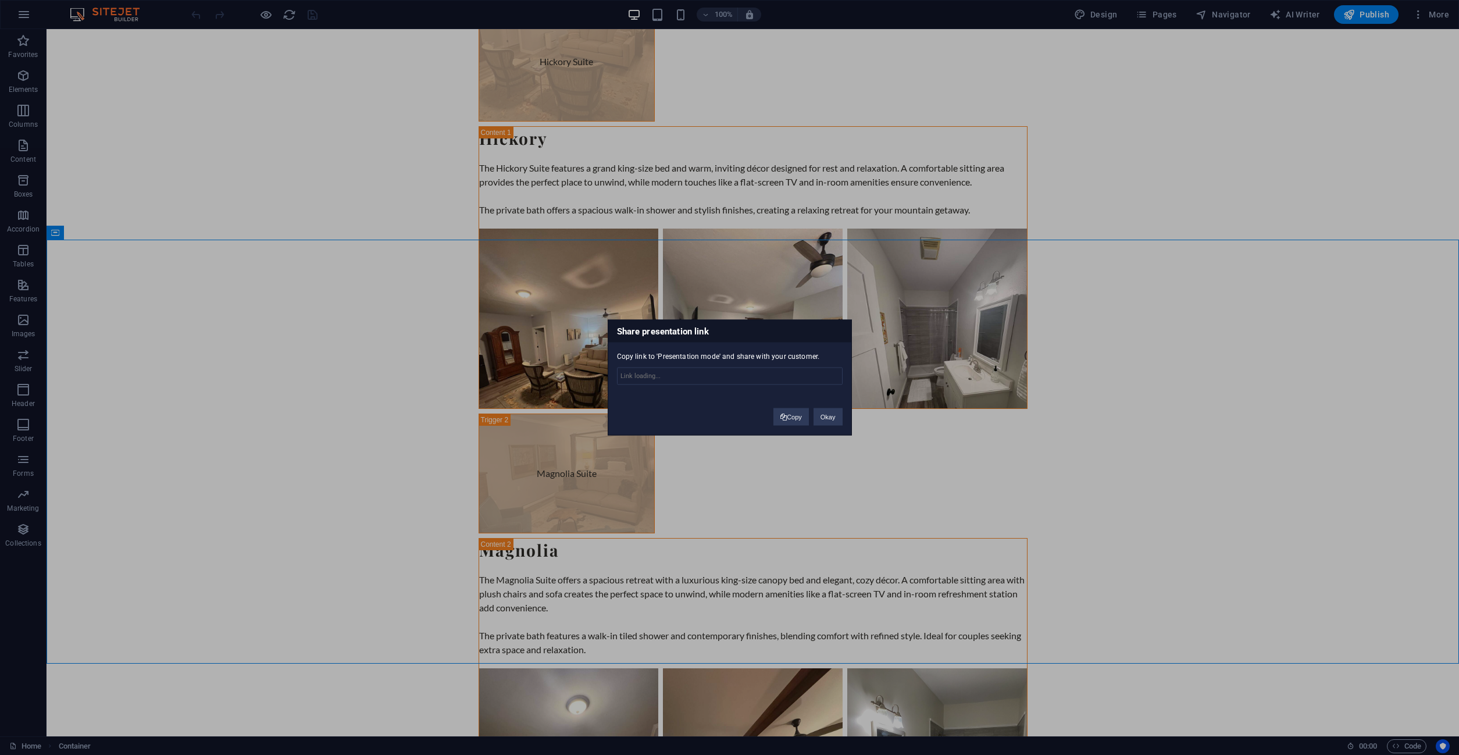
type input "[URL][DOMAIN_NAME]"
click at [799, 420] on button "Copy" at bounding box center [791, 416] width 35 height 17
click at [831, 422] on button "Okay" at bounding box center [828, 416] width 29 height 17
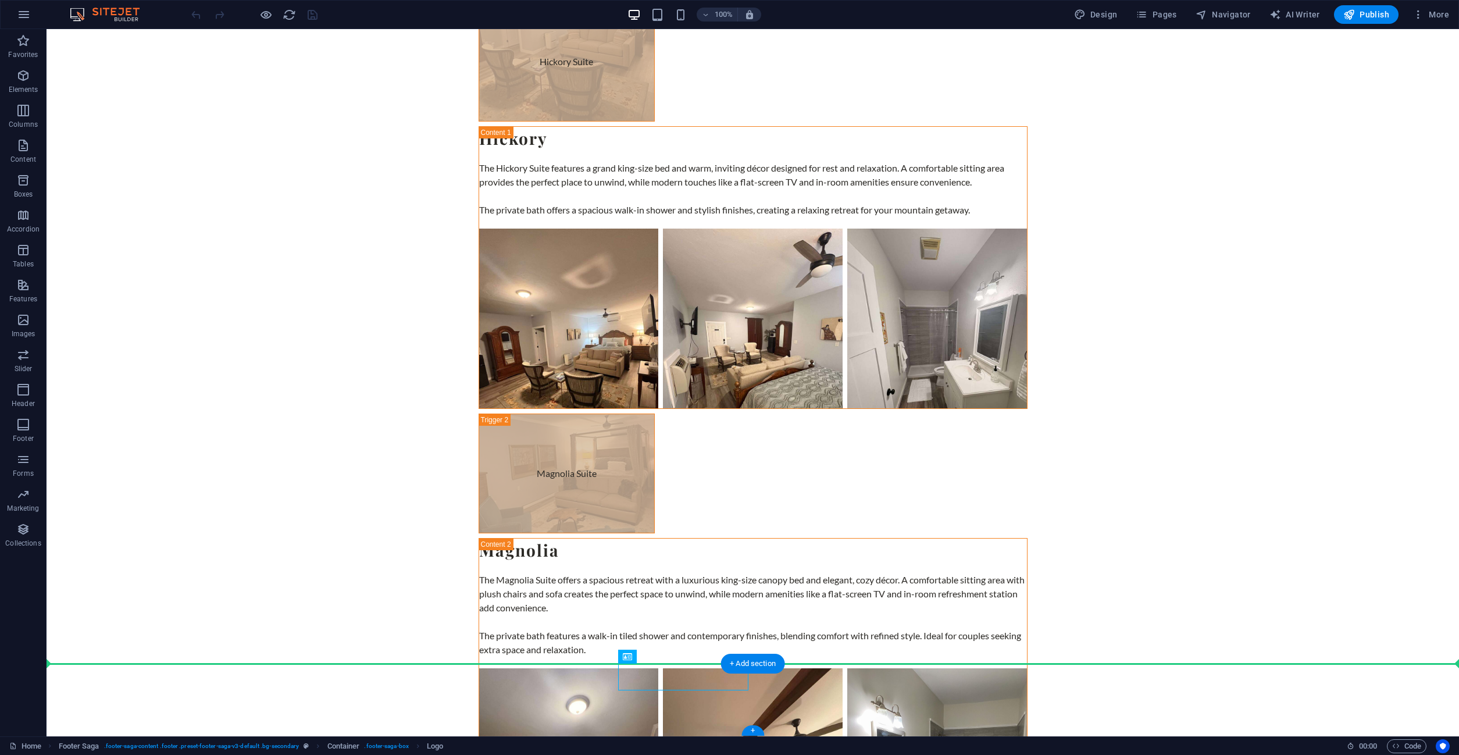
drag, startPoint x: 688, startPoint y: 674, endPoint x: 115, endPoint y: 686, distance: 572.5
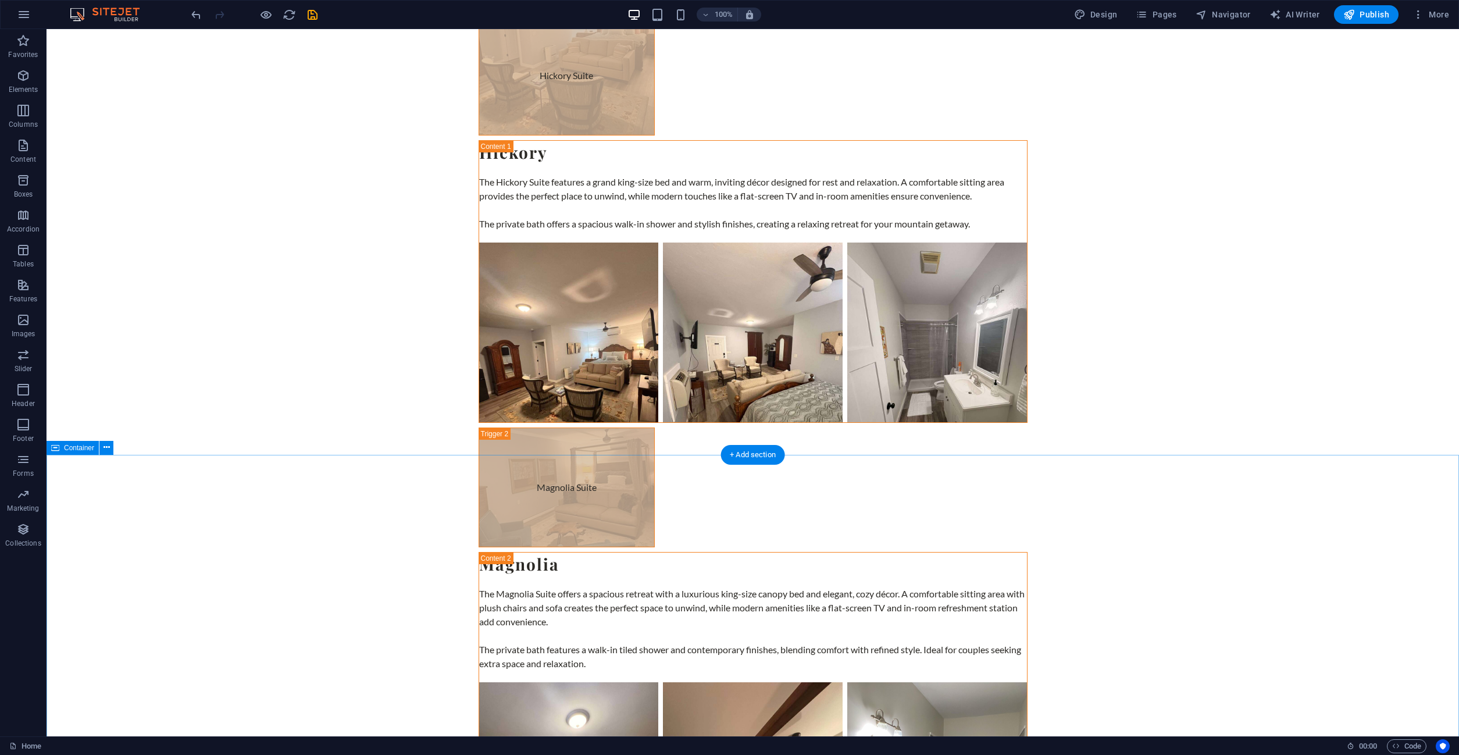
scroll to position [3851, 0]
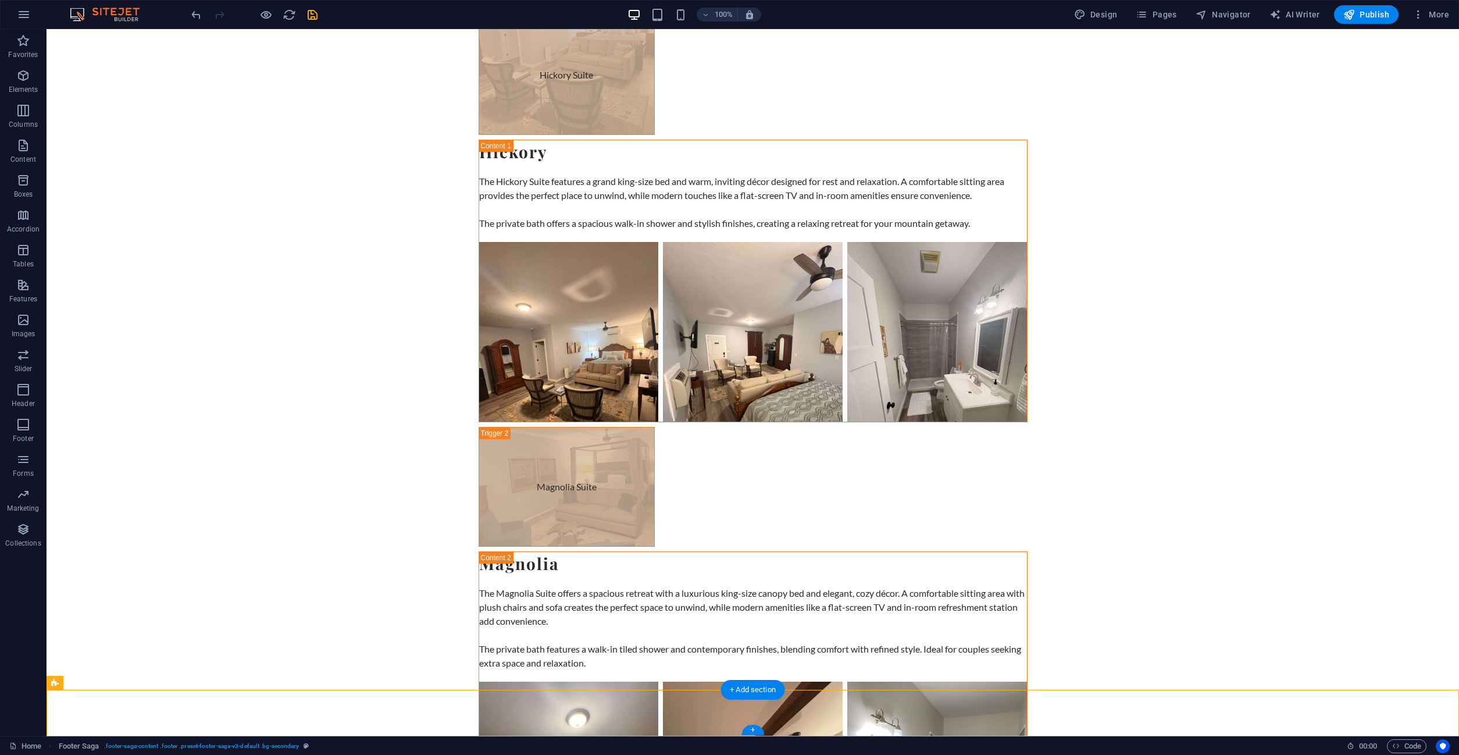
drag, startPoint x: 699, startPoint y: 698, endPoint x: 126, endPoint y: 704, distance: 573.5
drag, startPoint x: 619, startPoint y: 702, endPoint x: 116, endPoint y: 703, distance: 502.5
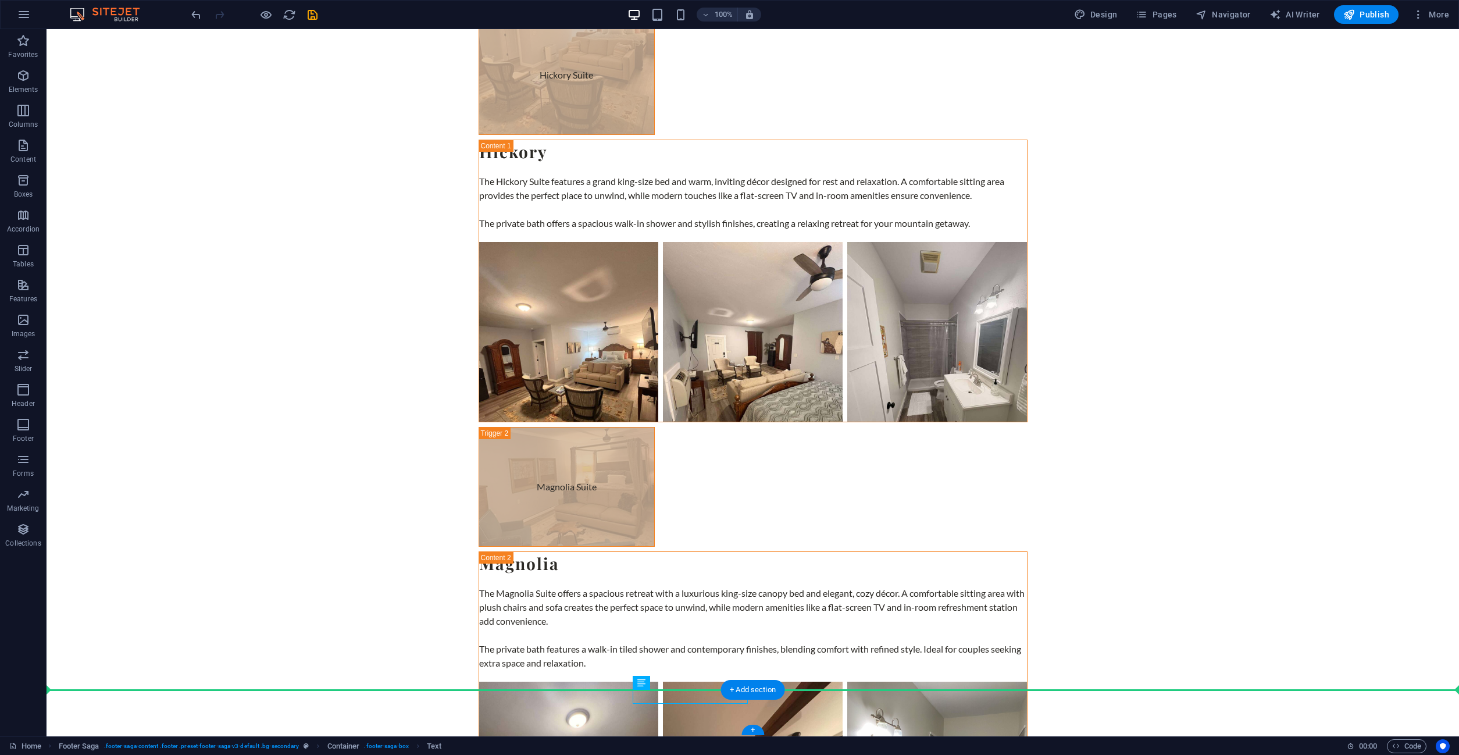
drag, startPoint x: 675, startPoint y: 696, endPoint x: 218, endPoint y: 700, distance: 457.8
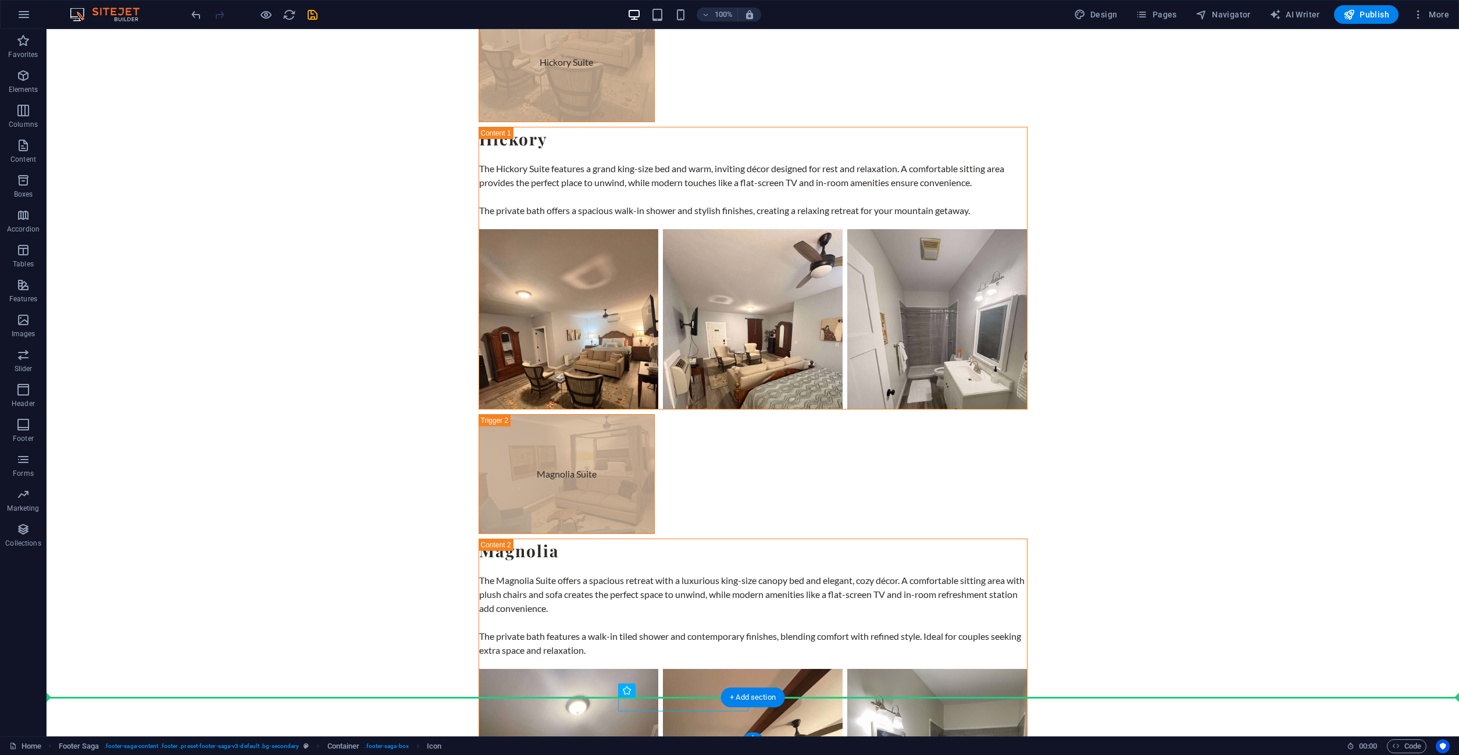
scroll to position [3864, 0]
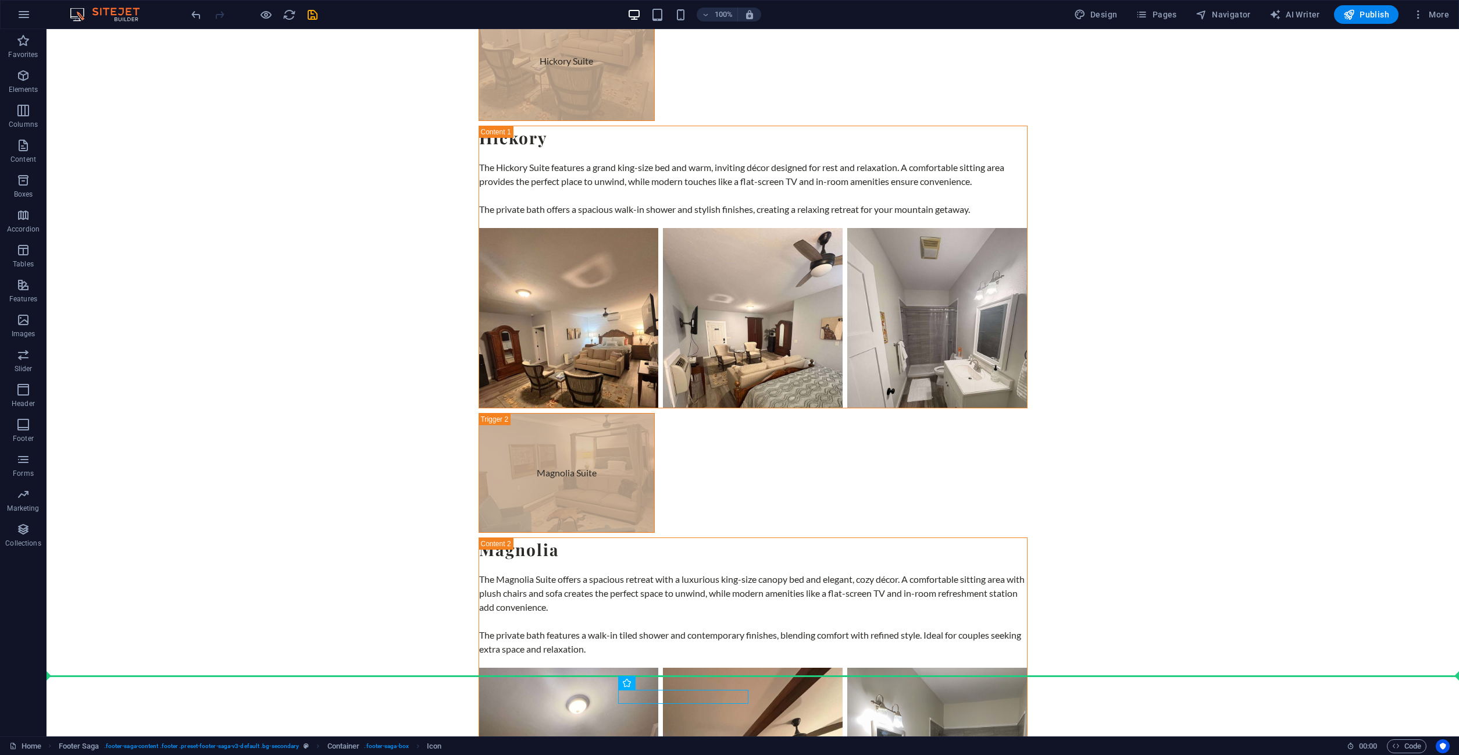
drag, startPoint x: 625, startPoint y: 713, endPoint x: 47, endPoint y: 683, distance: 578.3
drag, startPoint x: 623, startPoint y: 698, endPoint x: 76, endPoint y: 682, distance: 547.0
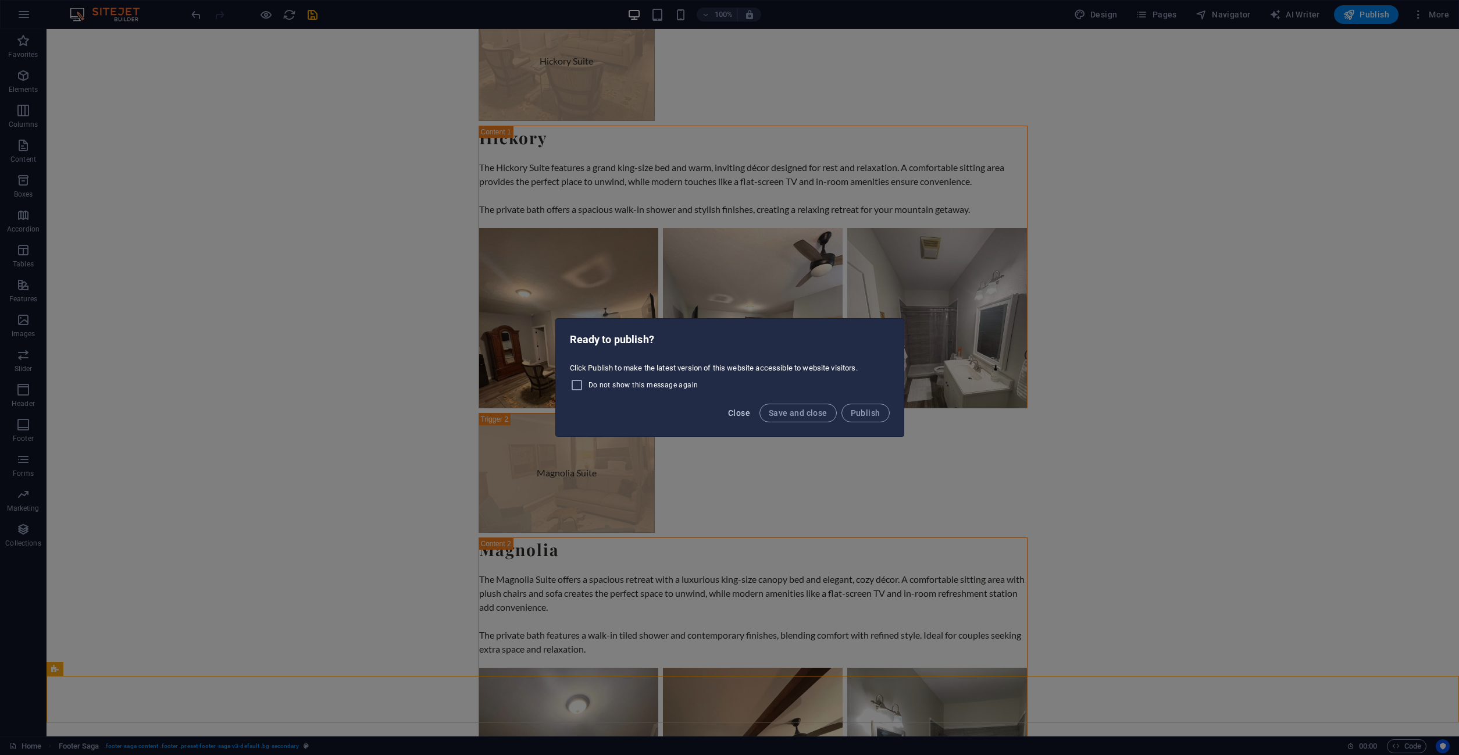
click at [741, 412] on span "Close" at bounding box center [739, 412] width 22 height 9
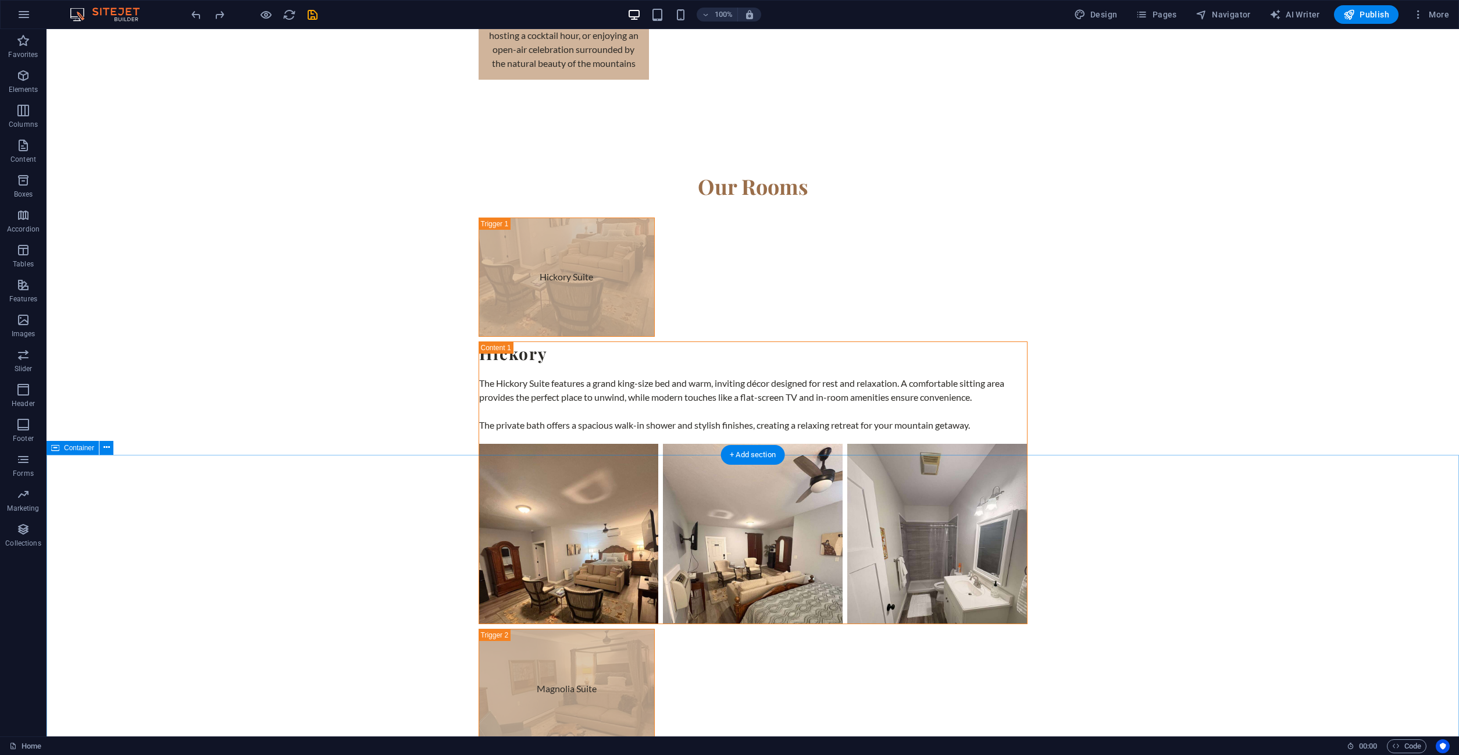
scroll to position [3851, 0]
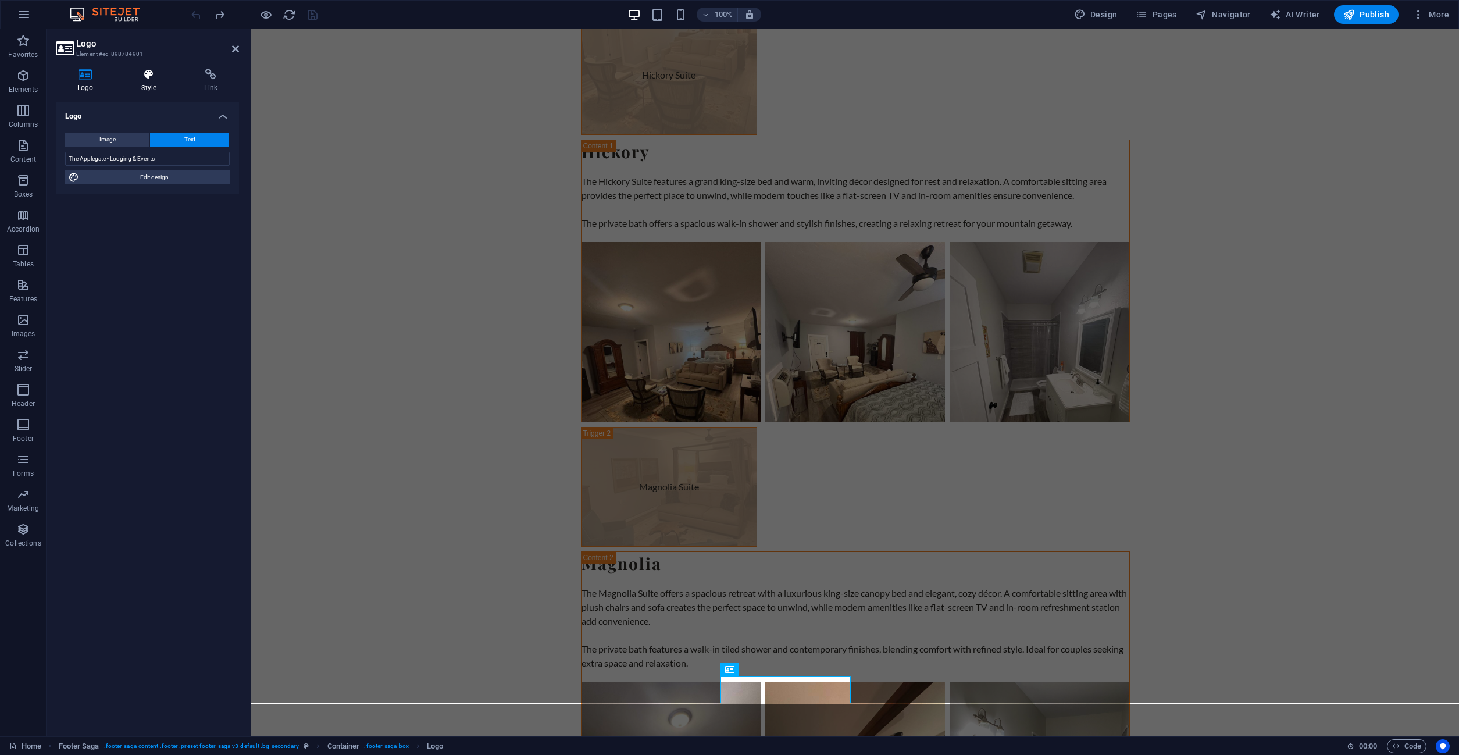
click at [141, 79] on icon at bounding box center [149, 75] width 59 height 12
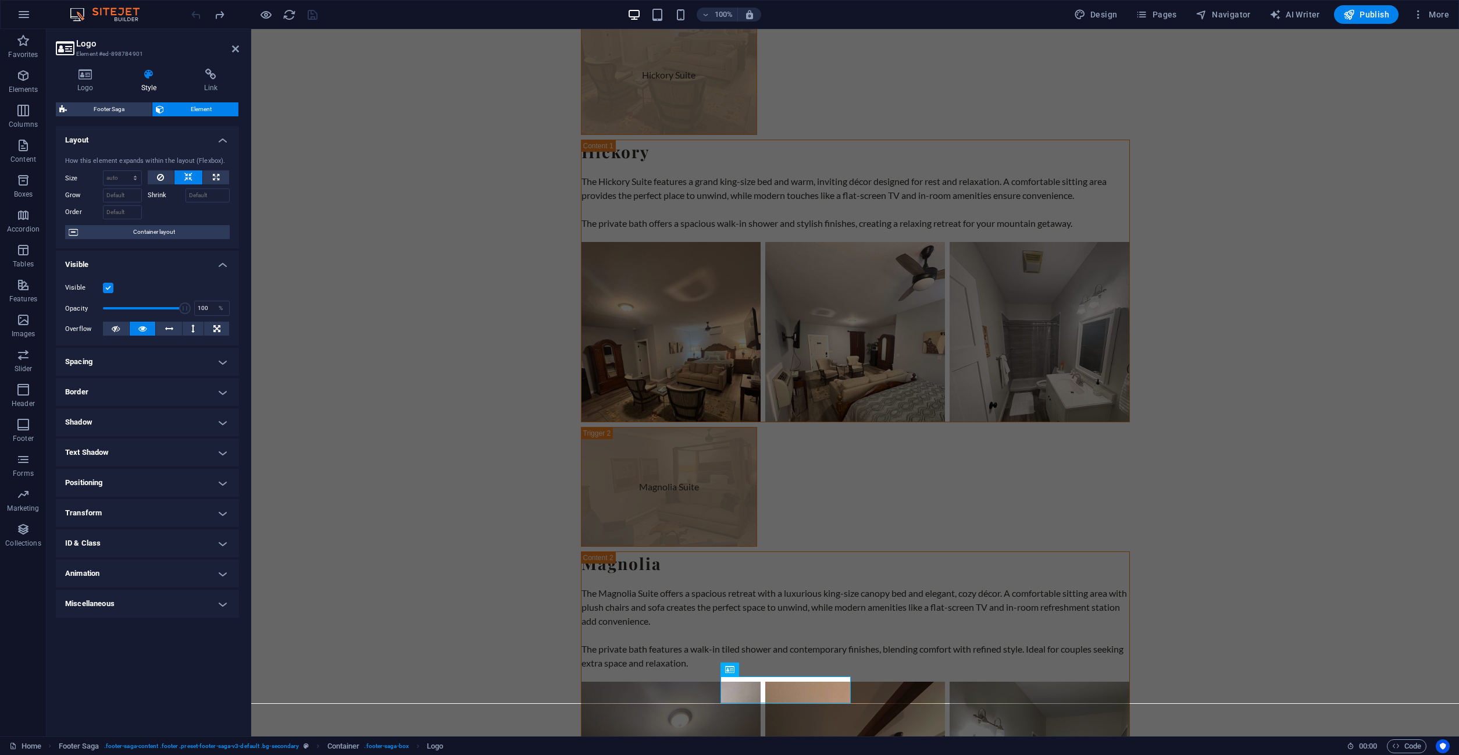
click at [122, 358] on h4 "Spacing" at bounding box center [147, 362] width 183 height 28
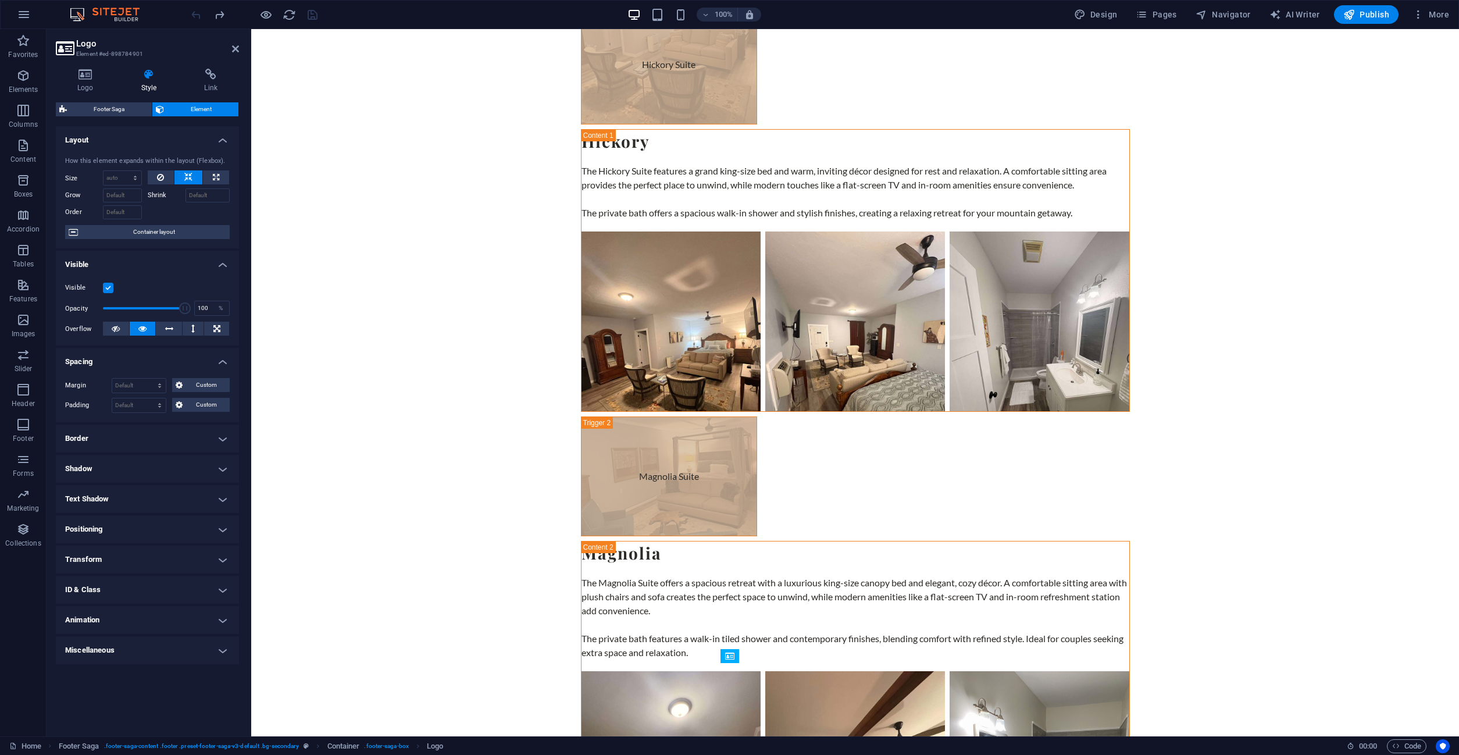
scroll to position [3864, 0]
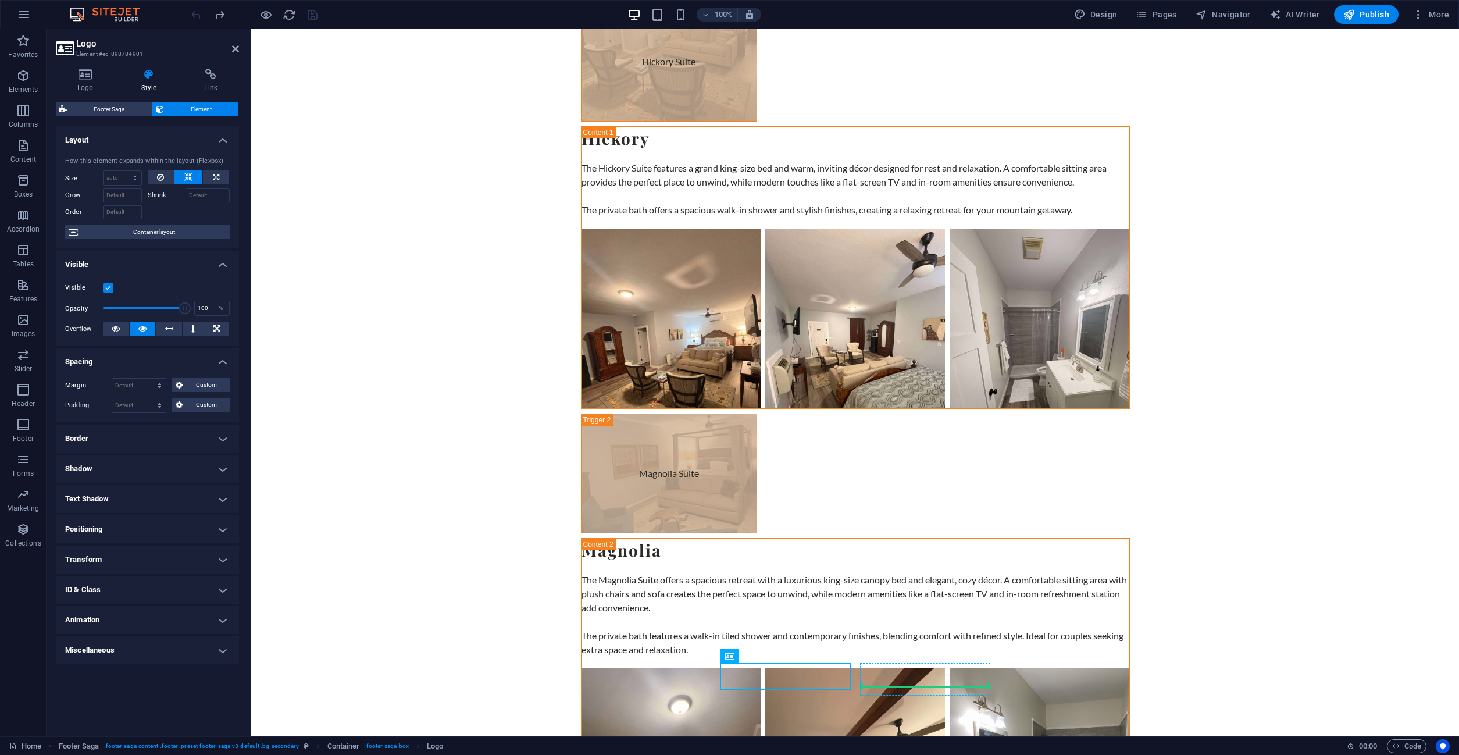
drag, startPoint x: 753, startPoint y: 697, endPoint x: 869, endPoint y: 676, distance: 118.1
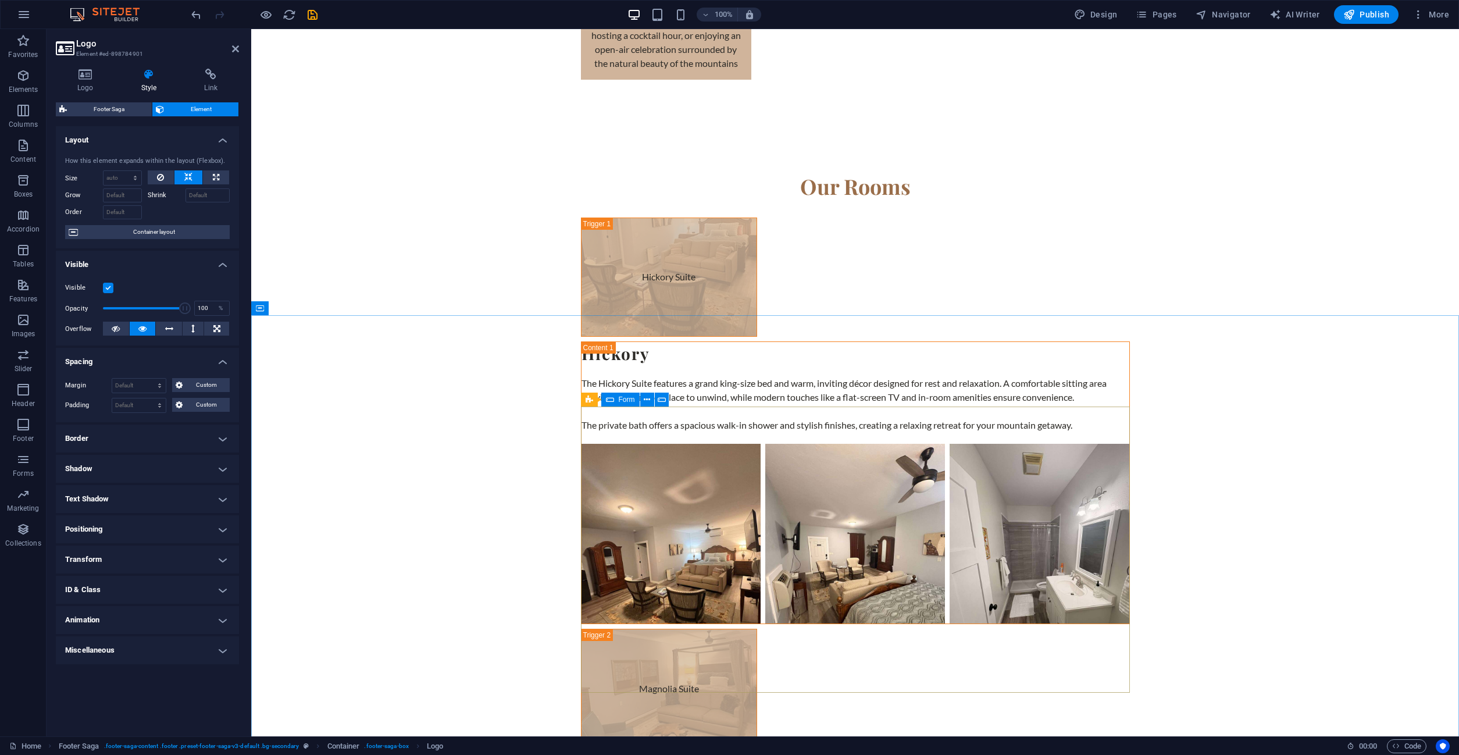
scroll to position [3850, 0]
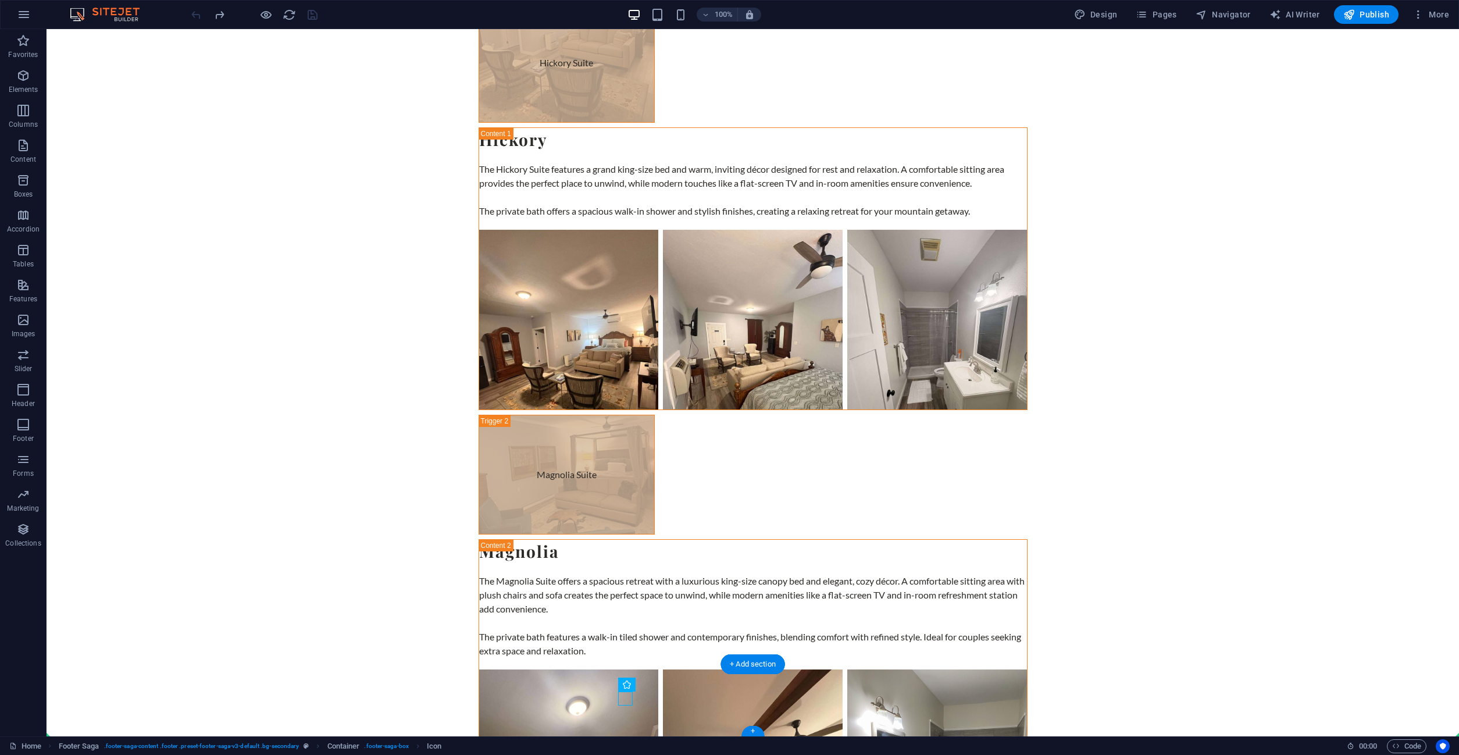
scroll to position [3864, 0]
drag, startPoint x: 522, startPoint y: 710, endPoint x: 1248, endPoint y: 707, distance: 725.9
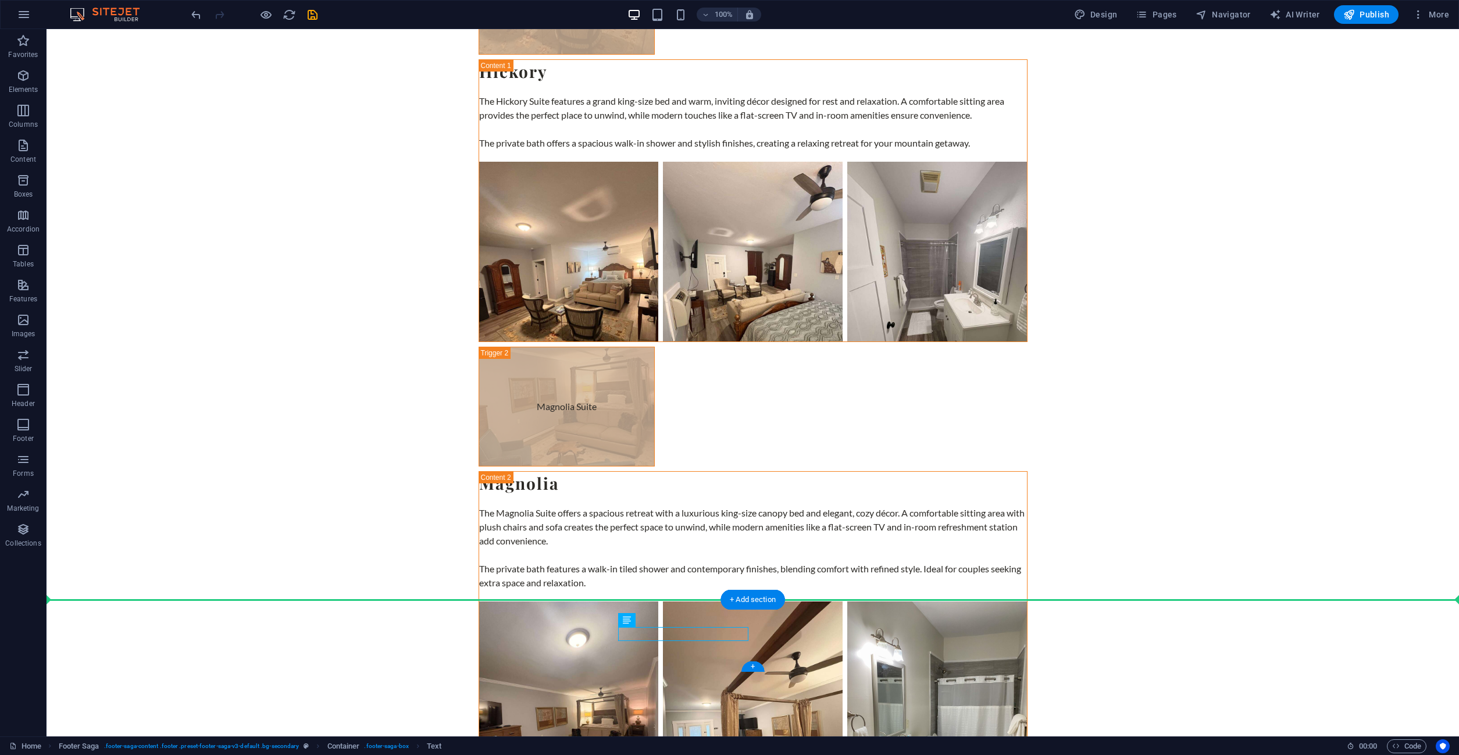
drag, startPoint x: 674, startPoint y: 696, endPoint x: 1293, endPoint y: 635, distance: 621.9
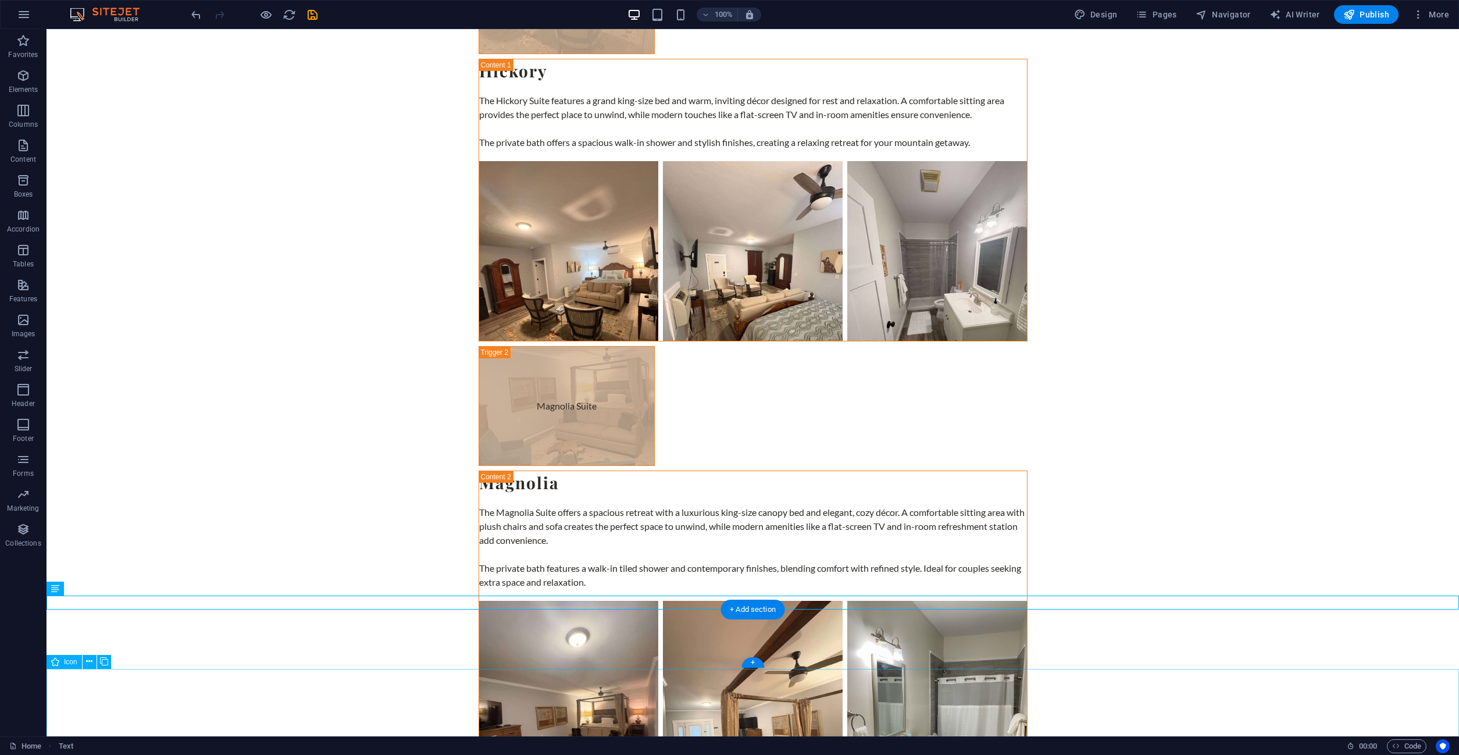
scroll to position [4287, 0]
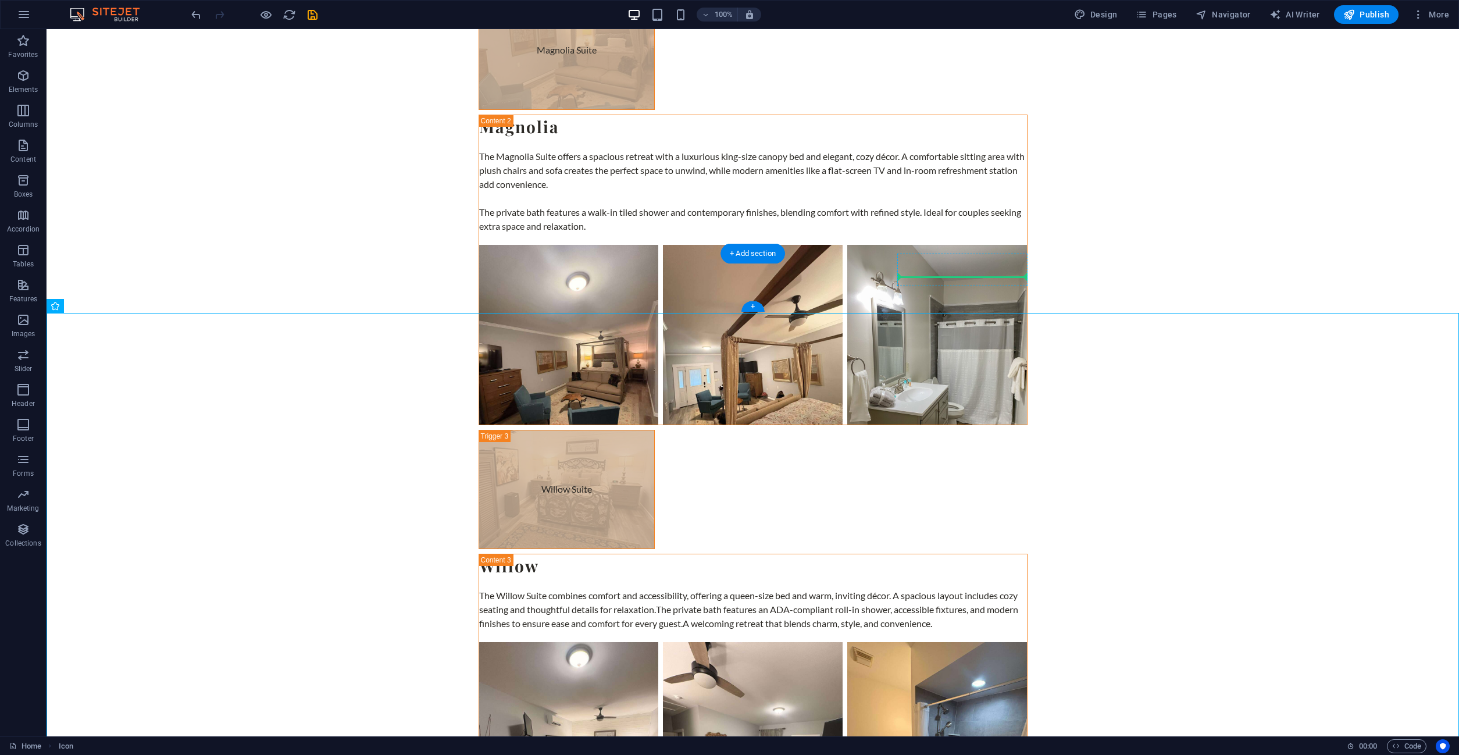
drag, startPoint x: 610, startPoint y: 447, endPoint x: 1006, endPoint y: 276, distance: 431.7
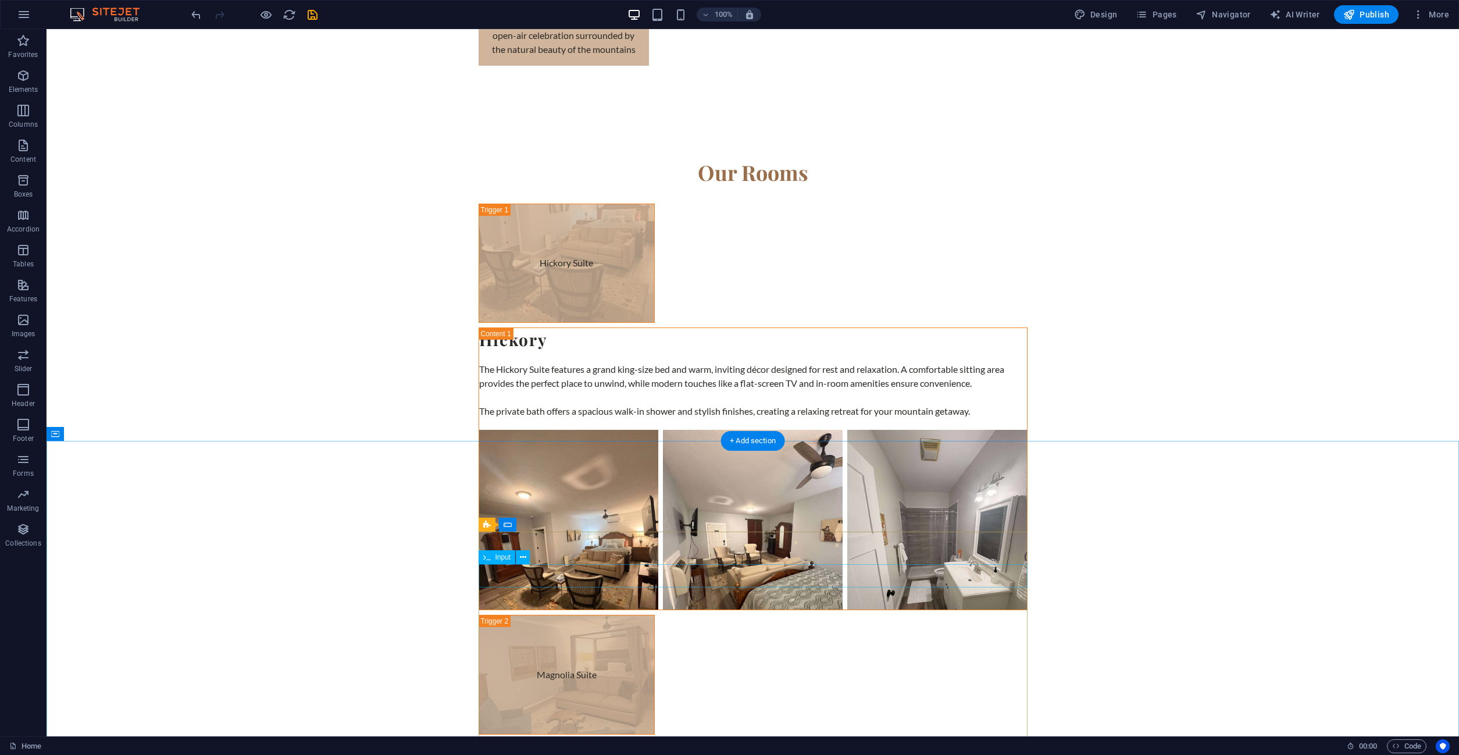
scroll to position [3864, 0]
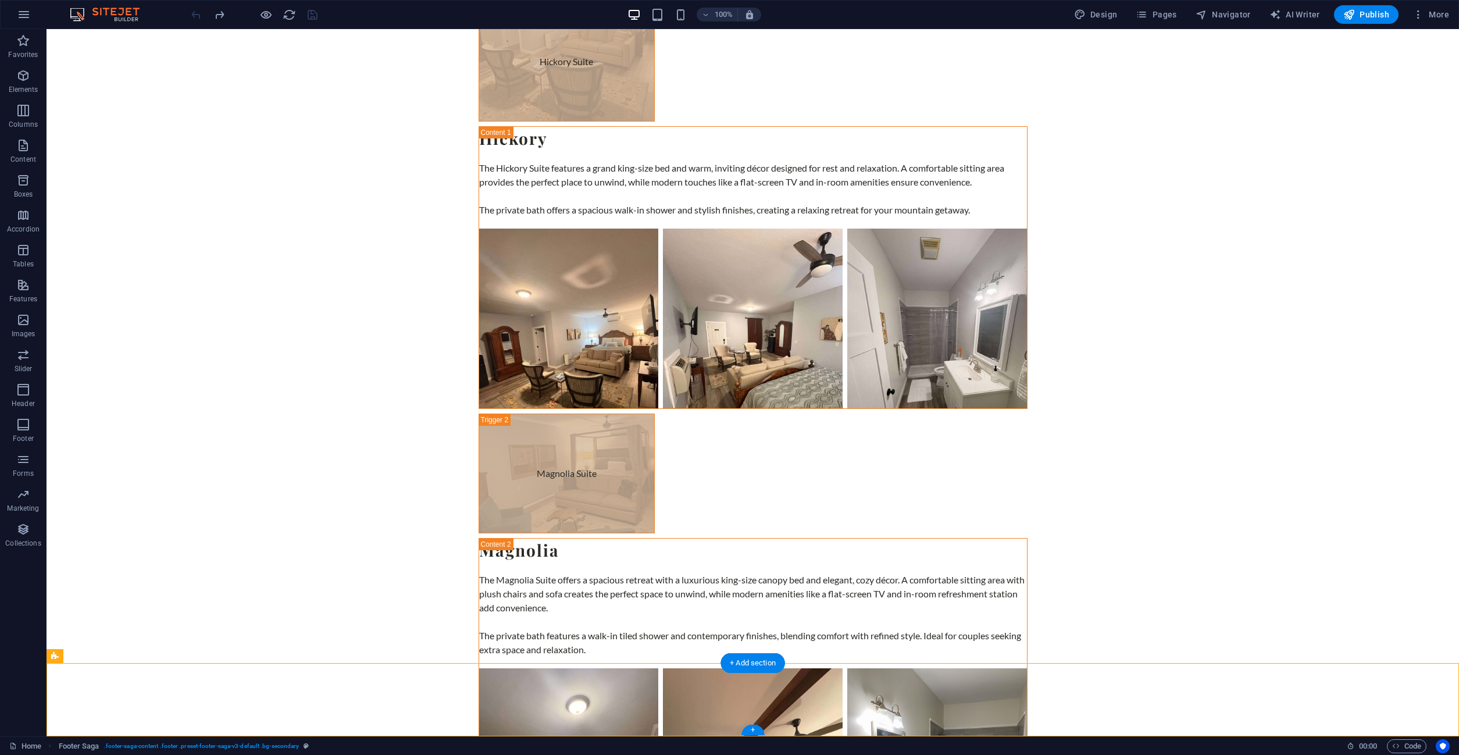
drag, startPoint x: 622, startPoint y: 696, endPoint x: 773, endPoint y: 691, distance: 151.3
drag, startPoint x: 640, startPoint y: 699, endPoint x: 811, endPoint y: 684, distance: 172.3
drag, startPoint x: 624, startPoint y: 700, endPoint x: 760, endPoint y: 694, distance: 136.2
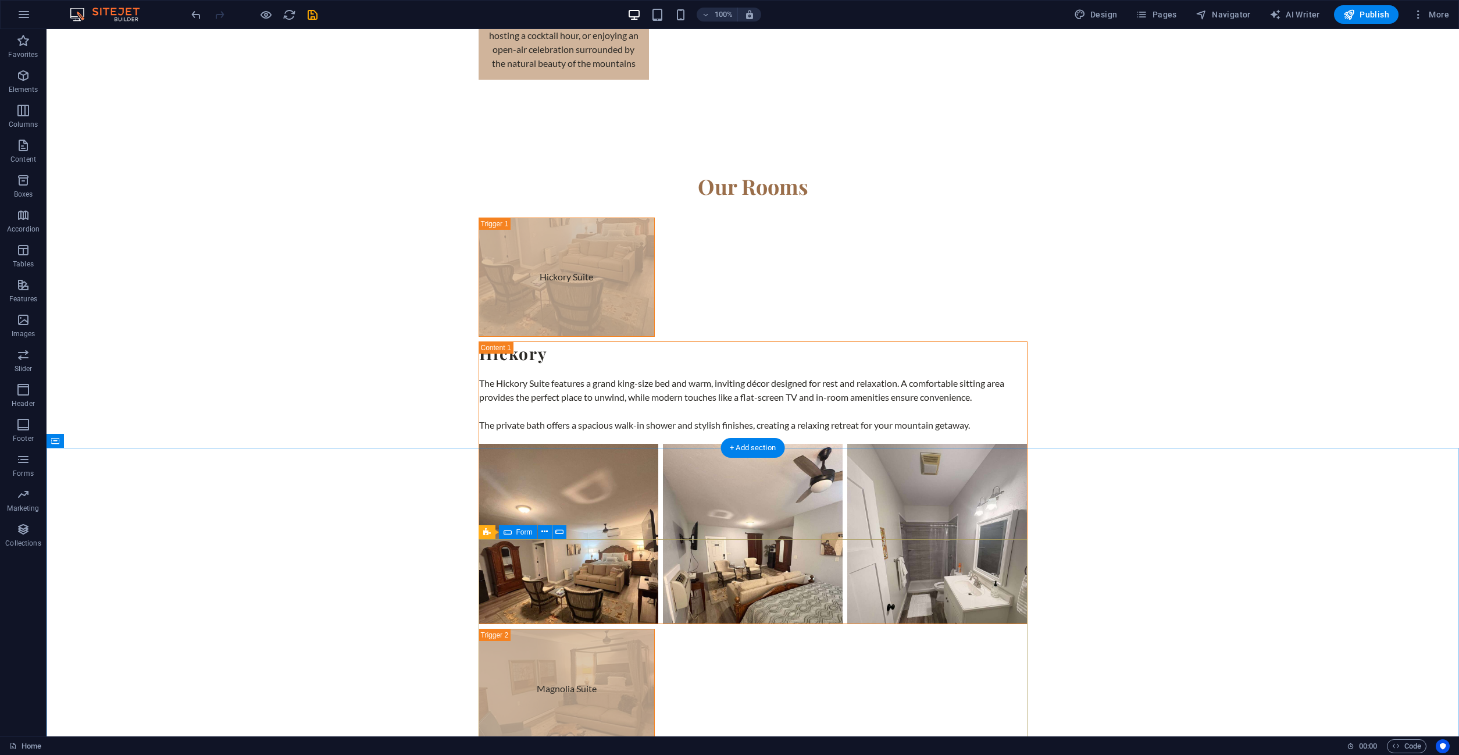
scroll to position [3850, 0]
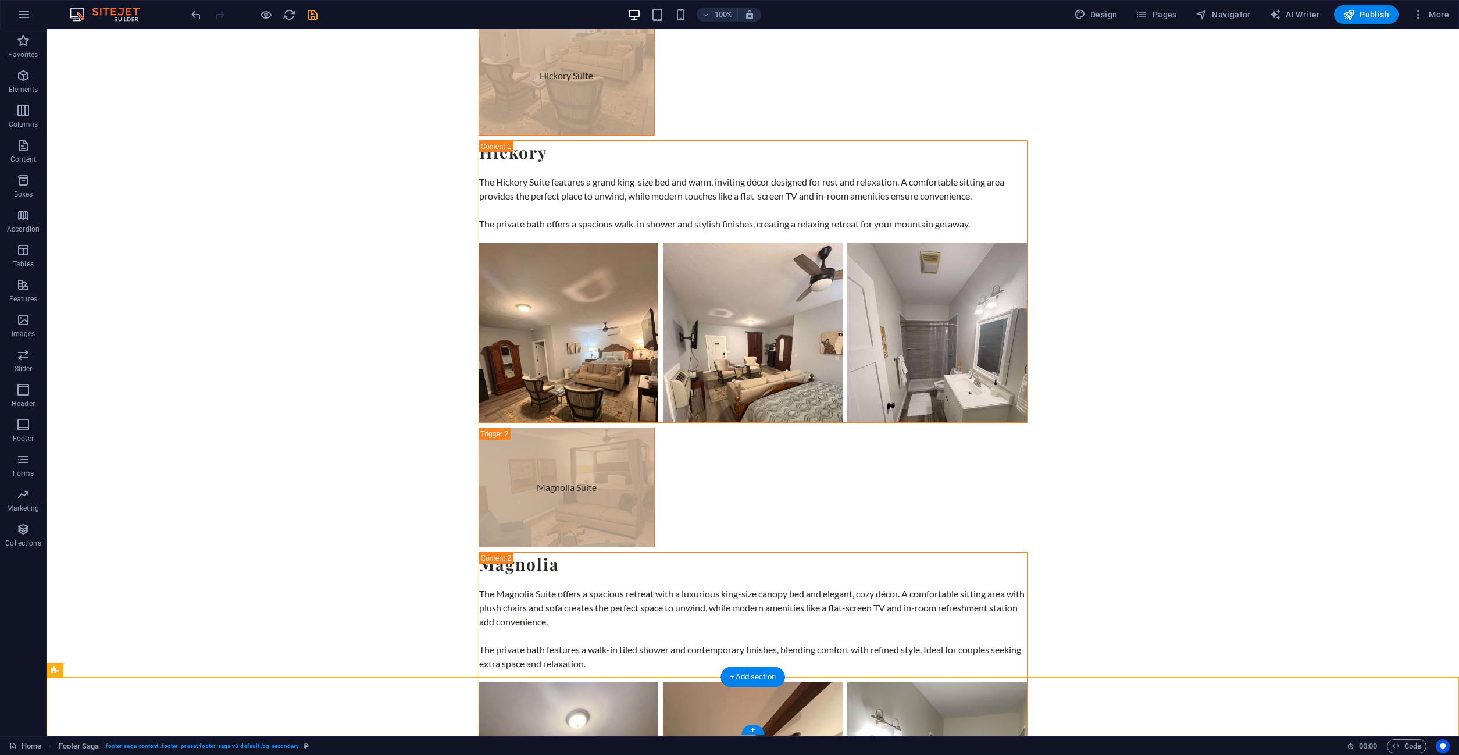
drag, startPoint x: 877, startPoint y: 706, endPoint x: 757, endPoint y: 706, distance: 119.8
drag, startPoint x: 774, startPoint y: 706, endPoint x: 874, endPoint y: 707, distance: 100.1
drag, startPoint x: 699, startPoint y: 685, endPoint x: 804, endPoint y: 693, distance: 105.6
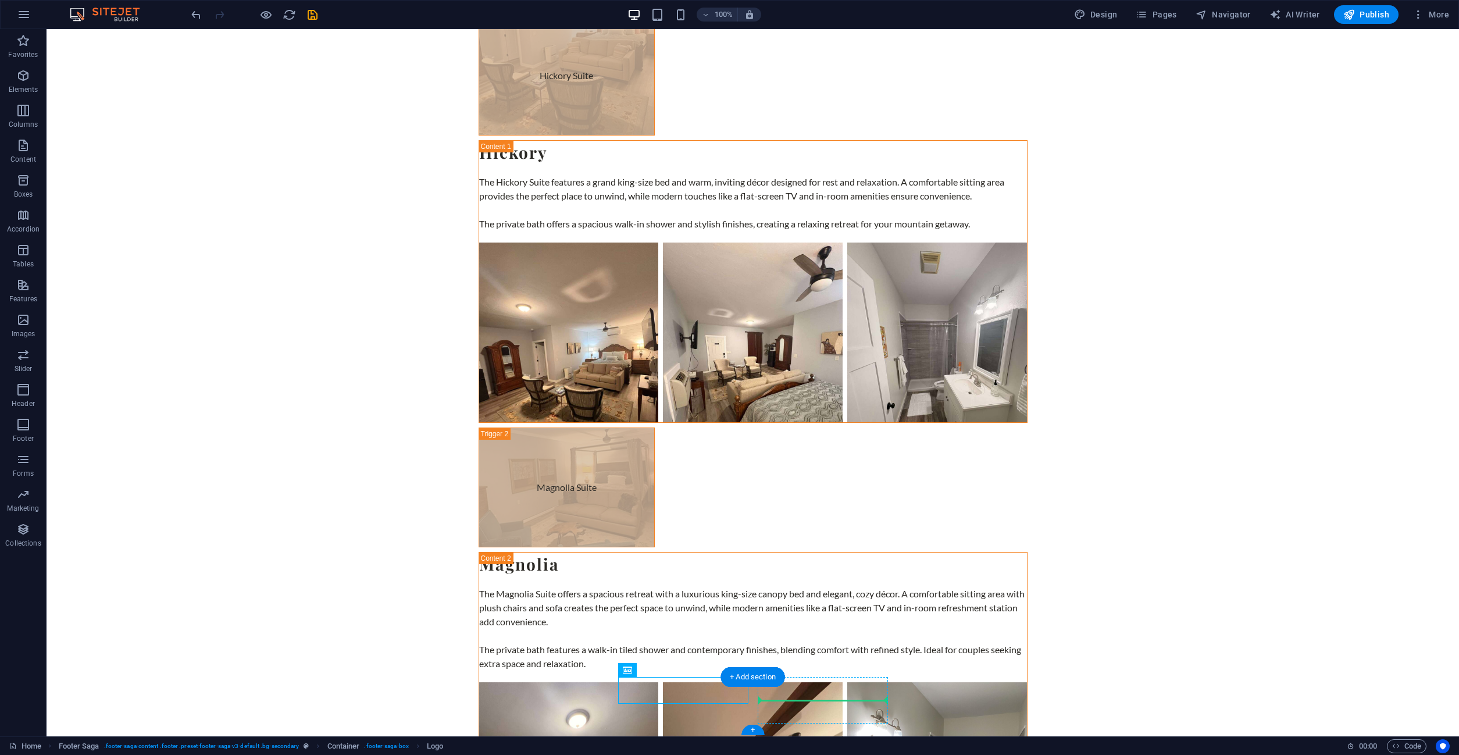
drag, startPoint x: 834, startPoint y: 708, endPoint x: 865, endPoint y: 692, distance: 35.6
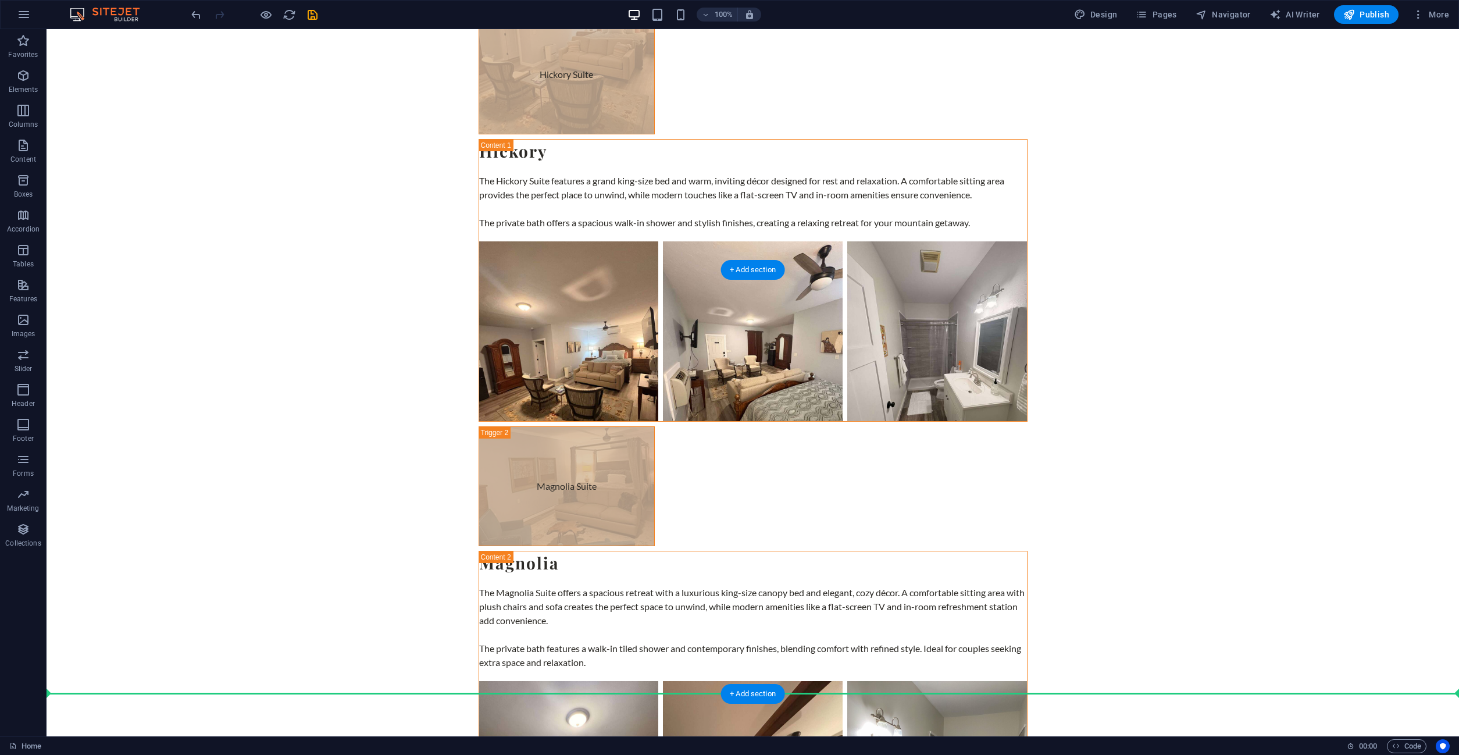
drag, startPoint x: 765, startPoint y: 718, endPoint x: 785, endPoint y: 646, distance: 74.2
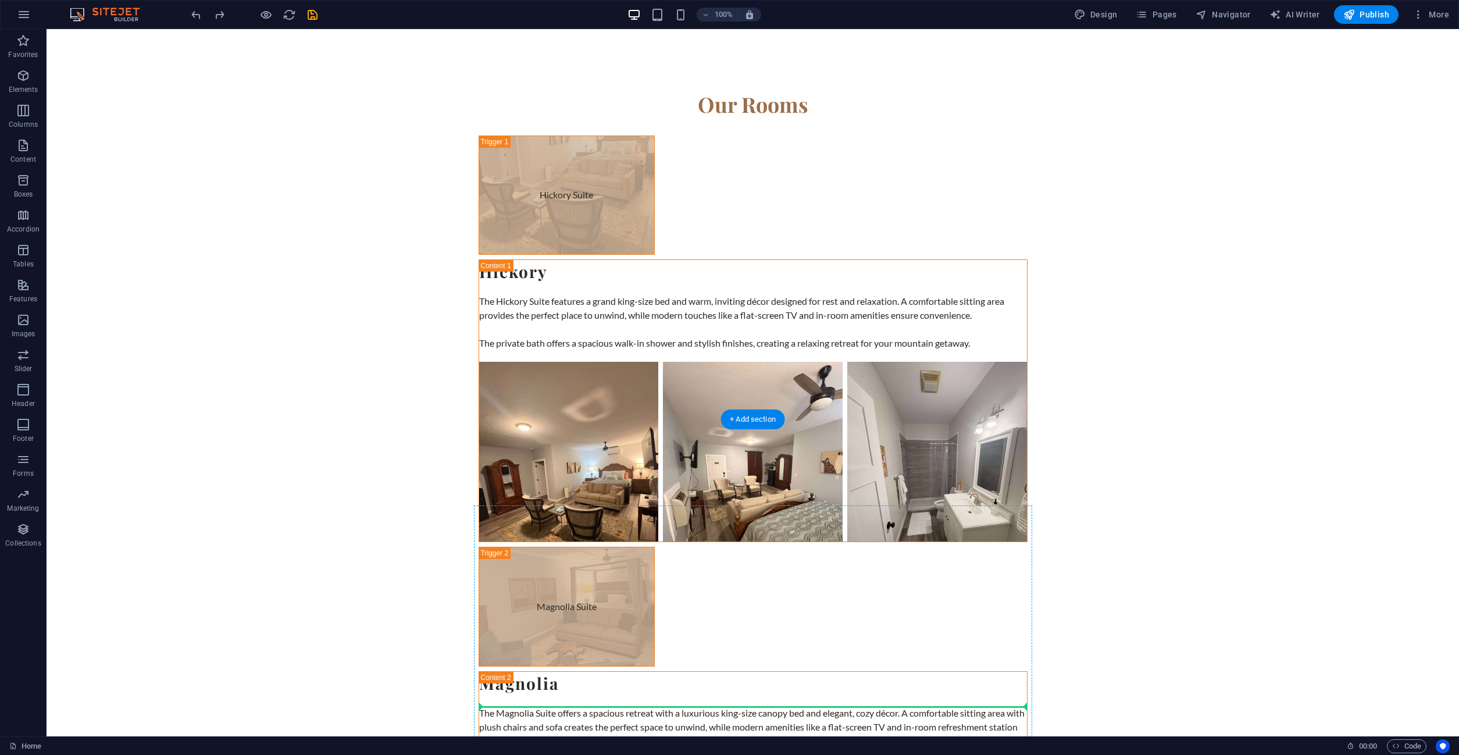
drag, startPoint x: 764, startPoint y: 719, endPoint x: 775, endPoint y: 690, distance: 31.1
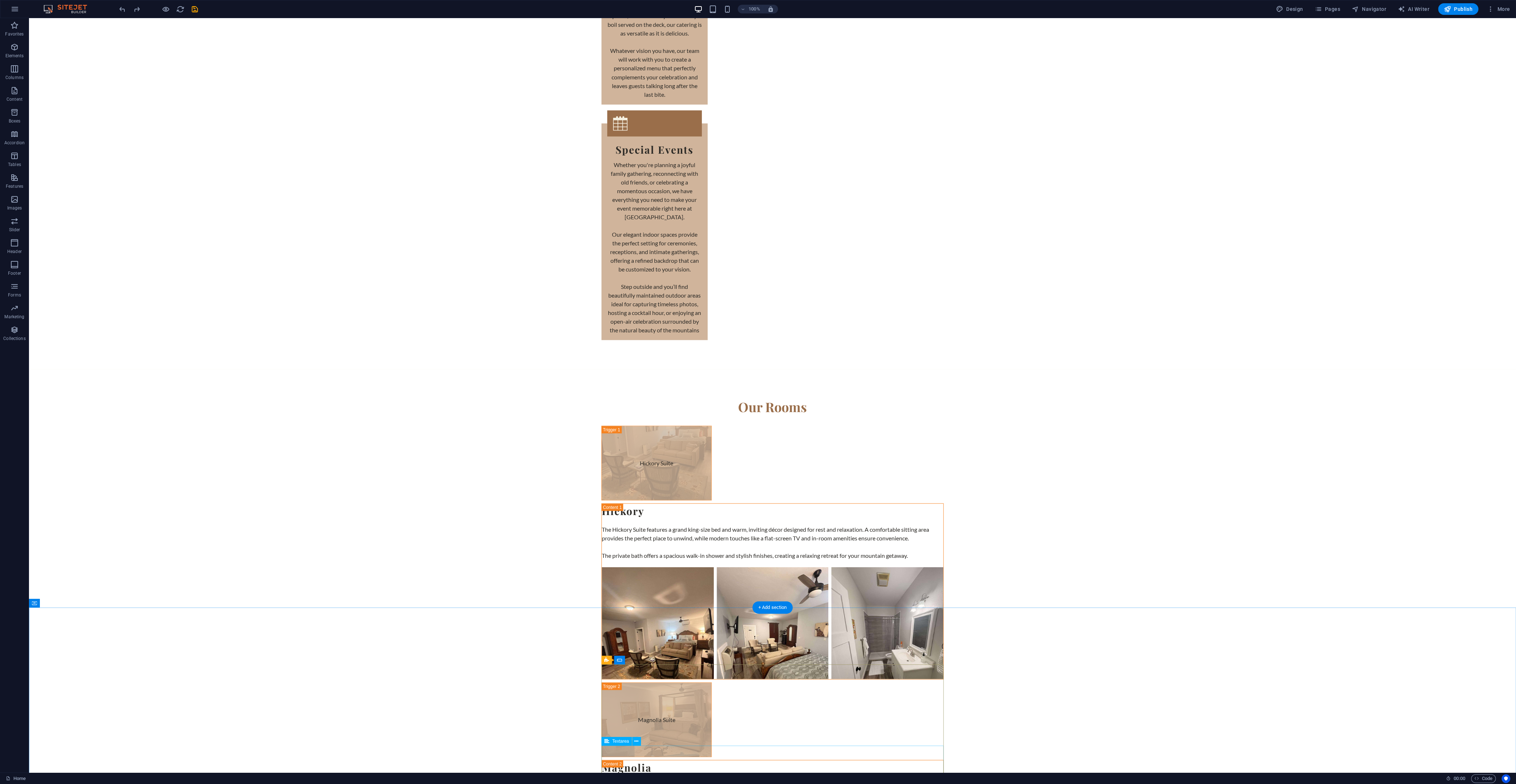
scroll to position [2356, 0]
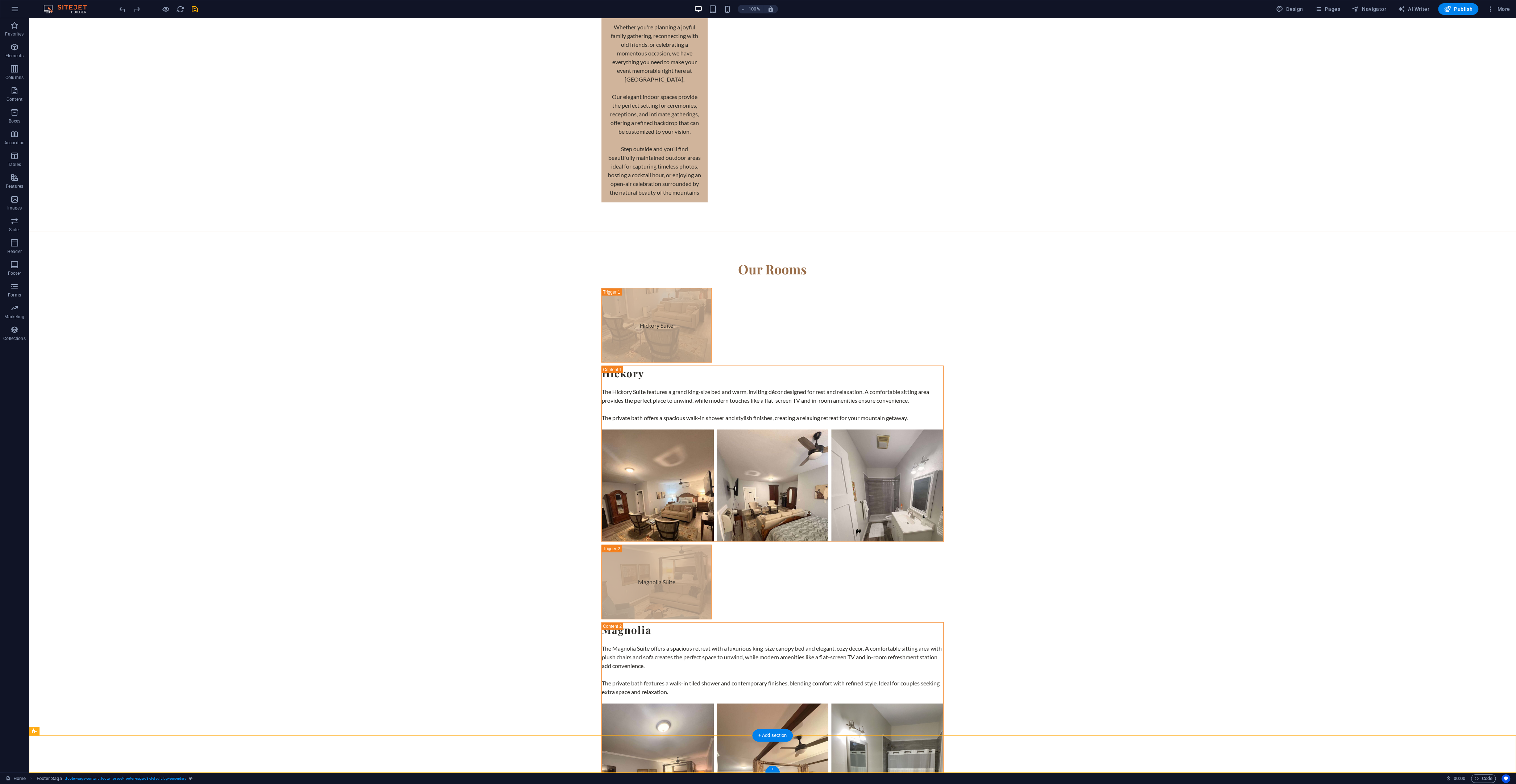
drag, startPoint x: 779, startPoint y: 762, endPoint x: 779, endPoint y: 740, distance: 22.0
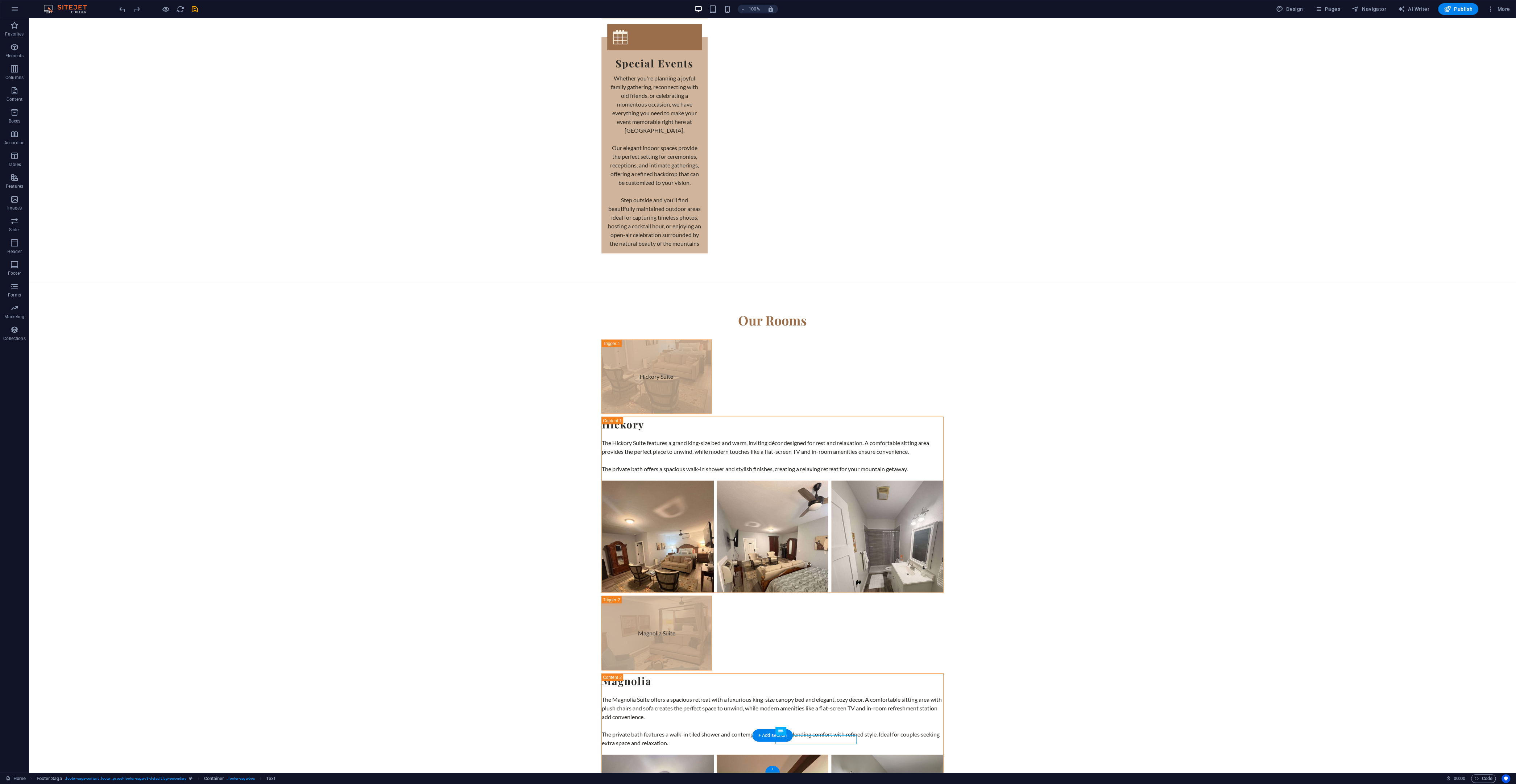
drag, startPoint x: 808, startPoint y: 740, endPoint x: 813, endPoint y: 739, distance: 5.1
drag, startPoint x: 781, startPoint y: 761, endPoint x: 778, endPoint y: 739, distance: 22.2
drag, startPoint x: 848, startPoint y: 737, endPoint x: 845, endPoint y: 739, distance: 3.6
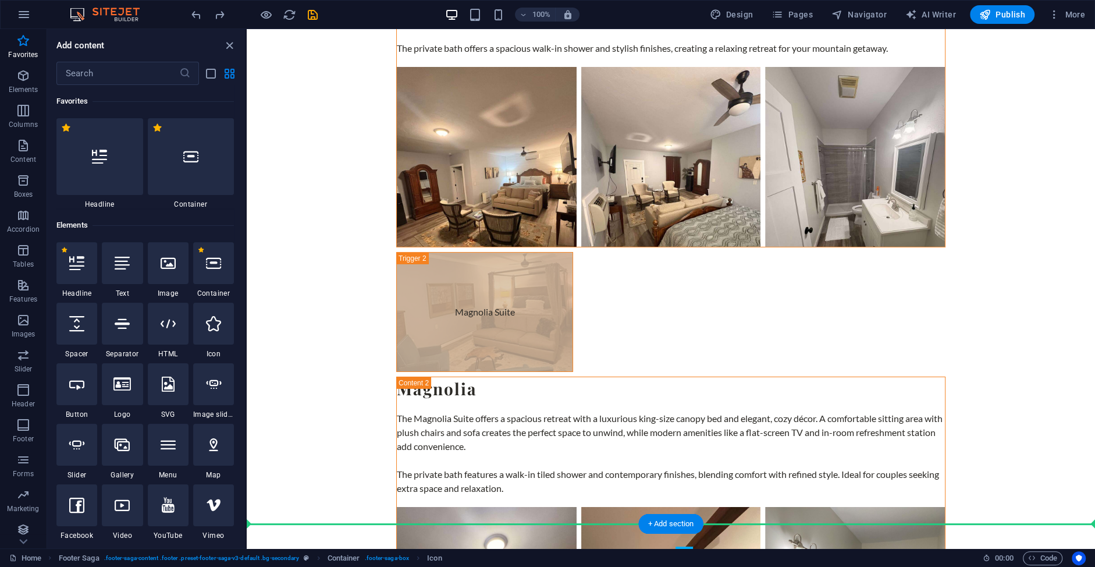
scroll to position [3876, 0]
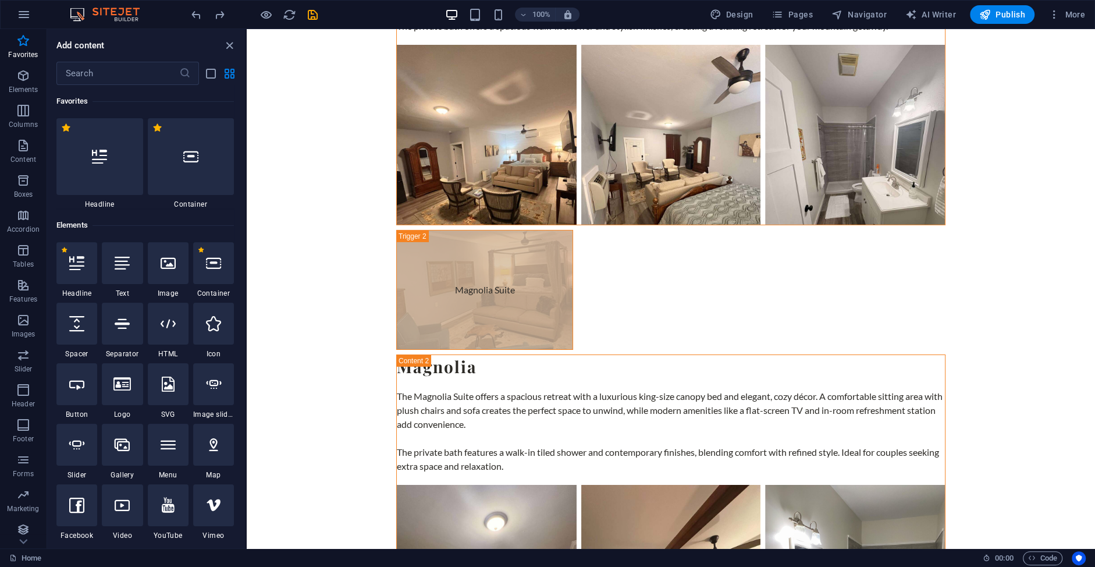
drag, startPoint x: 678, startPoint y: 534, endPoint x: 683, endPoint y: 498, distance: 35.8
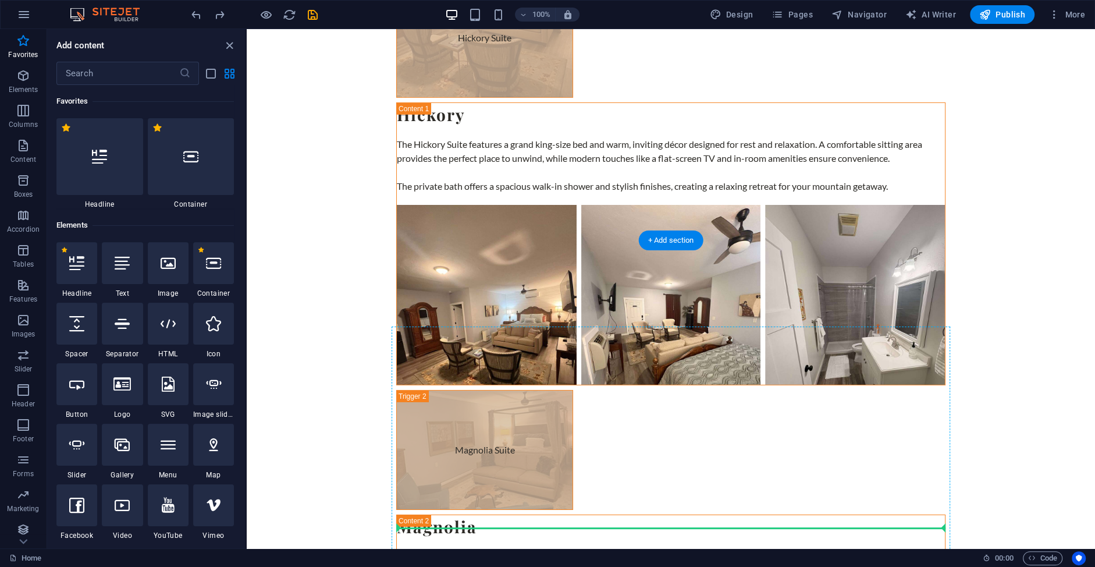
scroll to position [3877, 0]
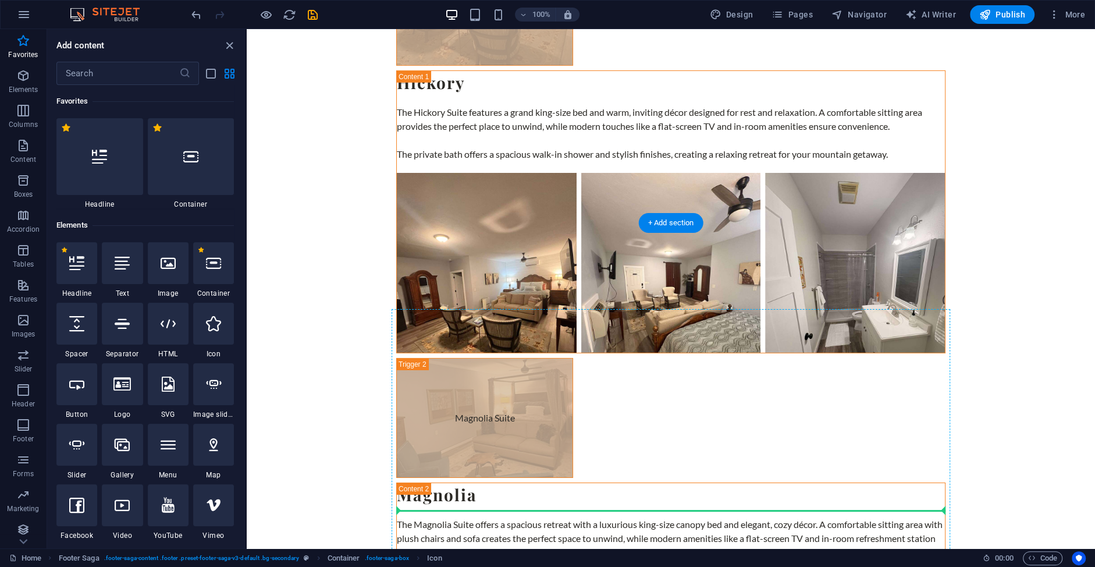
drag, startPoint x: 683, startPoint y: 540, endPoint x: 695, endPoint y: 515, distance: 28.1
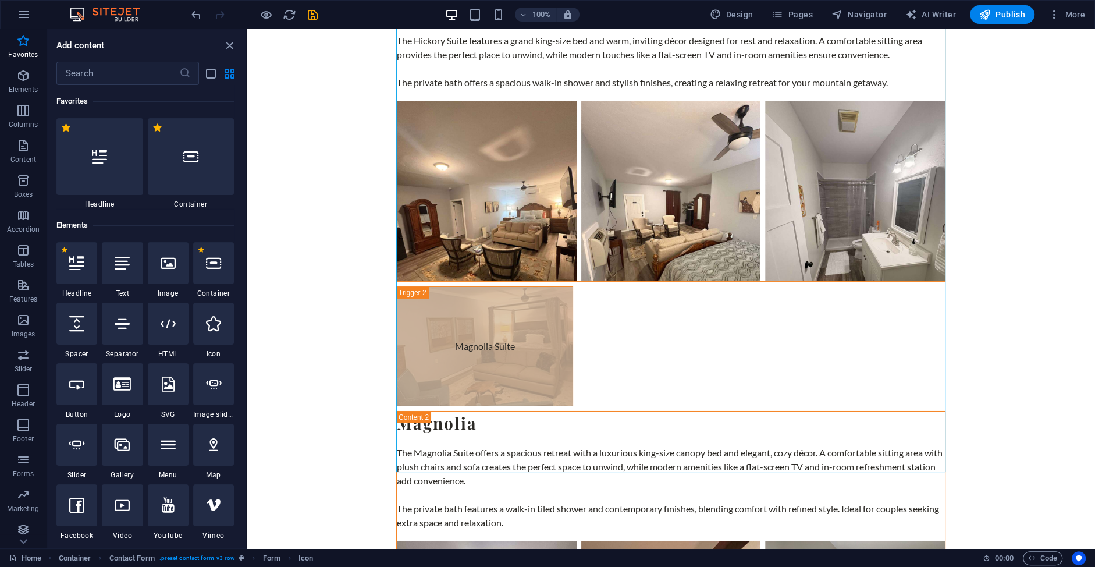
scroll to position [3876, 0]
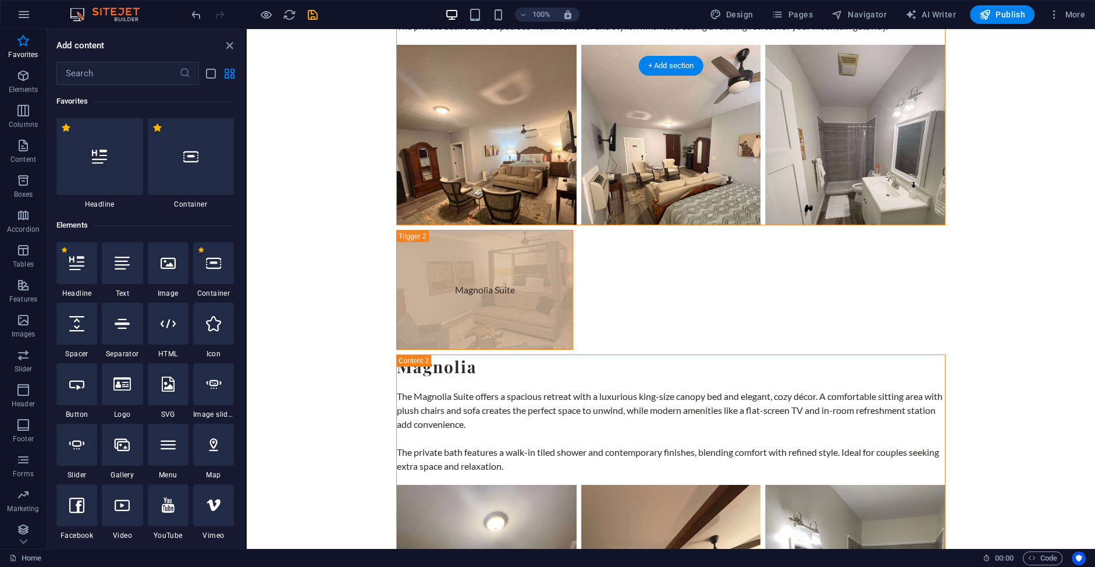
drag, startPoint x: 710, startPoint y: 326, endPoint x: 748, endPoint y: 432, distance: 112.6
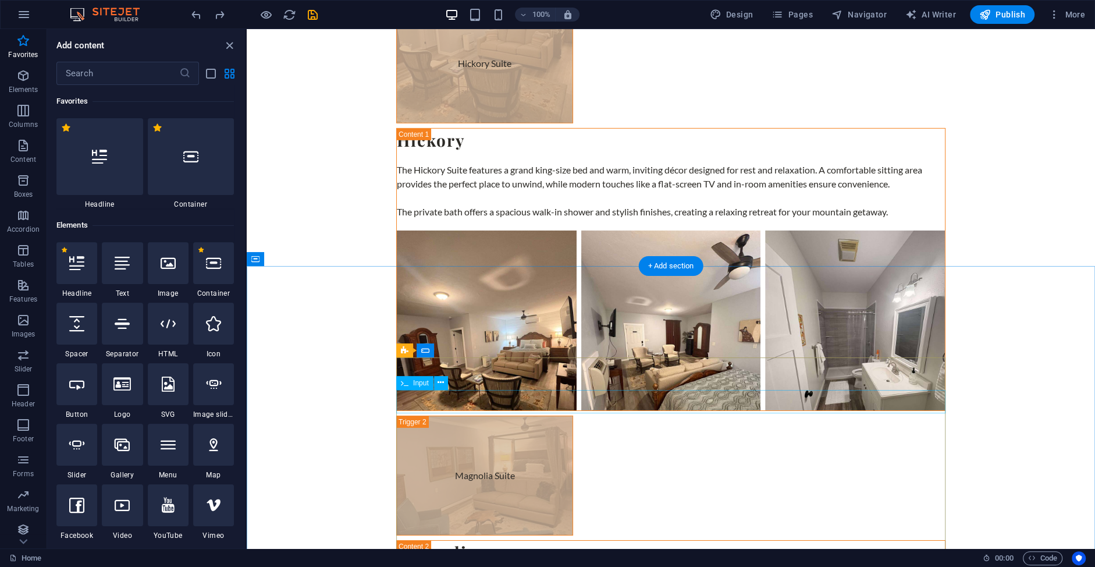
scroll to position [3877, 0]
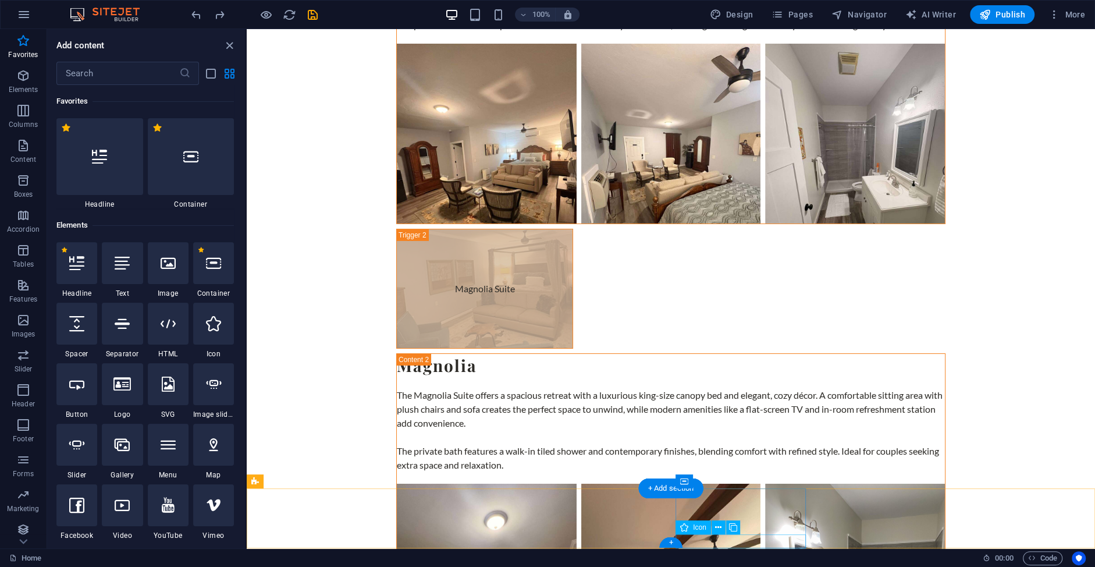
select select "xMidYMid"
select select "px"
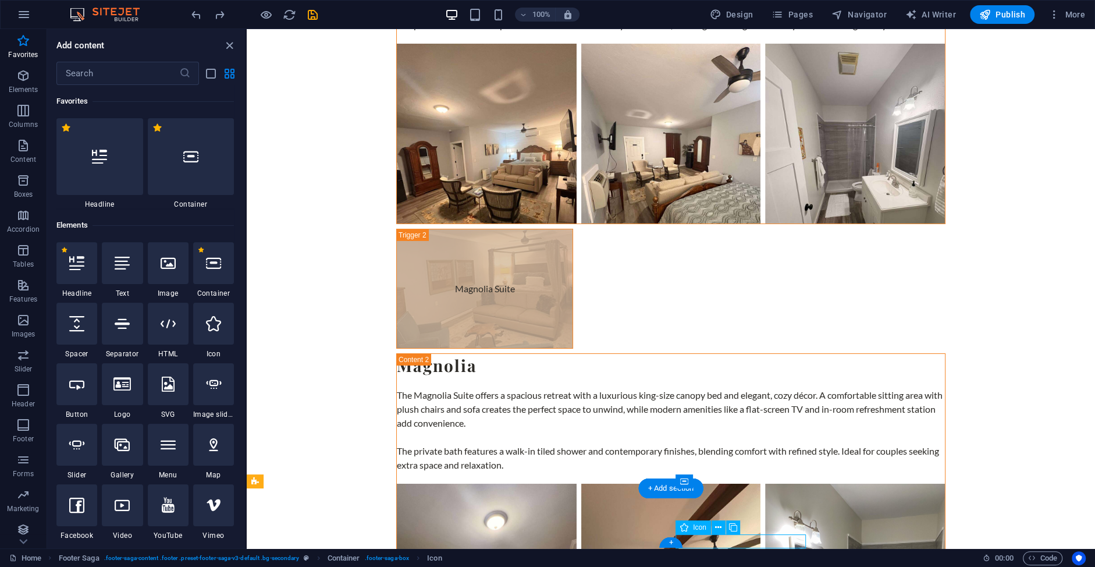
select select "px"
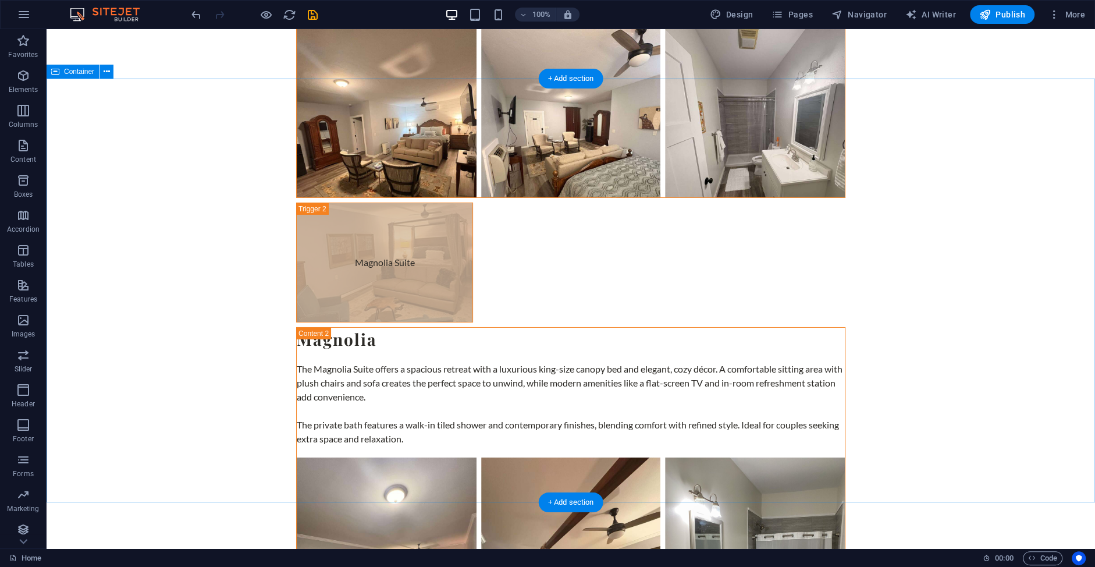
scroll to position [3876, 0]
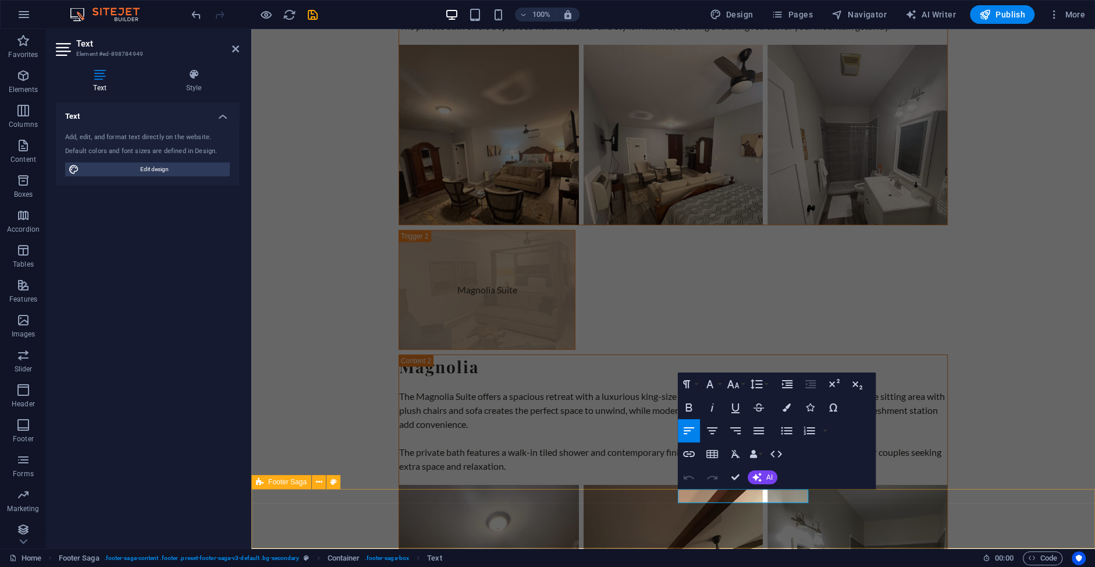
click at [124, 174] on span "Edit design" at bounding box center [155, 169] width 144 height 14
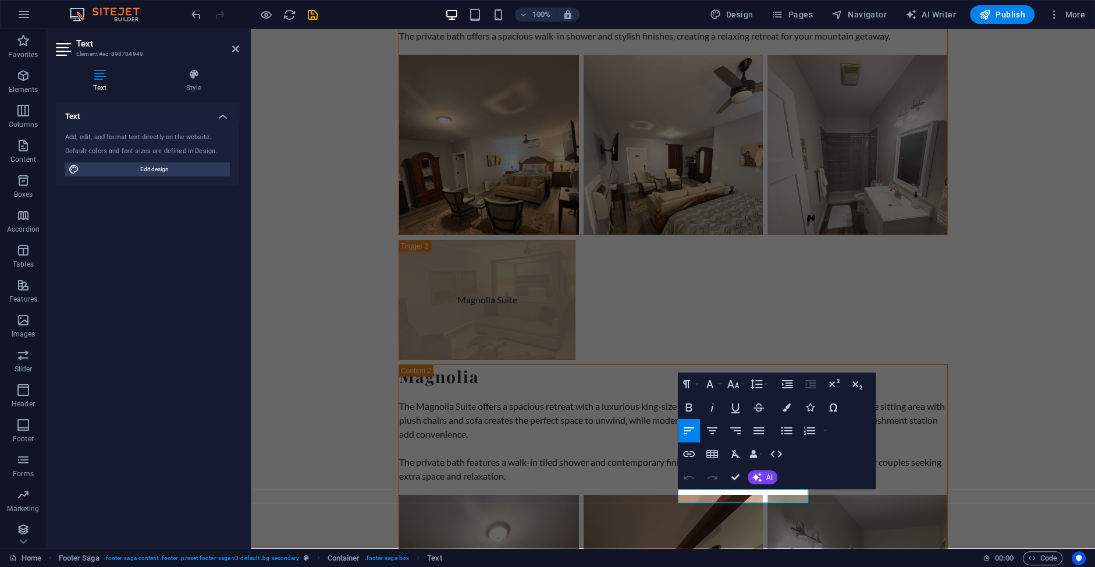
select select "px"
select select "200"
select select "px"
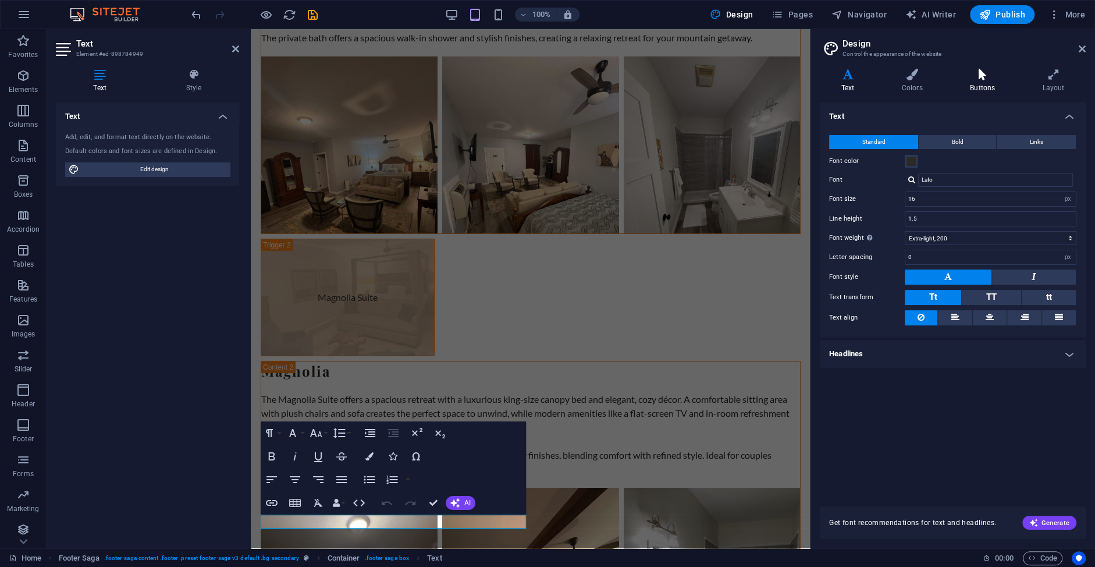
click at [975, 78] on icon at bounding box center [981, 75] width 67 height 12
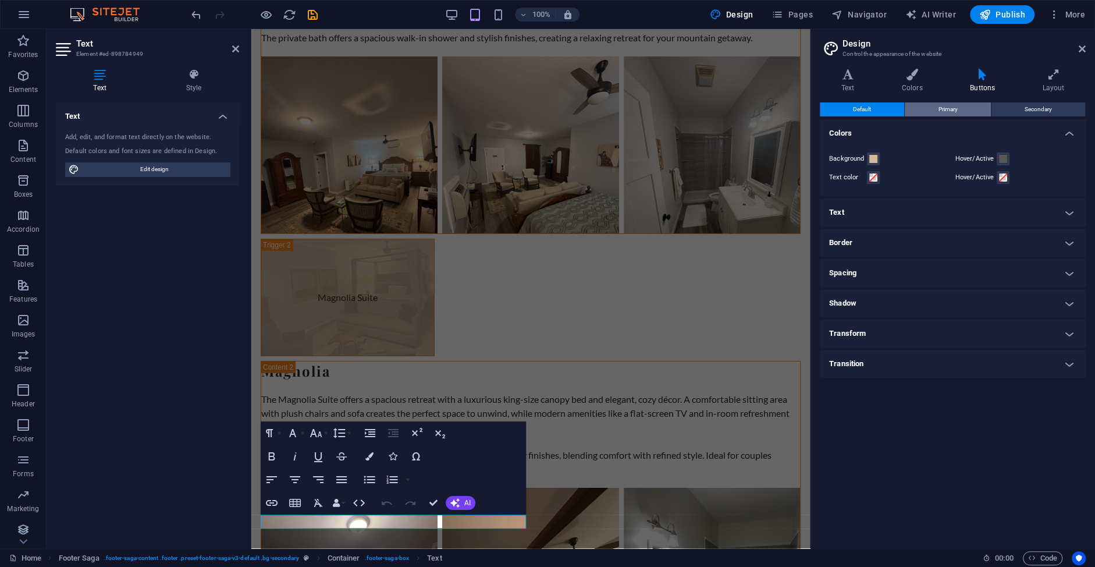
click at [938, 112] on span "Primary" at bounding box center [947, 109] width 19 height 14
click at [868, 111] on span "Default" at bounding box center [862, 109] width 18 height 14
click at [851, 78] on icon at bounding box center [848, 75] width 56 height 12
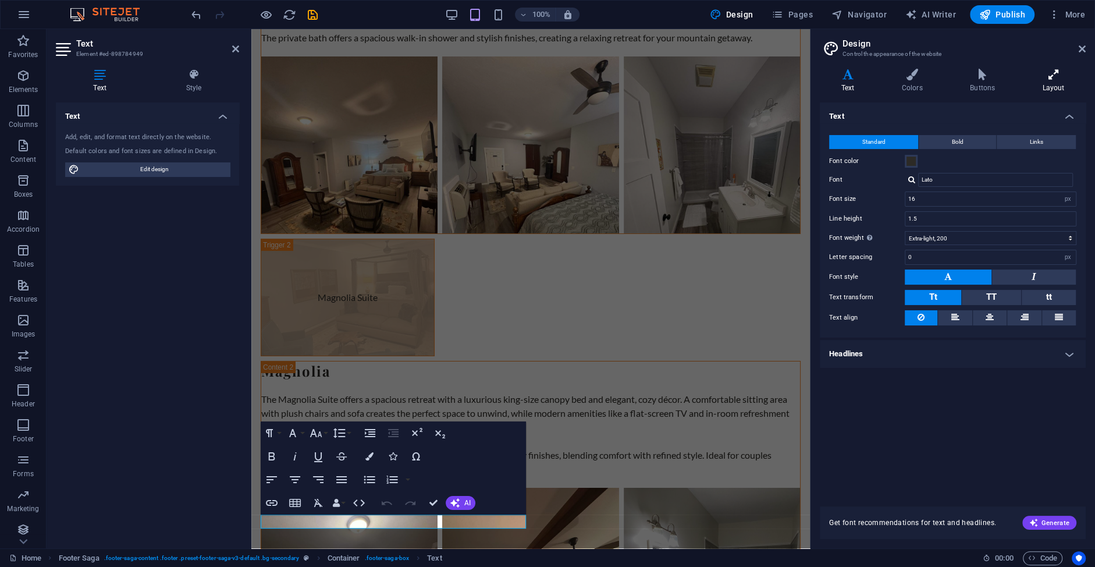
click at [1045, 71] on icon at bounding box center [1053, 75] width 65 height 12
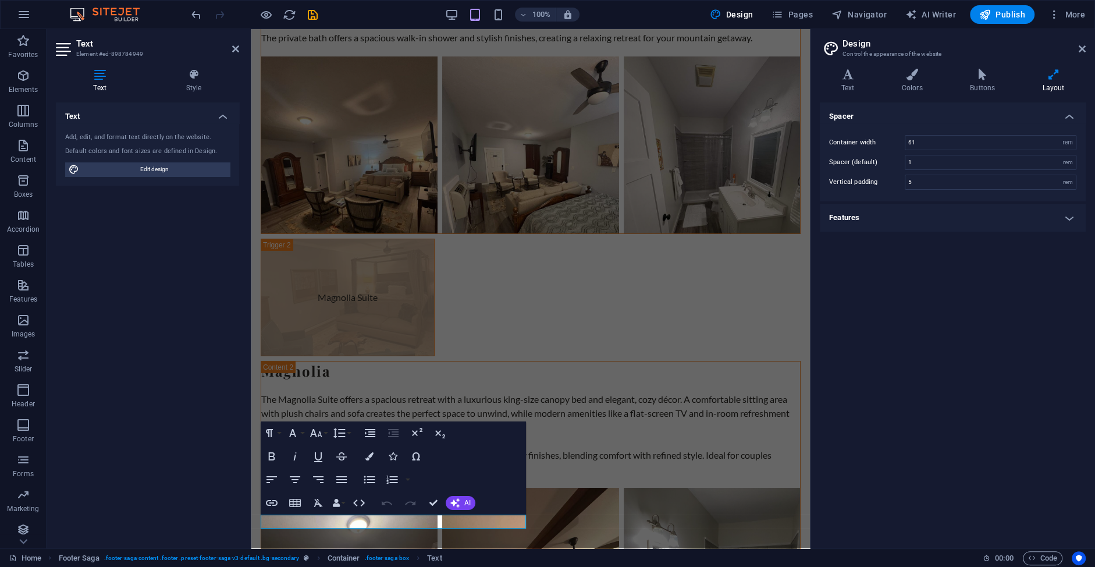
click at [906, 228] on h4 "Features" at bounding box center [953, 218] width 266 height 28
drag, startPoint x: 916, startPoint y: 225, endPoint x: 473, endPoint y: 369, distance: 465.0
click at [916, 225] on div "Transition duration 0.3 s Transition function Ease Ease In Ease Out Ease In/Eas…" at bounding box center [952, 253] width 270 height 57
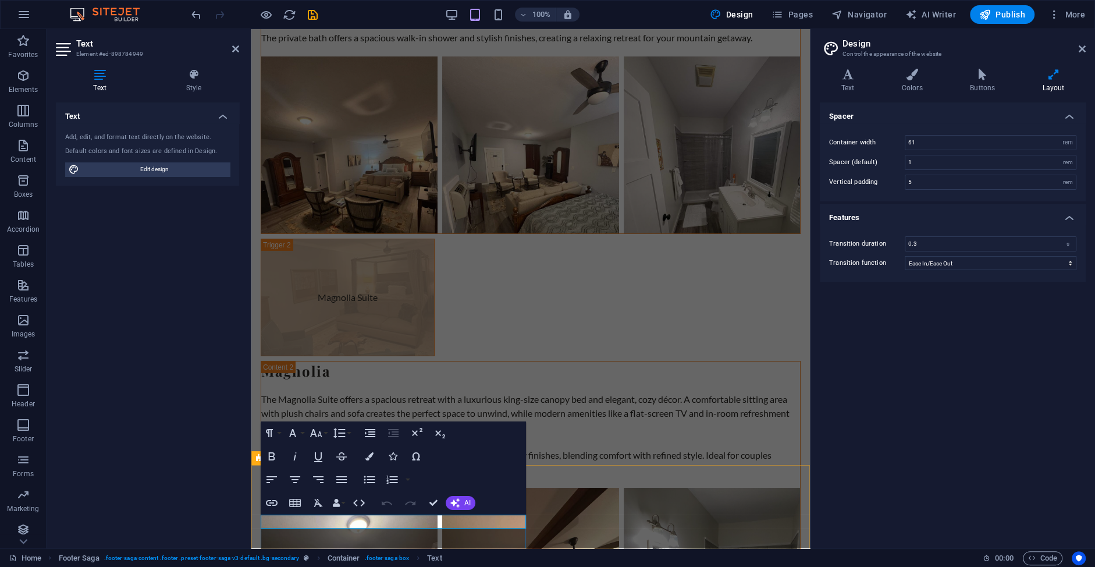
click at [141, 170] on span "Edit design" at bounding box center [155, 169] width 144 height 14
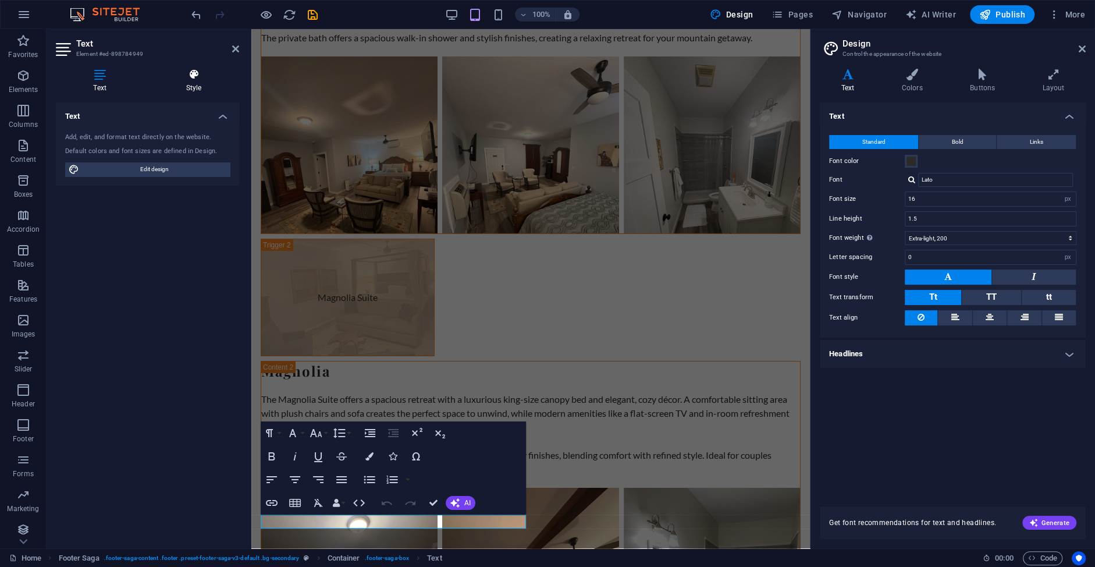
click at [188, 80] on icon at bounding box center [193, 75] width 91 height 12
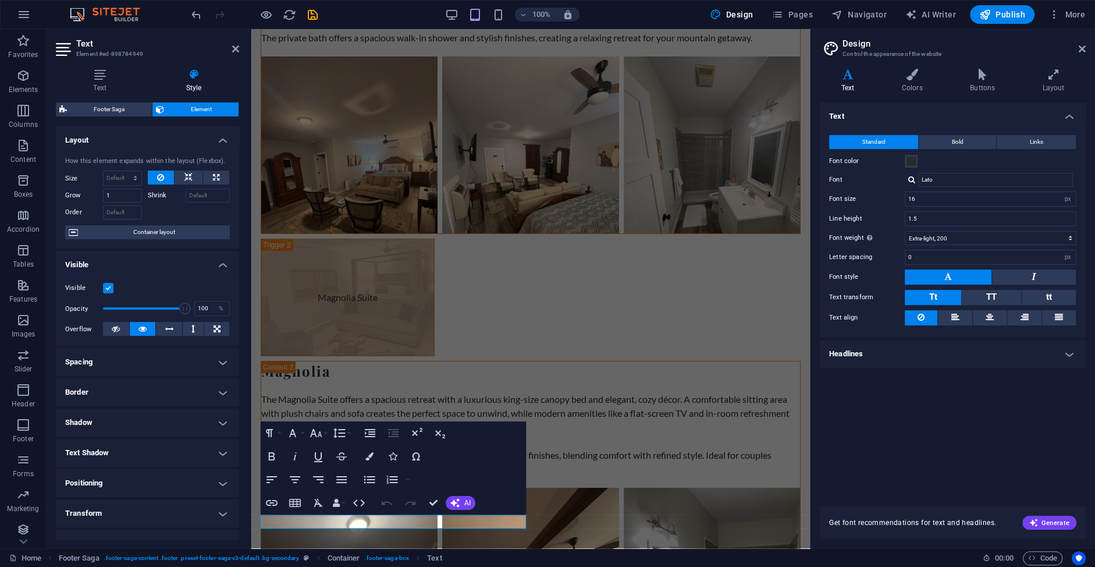
scroll to position [79, 0]
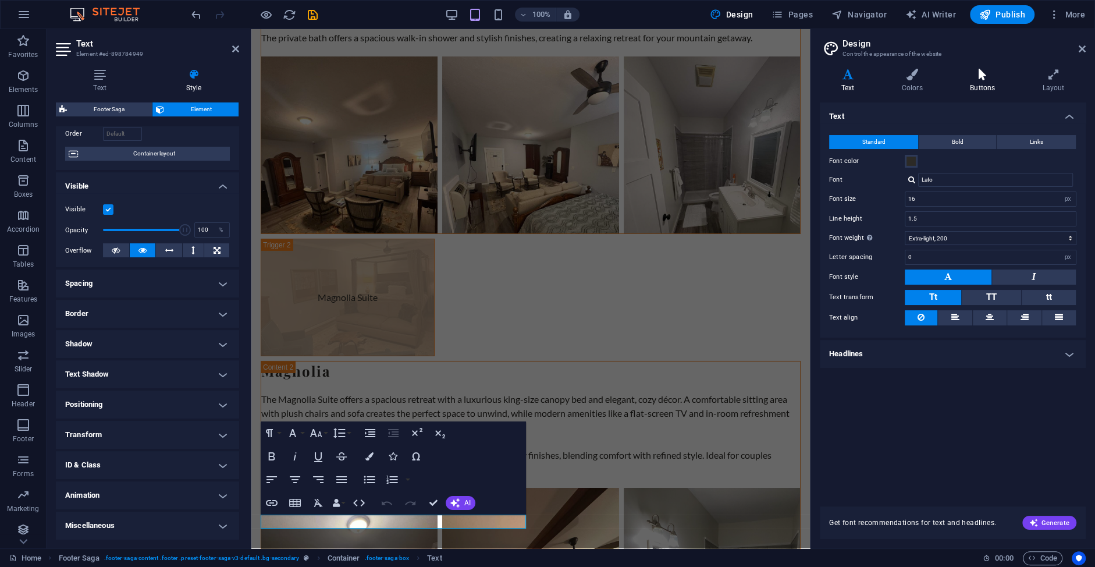
click at [971, 80] on h4 "Buttons" at bounding box center [984, 81] width 72 height 24
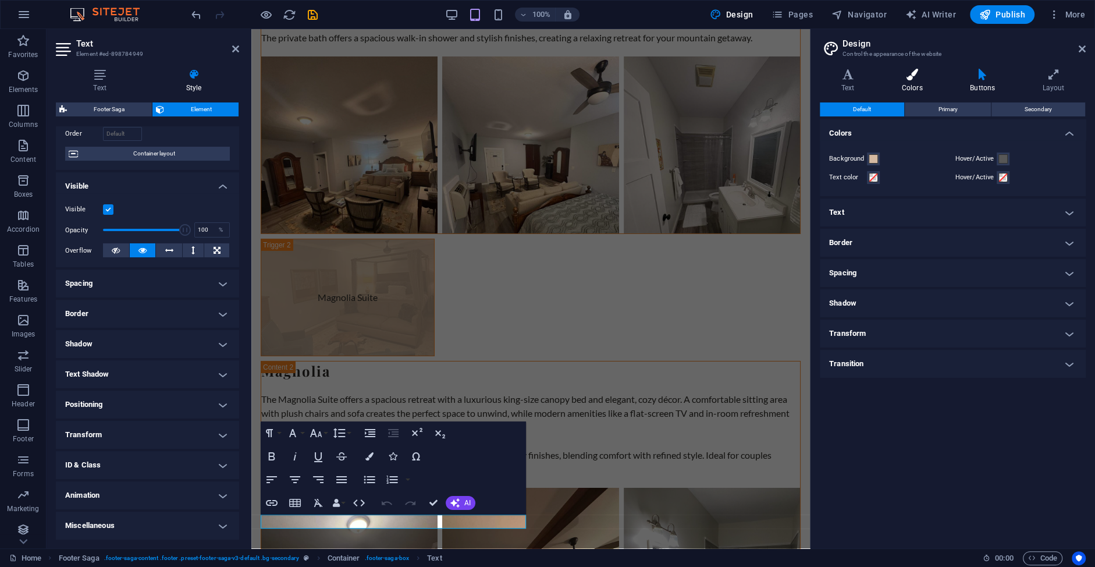
click at [914, 75] on icon at bounding box center [911, 75] width 63 height 12
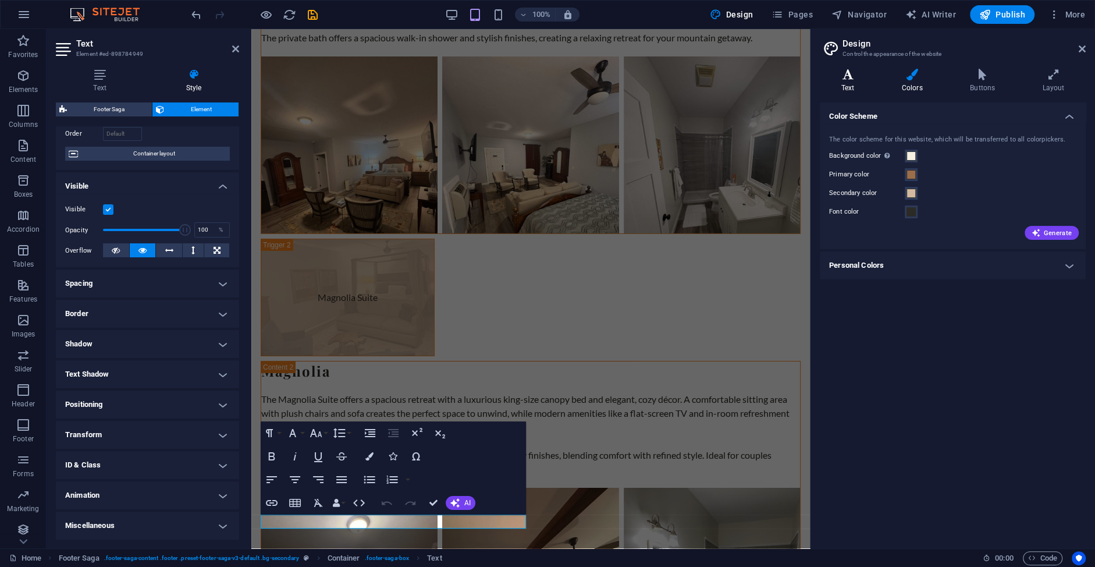
click at [864, 78] on icon at bounding box center [848, 75] width 56 height 12
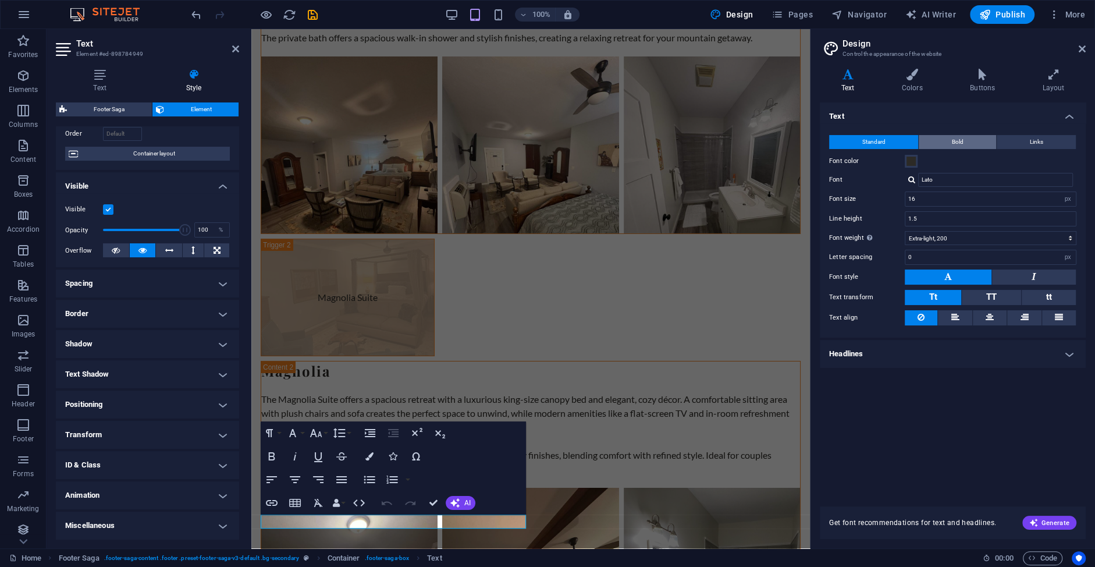
click at [978, 140] on button "Bold" at bounding box center [956, 142] width 77 height 14
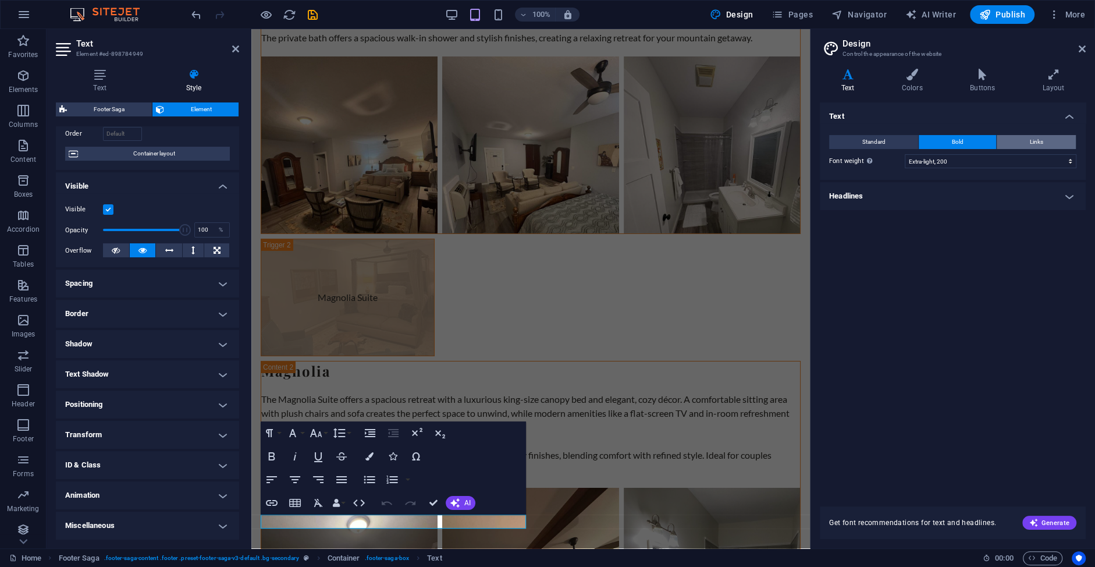
click at [1027, 140] on button "Links" at bounding box center [1035, 142] width 79 height 14
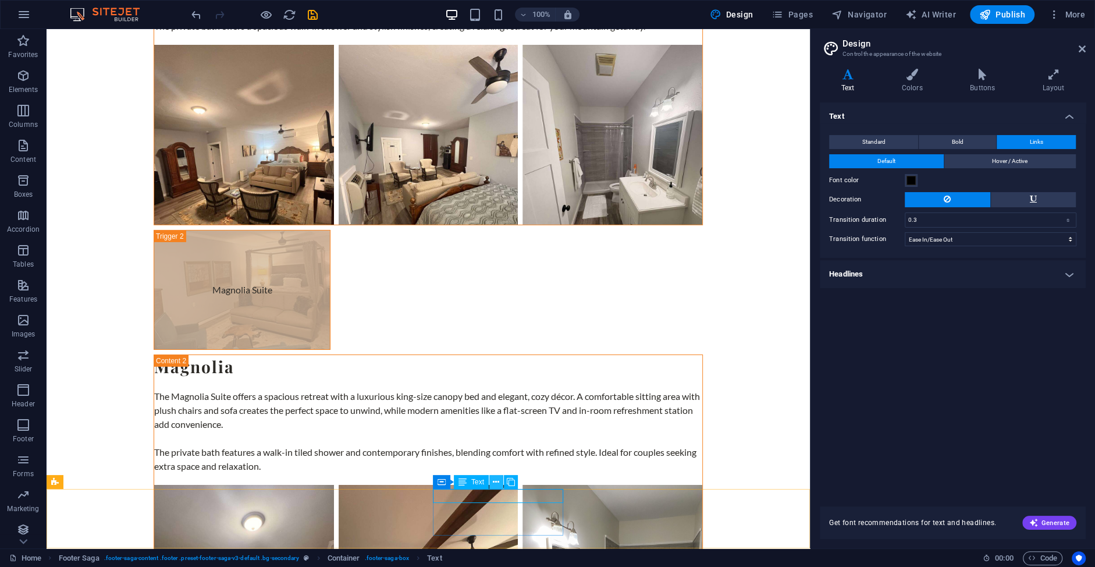
click at [496, 483] on icon at bounding box center [496, 482] width 6 height 12
click at [492, 481] on icon at bounding box center [492, 482] width 6 height 12
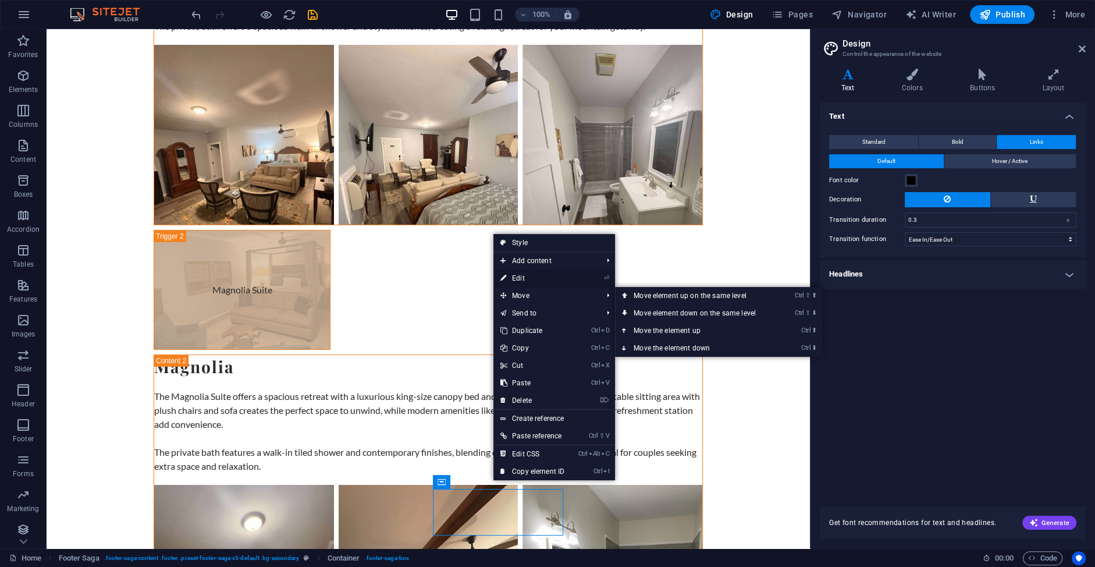
click at [532, 280] on link "⏎ Edit" at bounding box center [532, 277] width 78 height 17
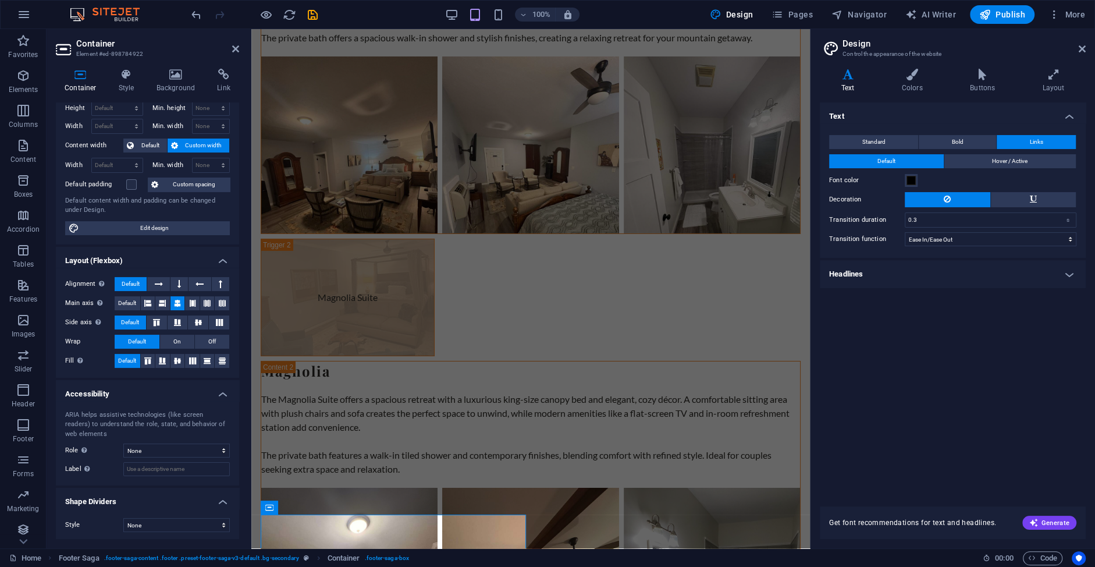
scroll to position [33, 0]
click at [168, 82] on h4 "Background" at bounding box center [178, 81] width 61 height 24
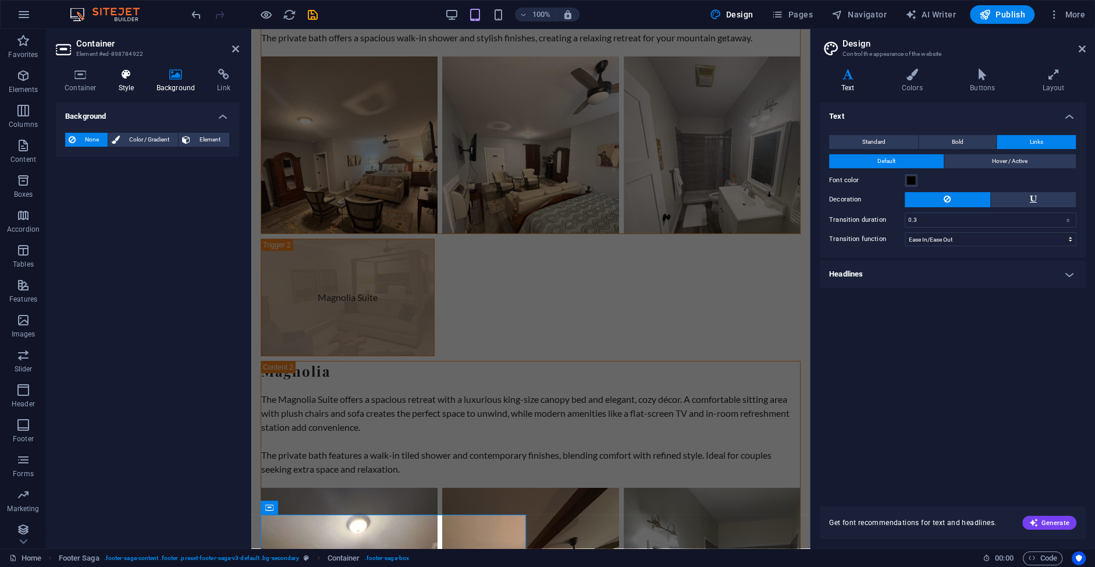
click at [135, 83] on h4 "Style" at bounding box center [129, 81] width 38 height 24
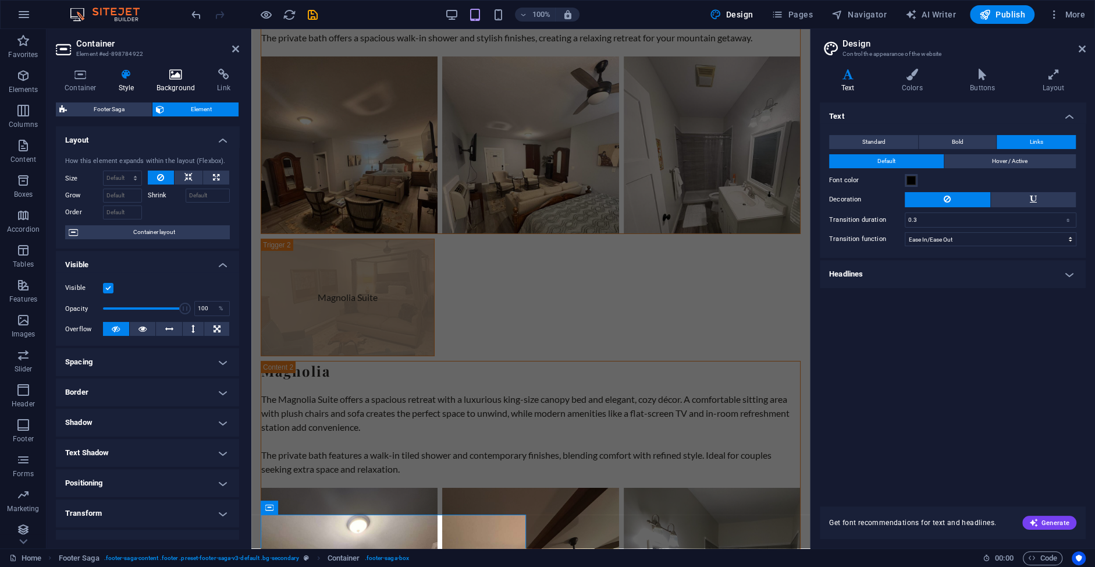
click at [170, 78] on icon at bounding box center [176, 75] width 56 height 12
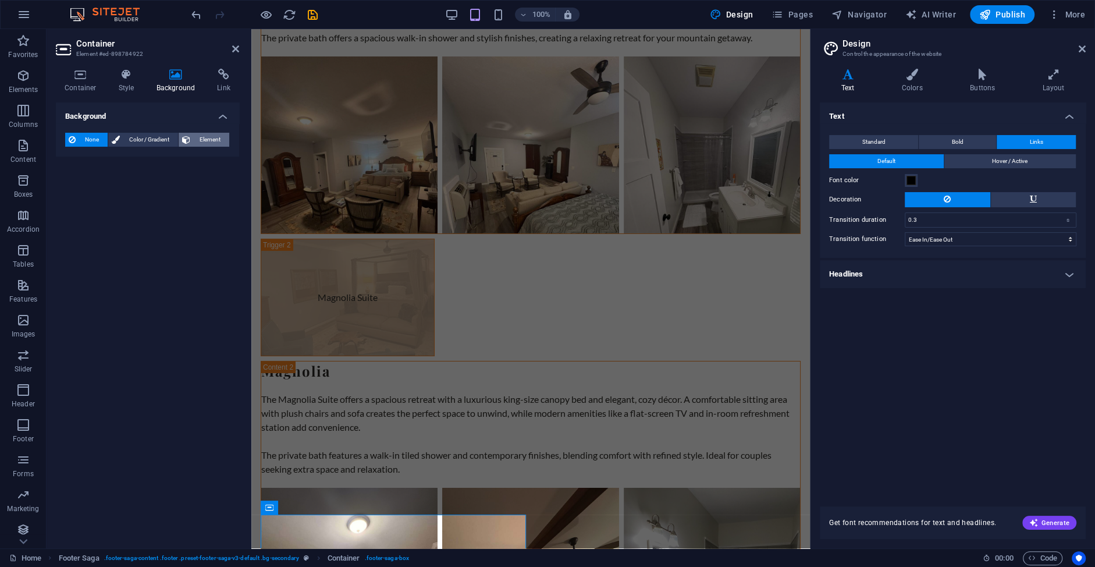
click at [209, 136] on span "Element" at bounding box center [210, 140] width 32 height 14
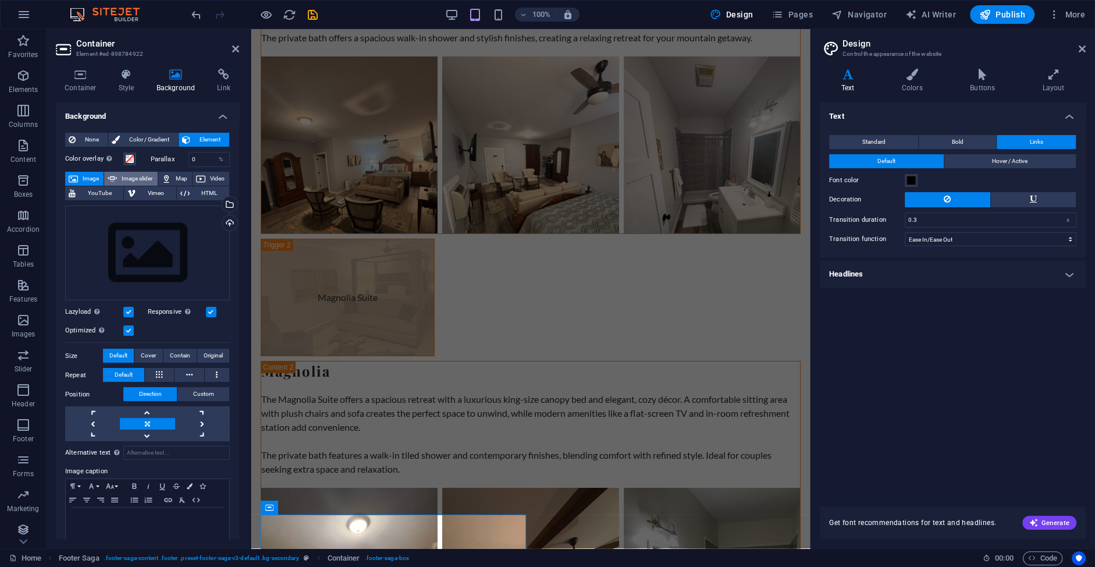
click at [120, 179] on button "Image slider" at bounding box center [130, 179] width 53 height 14
select select "ms"
select select "s"
select select "progressive"
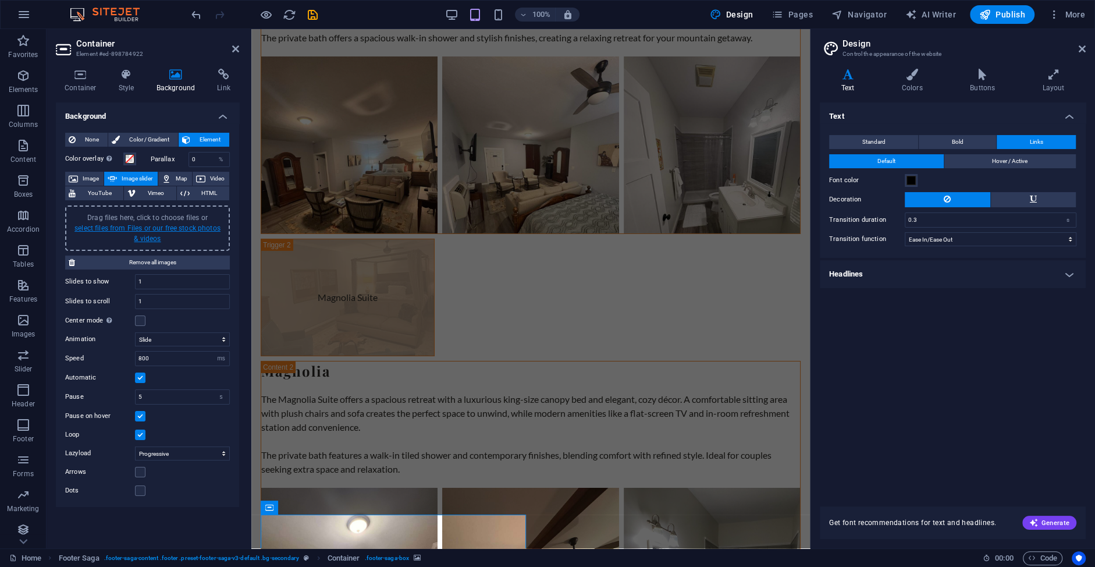
click at [137, 230] on link "select files from Files or our free stock photos & videos" at bounding box center [147, 233] width 146 height 19
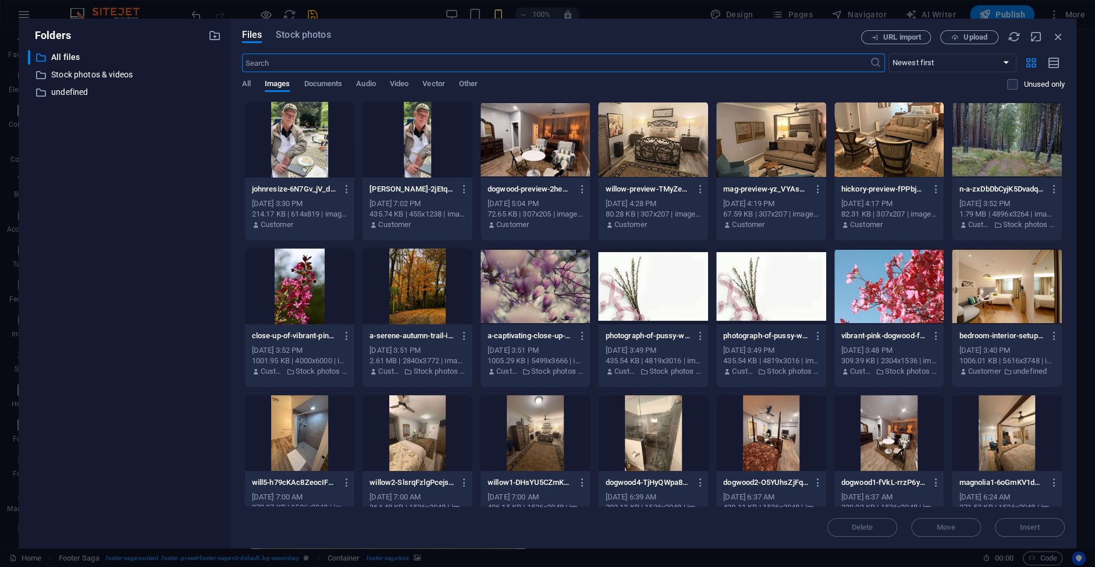
scroll to position [5698, 0]
click at [303, 63] on input "text" at bounding box center [556, 63] width 628 height 19
click at [311, 39] on span "Stock photos" at bounding box center [303, 35] width 55 height 14
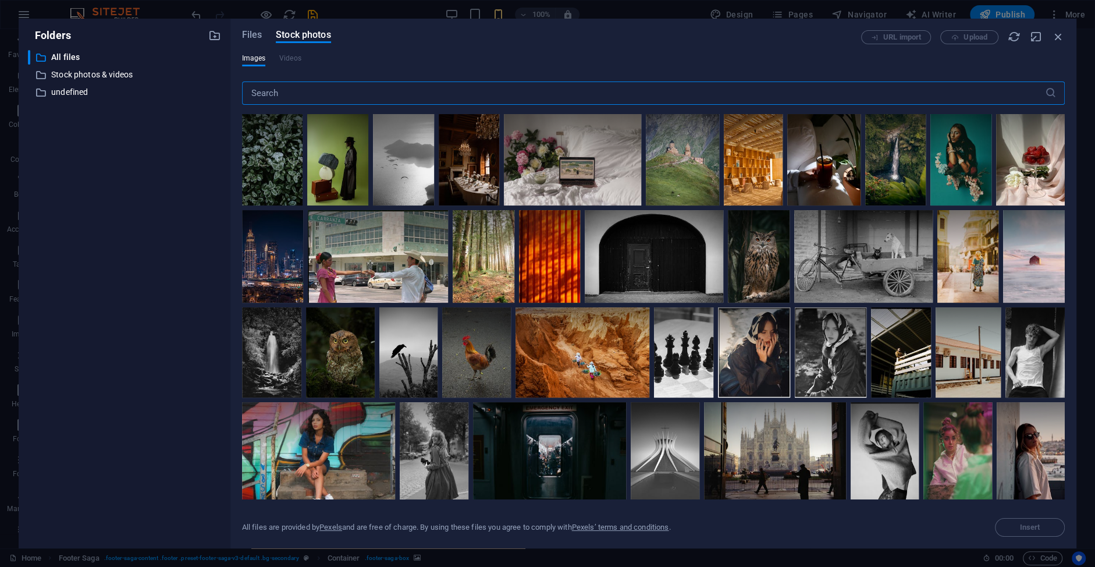
click at [308, 94] on input "text" at bounding box center [643, 92] width 803 height 23
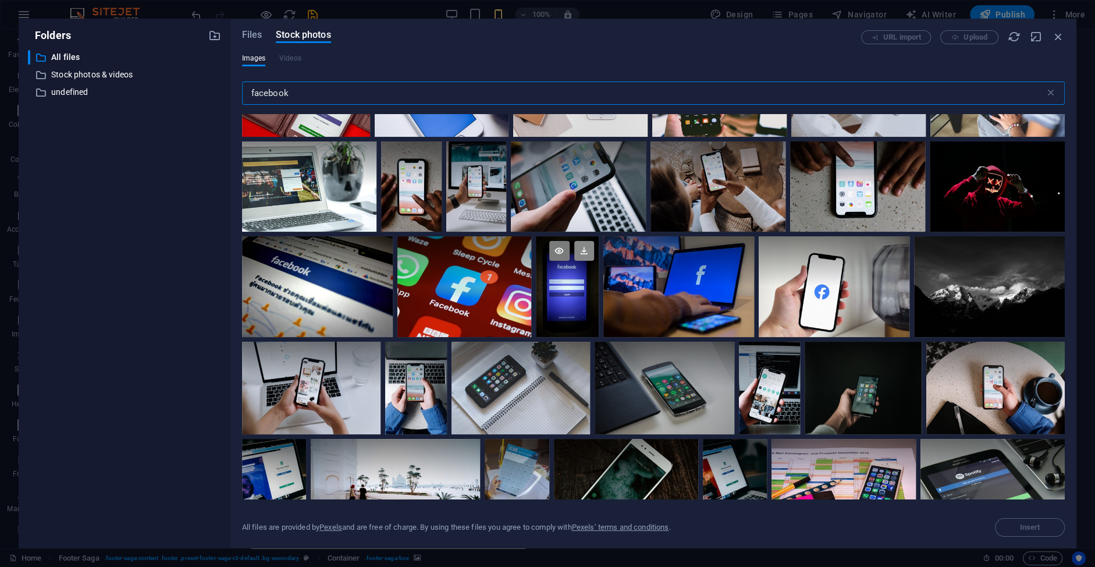
scroll to position [0, 0]
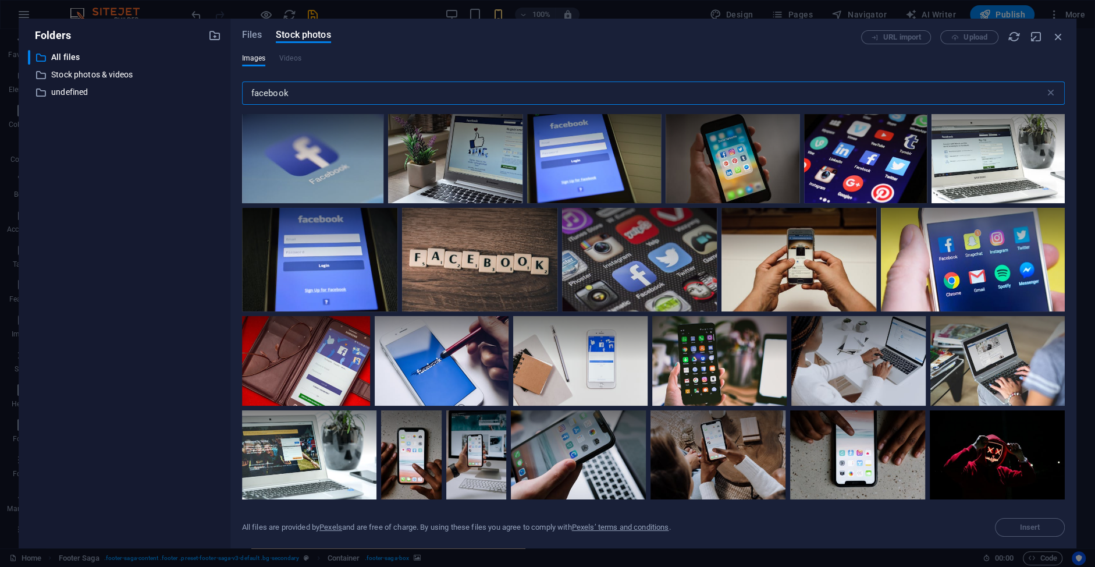
drag, startPoint x: 298, startPoint y: 97, endPoint x: 198, endPoint y: 89, distance: 100.4
click at [242, 89] on input "facebook" at bounding box center [643, 92] width 803 height 23
type input "Facebook"
click at [262, 31] on div "Files Stock photos" at bounding box center [551, 36] width 619 height 13
click at [256, 34] on span "Files" at bounding box center [252, 35] width 20 height 14
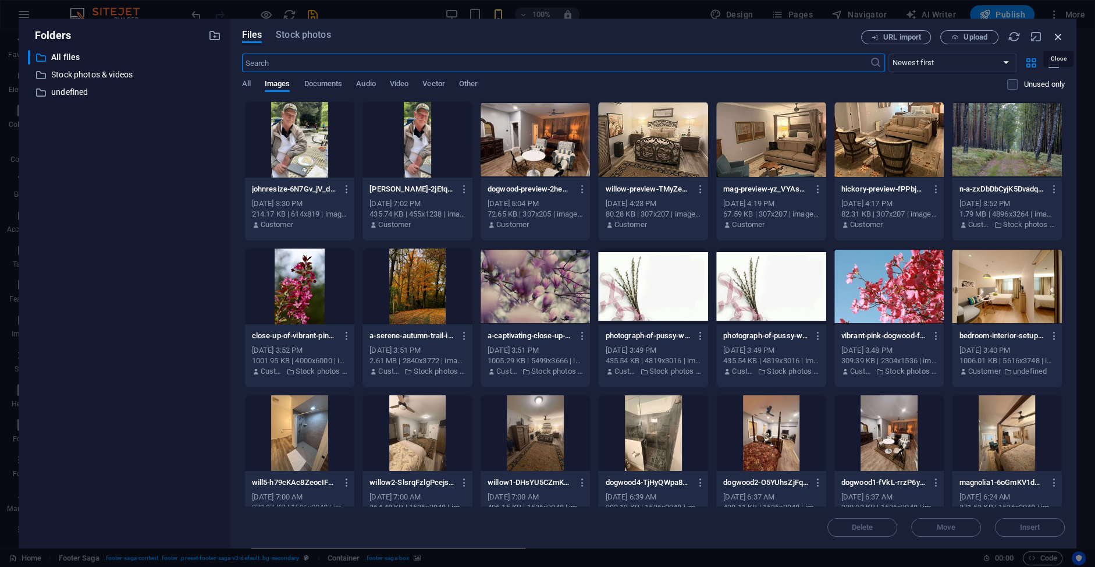
click at [1059, 37] on icon "button" at bounding box center [1058, 36] width 13 height 13
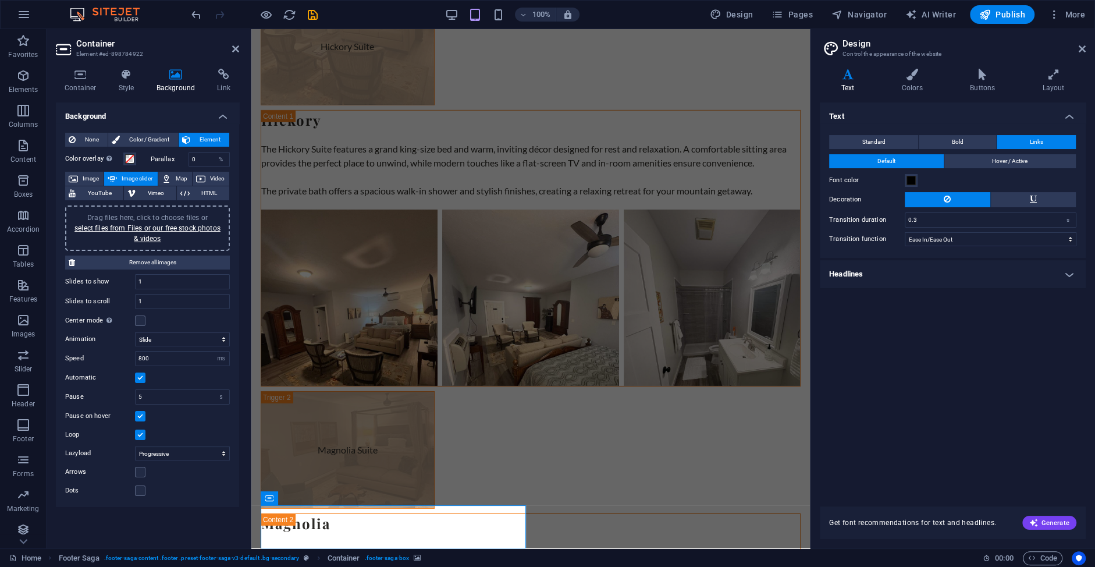
scroll to position [3885, 0]
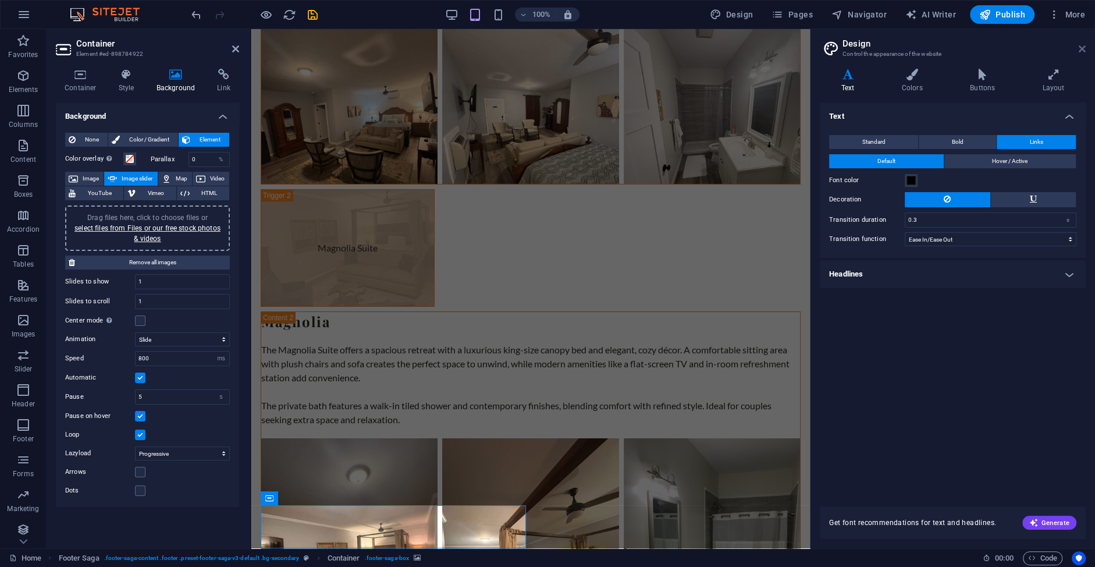
click at [1084, 49] on icon at bounding box center [1081, 48] width 7 height 9
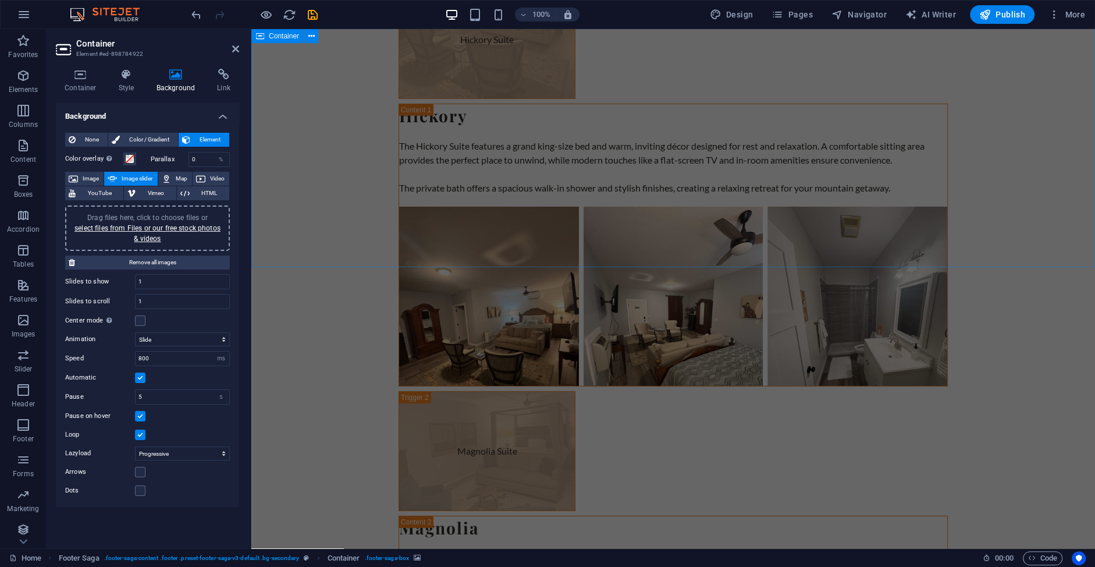
scroll to position [3876, 0]
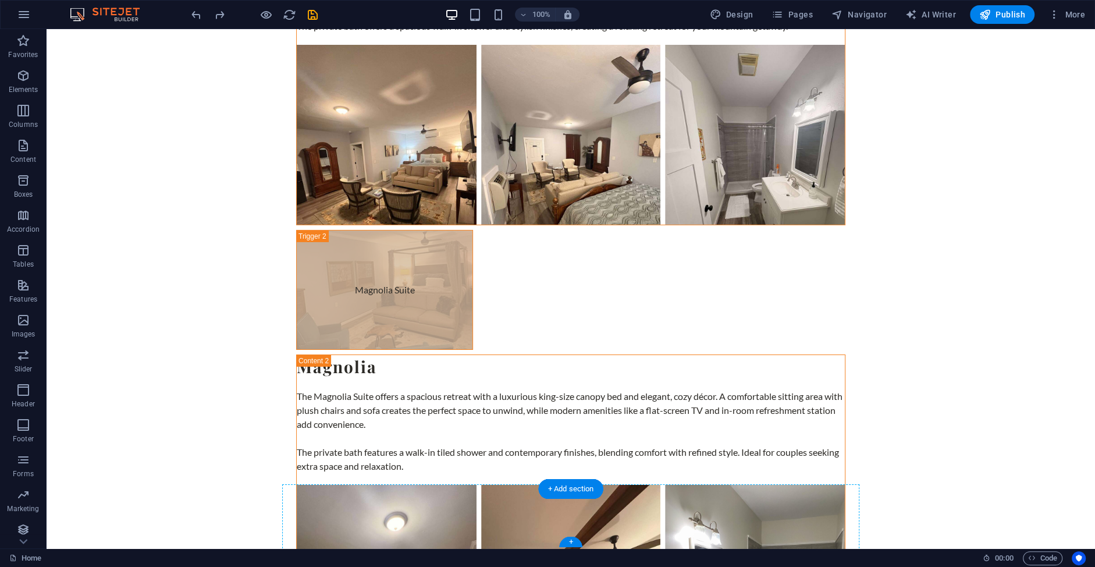
drag, startPoint x: 479, startPoint y: 532, endPoint x: 613, endPoint y: 496, distance: 138.4
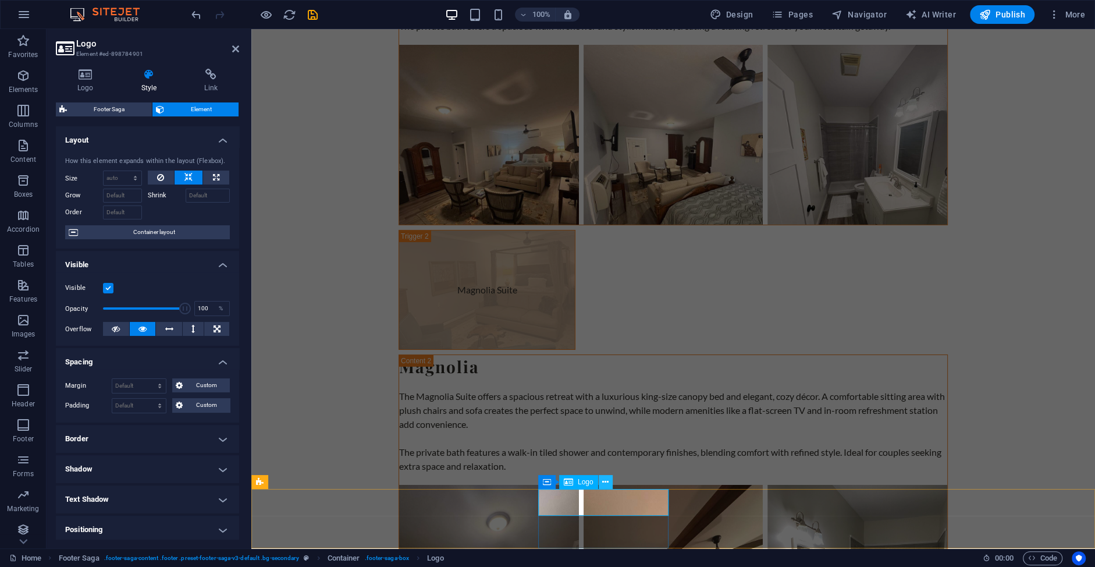
click at [608, 483] on icon at bounding box center [605, 482] width 6 height 12
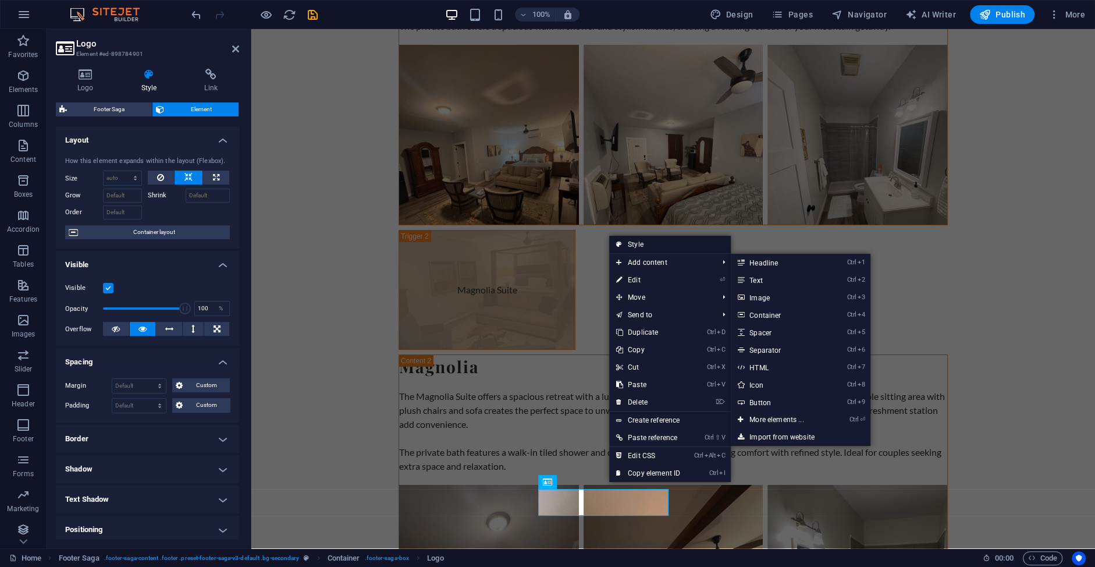
click at [638, 241] on link "Style" at bounding box center [670, 244] width 122 height 17
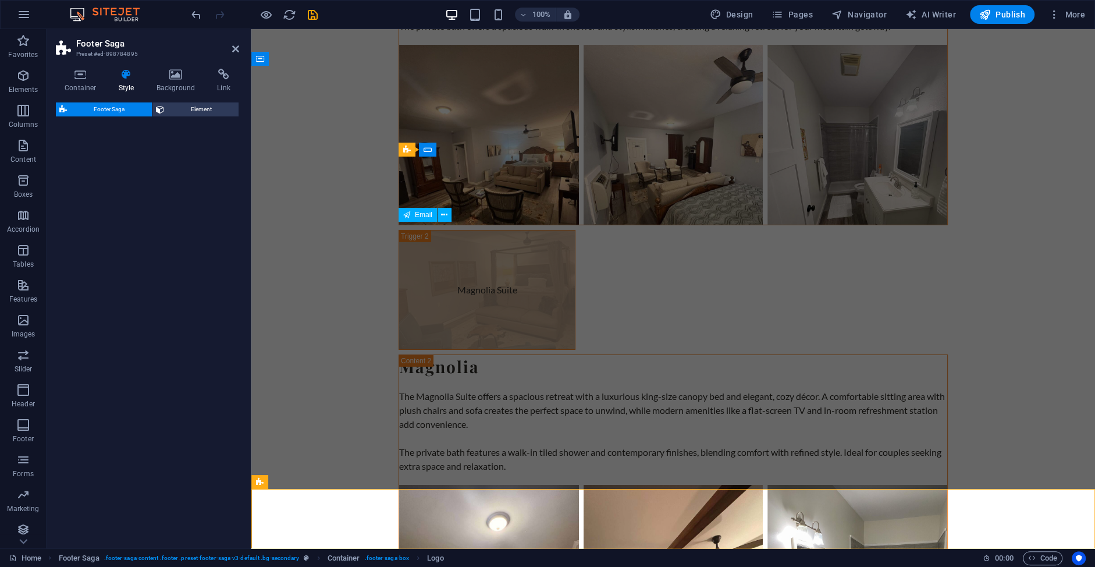
select select "rem"
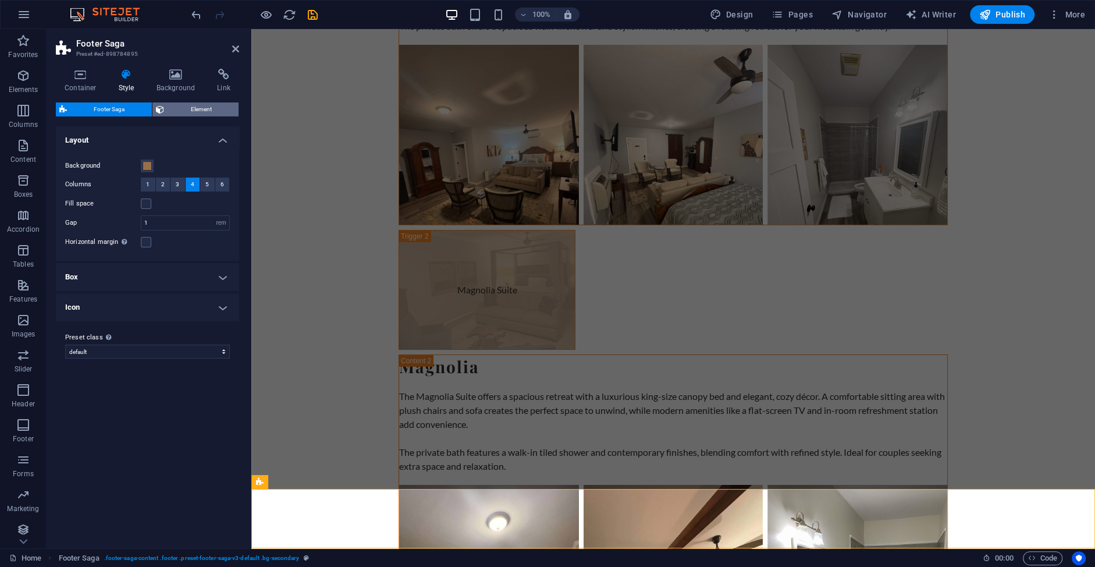
click at [202, 110] on span "Element" at bounding box center [202, 109] width 68 height 14
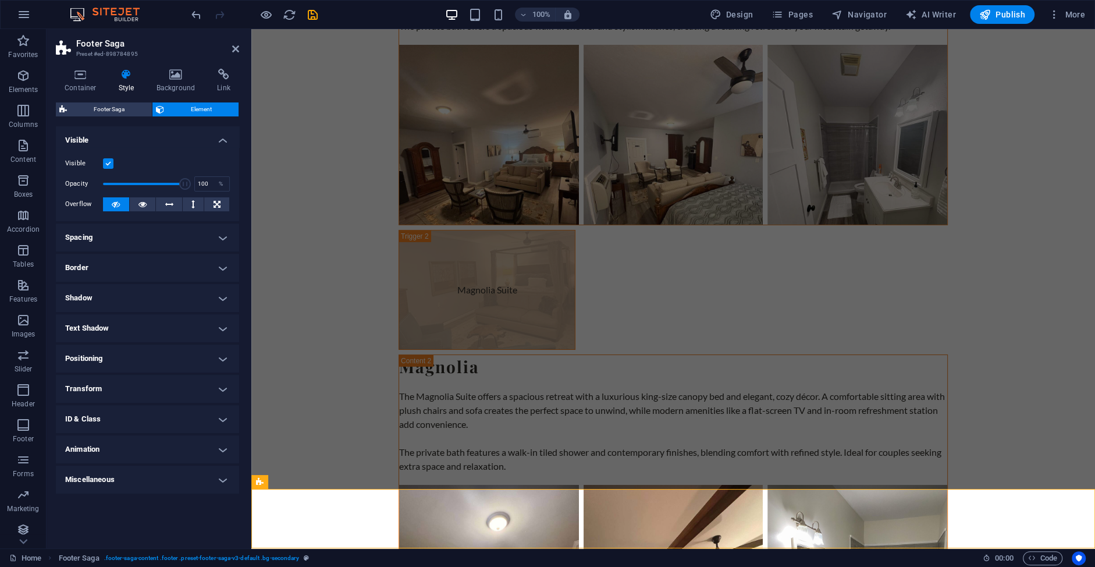
click at [156, 237] on h4 "Spacing" at bounding box center [147, 237] width 183 height 28
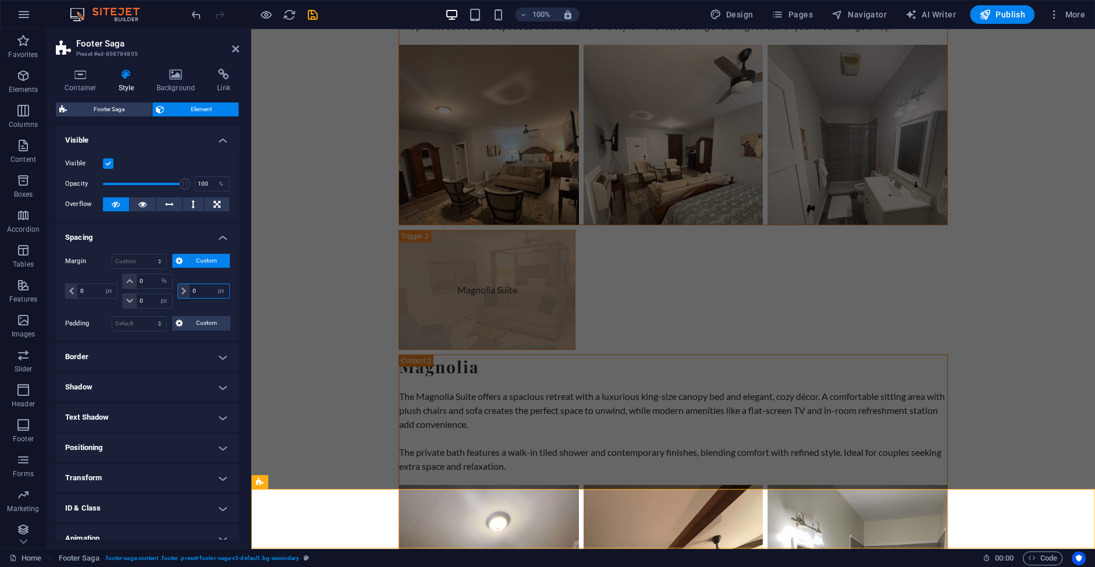
click at [198, 289] on input "0" at bounding box center [210, 291] width 40 height 14
click at [198, 291] on input "5" at bounding box center [210, 291] width 40 height 14
type input "0"
click at [227, 234] on h4 "Spacing" at bounding box center [147, 233] width 183 height 21
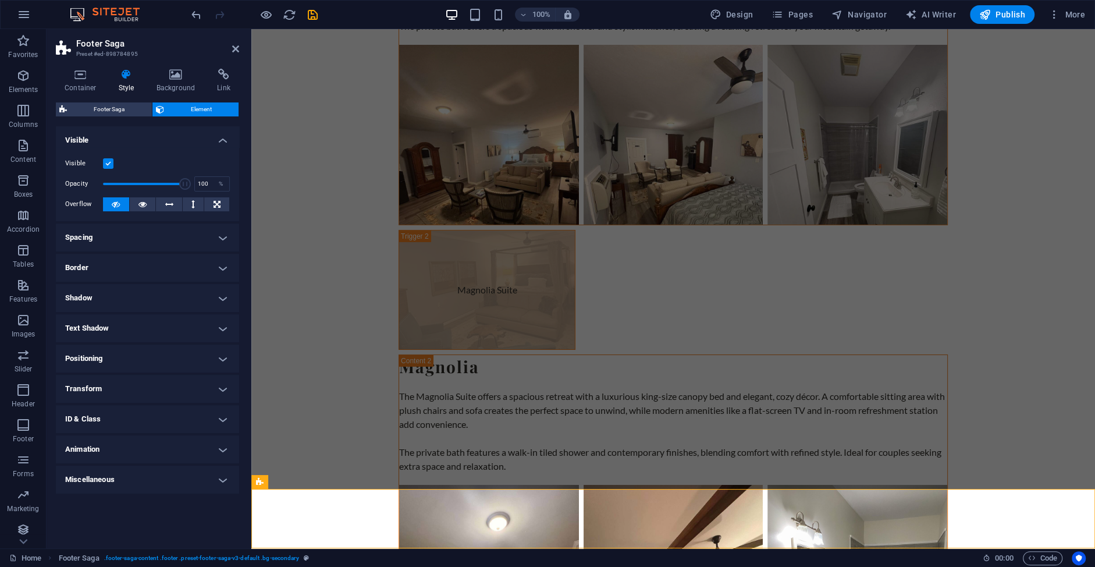
click at [139, 358] on h4 "Positioning" at bounding box center [147, 358] width 183 height 28
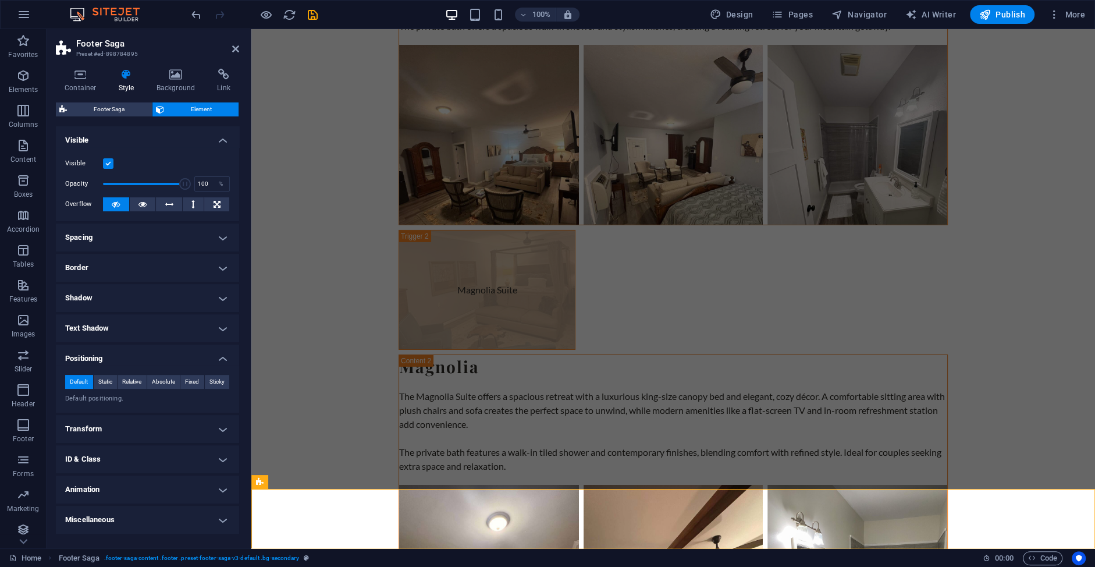
click at [123, 237] on h4 "Spacing" at bounding box center [147, 237] width 183 height 28
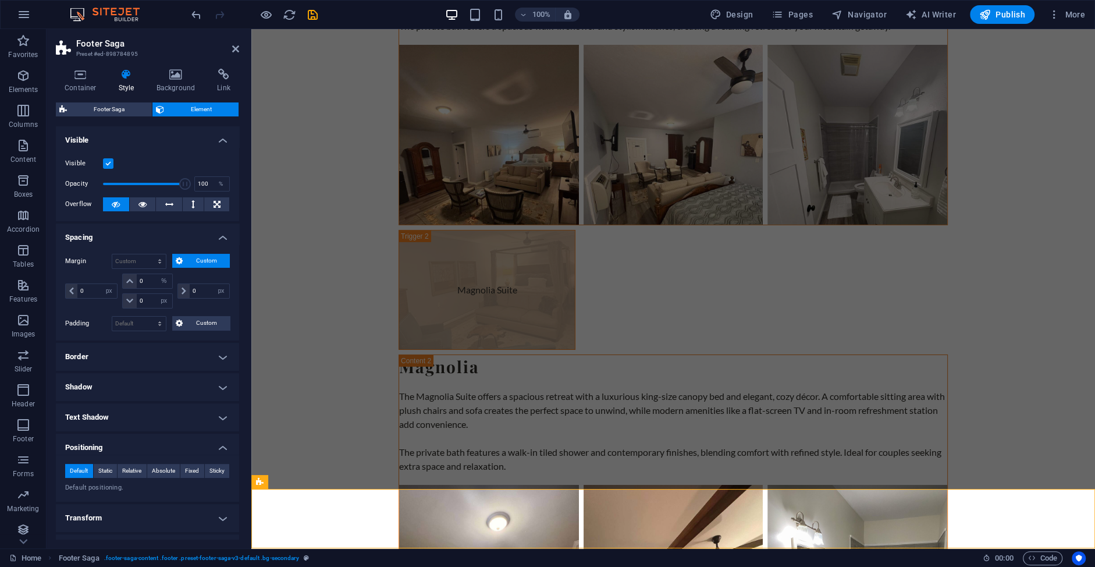
click at [123, 237] on h4 "Spacing" at bounding box center [147, 233] width 183 height 21
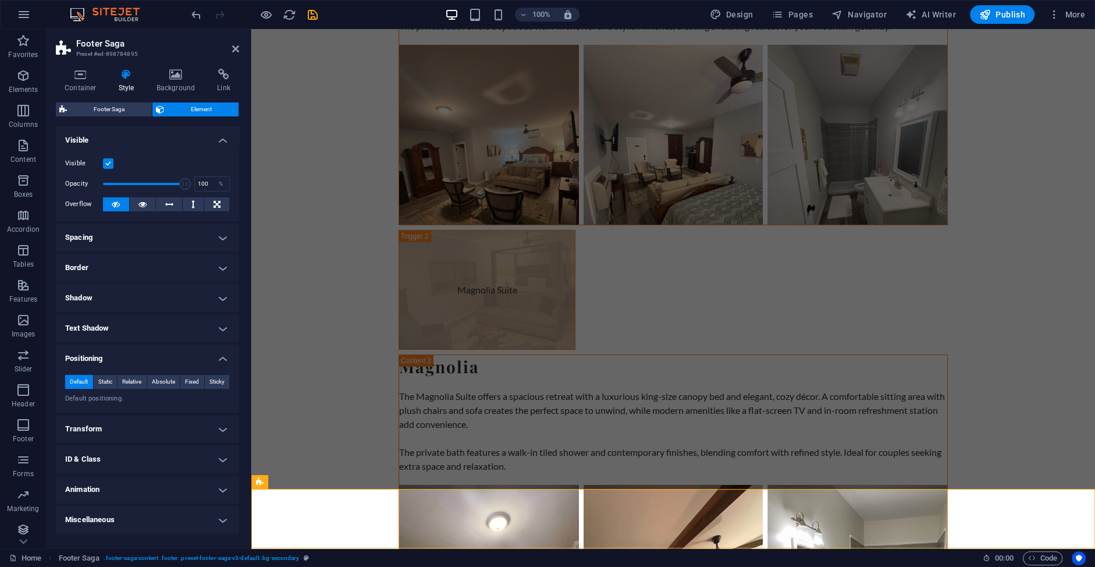
click at [227, 139] on h4 "Visible" at bounding box center [147, 136] width 183 height 21
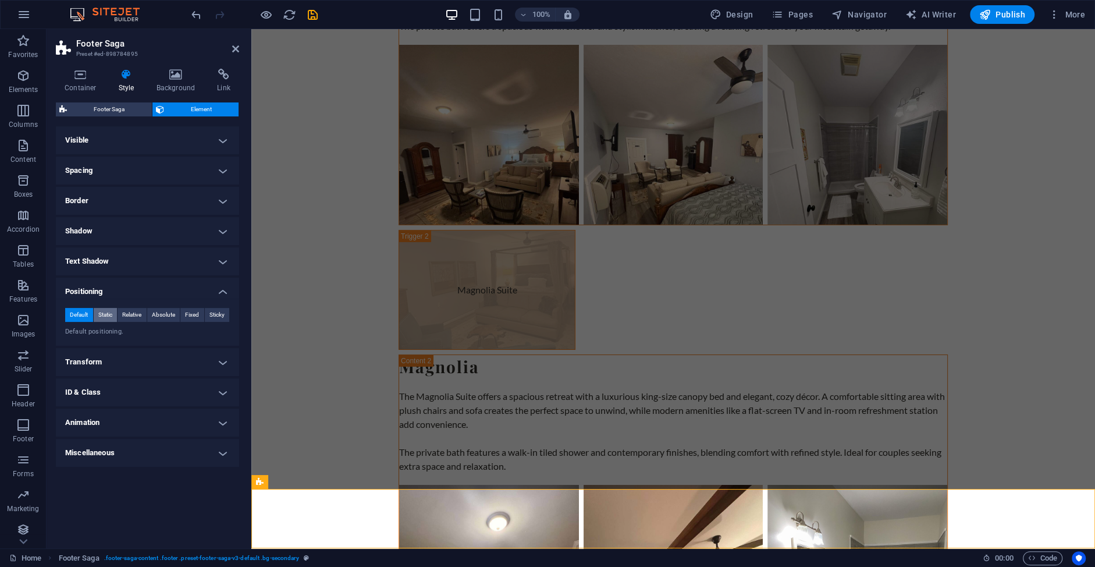
click at [103, 316] on span "Static" at bounding box center [105, 315] width 14 height 14
click at [82, 315] on span "Default" at bounding box center [79, 315] width 18 height 14
click at [127, 451] on h4 "Miscellaneous" at bounding box center [147, 453] width 183 height 28
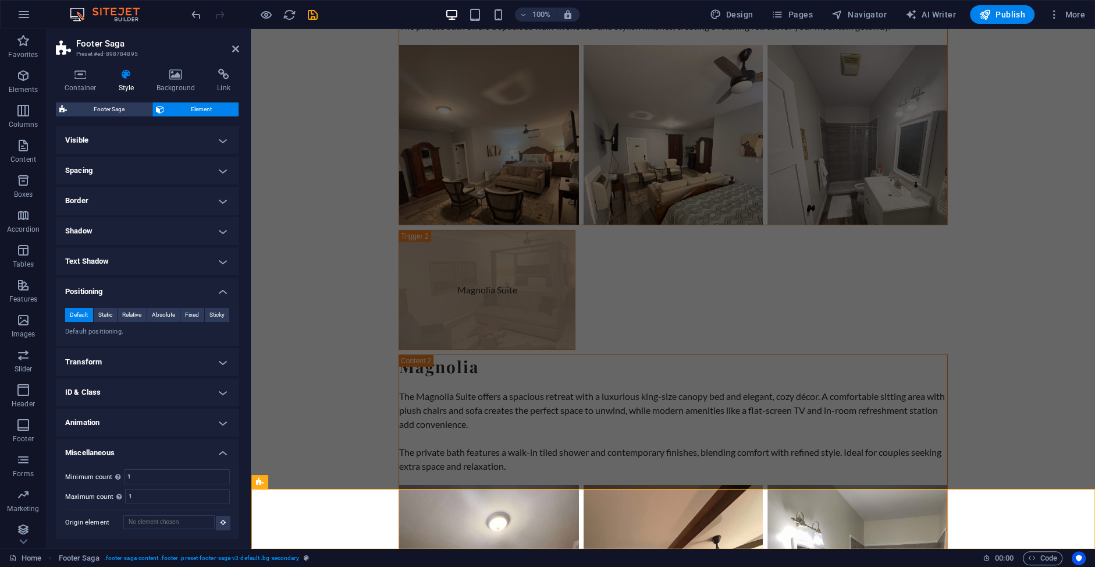
click at [127, 451] on h4 "Miscellaneous" at bounding box center [147, 449] width 183 height 21
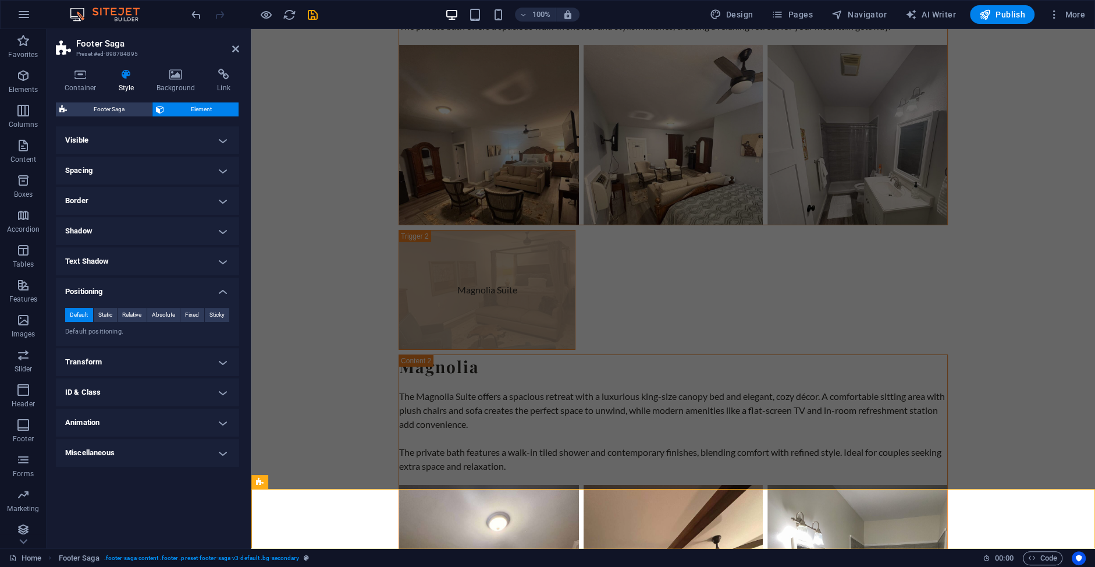
click at [125, 422] on h4 "Animation" at bounding box center [147, 422] width 183 height 28
click at [126, 418] on h4 "Animation" at bounding box center [147, 418] width 183 height 21
click at [126, 398] on h4 "ID & Class" at bounding box center [147, 392] width 183 height 28
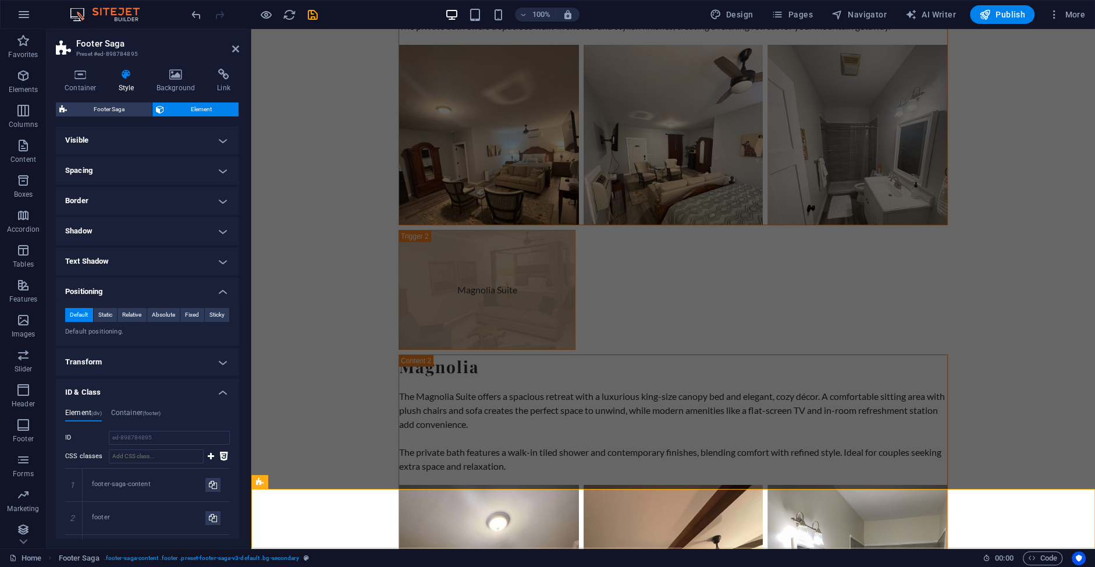
click at [127, 394] on h4 "ID & Class" at bounding box center [147, 388] width 183 height 21
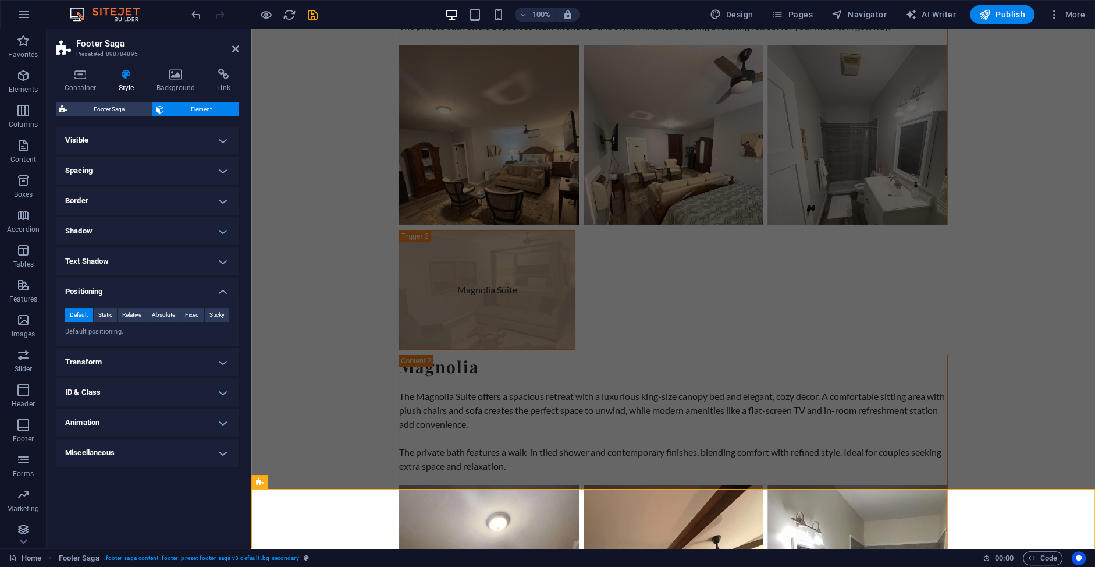
click at [133, 369] on h4 "Transform" at bounding box center [147, 362] width 183 height 28
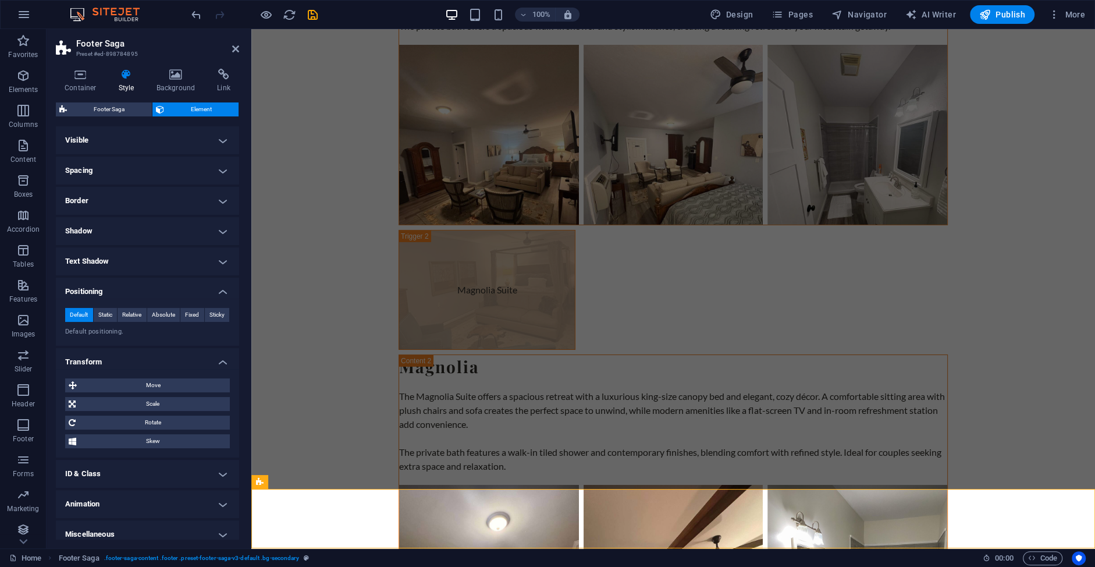
click at [141, 361] on h4 "Transform" at bounding box center [147, 358] width 183 height 21
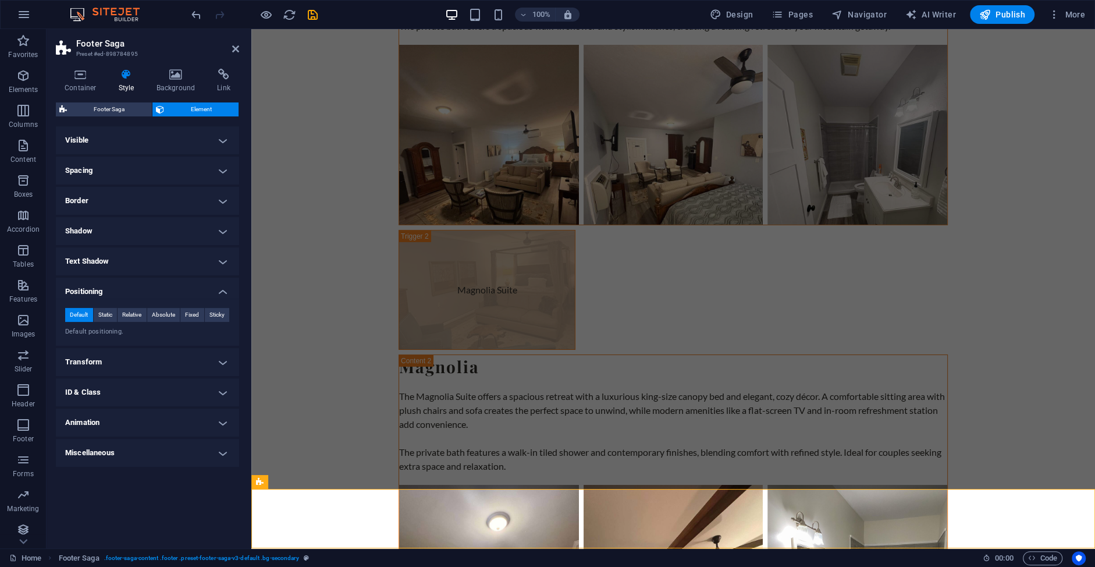
click at [117, 144] on h4 "Visible" at bounding box center [147, 140] width 183 height 28
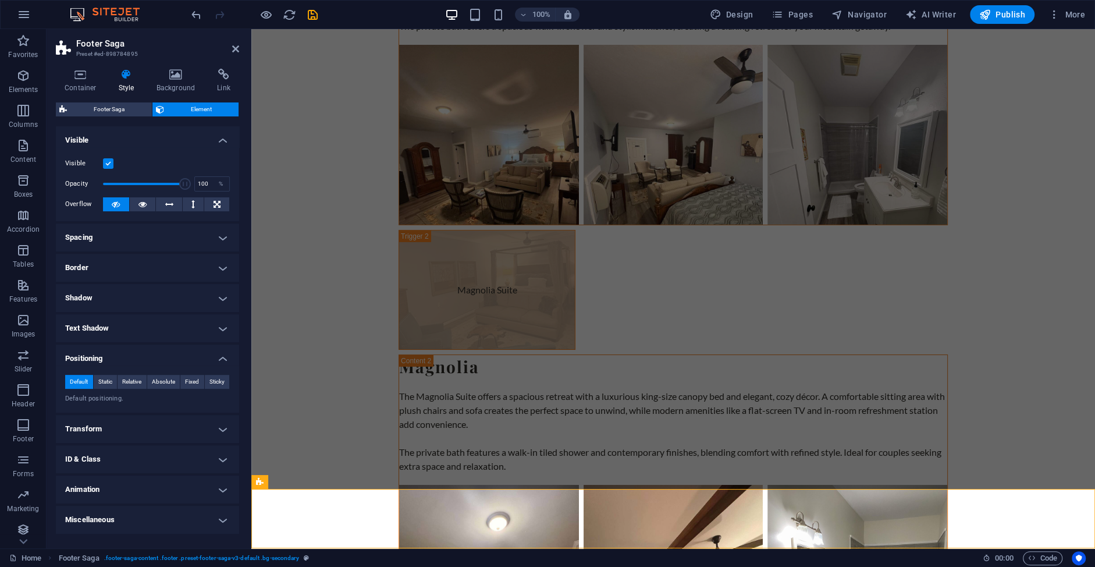
click at [162, 136] on h4 "Visible" at bounding box center [147, 136] width 183 height 21
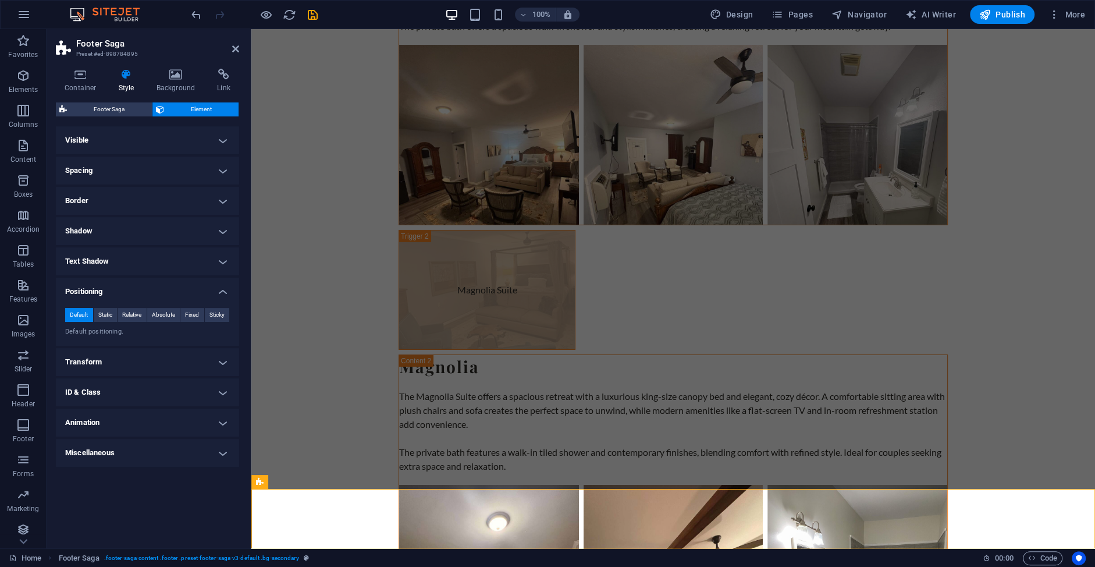
click at [135, 231] on h4 "Shadow" at bounding box center [147, 231] width 183 height 28
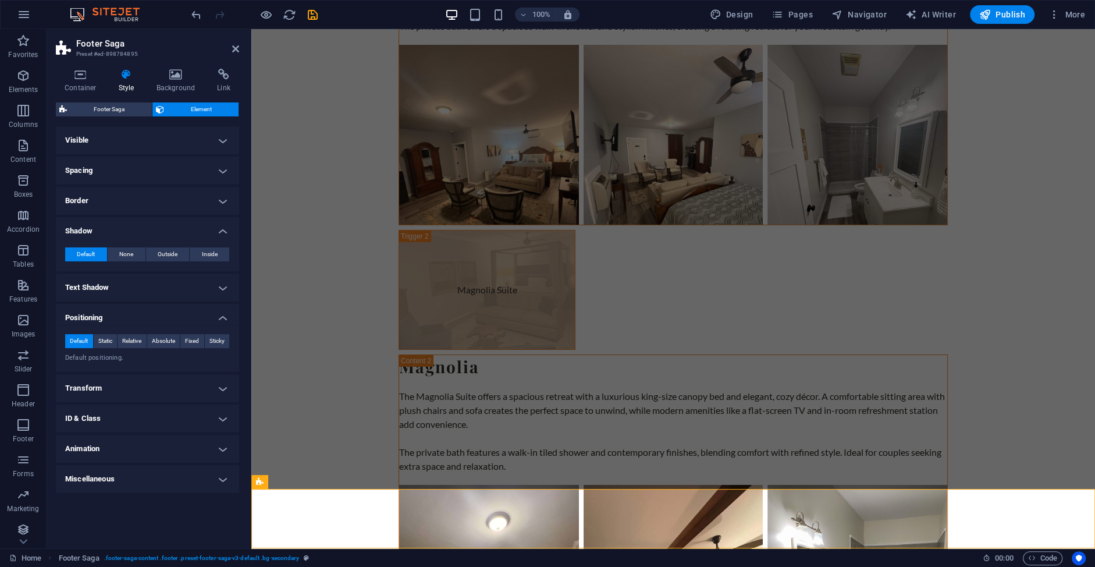
click at [135, 231] on h4 "Shadow" at bounding box center [147, 227] width 183 height 21
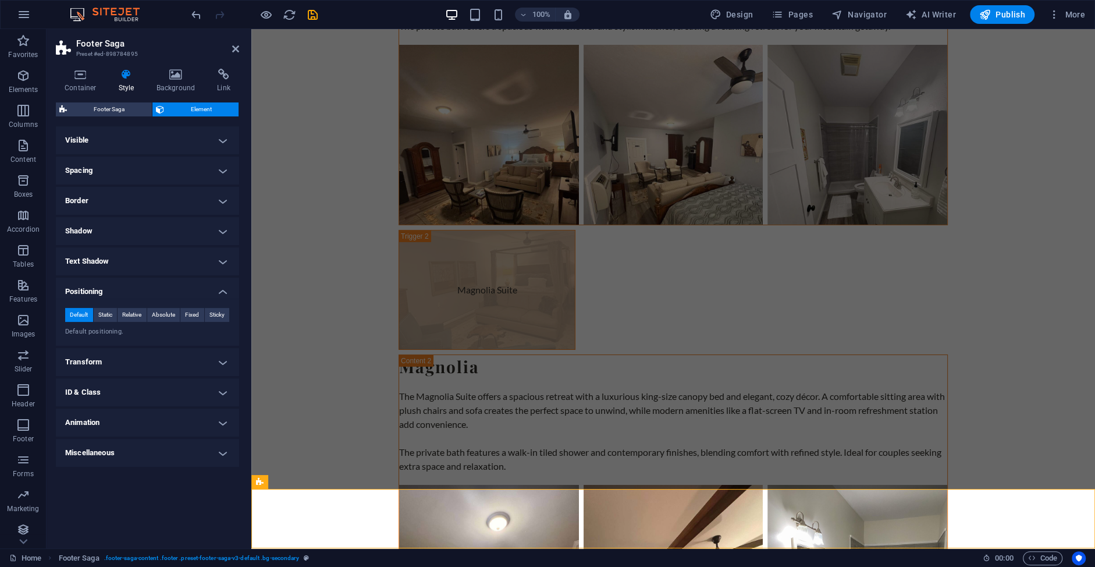
click at [140, 202] on h4 "Border" at bounding box center [147, 201] width 183 height 28
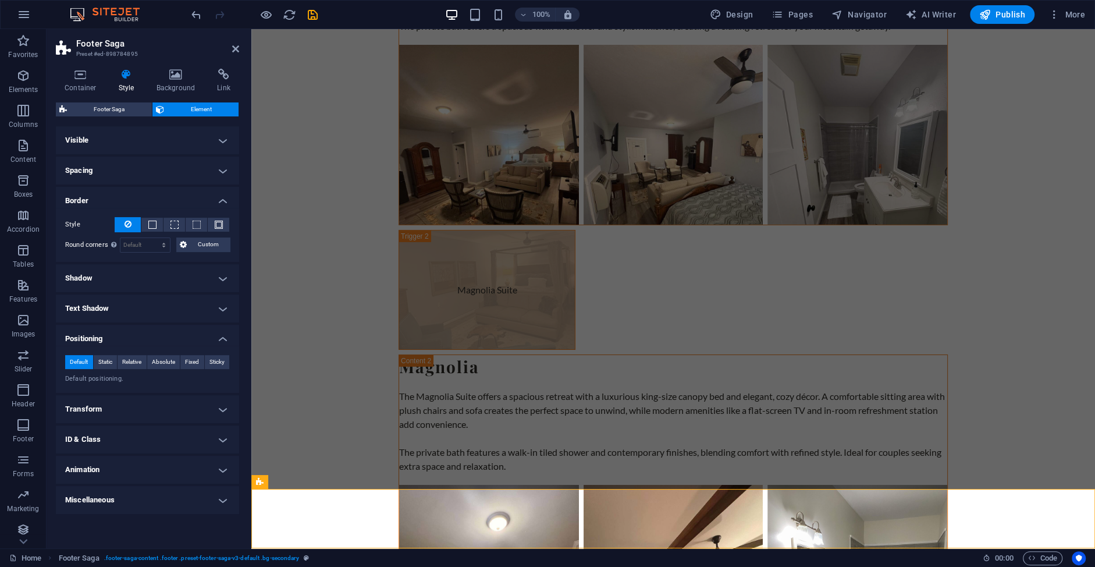
click at [151, 198] on h4 "Border" at bounding box center [147, 197] width 183 height 21
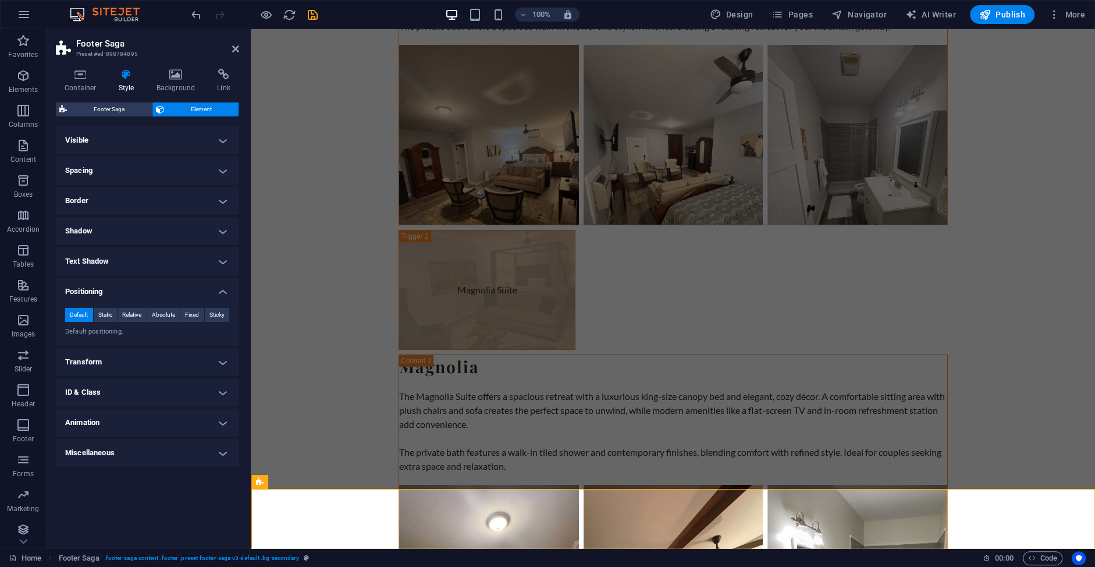
click at [150, 173] on h4 "Spacing" at bounding box center [147, 170] width 183 height 28
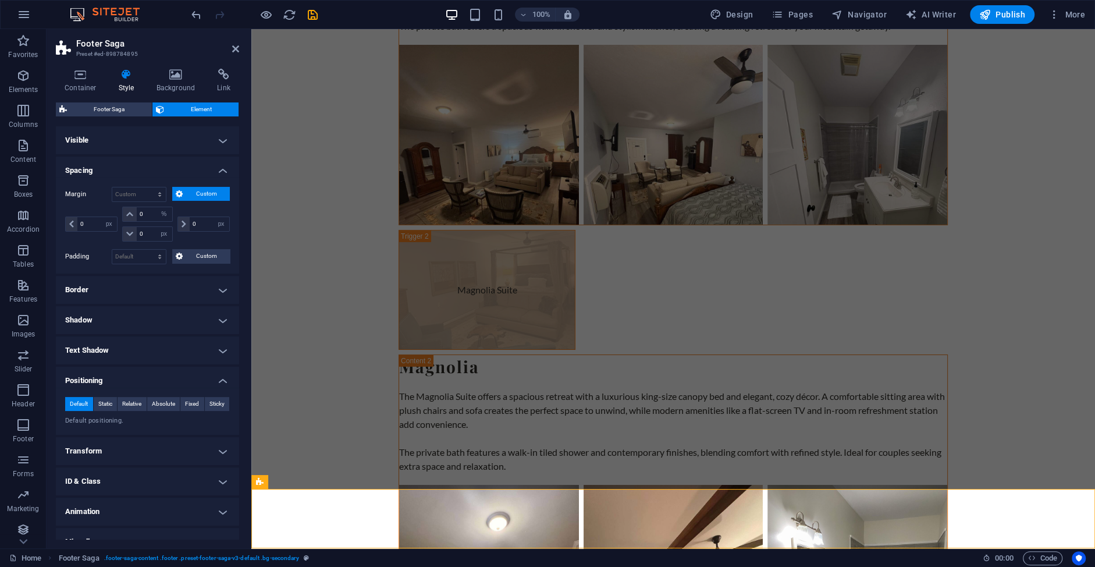
click at [150, 173] on h4 "Spacing" at bounding box center [147, 166] width 183 height 21
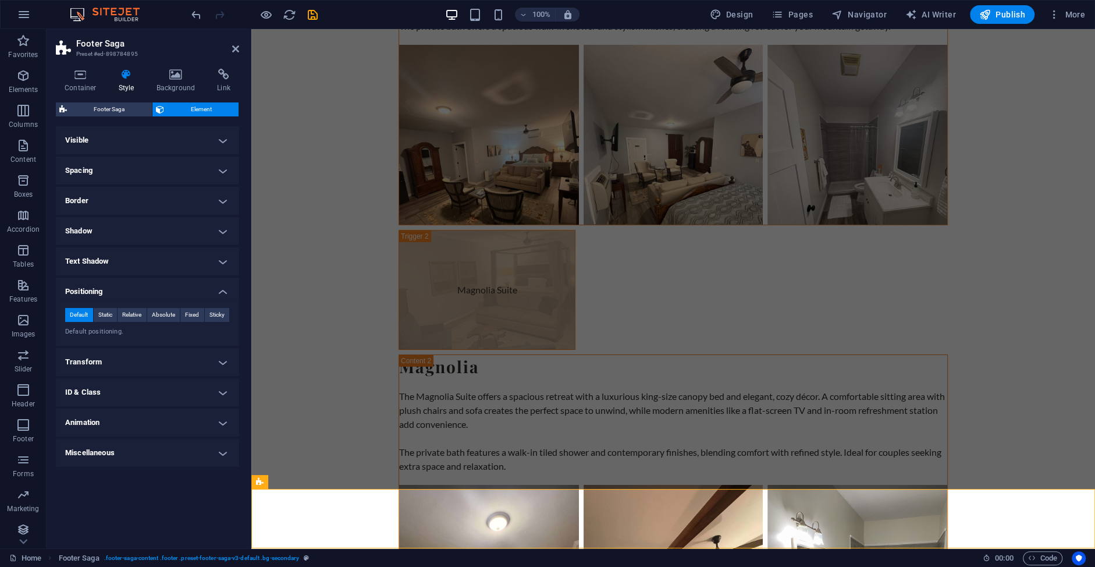
click at [138, 230] on h4 "Shadow" at bounding box center [147, 231] width 183 height 28
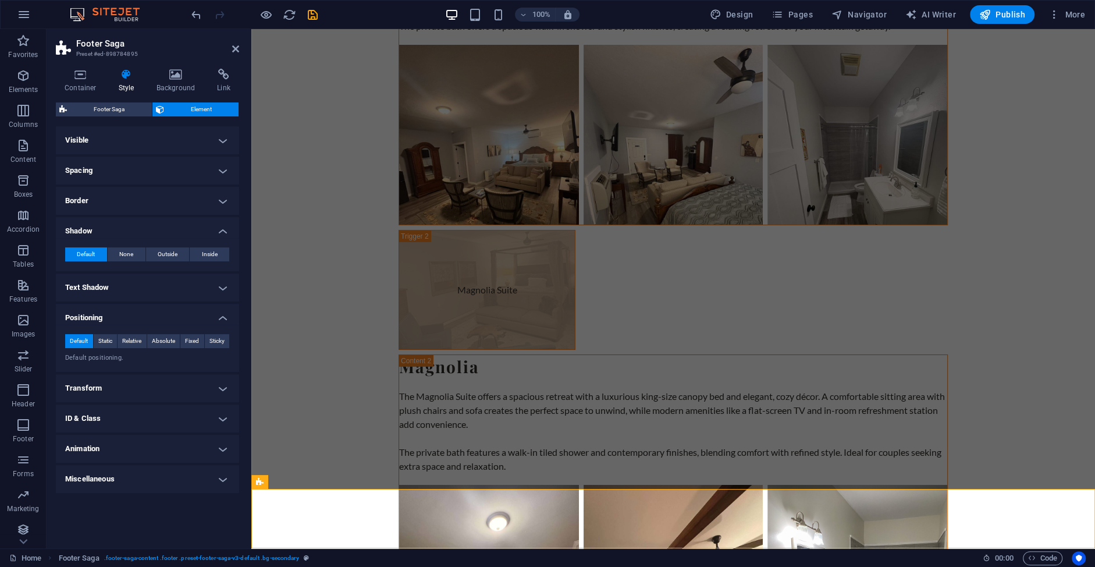
click at [138, 228] on h4 "Shadow" at bounding box center [147, 227] width 183 height 21
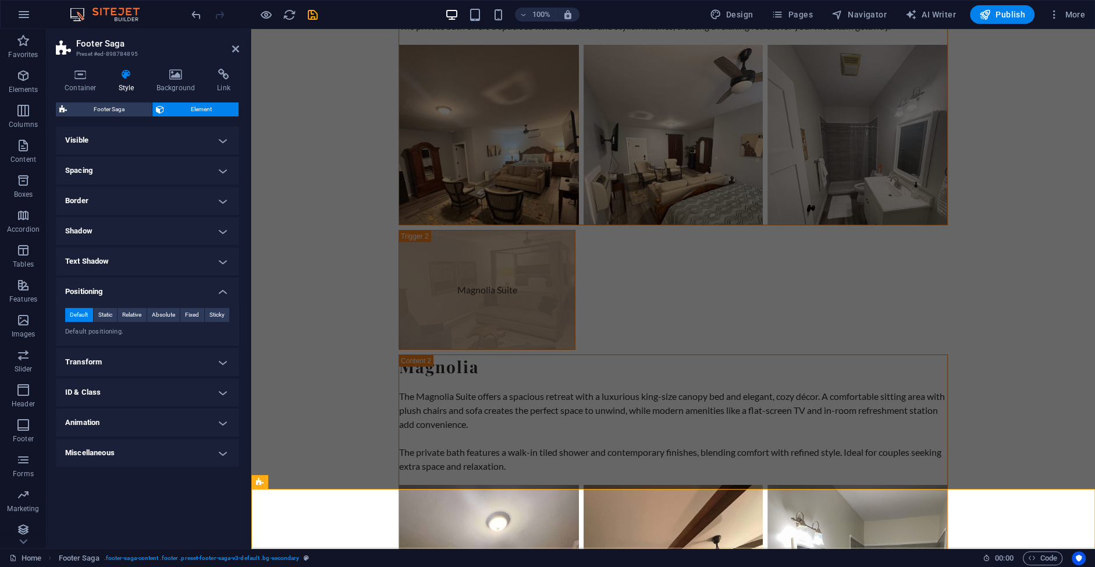
click at [126, 255] on h4 "Text Shadow" at bounding box center [147, 261] width 183 height 28
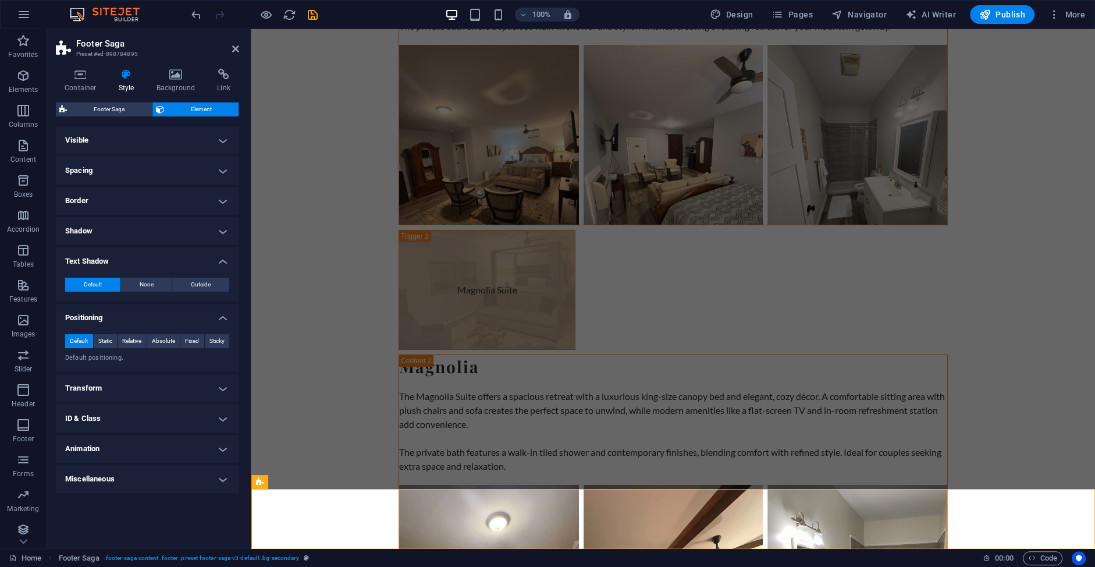
click at [131, 258] on h4 "Text Shadow" at bounding box center [147, 257] width 183 height 21
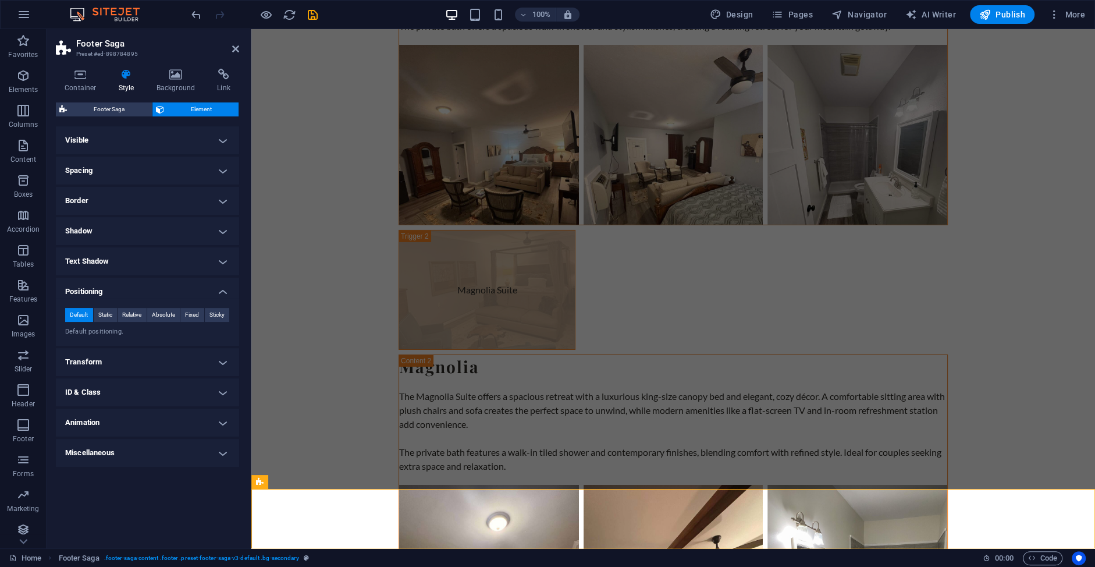
click at [128, 289] on h4 "Positioning" at bounding box center [147, 287] width 183 height 21
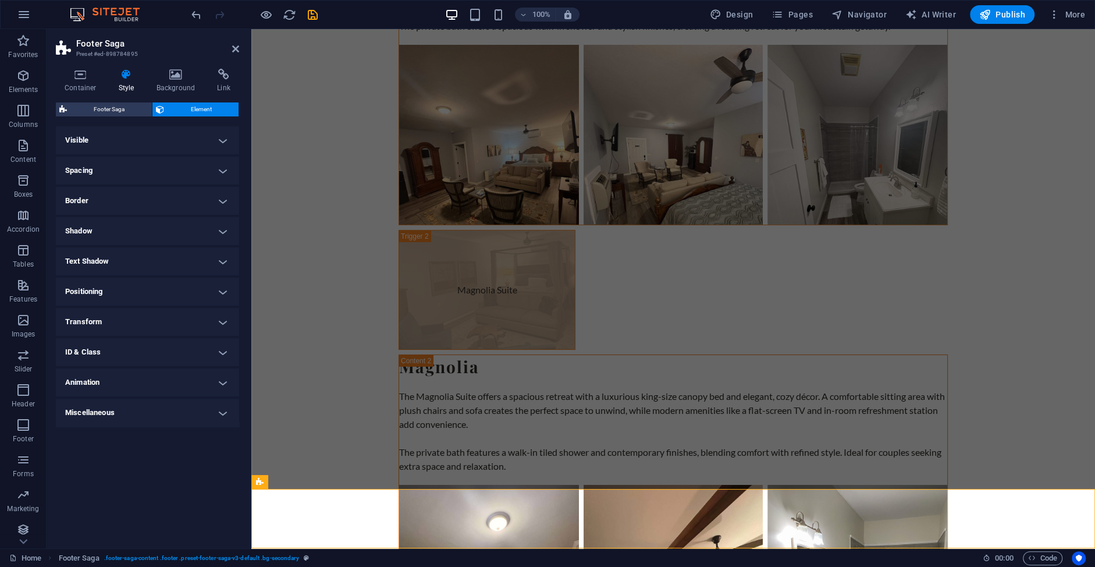
click at [128, 291] on h4 "Positioning" at bounding box center [147, 291] width 183 height 28
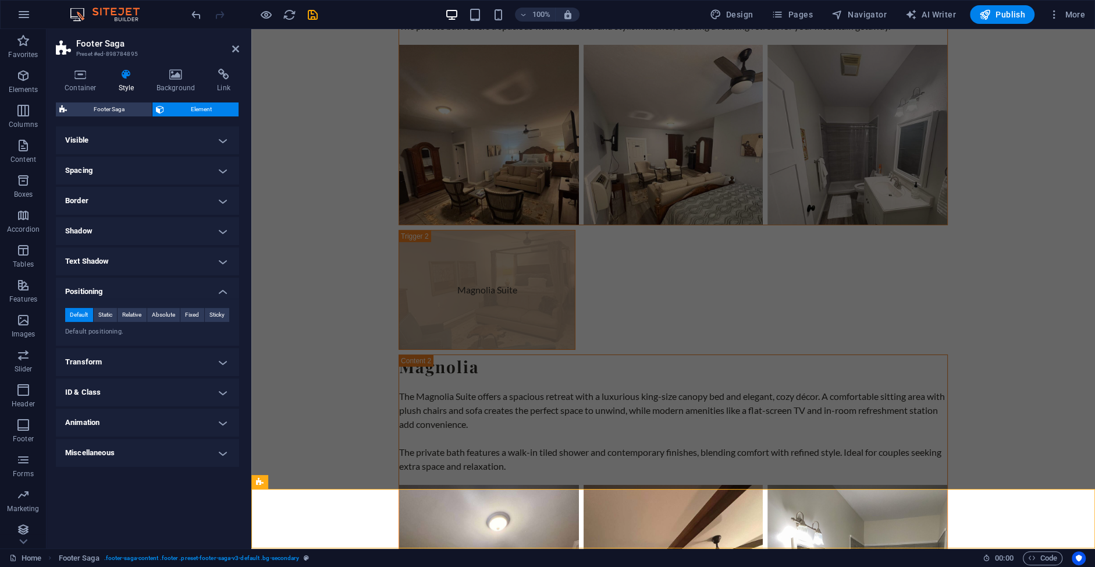
click at [128, 291] on h4 "Positioning" at bounding box center [147, 287] width 183 height 21
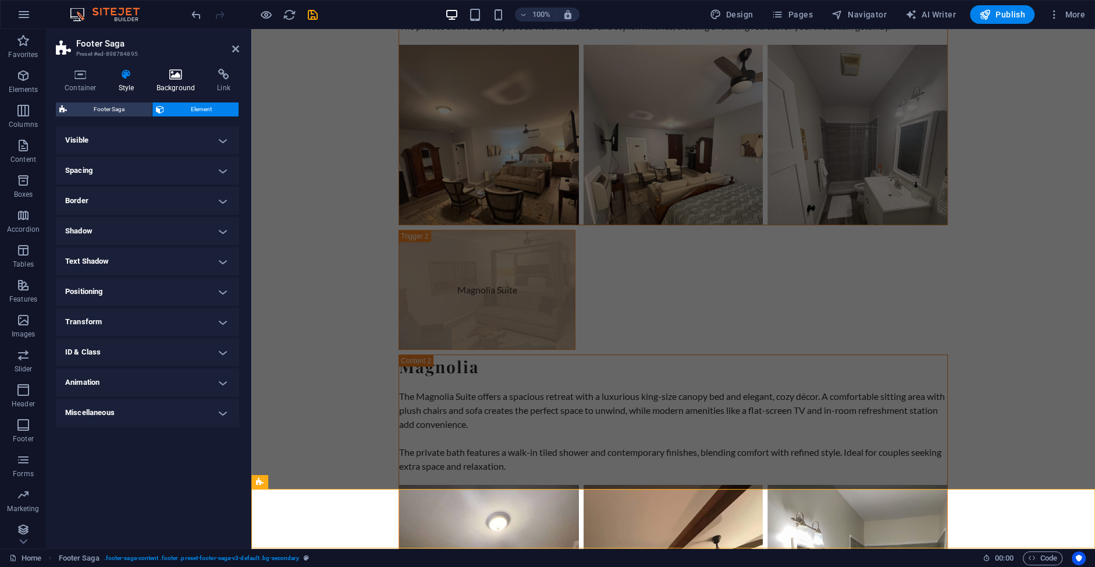
click at [178, 75] on icon at bounding box center [176, 75] width 56 height 12
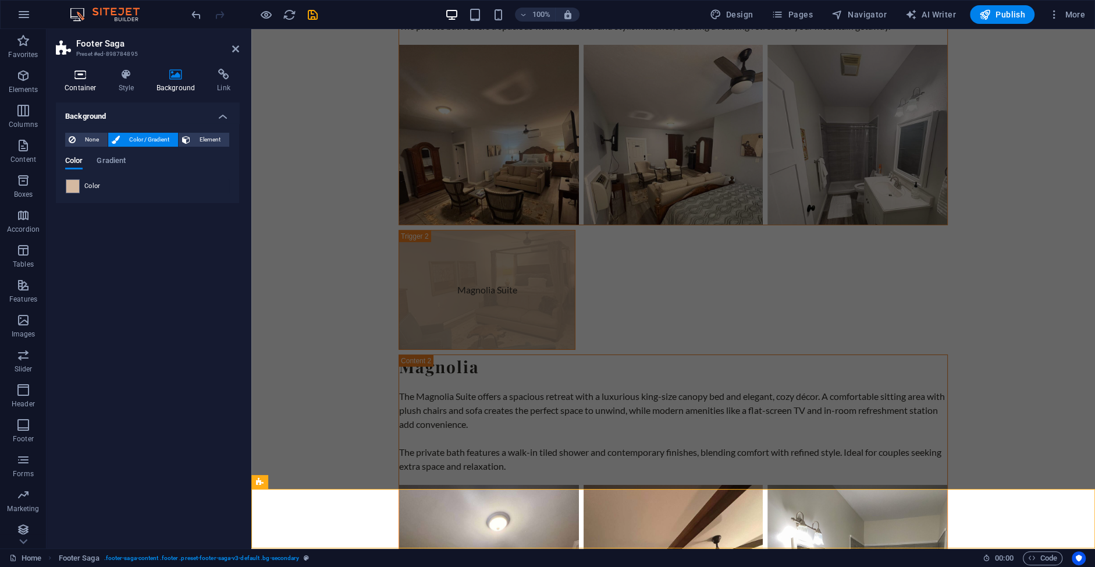
click at [84, 81] on h4 "Container" at bounding box center [83, 81] width 54 height 24
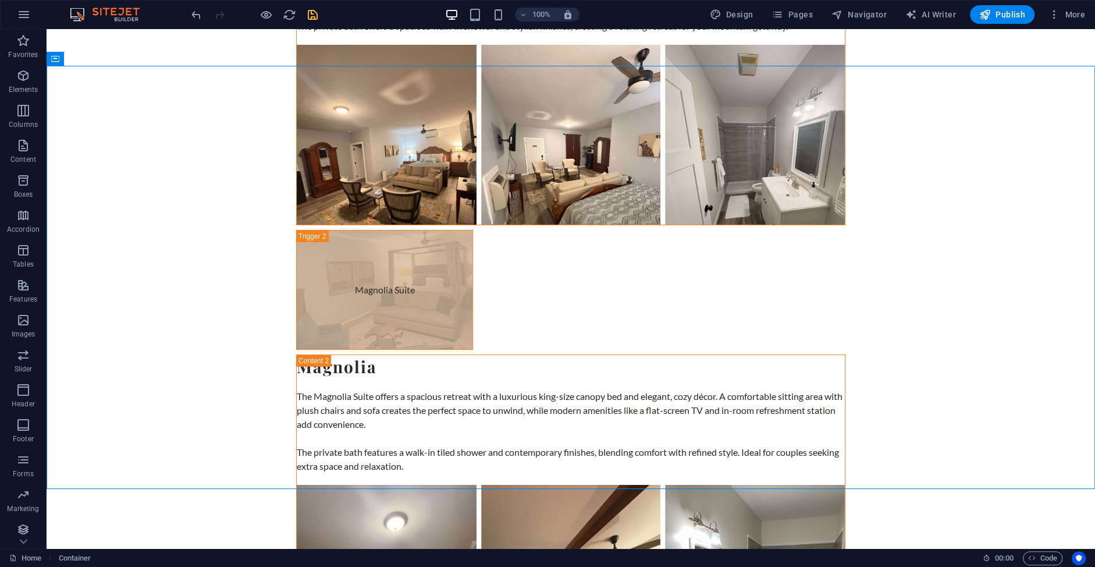
click at [313, 19] on icon "save" at bounding box center [312, 14] width 13 height 13
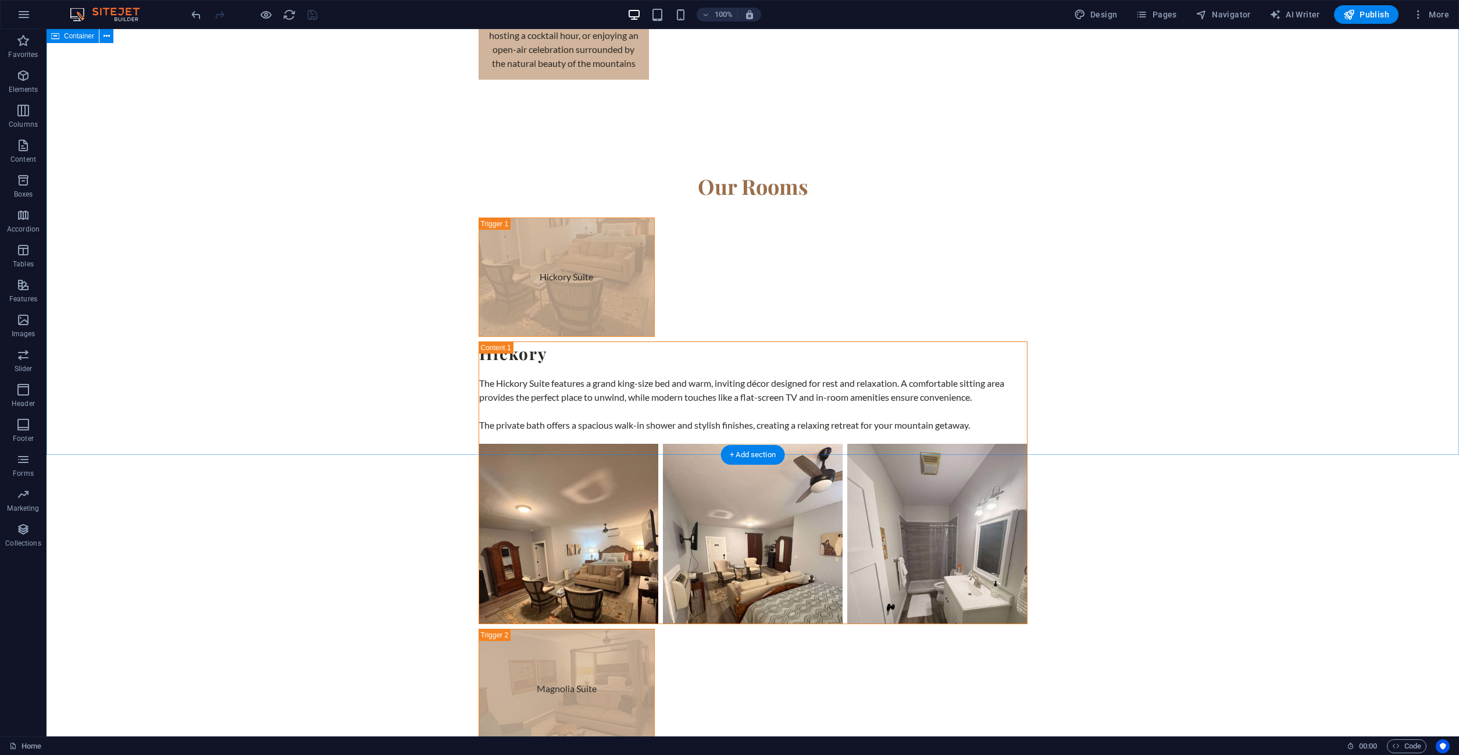
scroll to position [3850, 0]
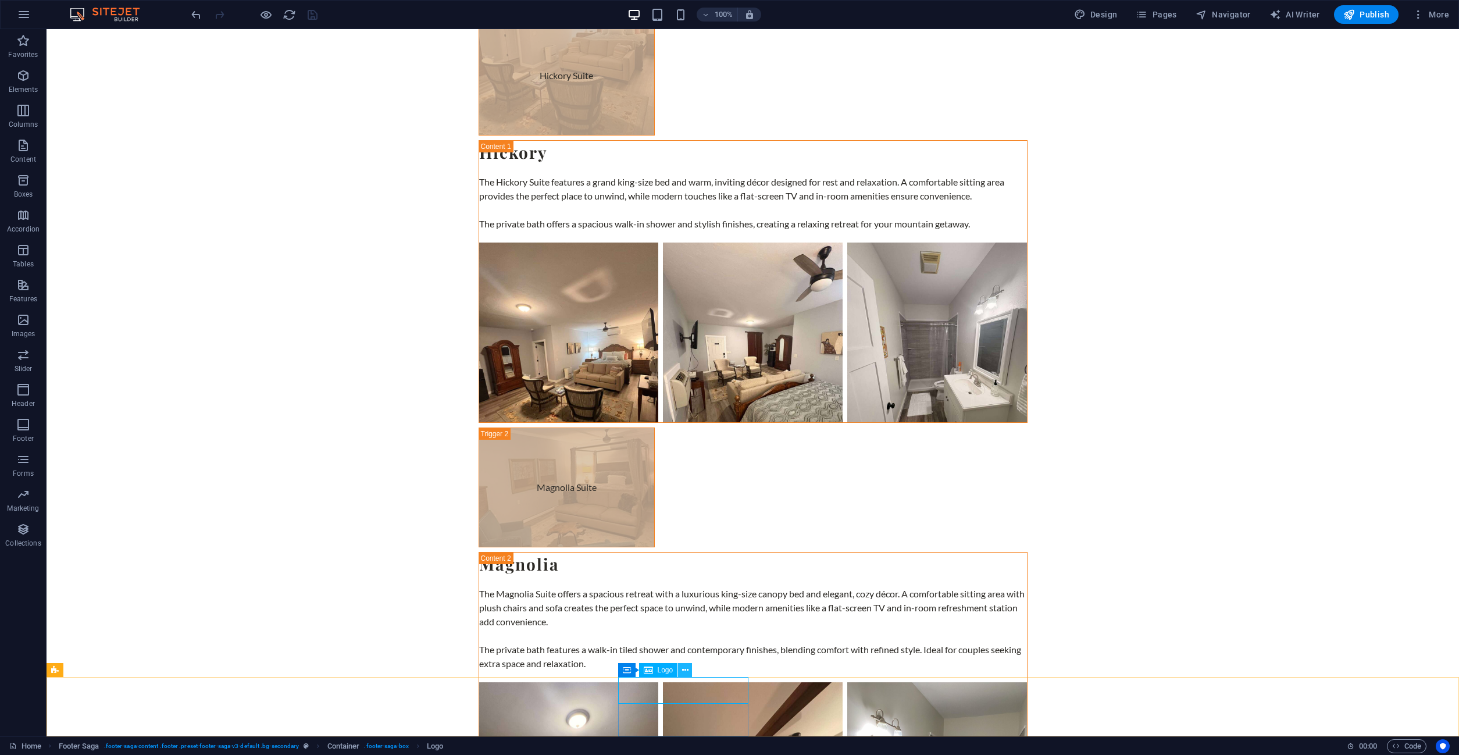
click at [682, 675] on button at bounding box center [685, 670] width 14 height 14
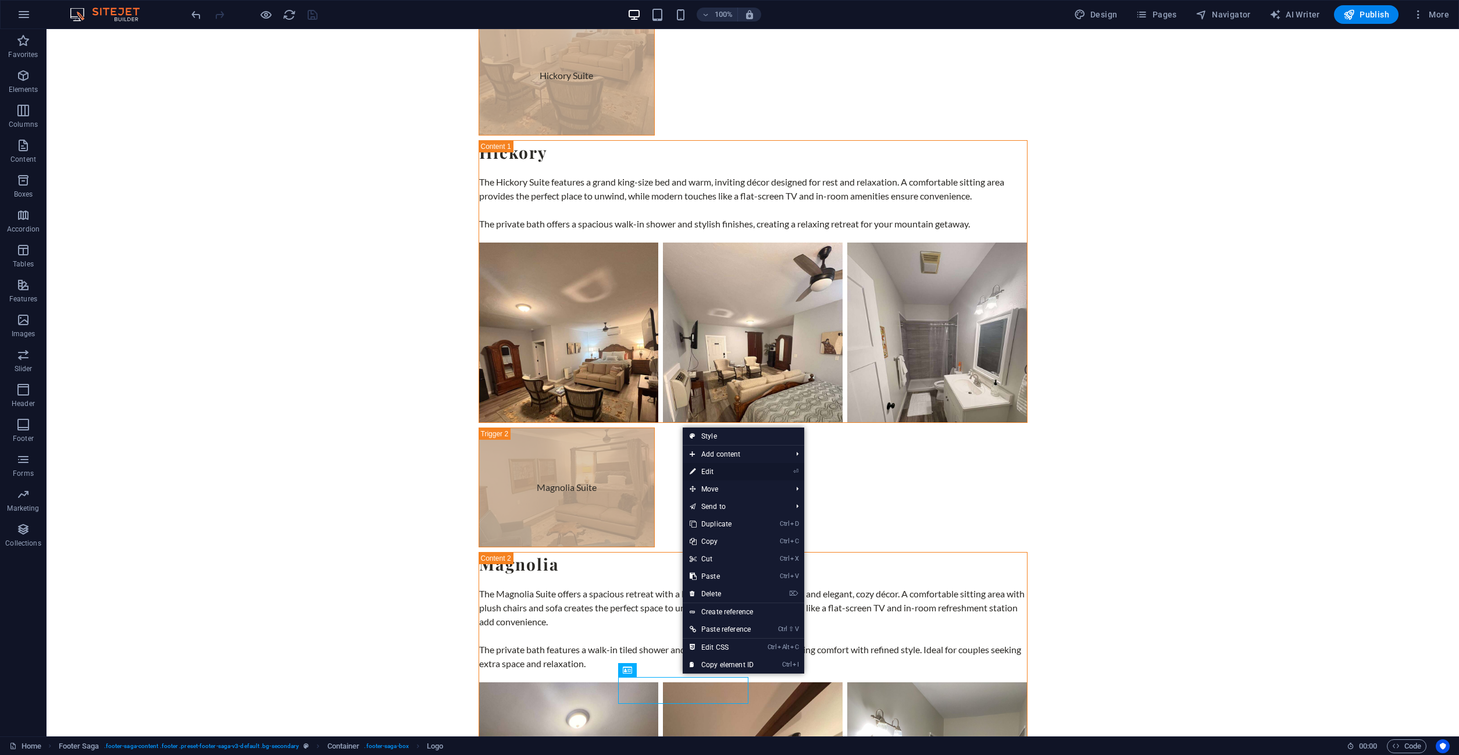
click at [732, 473] on link "⏎ Edit" at bounding box center [722, 471] width 78 height 17
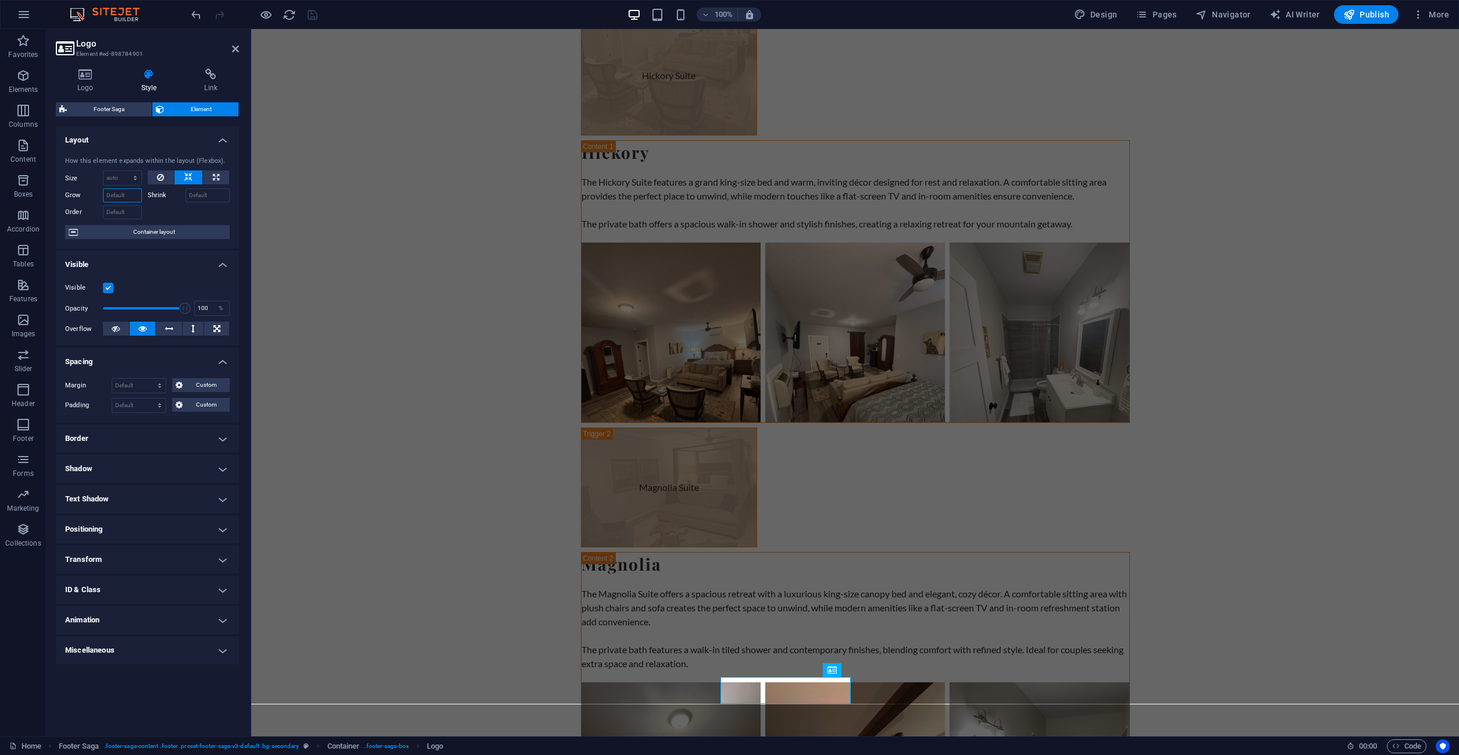
click at [112, 195] on input "Grow" at bounding box center [122, 195] width 39 height 14
click at [104, 171] on select "Default auto px % 1/1 1/2 1/3 1/4 1/5 1/6 1/7 1/8 1/9 1/10" at bounding box center [123, 178] width 38 height 14
click at [116, 179] on select "Default auto px % 1/1 1/2 1/3 1/4 1/5 1/6 1/7 1/8 1/9 1/10" at bounding box center [123, 178] width 38 height 14
click at [220, 141] on h4 "Layout" at bounding box center [147, 136] width 183 height 21
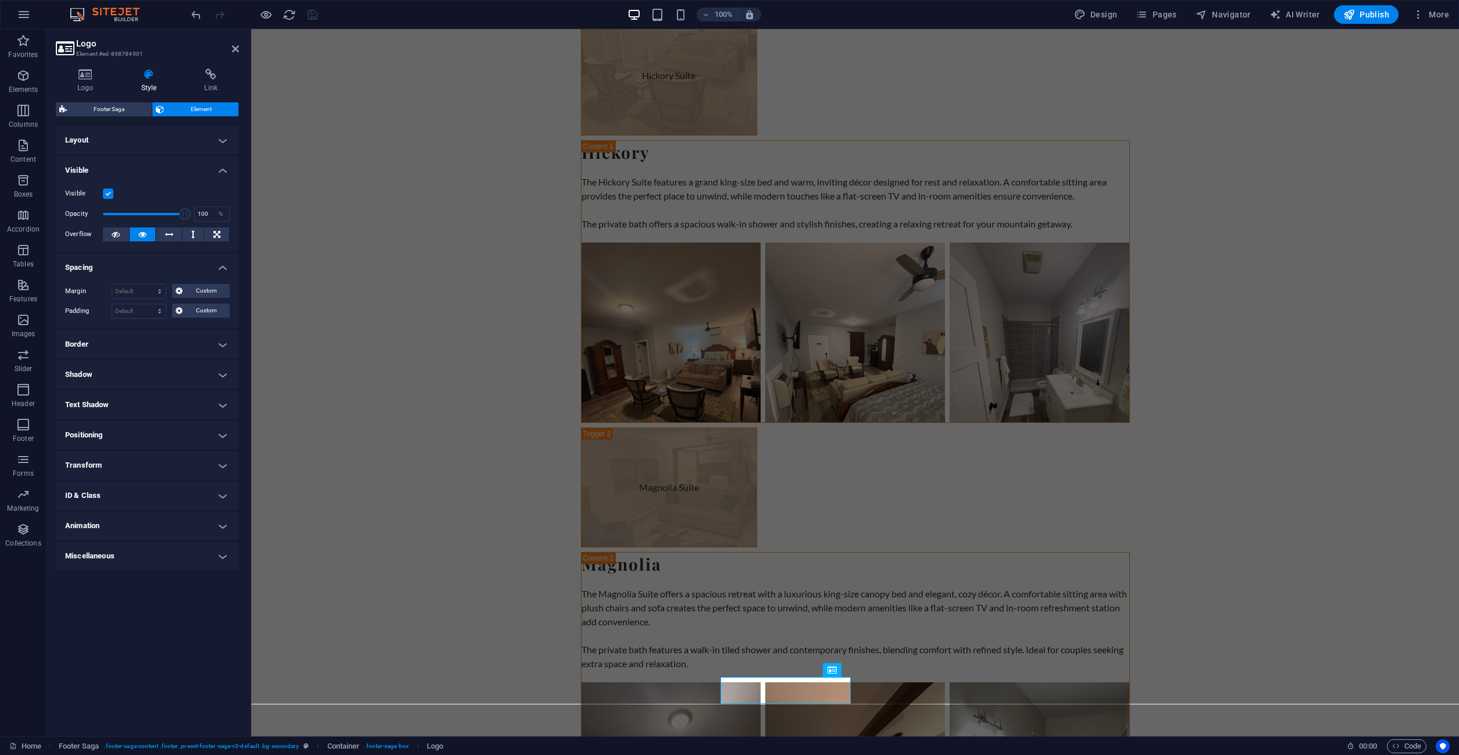
click at [222, 142] on h4 "Layout" at bounding box center [147, 140] width 183 height 28
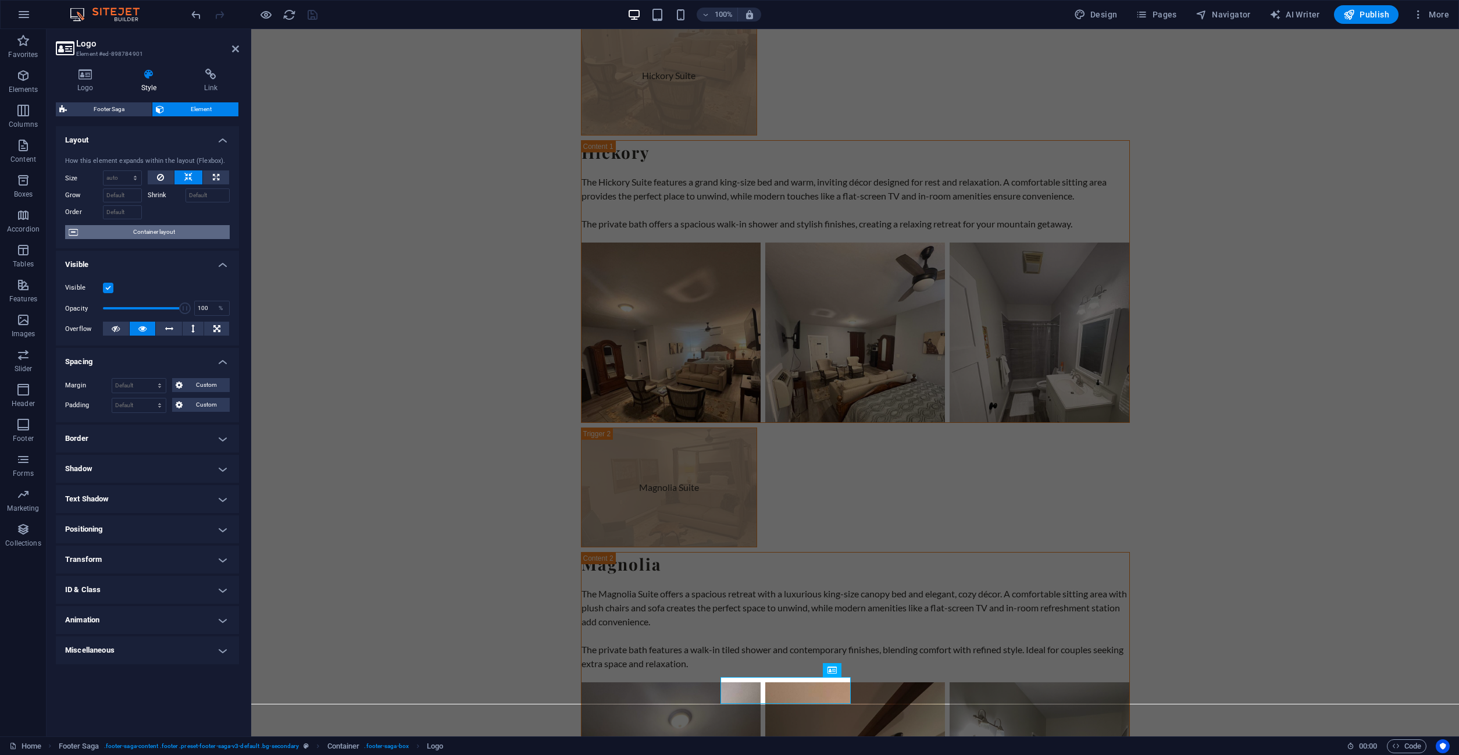
click at [125, 236] on span "Container layout" at bounding box center [153, 232] width 145 height 14
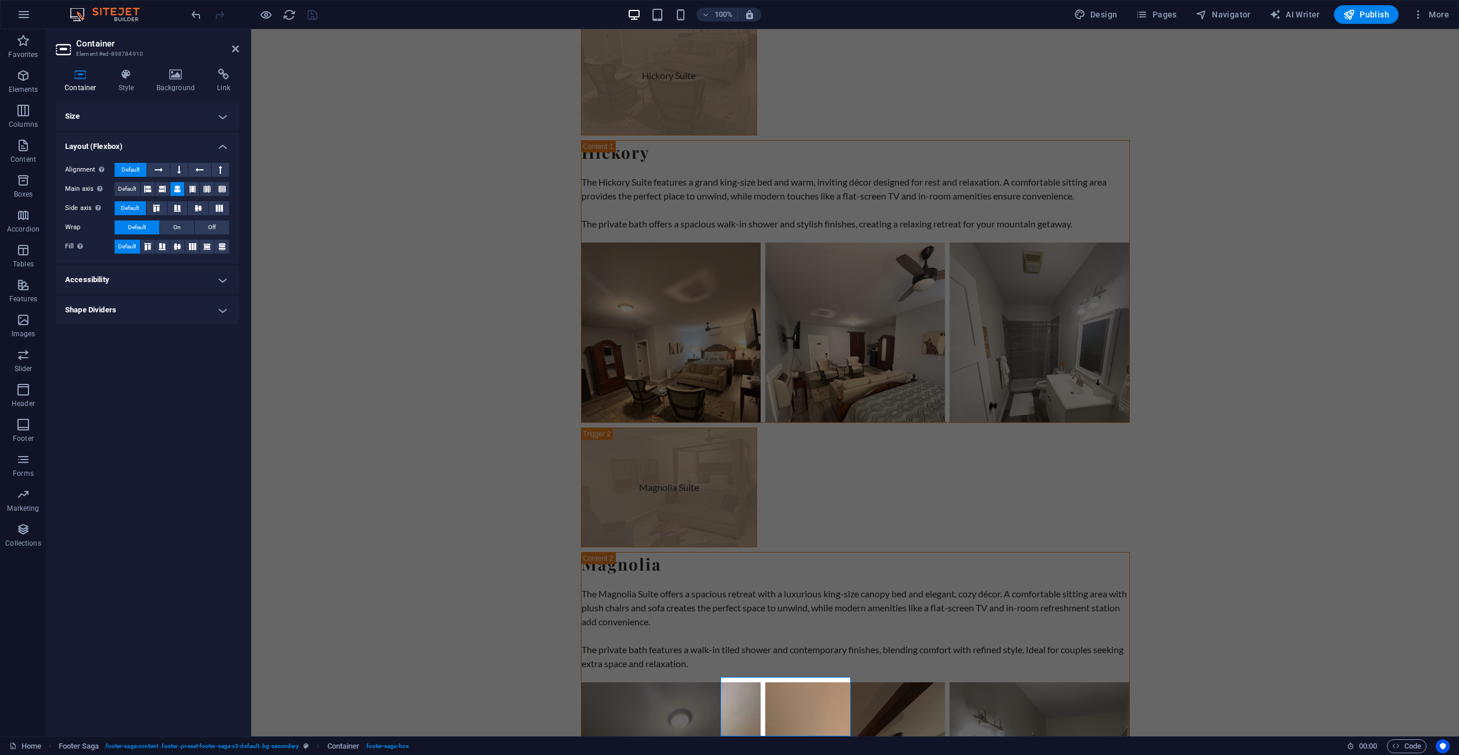
click at [226, 149] on h4 "Layout (Flexbox)" at bounding box center [147, 143] width 183 height 21
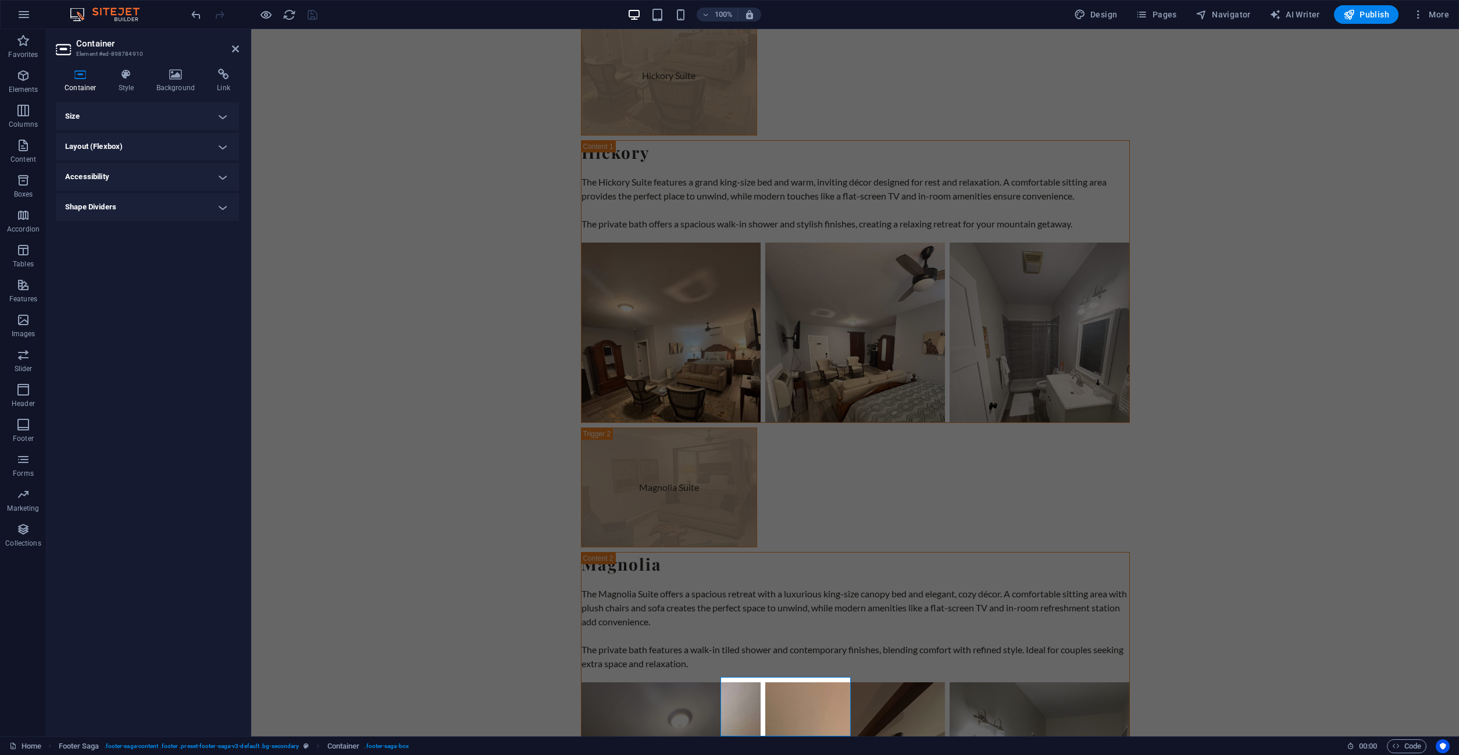
click at [204, 171] on h4 "Accessibility" at bounding box center [147, 177] width 183 height 28
click at [203, 171] on h4 "Accessibility" at bounding box center [147, 173] width 183 height 21
click at [156, 200] on h4 "Shape Dividers" at bounding box center [147, 207] width 183 height 28
click at [153, 207] on h4 "Shape Dividers" at bounding box center [147, 203] width 183 height 21
click at [178, 92] on h4 "Background" at bounding box center [178, 81] width 61 height 24
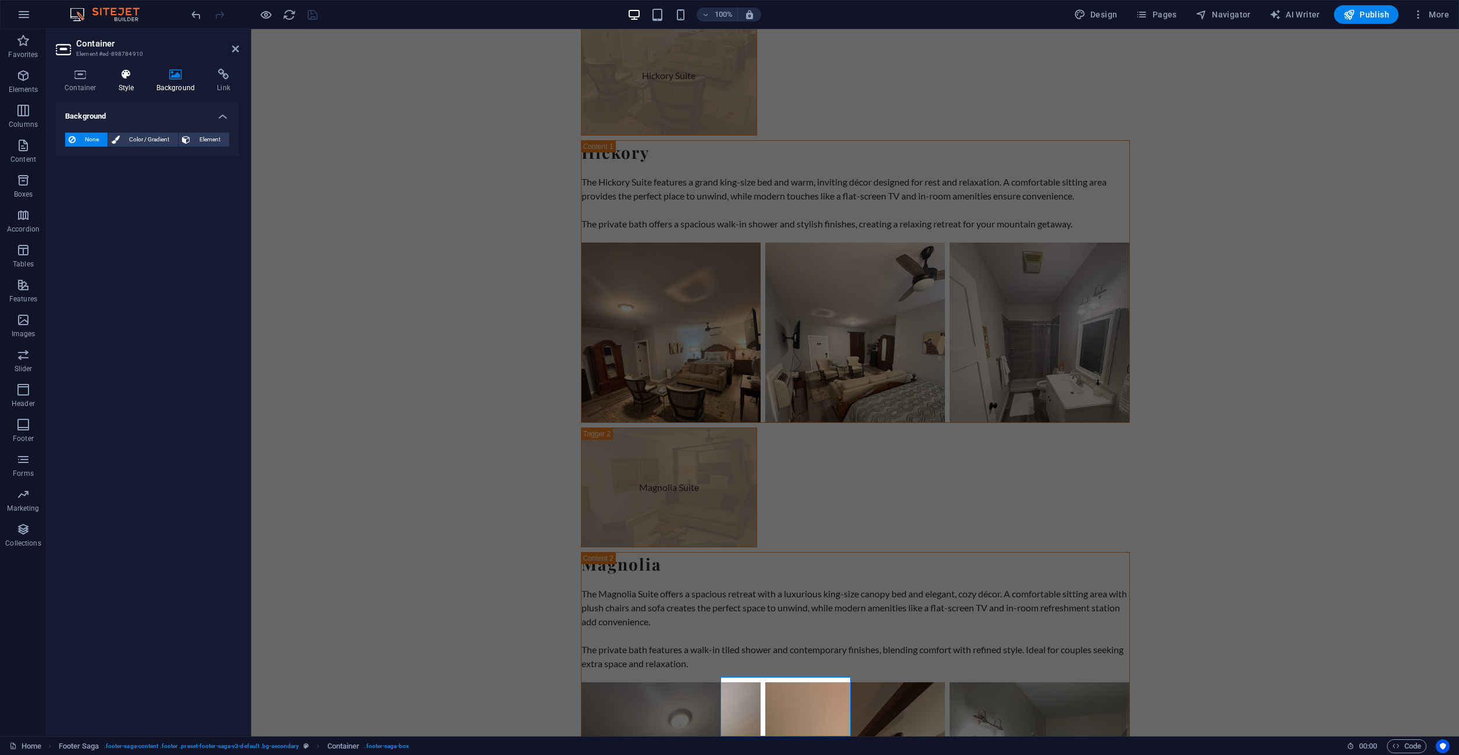
click at [128, 83] on h4 "Style" at bounding box center [129, 81] width 38 height 24
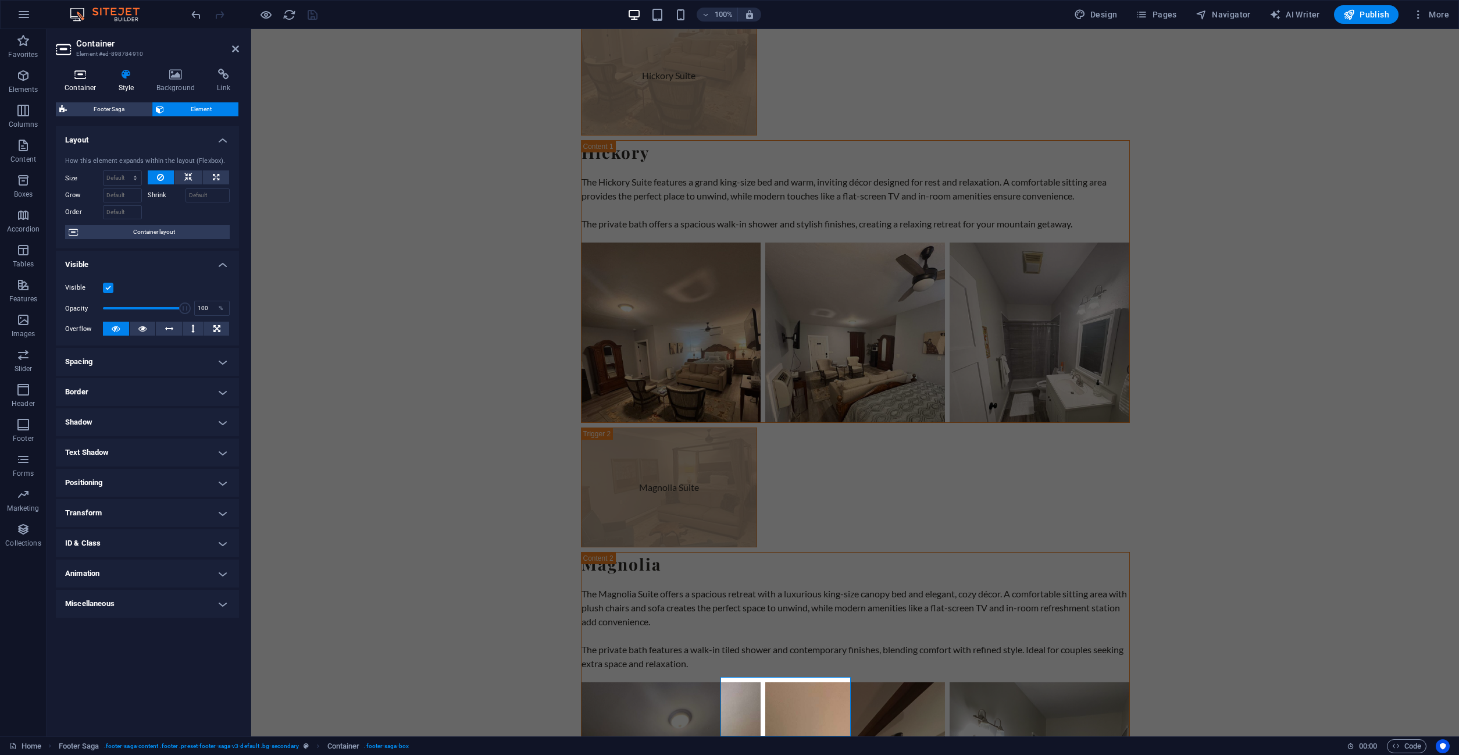
click at [88, 82] on h4 "Container" at bounding box center [83, 81] width 54 height 24
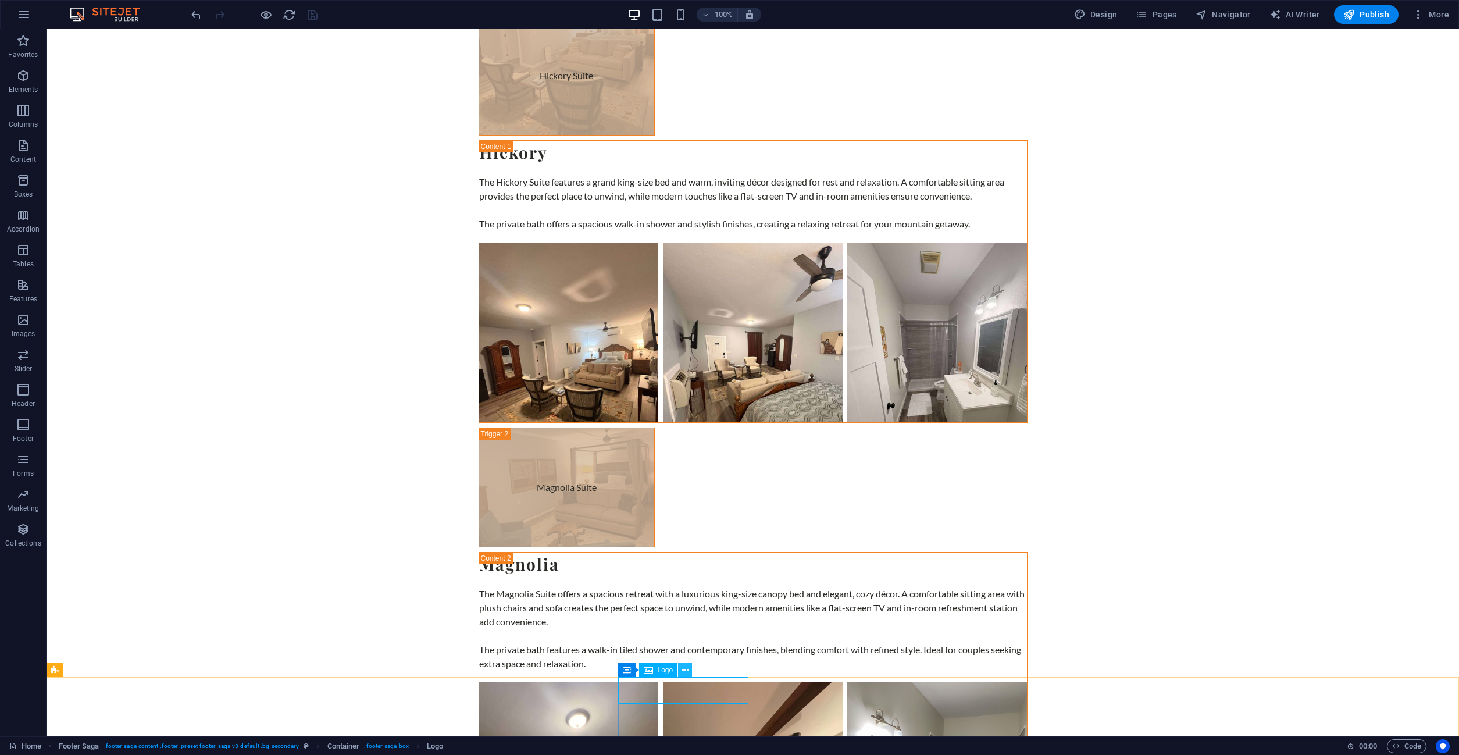
click at [684, 672] on icon at bounding box center [685, 670] width 6 height 12
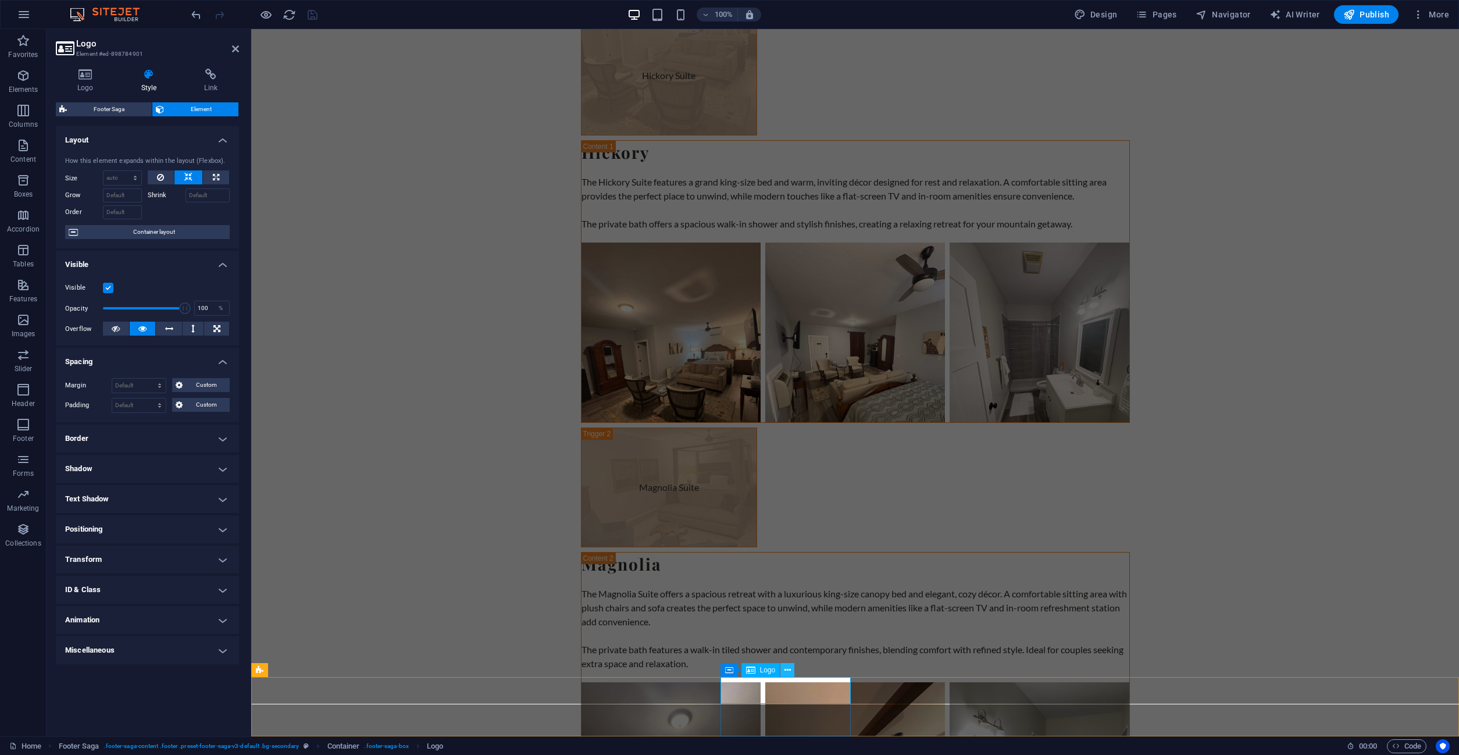
click at [789, 670] on icon at bounding box center [788, 670] width 6 height 12
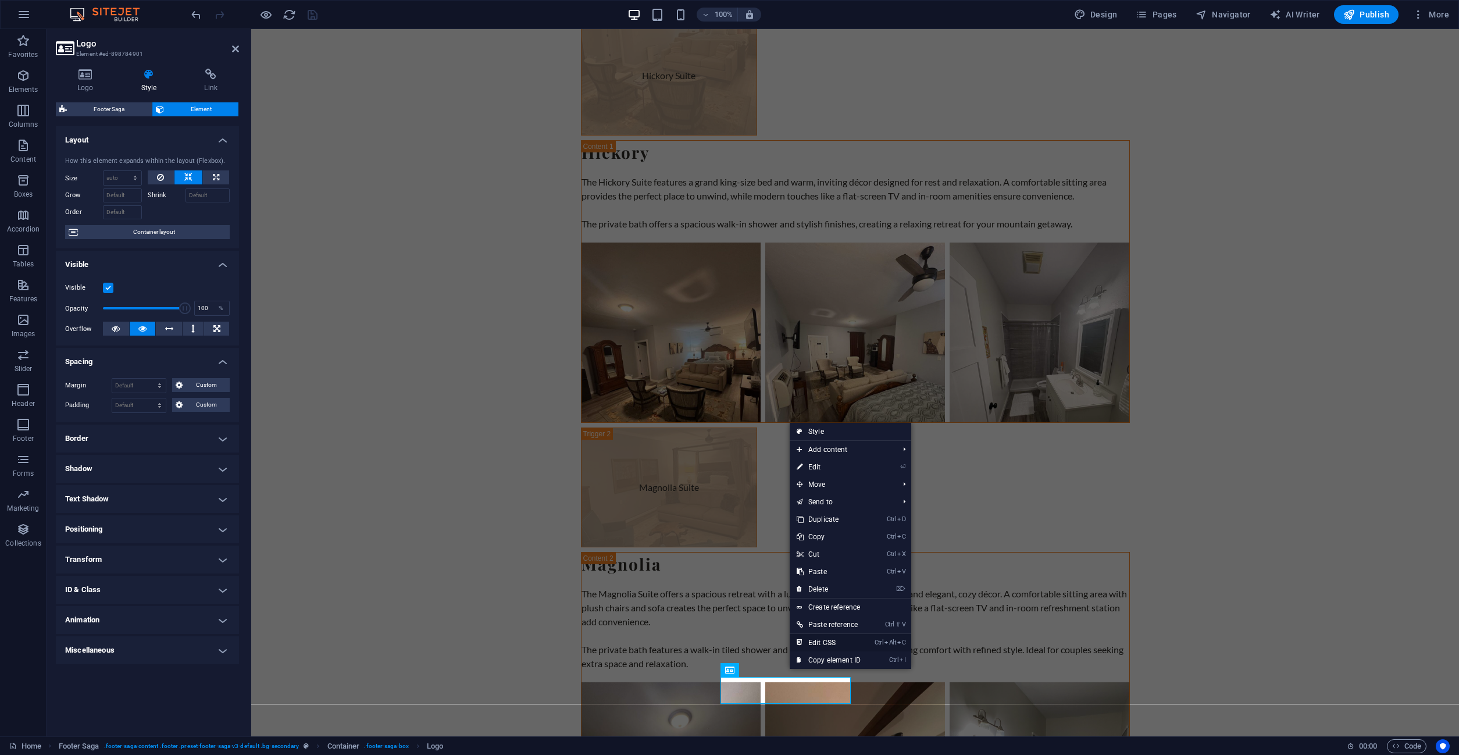
click at [854, 643] on link "Ctrl Alt C Edit CSS" at bounding box center [829, 642] width 78 height 17
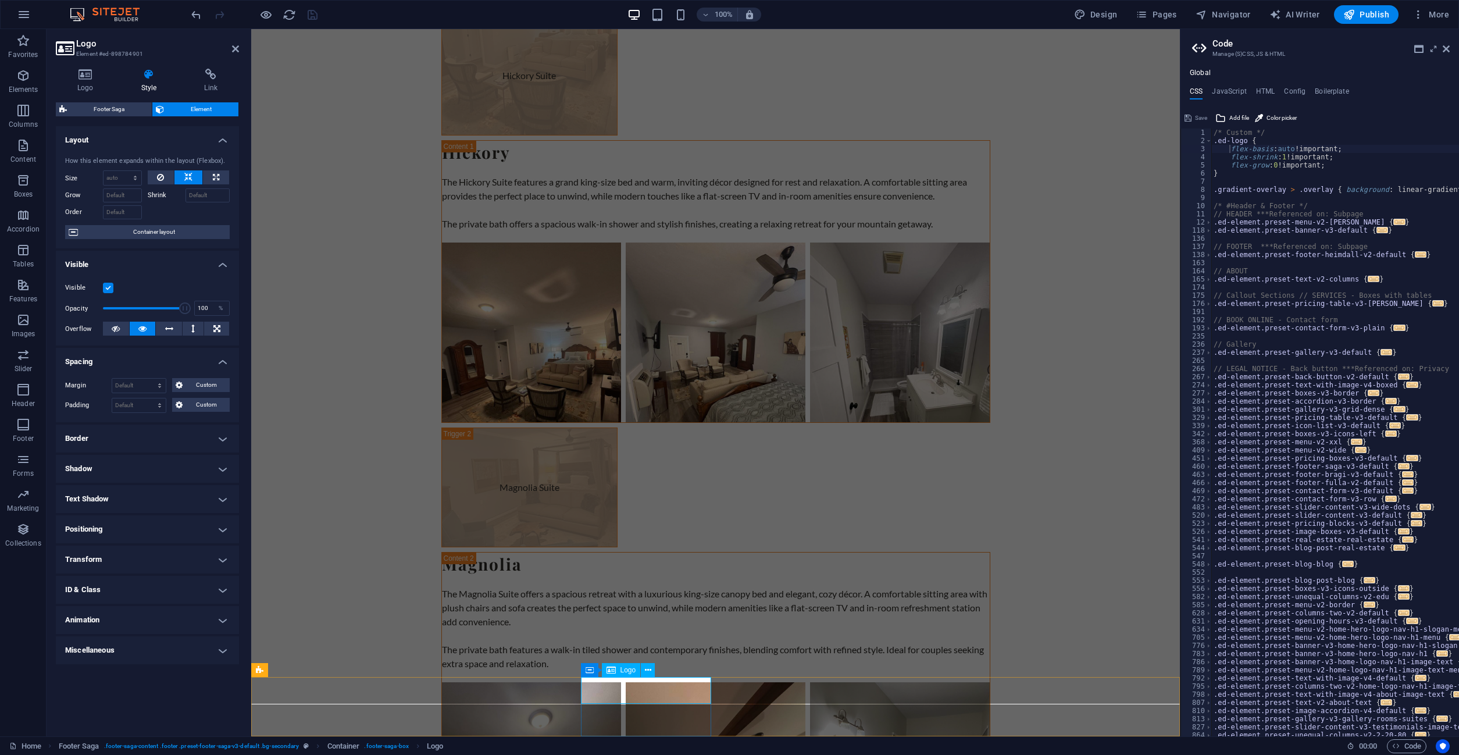
click at [205, 78] on icon at bounding box center [211, 75] width 56 height 12
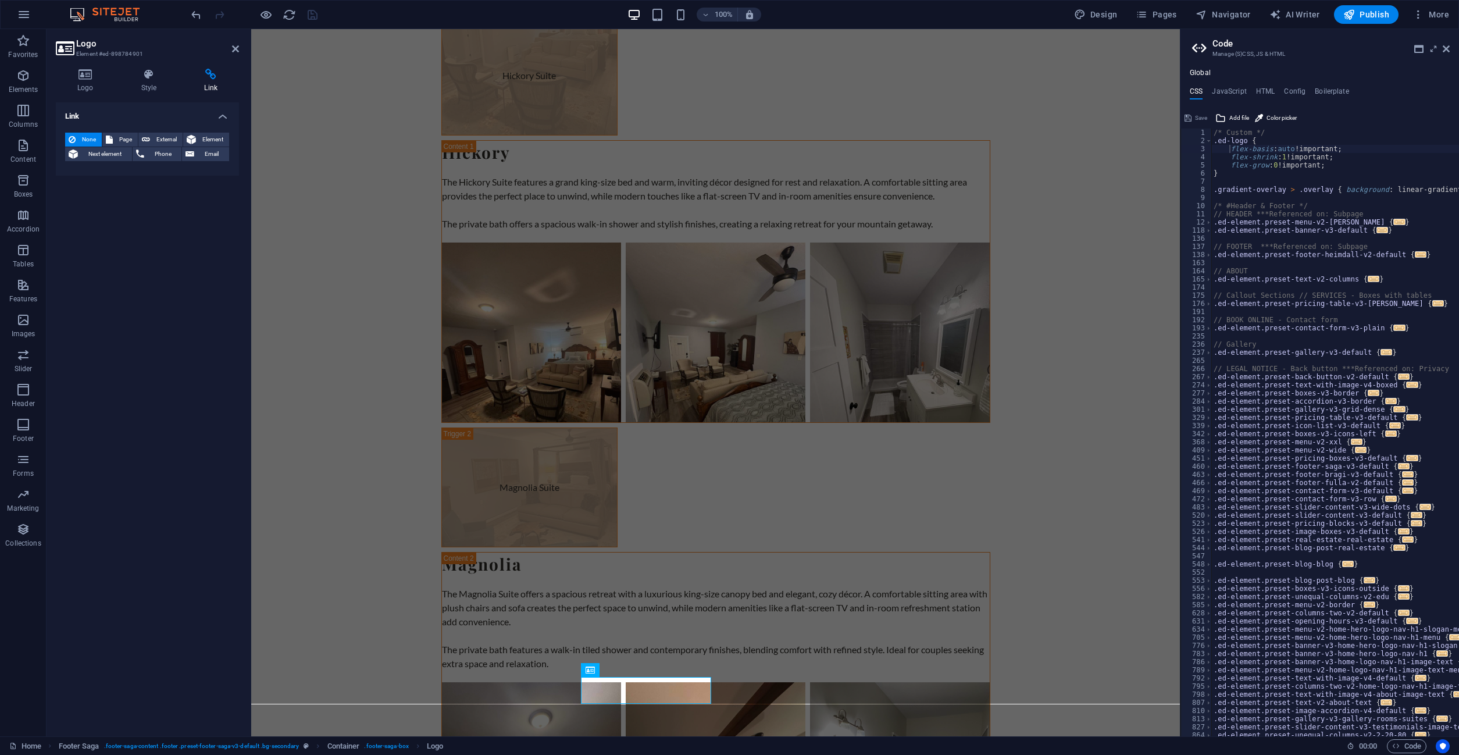
type textarea "// FOOTER ***Referenced on: Subpage"
click at [1266, 245] on div "/* Custom */ .ed-logo { flex-basis : auto !important; flex-shrink : 1 !importan…" at bounding box center [1451, 441] width 479 height 624
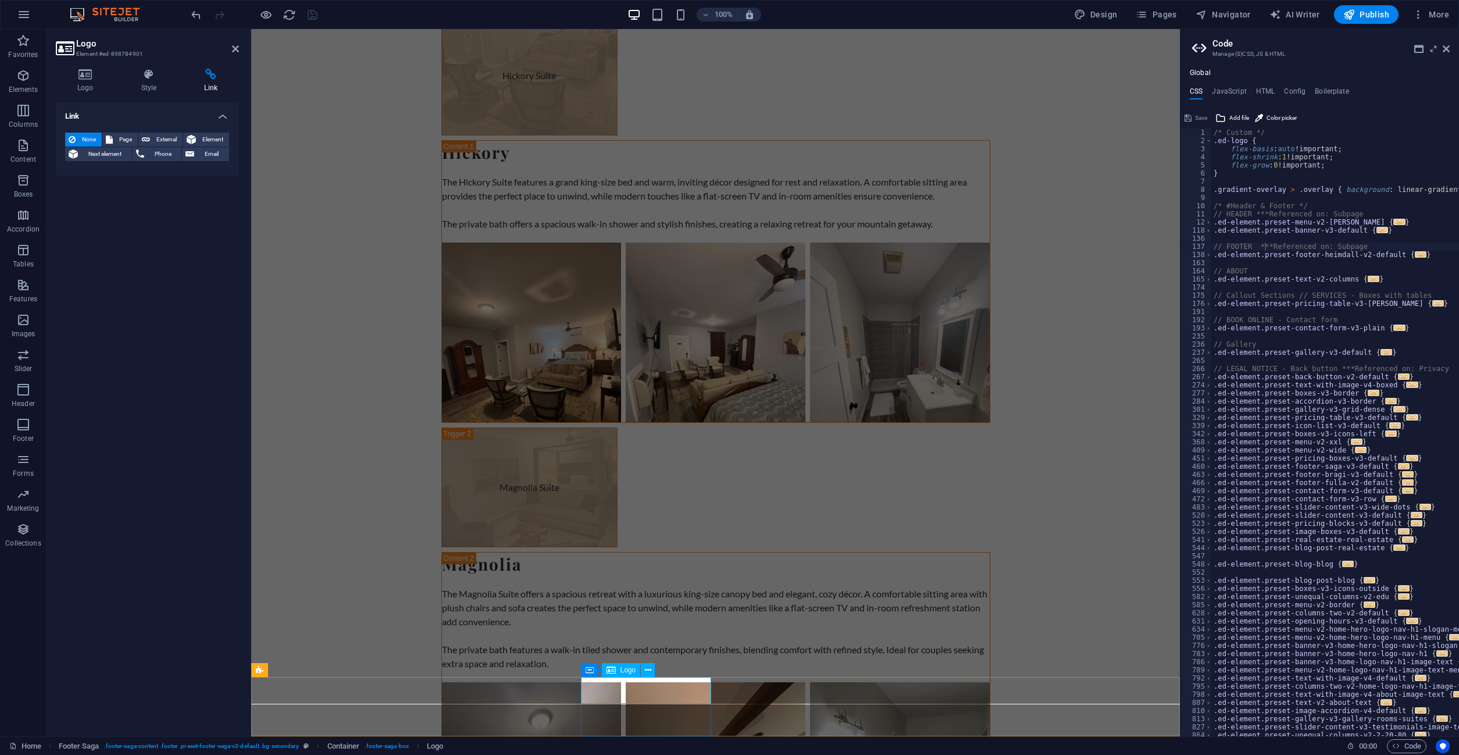
click at [651, 671] on button at bounding box center [648, 670] width 14 height 14
